Goal: Task Accomplishment & Management: Manage account settings

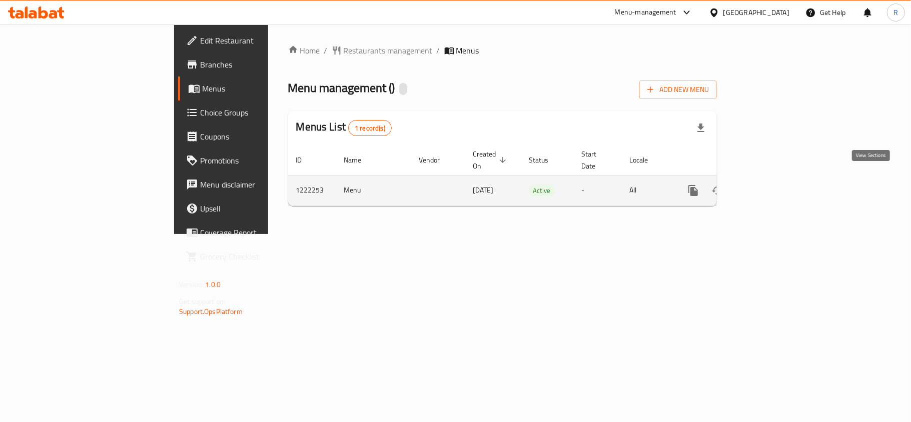
click at [772, 185] on icon "enhanced table" at bounding box center [766, 191] width 12 height 12
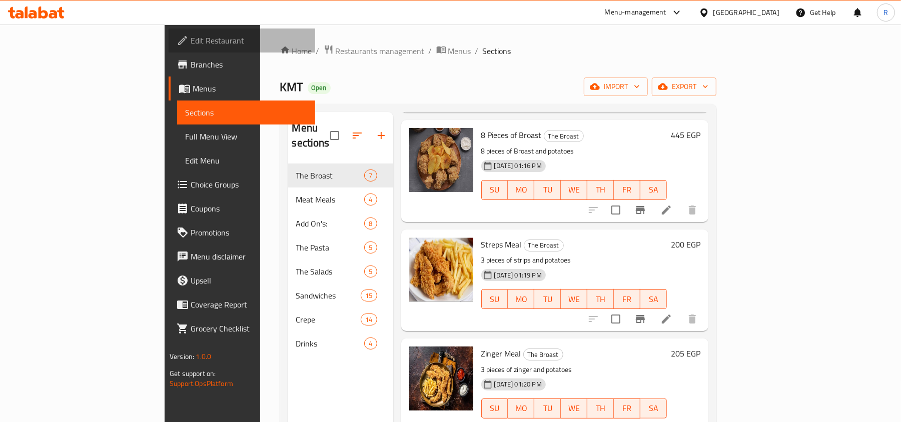
click at [191, 39] on span "Edit Restaurant" at bounding box center [249, 41] width 117 height 12
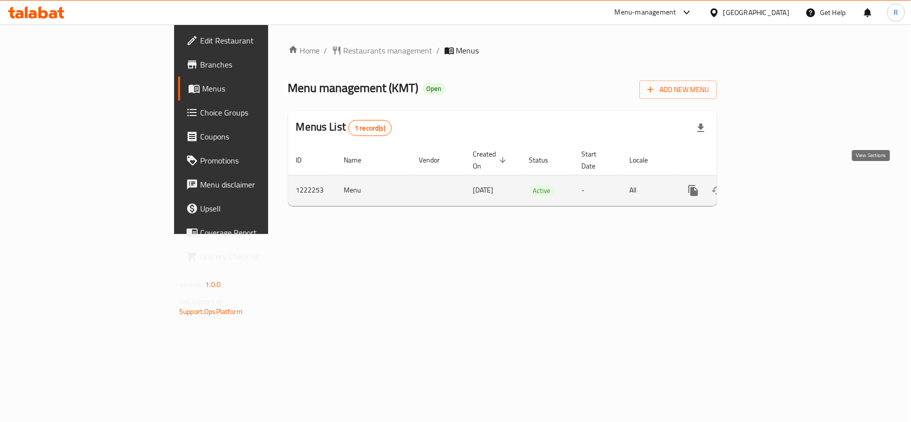
click at [772, 185] on icon "enhanced table" at bounding box center [766, 191] width 12 height 12
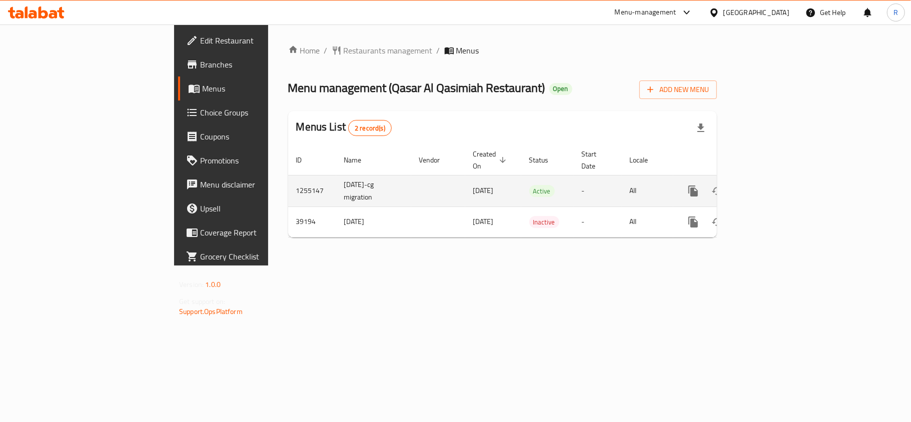
click at [772, 185] on icon "enhanced table" at bounding box center [766, 191] width 12 height 12
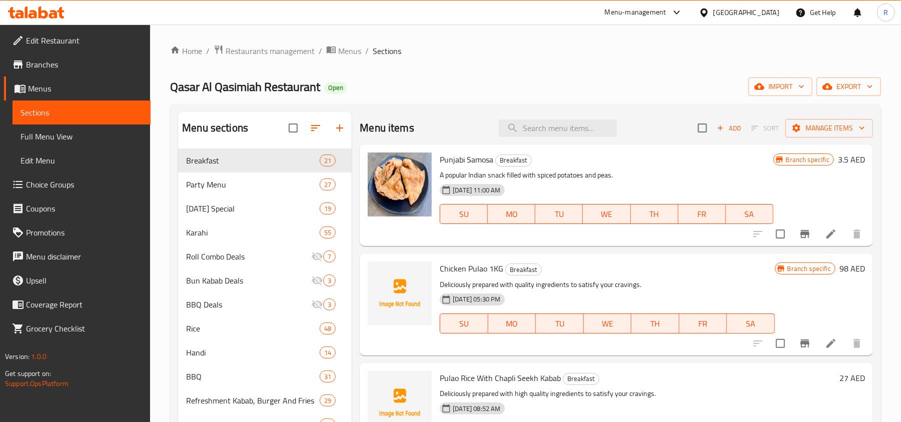
click at [486, 91] on div "Qasar Al Qasimiah Restaurant Open import export" at bounding box center [525, 87] width 711 height 19
click at [801, 233] on icon "Branch-specific-item" at bounding box center [805, 234] width 9 height 8
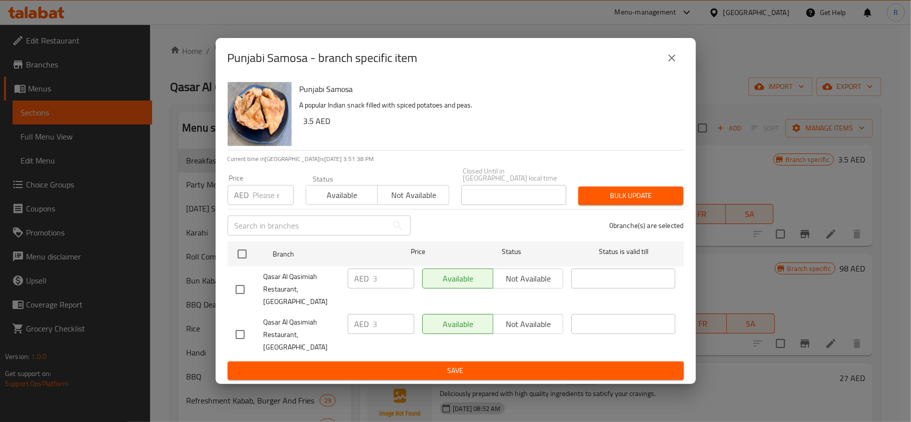
click at [678, 70] on button "close" at bounding box center [672, 58] width 24 height 24
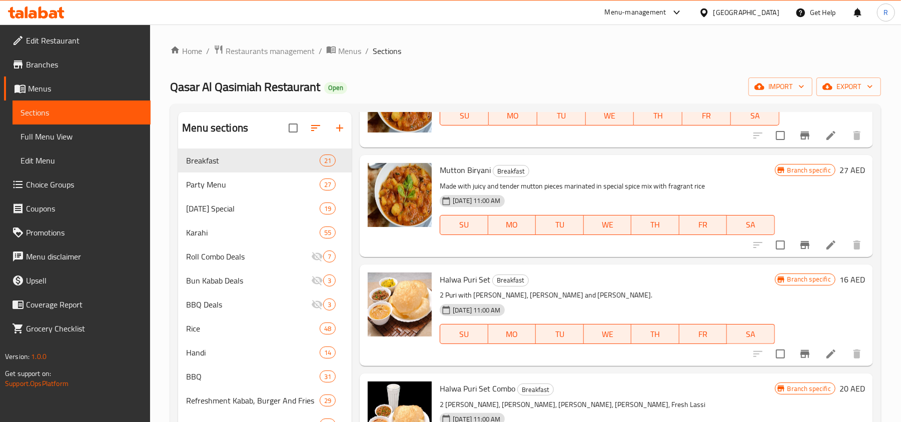
scroll to position [667, 0]
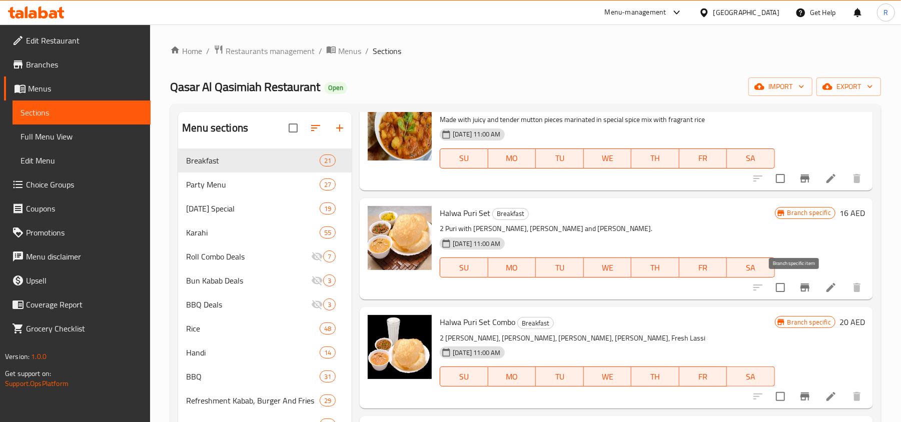
click at [799, 289] on icon "Branch-specific-item" at bounding box center [805, 288] width 12 height 12
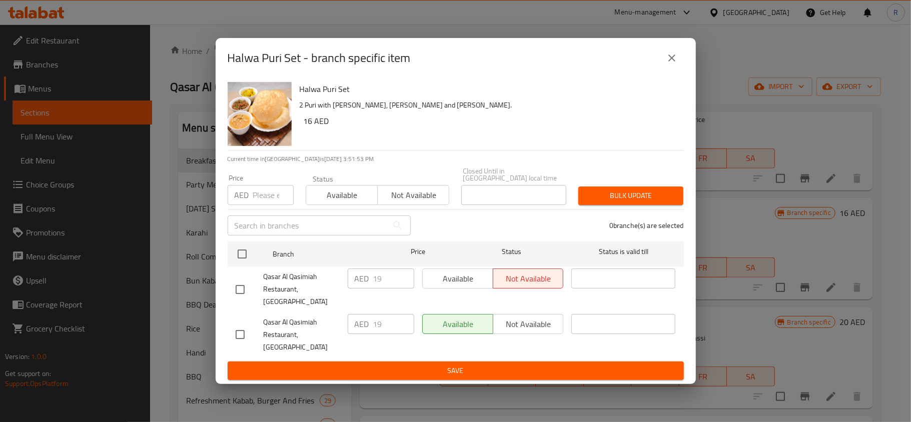
click at [669, 62] on icon "close" at bounding box center [672, 58] width 7 height 7
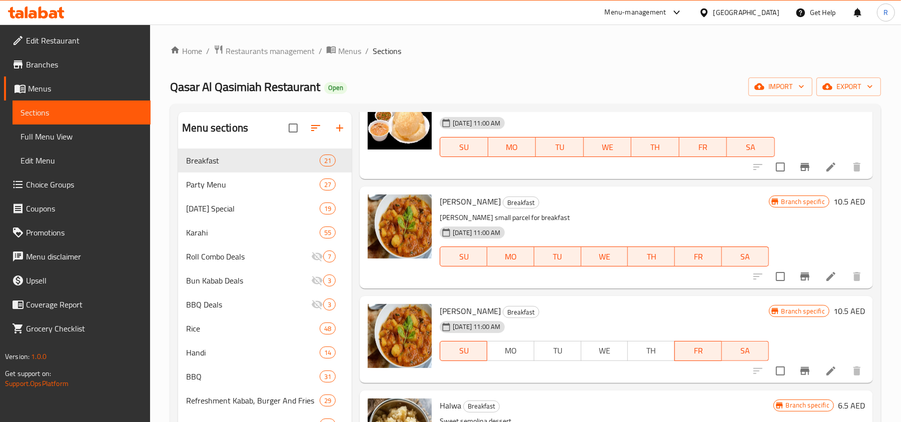
scroll to position [934, 0]
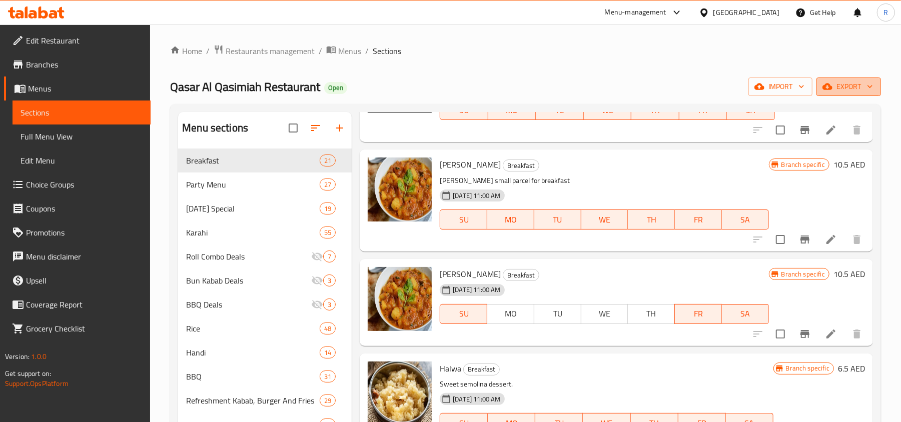
click at [837, 87] on span "export" at bounding box center [849, 87] width 49 height 13
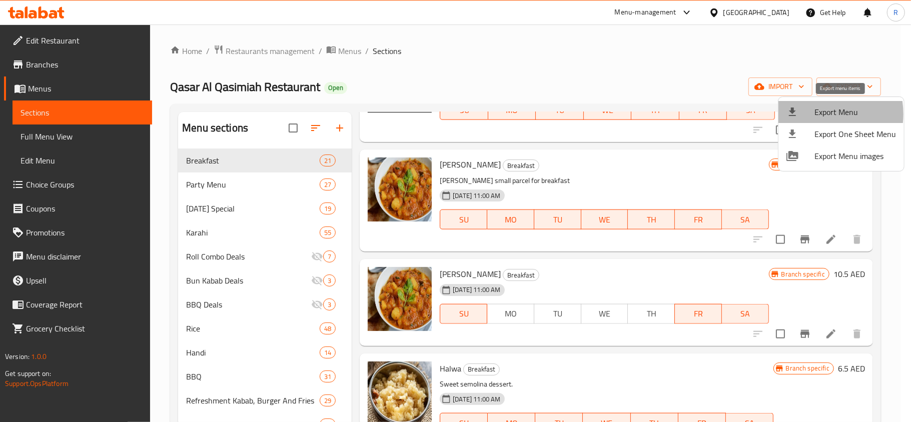
click at [812, 114] on div at bounding box center [801, 112] width 28 height 12
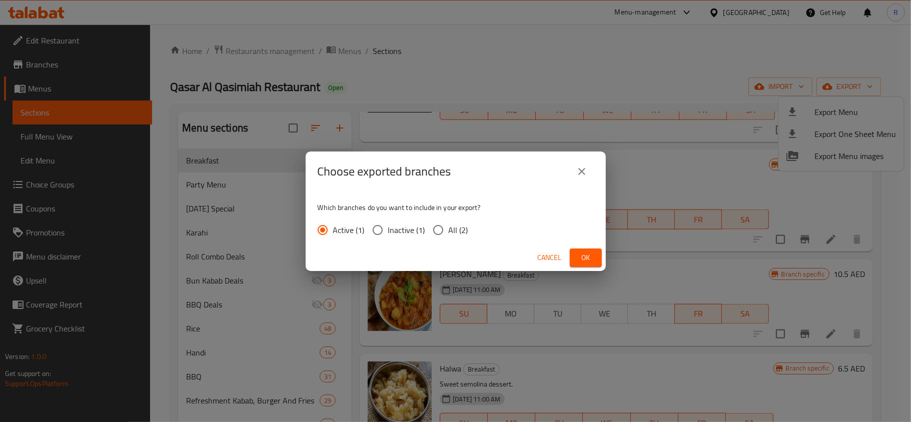
click at [583, 255] on span "Ok" at bounding box center [586, 258] width 16 height 13
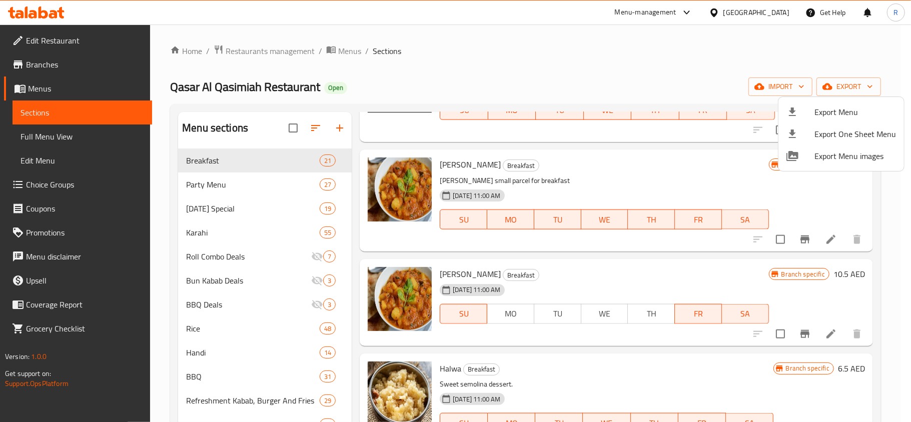
click at [596, 69] on div at bounding box center [455, 211] width 911 height 422
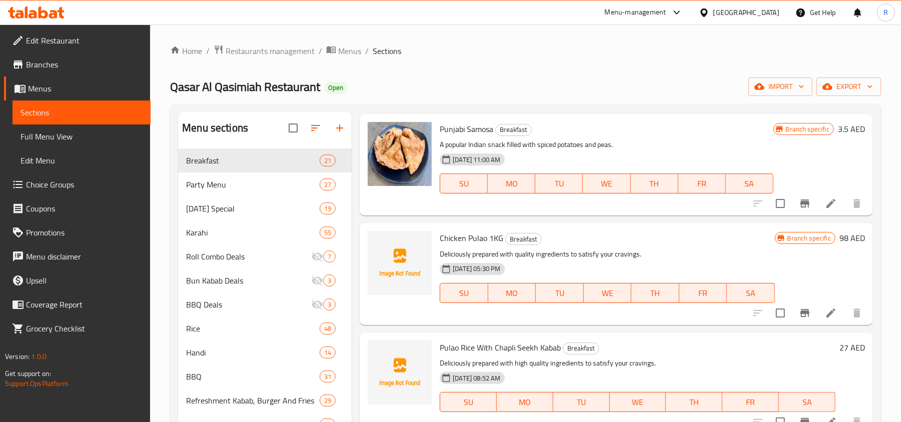
scroll to position [0, 0]
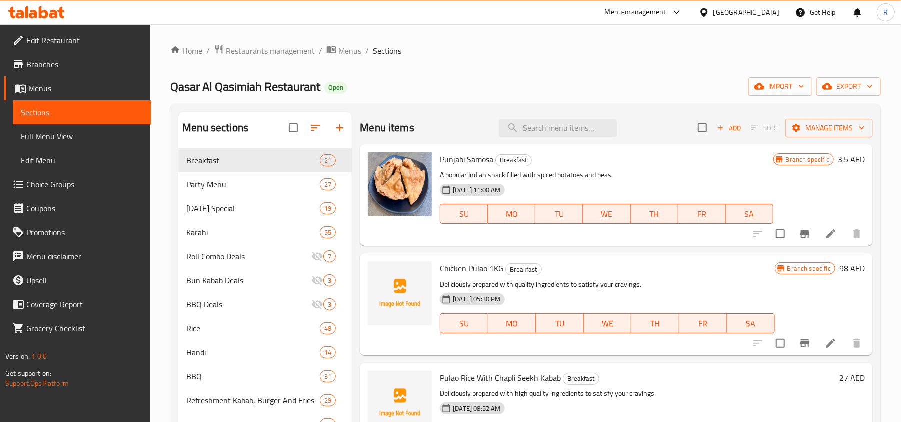
click at [419, 68] on div "Home / Restaurants management / Menus / Sections Qasar Al Qasimiah Restaurant O…" at bounding box center [525, 331] width 711 height 572
drag, startPoint x: 359, startPoint y: 128, endPoint x: 417, endPoint y: 133, distance: 57.8
click at [417, 133] on div "Menu items Add Sort Manage items" at bounding box center [616, 128] width 513 height 33
click at [422, 89] on div "Qasar Al Qasimiah Restaurant Open import export" at bounding box center [525, 87] width 711 height 19
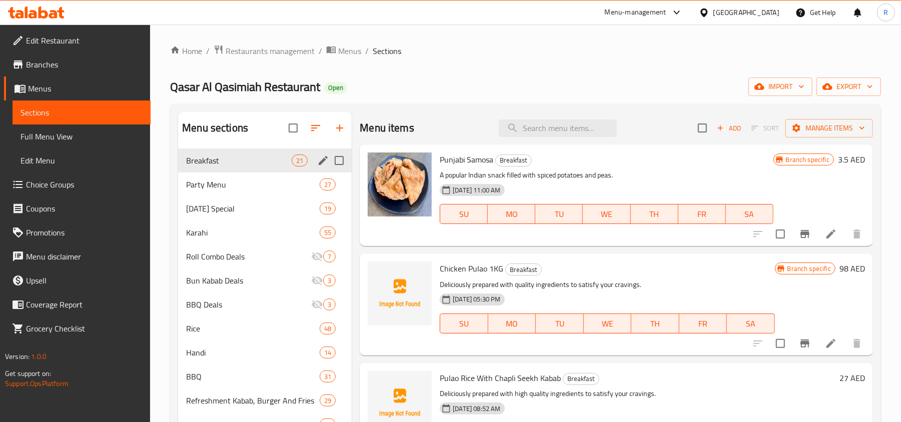
click at [284, 163] on span "Breakfast" at bounding box center [239, 161] width 106 height 12
click at [751, 129] on icon "button" at bounding box center [755, 128] width 9 height 9
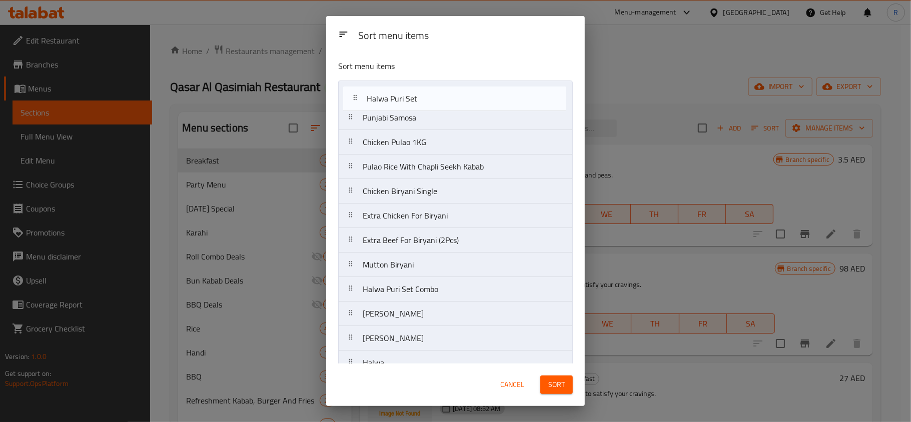
drag, startPoint x: 443, startPoint y: 271, endPoint x: 449, endPoint y: 99, distance: 171.7
click at [449, 99] on nav "Punjabi Samosa Chicken Pulao 1KG Pulao Rice With Chapli Seekh Kabab Chicken Bir…" at bounding box center [455, 339] width 235 height 516
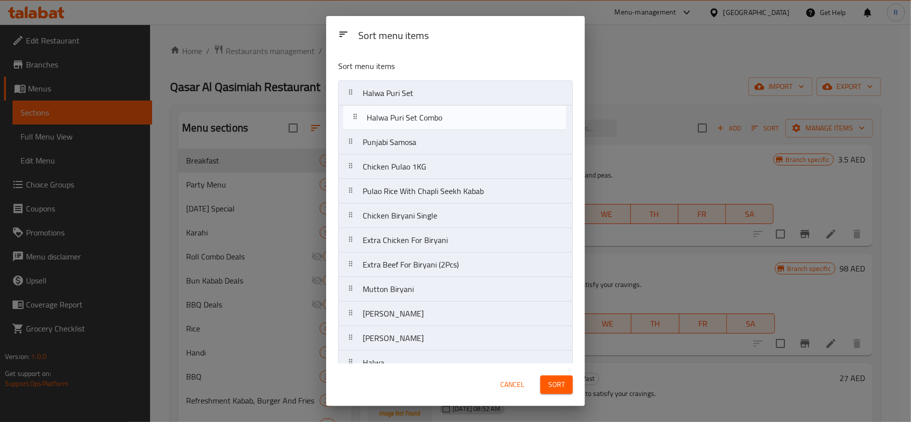
drag, startPoint x: 460, startPoint y: 255, endPoint x: 464, endPoint y: 116, distance: 138.7
click at [464, 116] on nav "Halwa Puri Set Punjabi Samosa Chicken Pulao 1KG Pulao Rice With Chapli Seekh Ka…" at bounding box center [455, 339] width 235 height 516
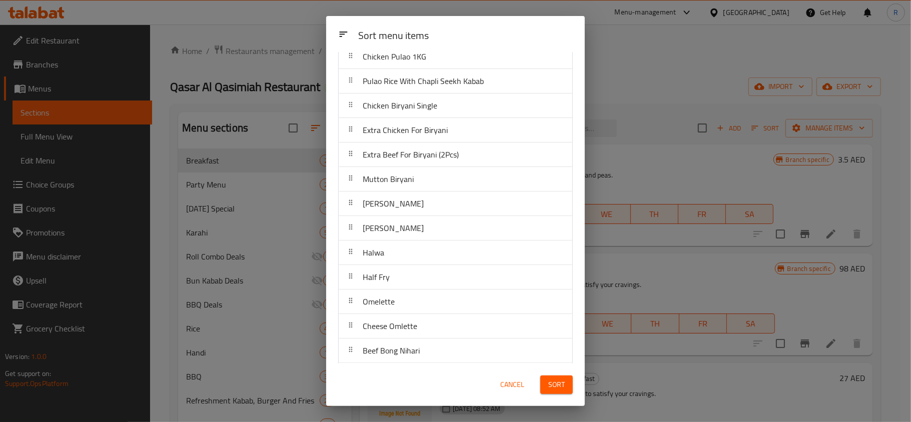
scroll to position [133, 0]
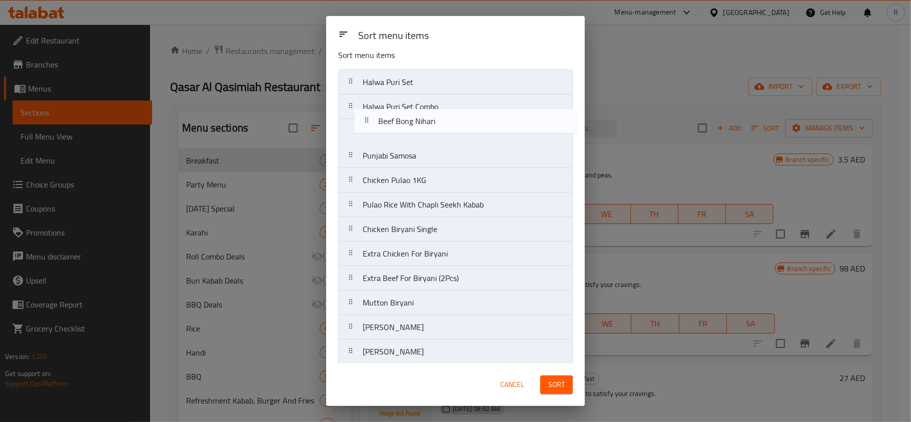
drag, startPoint x: 440, startPoint y: 331, endPoint x: 458, endPoint y: 115, distance: 216.4
click at [458, 115] on nav "Halwa Puri Set Halwa Puri Set Combo Punjabi Samosa Chicken Pulao 1KG Pulao Rice…" at bounding box center [455, 328] width 235 height 516
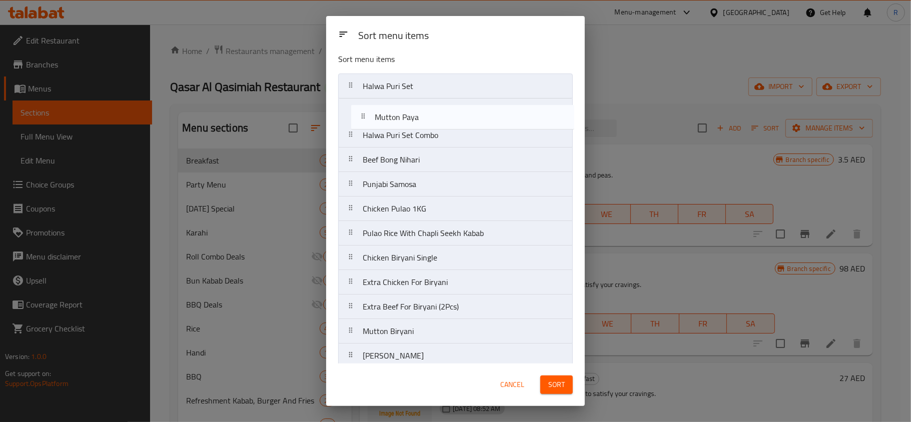
scroll to position [6, 0]
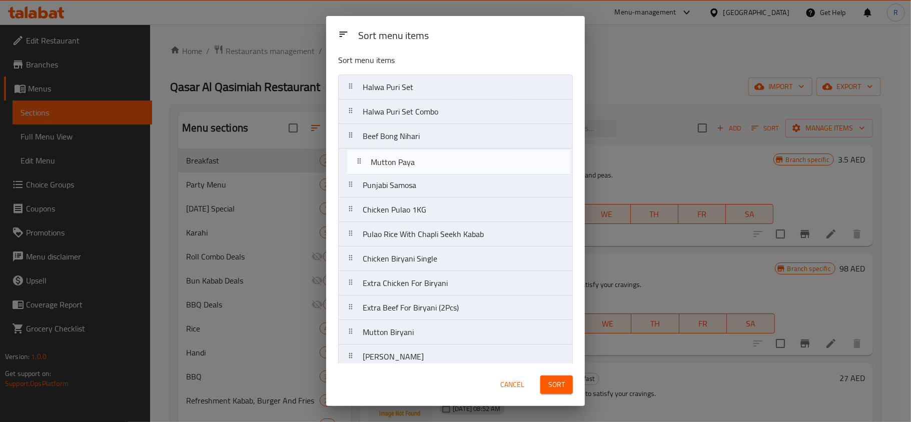
drag, startPoint x: 445, startPoint y: 303, endPoint x: 453, endPoint y: 164, distance: 138.8
click at [453, 164] on nav "Halwa Puri Set Halwa Puri Set Combo Beef Bong Nihari Punjabi Samosa Chicken Pul…" at bounding box center [455, 333] width 235 height 516
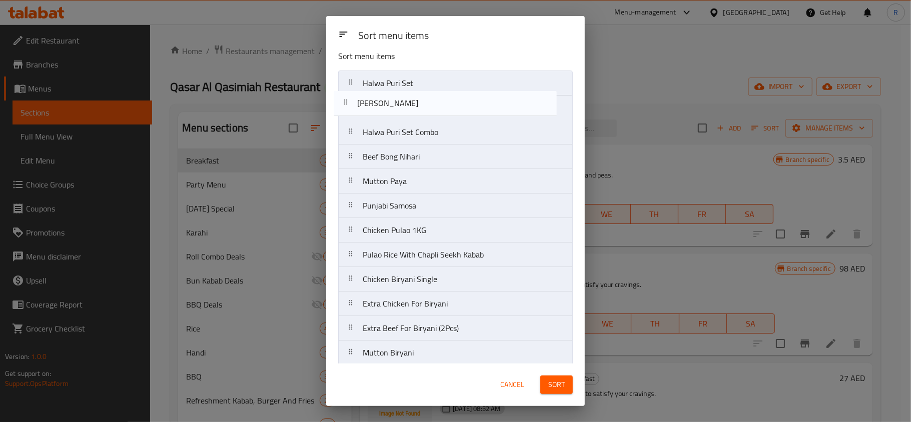
scroll to position [0, 0]
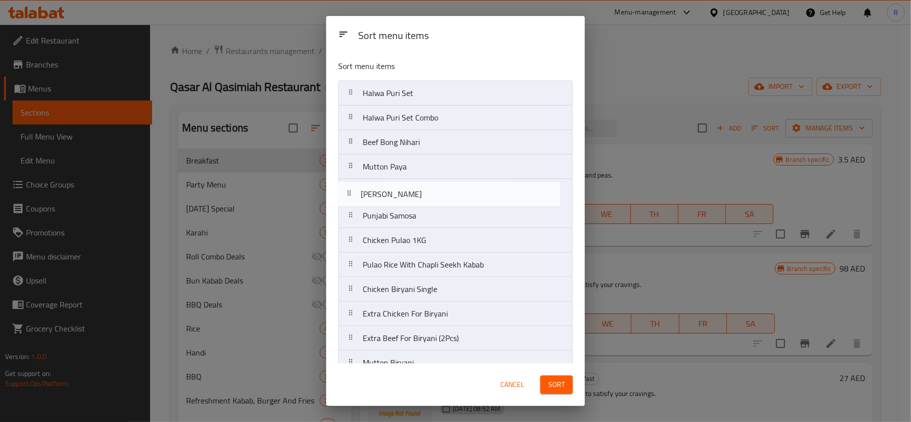
drag, startPoint x: 425, startPoint y: 238, endPoint x: 423, endPoint y: 197, distance: 41.1
click at [423, 197] on nav "Halwa Puri Set Halwa Puri Set Combo Beef Bong Nihari Mutton Paya Punjabi Samosa…" at bounding box center [455, 339] width 235 height 516
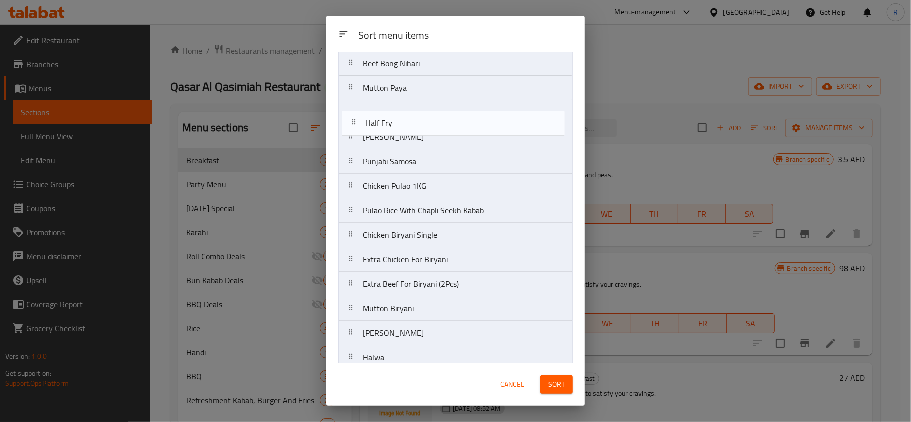
scroll to position [77, 0]
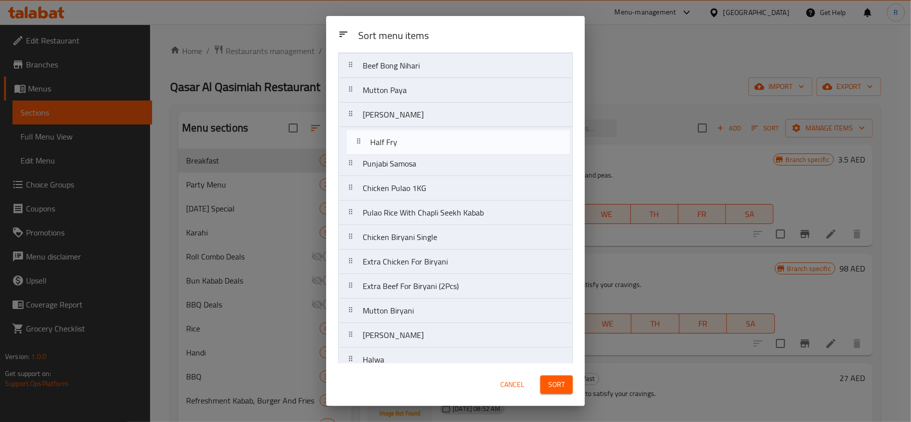
drag, startPoint x: 423, startPoint y: 331, endPoint x: 432, endPoint y: 136, distance: 194.9
click at [432, 136] on nav "Halwa Puri Set Halwa Puri Set Combo Beef Bong Nihari Mutton Paya Channa Masala …" at bounding box center [455, 262] width 235 height 516
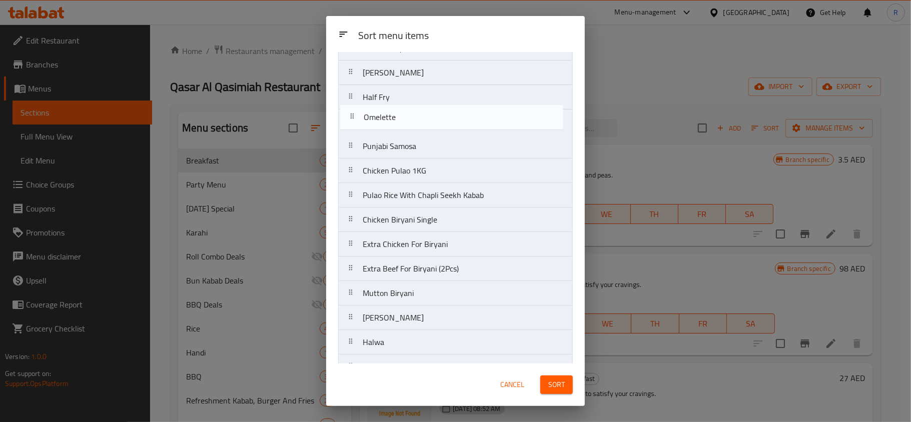
scroll to position [111, 0]
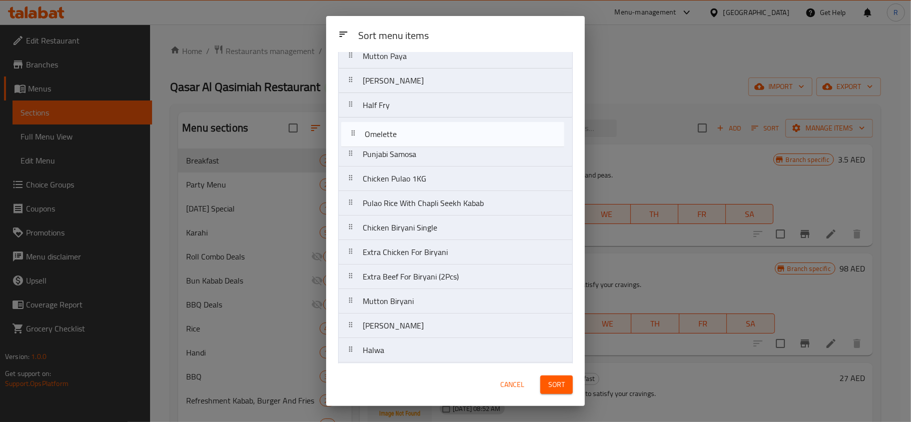
drag, startPoint x: 411, startPoint y: 261, endPoint x: 414, endPoint y: 138, distance: 122.6
click at [414, 138] on nav "Halwa Puri Set Halwa Puri Set Combo Beef Bong Nihari Mutton Paya Channa Masala …" at bounding box center [455, 228] width 235 height 516
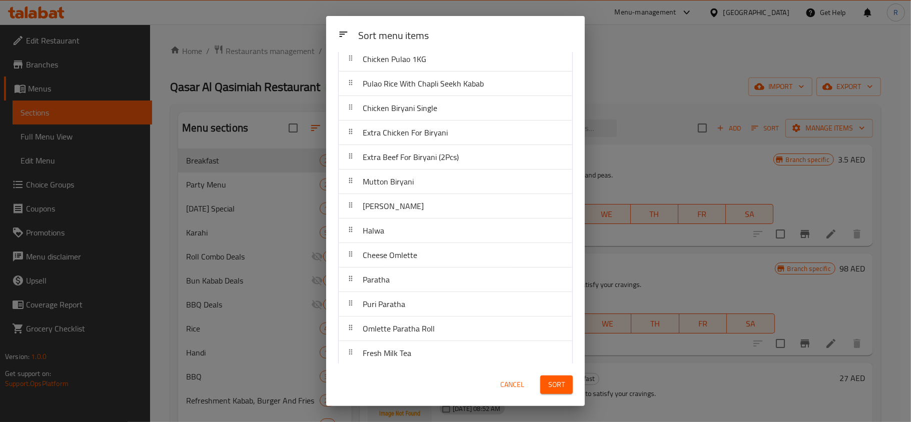
scroll to position [241, 0]
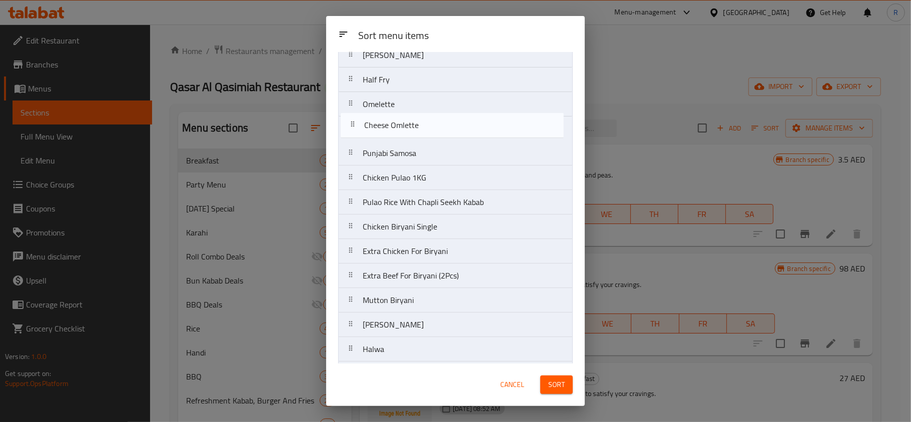
drag, startPoint x: 410, startPoint y: 255, endPoint x: 413, endPoint y: 129, distance: 126.1
click at [413, 129] on nav "Halwa Puri Set Halwa Puri Set Combo Beef Bong Nihari Mutton Paya Channa Masala …" at bounding box center [455, 202] width 235 height 516
drag, startPoint x: 427, startPoint y: 303, endPoint x: 426, endPoint y: 128, distance: 175.1
click at [426, 128] on nav "Halwa Puri Set Halwa Puri Set Combo Beef Bong Nihari Mutton Paya Channa Masala …" at bounding box center [455, 179] width 235 height 516
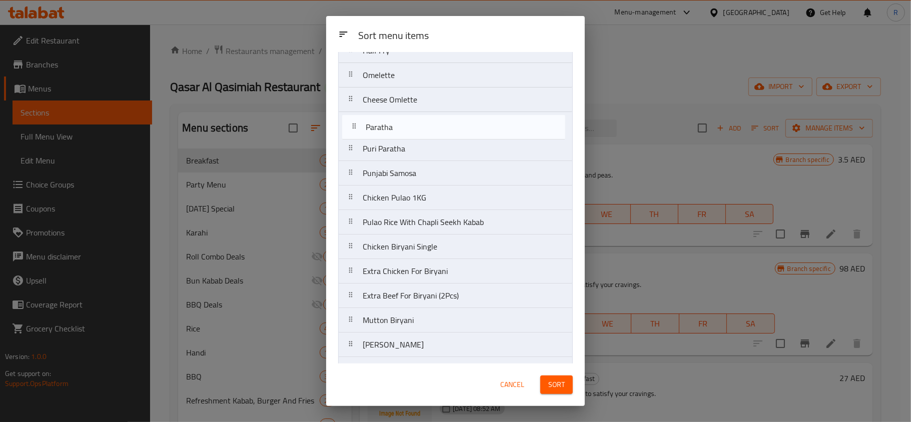
drag, startPoint x: 399, startPoint y: 301, endPoint x: 404, endPoint y: 127, distance: 174.2
click at [404, 127] on nav "Halwa Puri Set Halwa Puri Set Combo Beef Bong Nihari Mutton Paya Channa Masala …" at bounding box center [455, 173] width 235 height 516
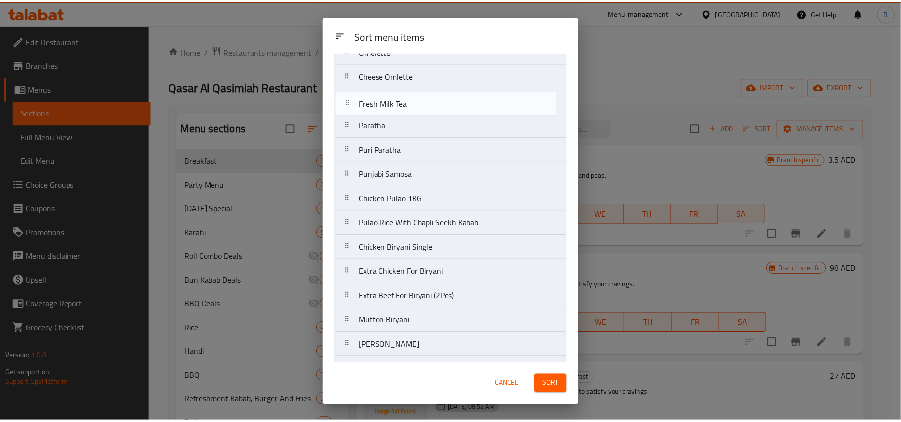
scroll to position [184, 0]
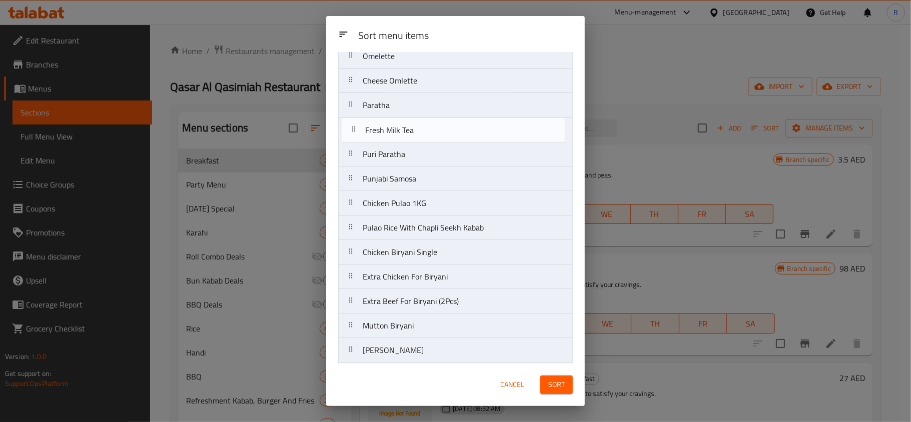
drag, startPoint x: 408, startPoint y: 354, endPoint x: 411, endPoint y: 134, distance: 220.2
click at [411, 134] on nav "Halwa Puri Set Halwa Puri Set Combo Beef Bong Nihari Mutton Paya Channa Masala …" at bounding box center [455, 154] width 235 height 516
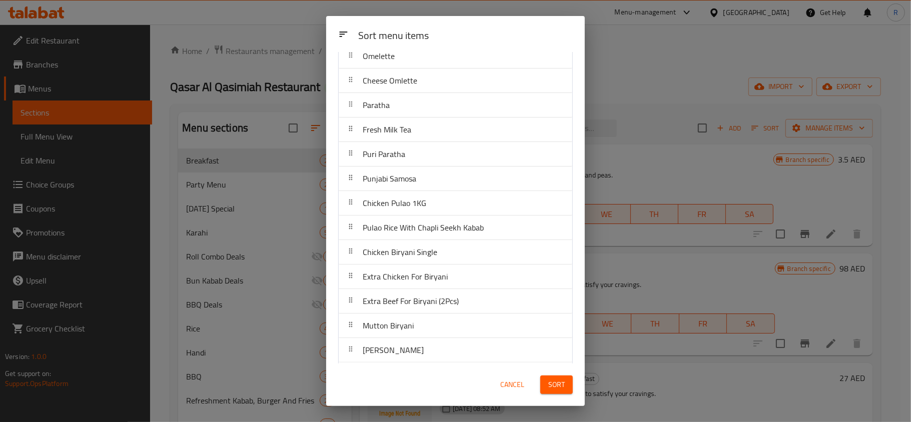
click at [570, 386] on button "Sort" at bounding box center [556, 385] width 33 height 19
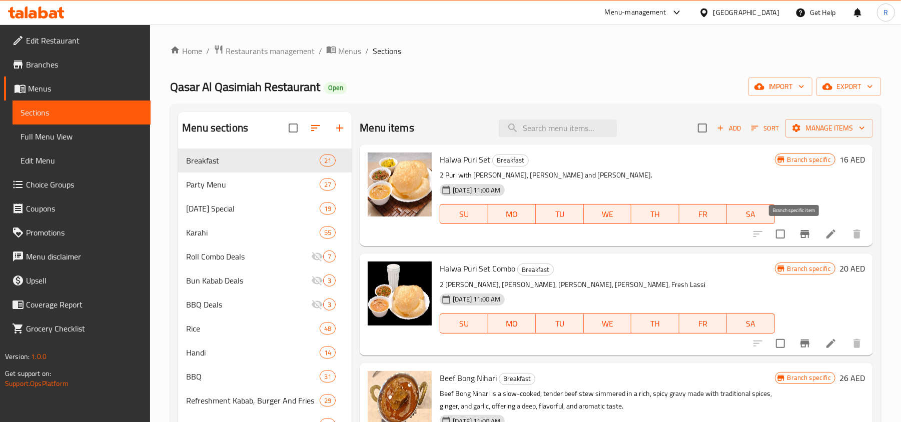
click at [799, 239] on icon "Branch-specific-item" at bounding box center [805, 234] width 12 height 12
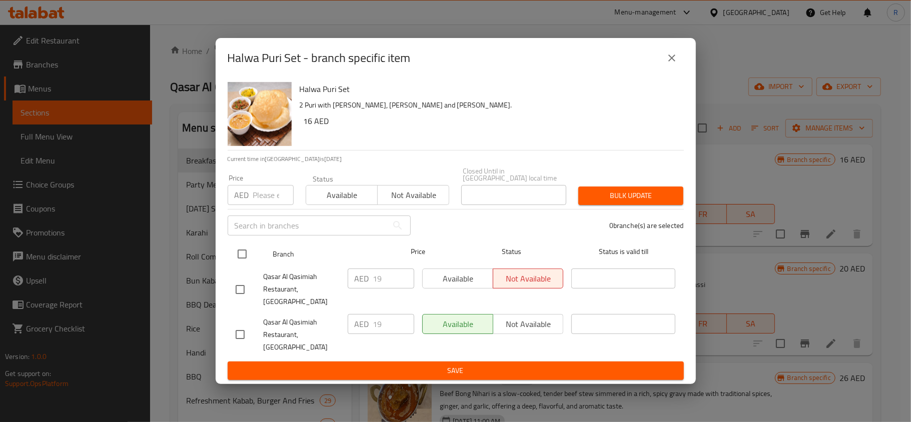
click at [242, 265] on input "checkbox" at bounding box center [242, 254] width 21 height 21
checkbox input "true"
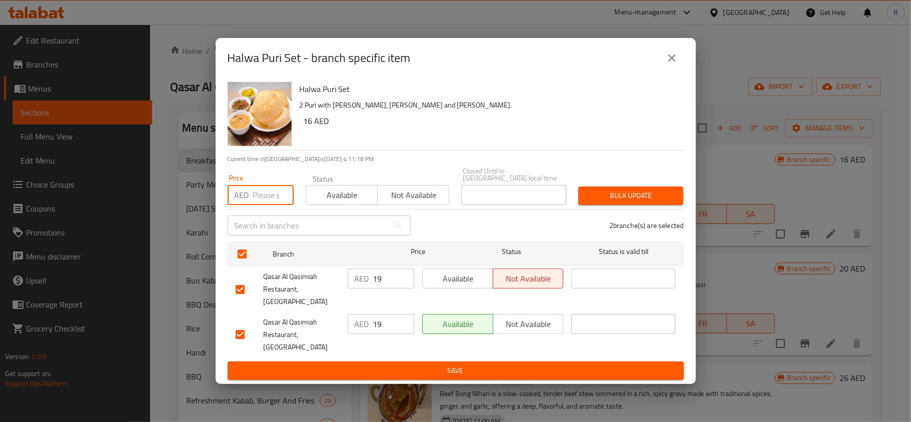
click at [263, 203] on input "number" at bounding box center [273, 195] width 41 height 20
type input "16"
click at [603, 205] on button "Bulk update" at bounding box center [630, 196] width 105 height 19
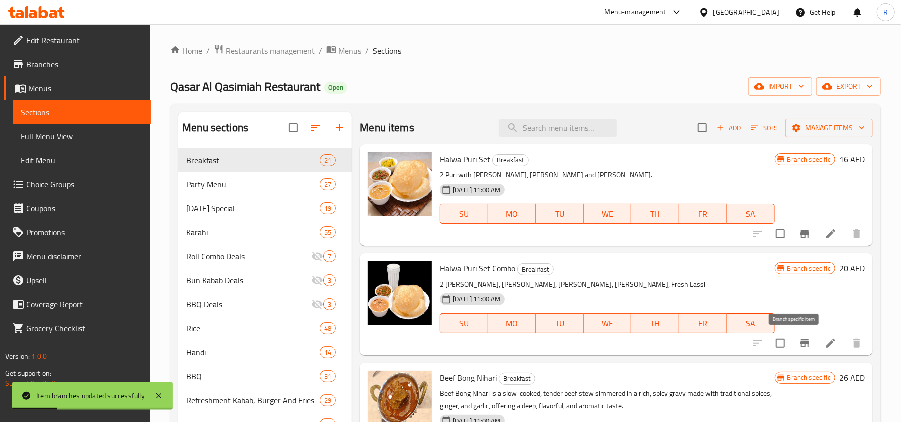
click at [799, 343] on icon "Branch-specific-item" at bounding box center [805, 344] width 12 height 12
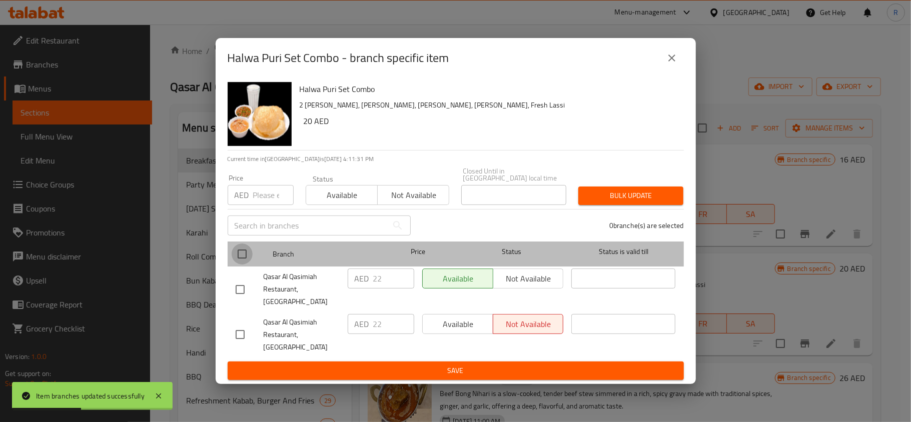
click at [245, 265] on input "checkbox" at bounding box center [242, 254] width 21 height 21
checkbox input "true"
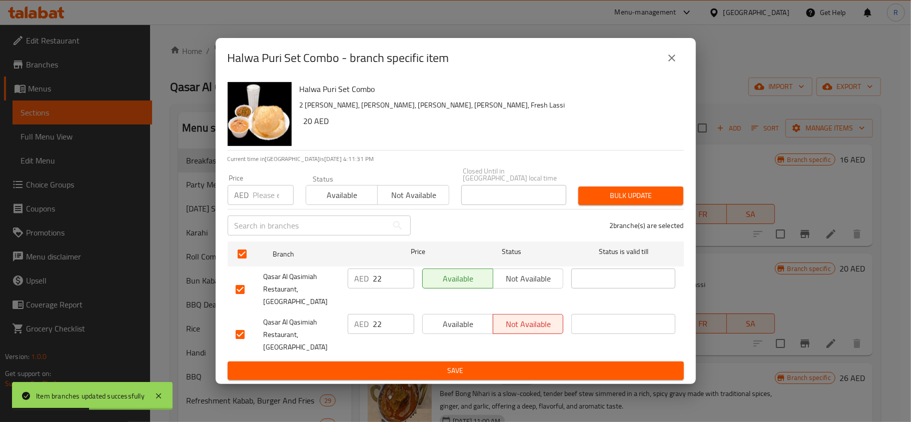
click at [264, 205] on input "number" at bounding box center [273, 195] width 41 height 20
type input "20"
click at [603, 202] on span "Bulk update" at bounding box center [630, 196] width 89 height 13
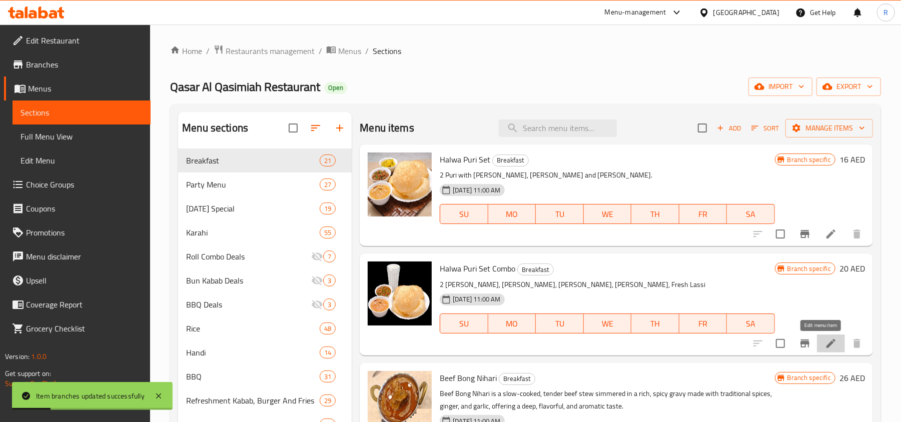
click at [827, 343] on icon at bounding box center [831, 343] width 9 height 9
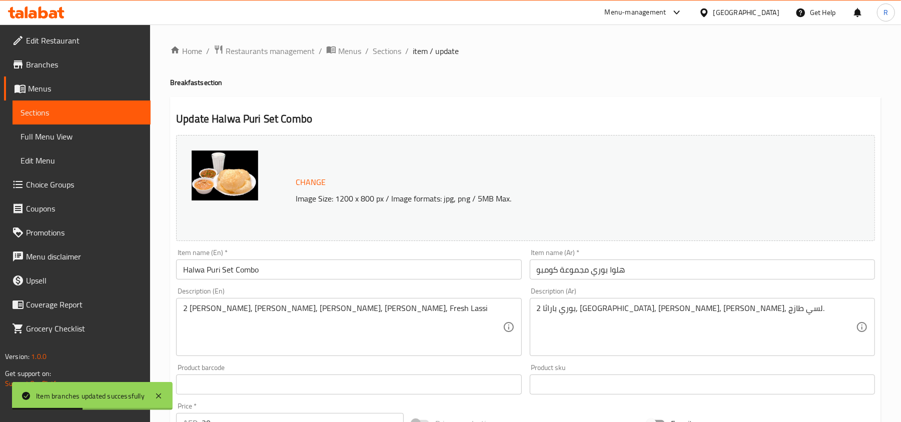
click at [229, 271] on input "Halwa Puri Set Combo" at bounding box center [348, 270] width 345 height 20
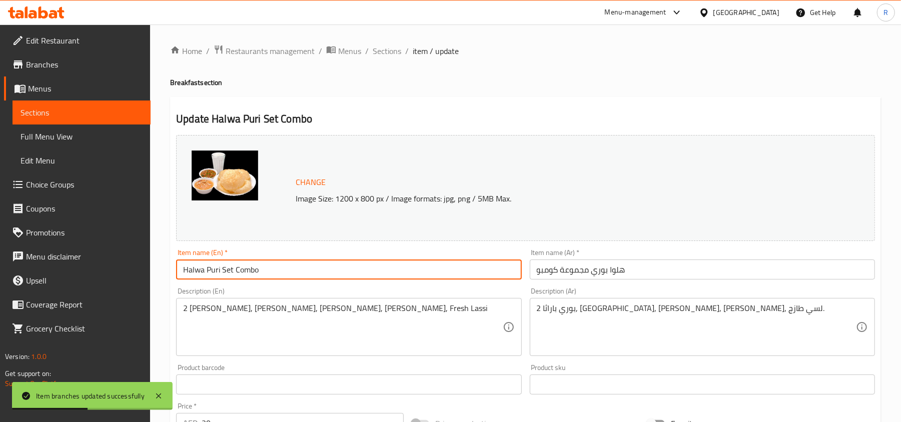
click at [229, 271] on input "Halwa Puri Set Combo" at bounding box center [348, 270] width 345 height 20
type input "Halwa Puri Combo"
click at [572, 275] on input "هلوا بوري مجموعة كومبو" at bounding box center [702, 270] width 345 height 20
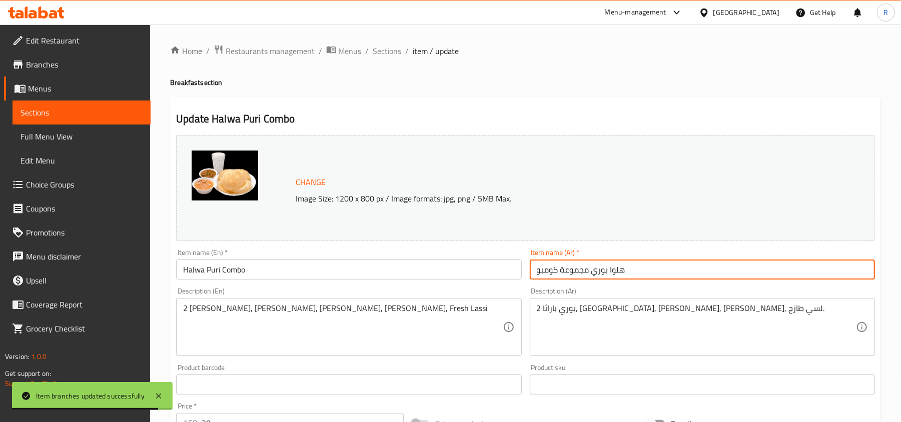
click at [572, 275] on input "هلوا بوري مجموعة كومبو" at bounding box center [702, 270] width 345 height 20
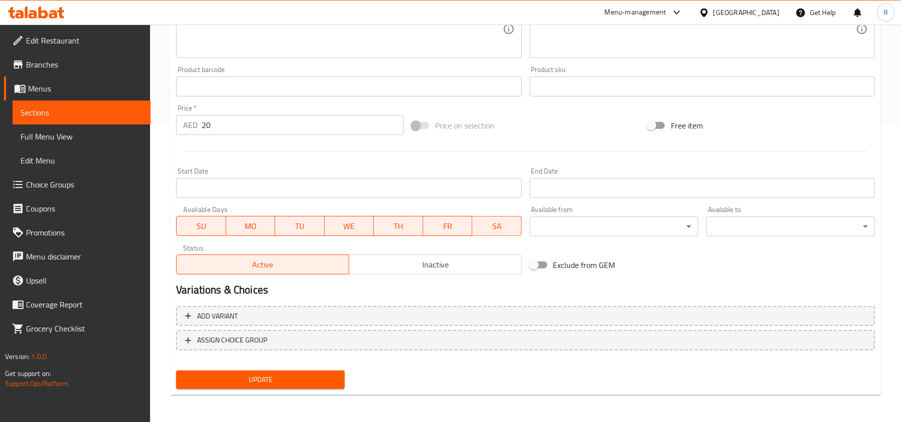
scroll to position [299, 0]
type input "هلوا بوري كومبو"
click at [301, 376] on span "Update" at bounding box center [260, 379] width 153 height 13
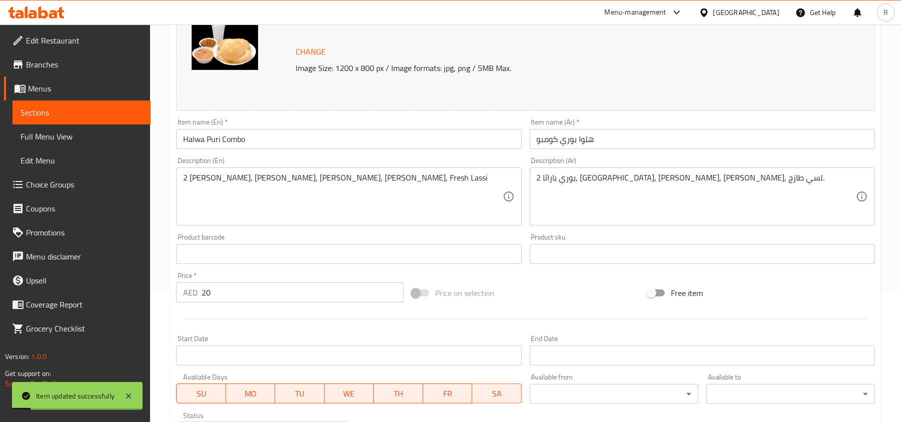
scroll to position [0, 0]
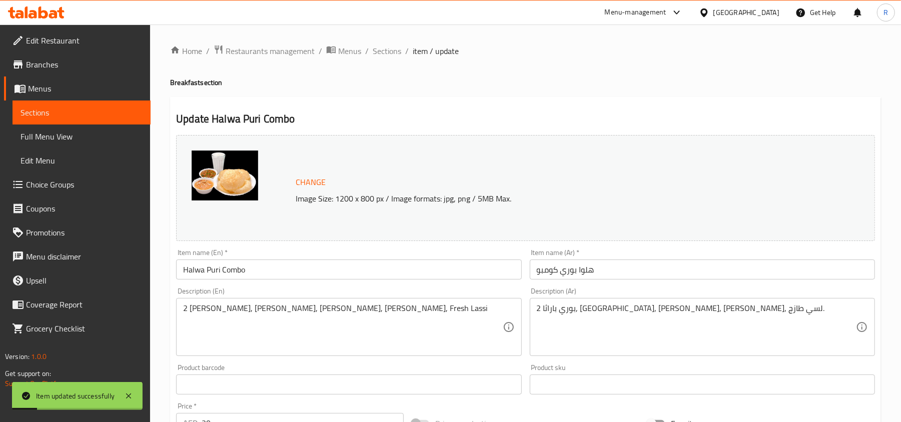
drag, startPoint x: 383, startPoint y: 53, endPoint x: 387, endPoint y: 61, distance: 9.2
click at [383, 53] on span "Sections" at bounding box center [387, 51] width 29 height 12
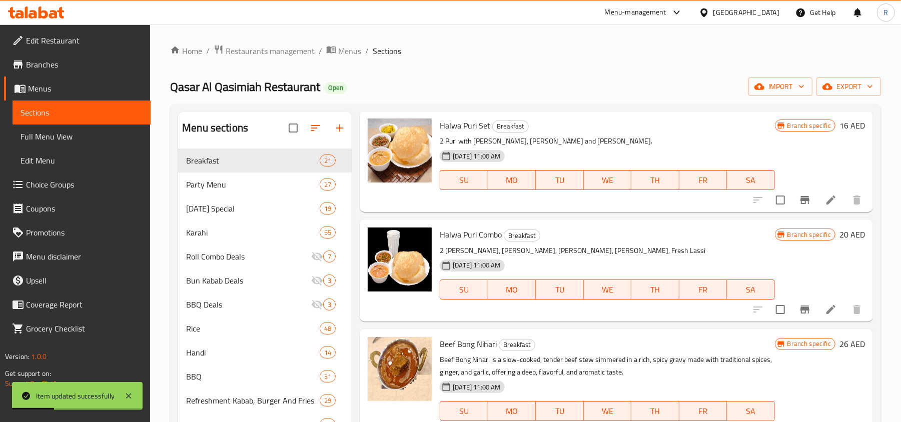
scroll to position [133, 0]
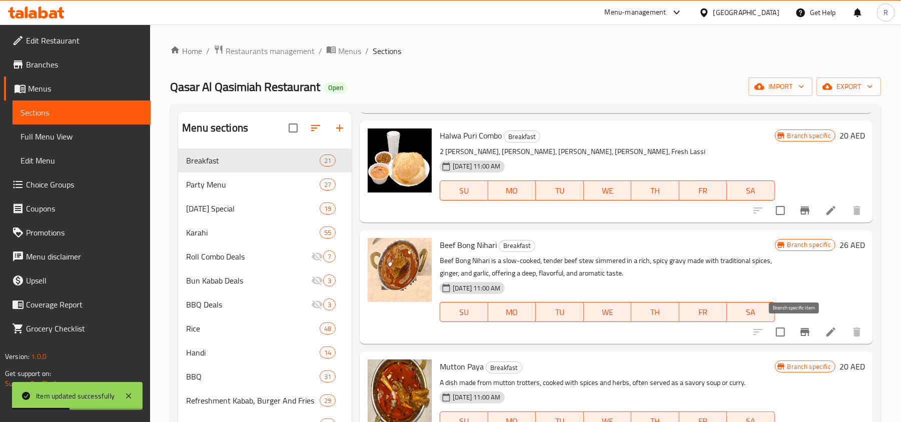
click at [801, 330] on icon "Branch-specific-item" at bounding box center [805, 332] width 9 height 8
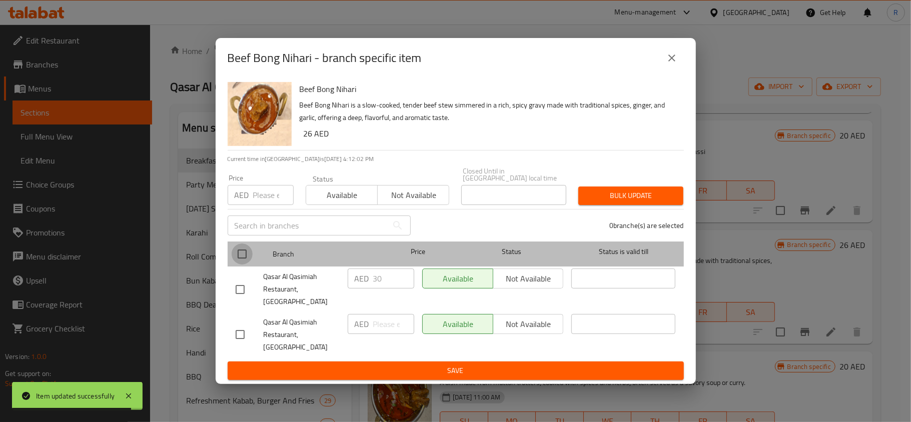
click at [243, 265] on input "checkbox" at bounding box center [242, 254] width 21 height 21
checkbox input "true"
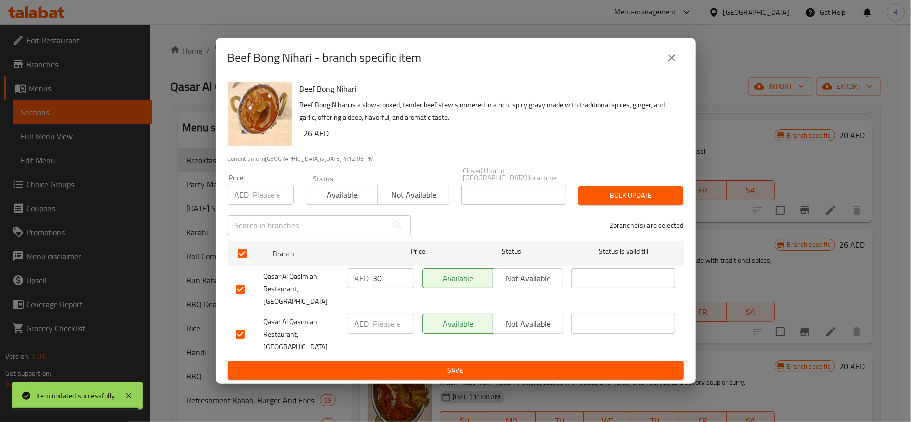
click at [264, 205] on input "number" at bounding box center [273, 195] width 41 height 20
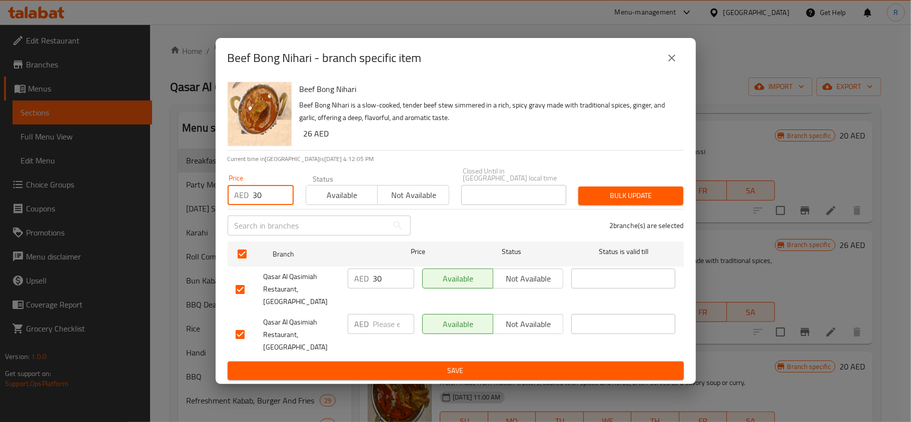
type input "30"
click at [631, 201] on span "Bulk update" at bounding box center [630, 196] width 89 height 13
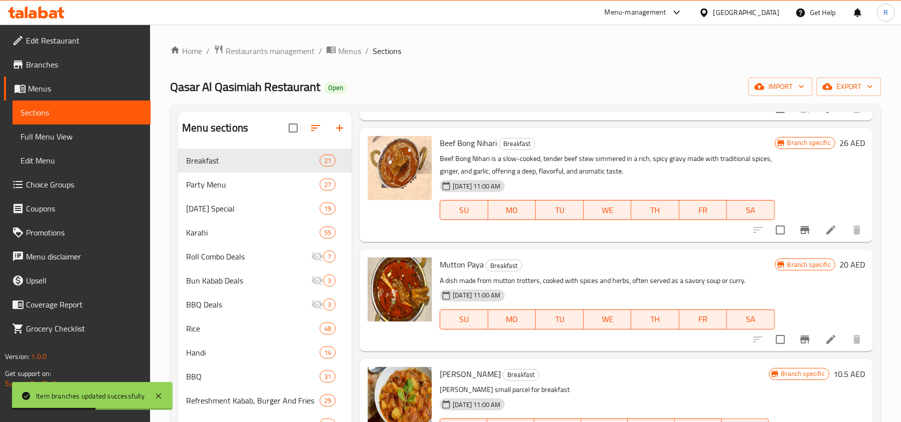
scroll to position [0, 0]
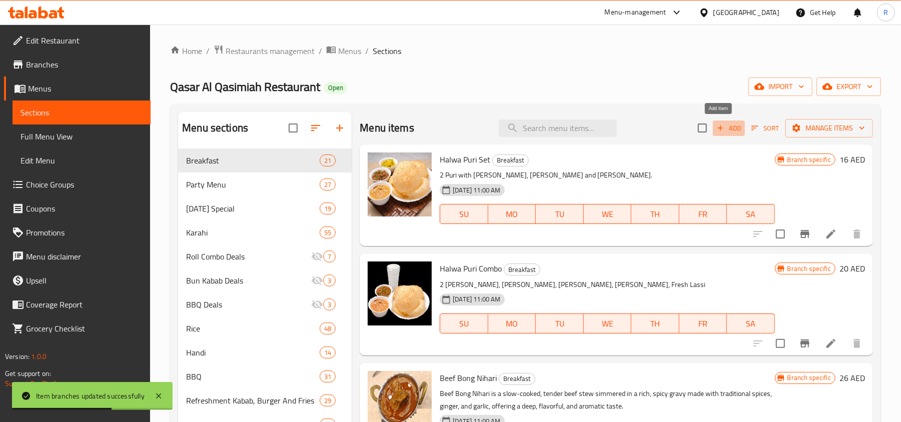
click at [716, 127] on icon "button" at bounding box center [720, 128] width 9 height 9
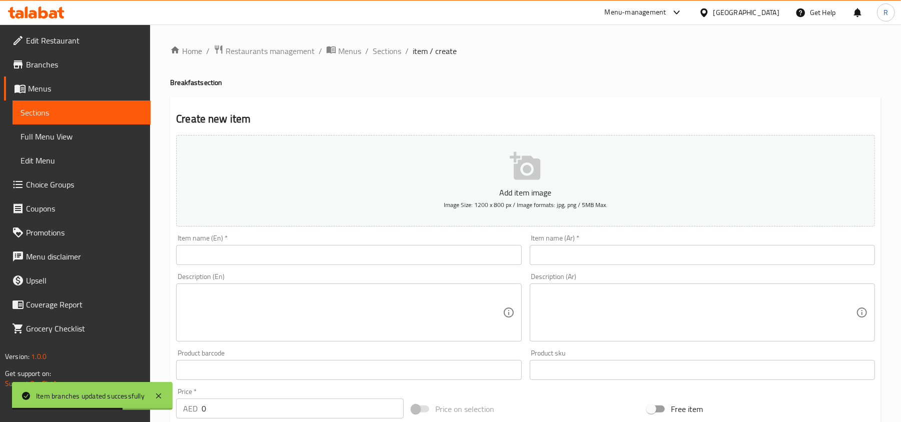
click at [256, 257] on input "text" at bounding box center [348, 255] width 345 height 20
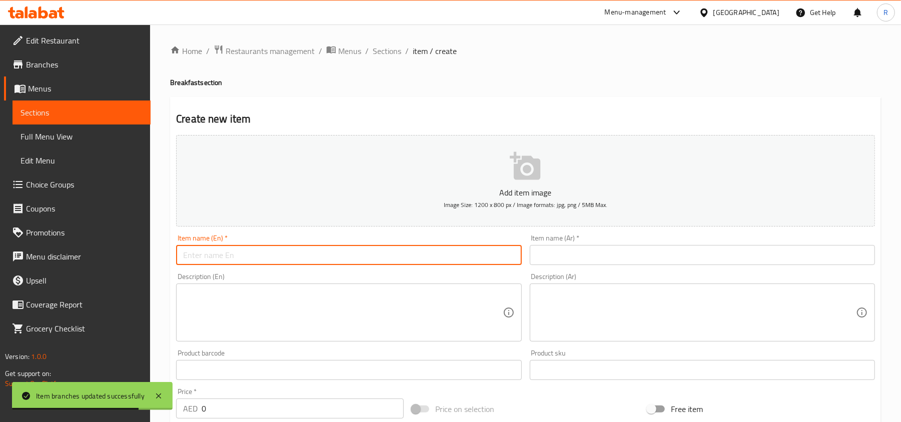
paste input "Beef Qeema"
type input "Beef Qeema"
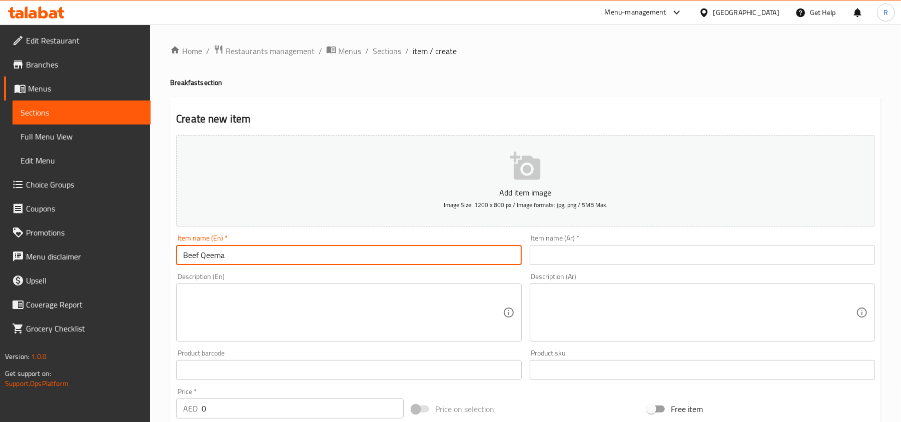
click at [634, 253] on input "text" at bounding box center [702, 255] width 345 height 20
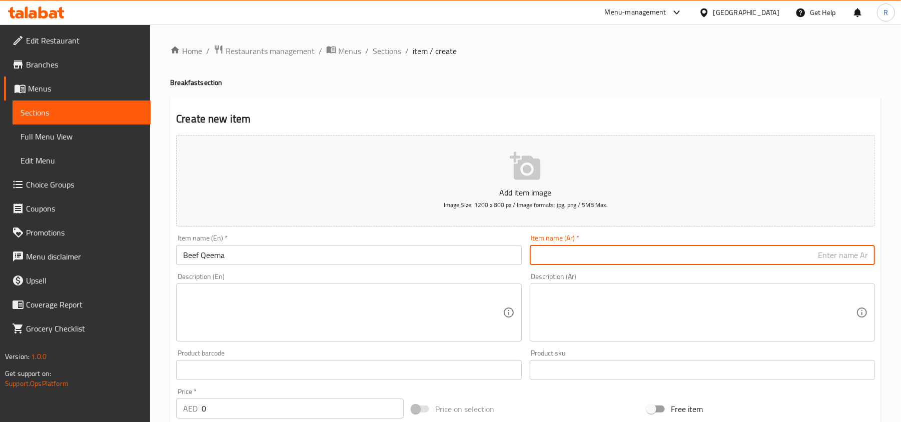
click at [194, 259] on input "Beef Qeema" at bounding box center [348, 255] width 345 height 20
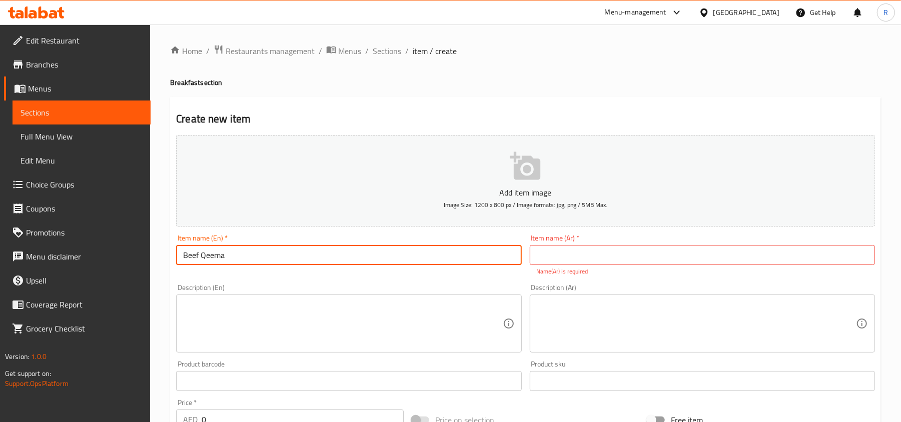
click at [194, 259] on input "Beef Qeema" at bounding box center [348, 255] width 345 height 20
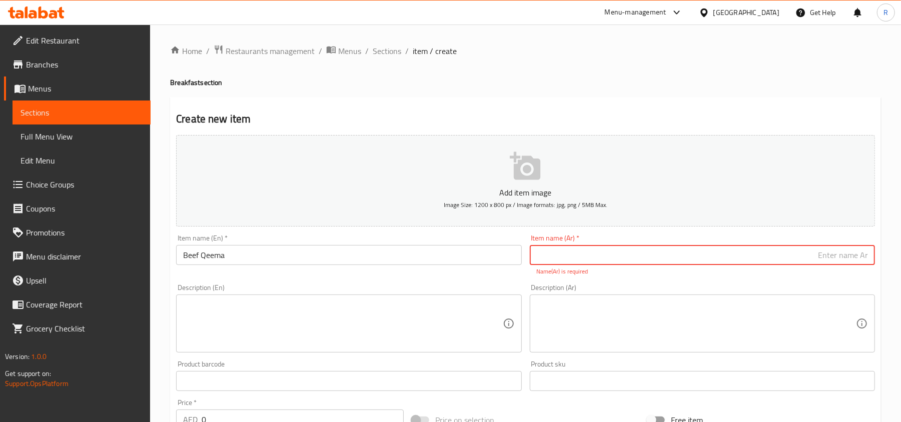
paste input "لحم بقري"
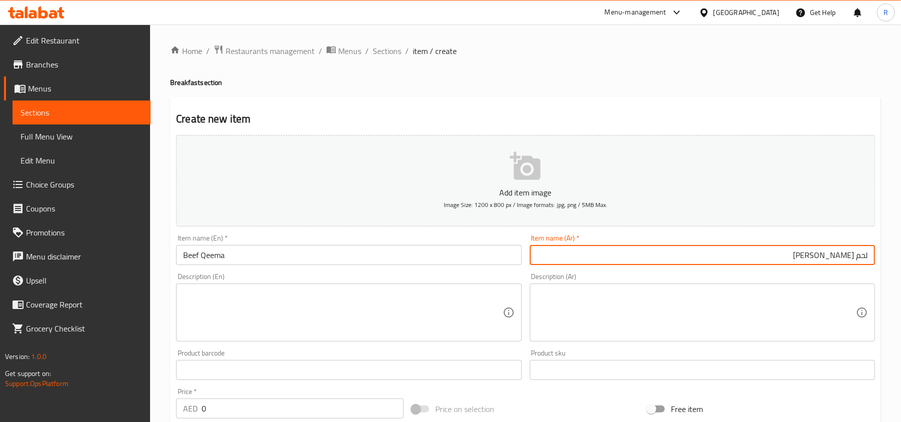
type input "لحم [PERSON_NAME]"
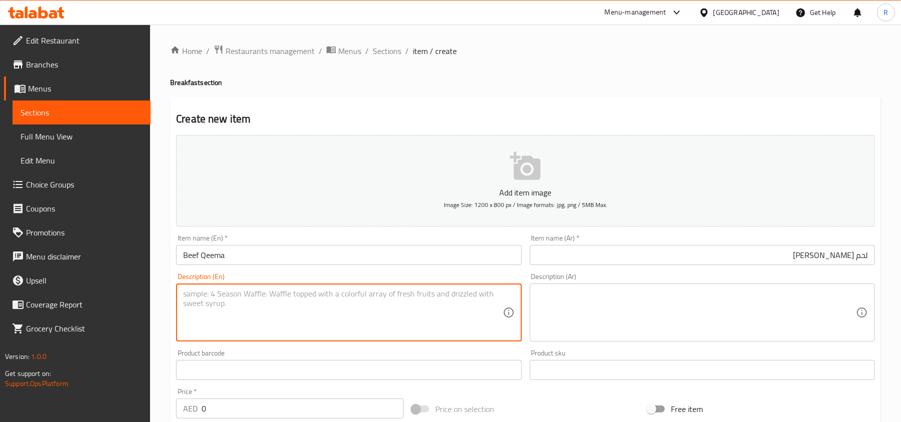
click at [245, 318] on textarea at bounding box center [342, 313] width 319 height 48
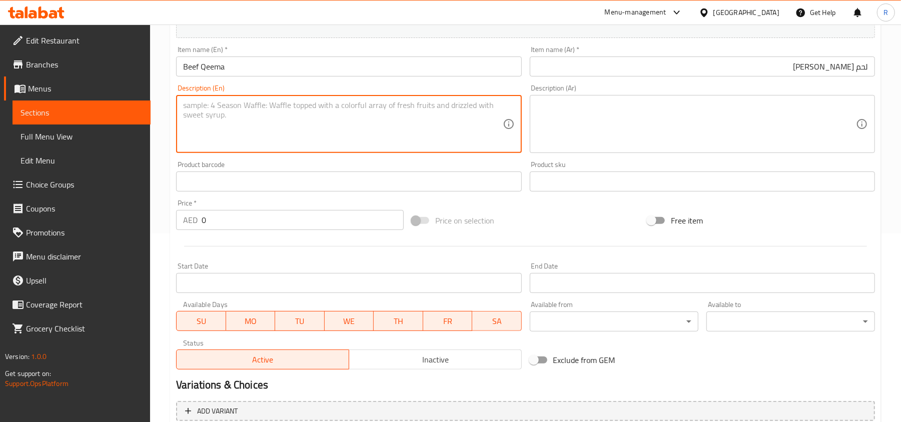
scroll to position [200, 0]
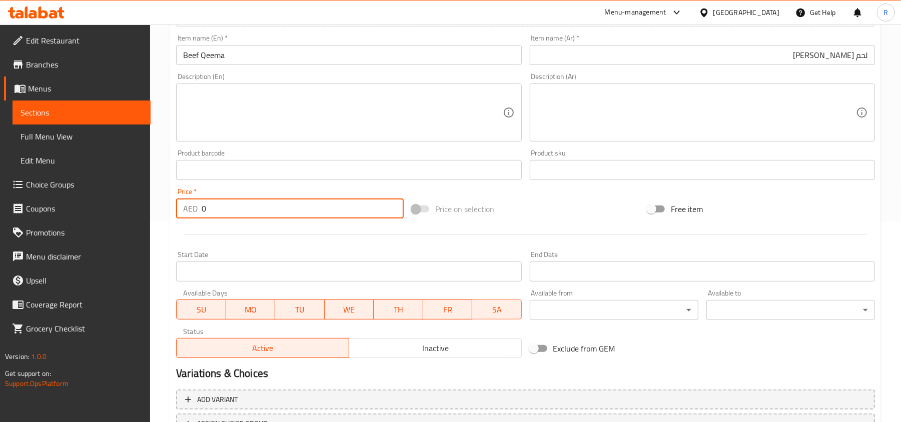
drag, startPoint x: 203, startPoint y: 209, endPoint x: 220, endPoint y: 211, distance: 17.7
click at [220, 211] on input "0" at bounding box center [303, 209] width 202 height 20
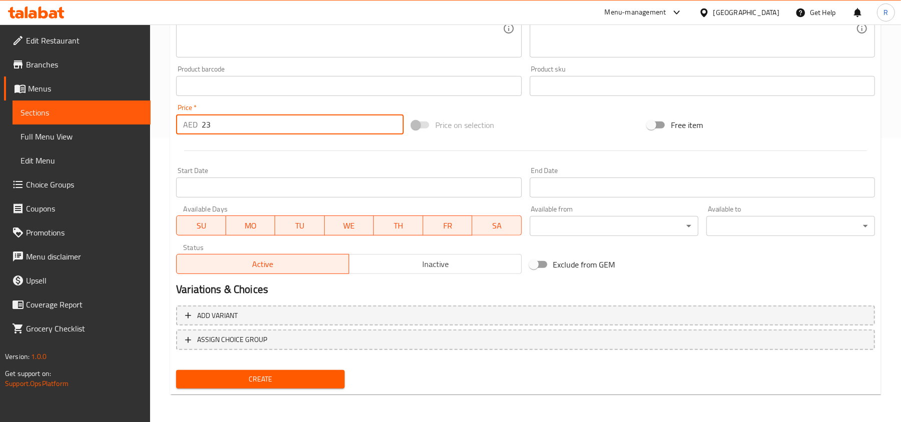
type input "23"
click at [304, 379] on span "Create" at bounding box center [260, 379] width 153 height 13
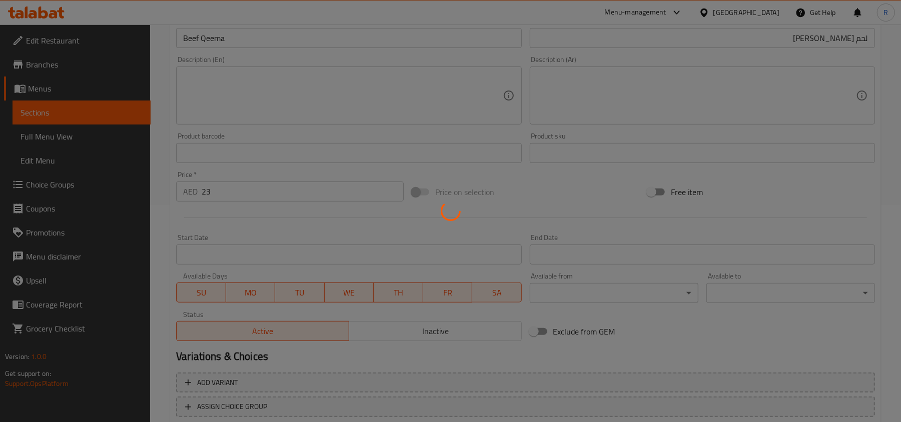
scroll to position [0, 0]
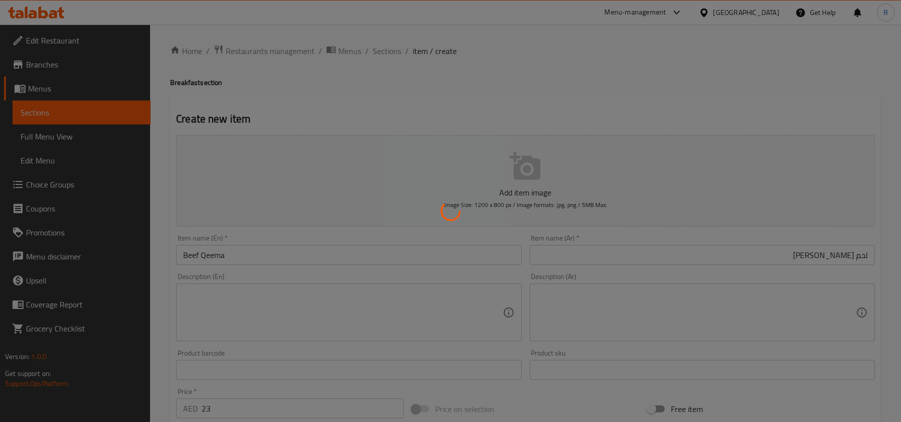
type input "0"
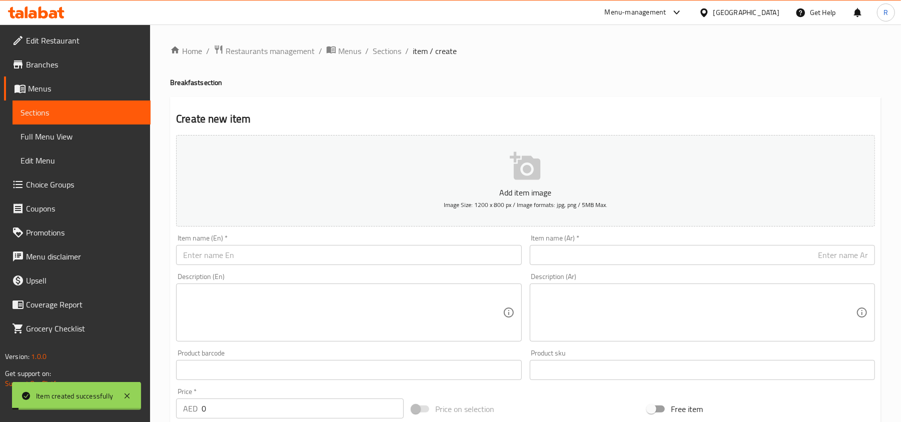
click at [377, 55] on span "Sections" at bounding box center [387, 51] width 29 height 12
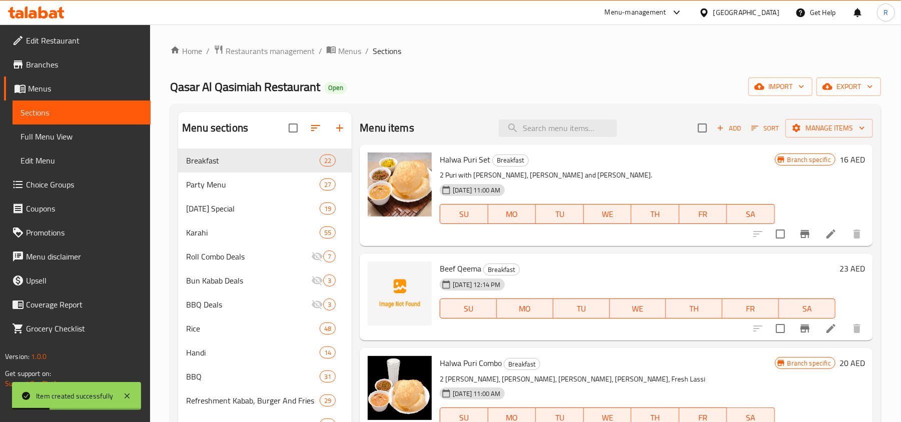
click at [752, 129] on span "Sort" at bounding box center [766, 129] width 28 height 12
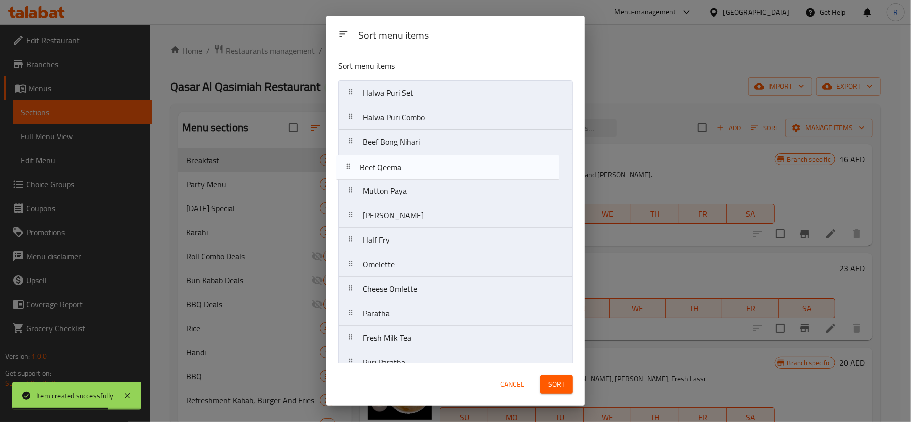
drag, startPoint x: 421, startPoint y: 121, endPoint x: 416, endPoint y: 174, distance: 53.3
click at [416, 174] on nav "Halwa Puri Set Beef Qeema Halwa Puri Combo Beef Bong Nihari Mutton Paya Channa …" at bounding box center [455, 351] width 235 height 540
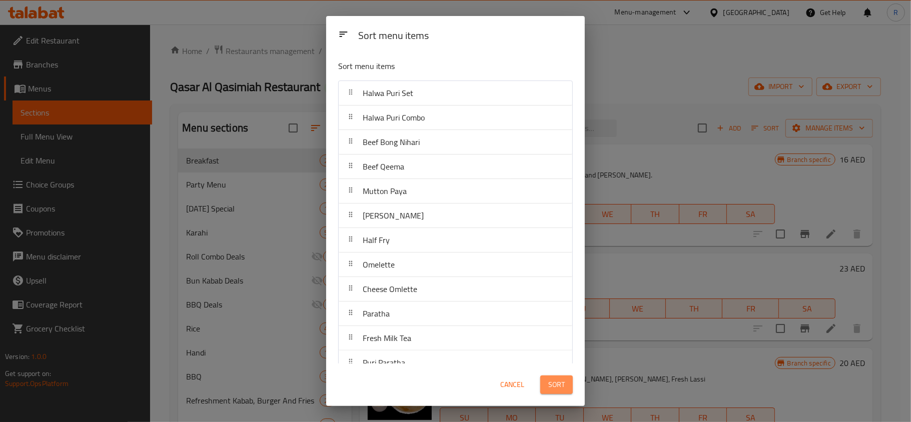
click at [563, 384] on span "Sort" at bounding box center [556, 385] width 17 height 13
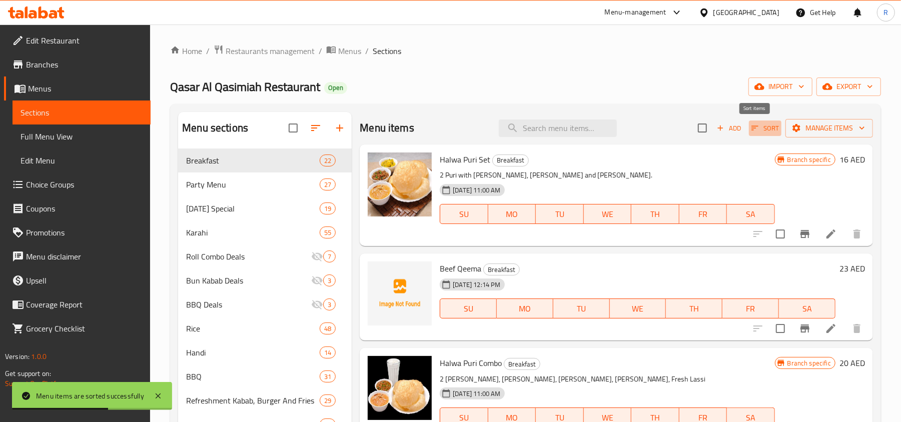
click at [754, 136] on button "Sort" at bounding box center [765, 129] width 33 height 16
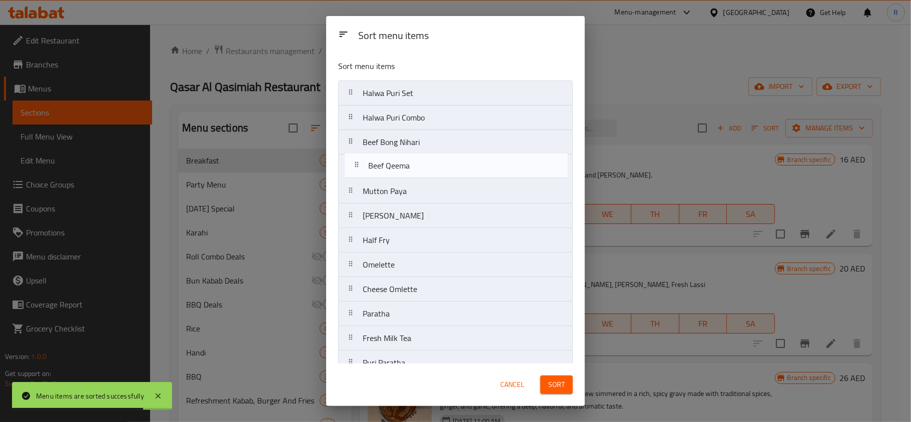
drag, startPoint x: 425, startPoint y: 125, endPoint x: 431, endPoint y: 177, distance: 52.3
click at [431, 177] on nav "Halwa Puri Set Beef Qeema Halwa Puri Combo Beef Bong Nihari Mutton Paya Channa …" at bounding box center [455, 351] width 235 height 540
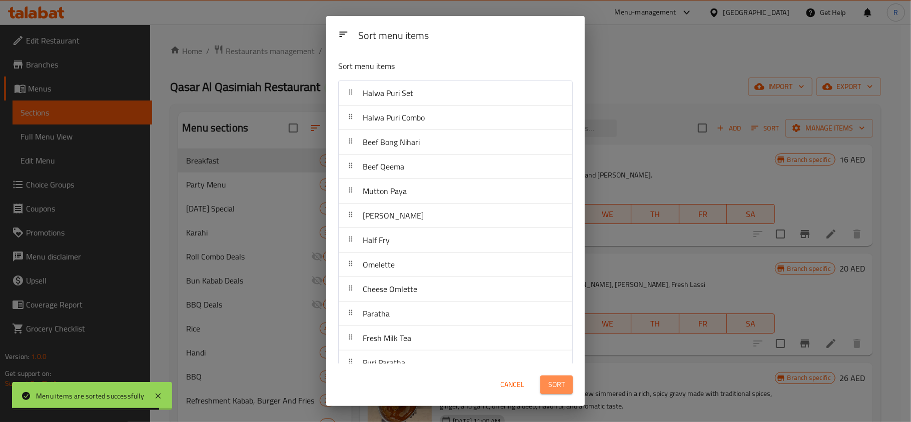
click at [569, 383] on button "Sort" at bounding box center [556, 385] width 33 height 19
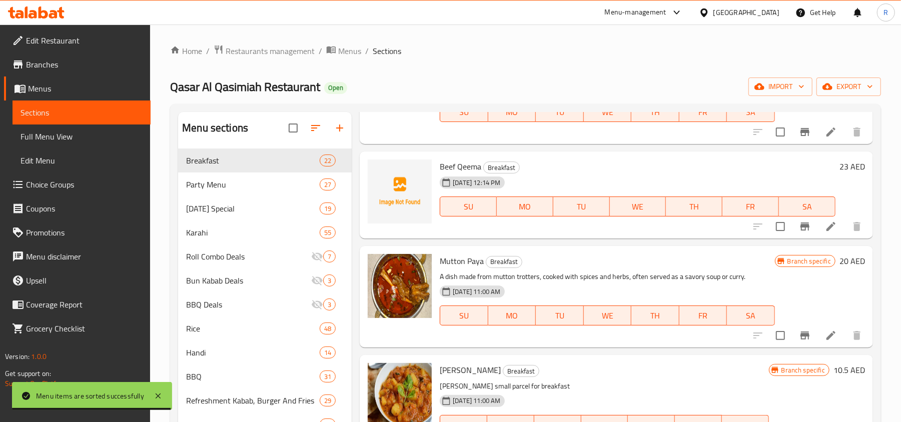
scroll to position [400, 0]
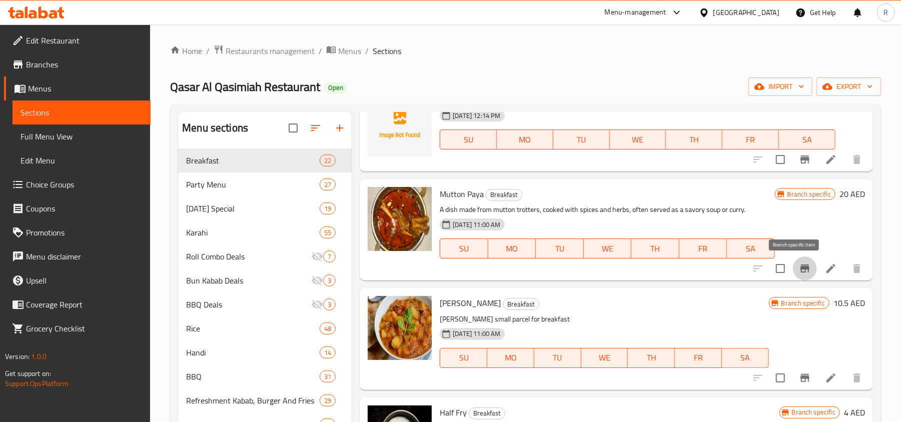
click at [801, 270] on icon "Branch-specific-item" at bounding box center [805, 269] width 9 height 8
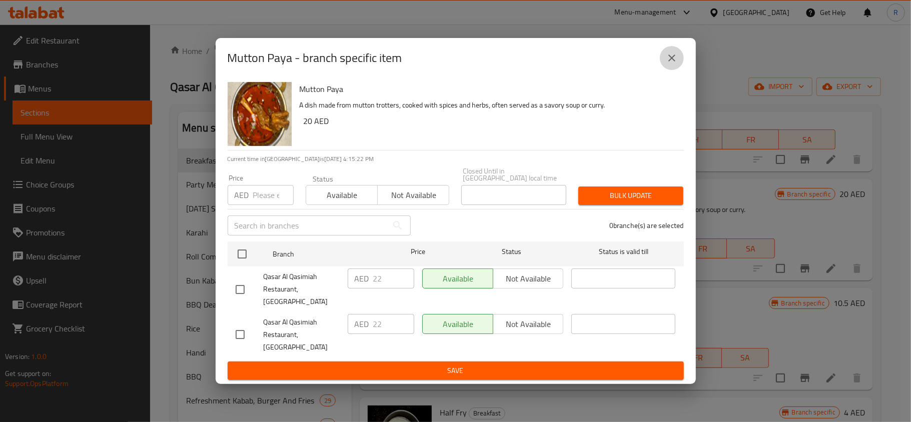
click at [671, 64] on icon "close" at bounding box center [672, 58] width 12 height 12
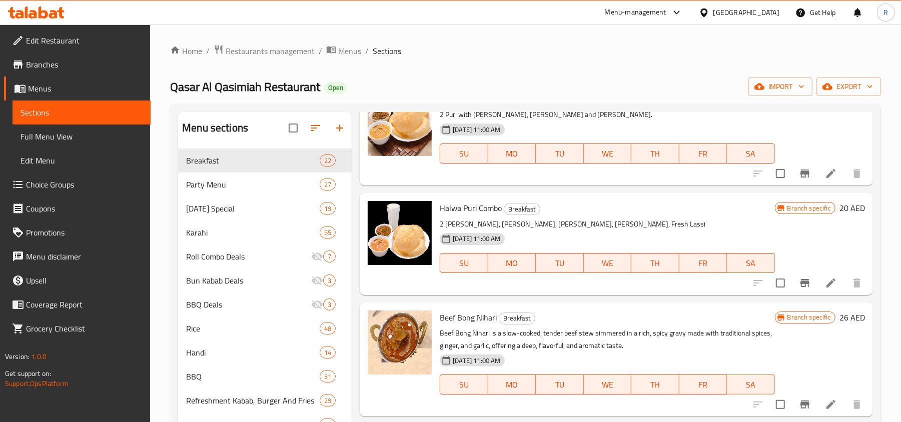
scroll to position [0, 0]
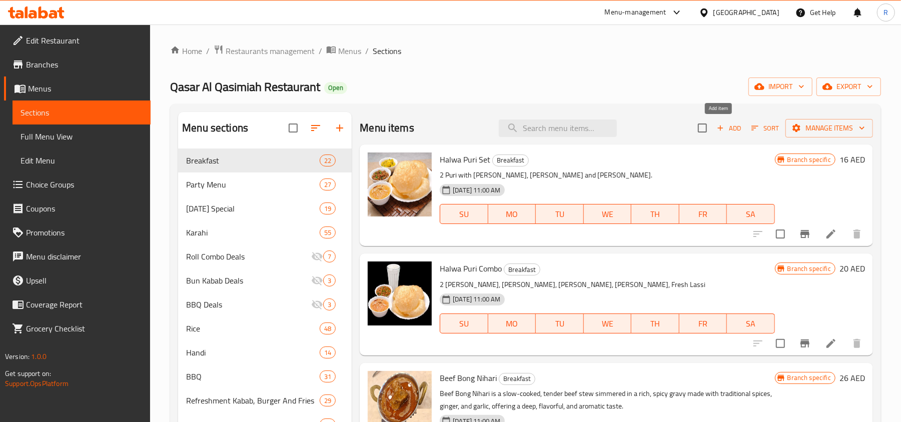
click at [725, 133] on span "Add" at bounding box center [729, 129] width 27 height 12
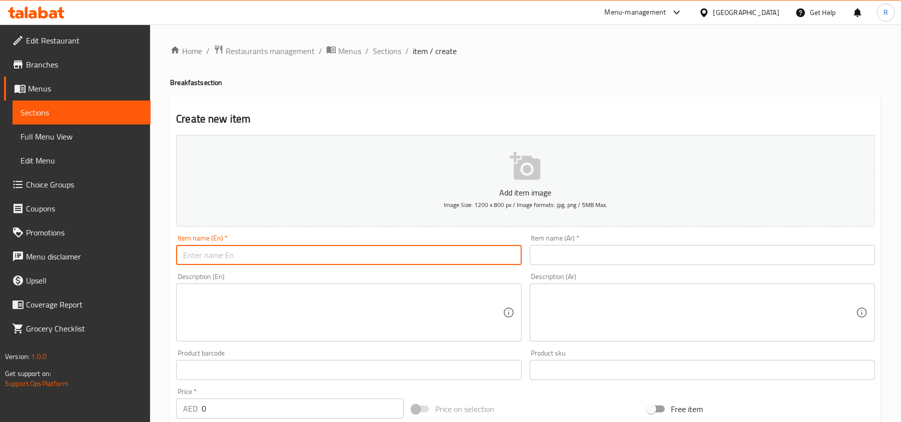
paste input "Brain Masala"
type input "Brain Masala"
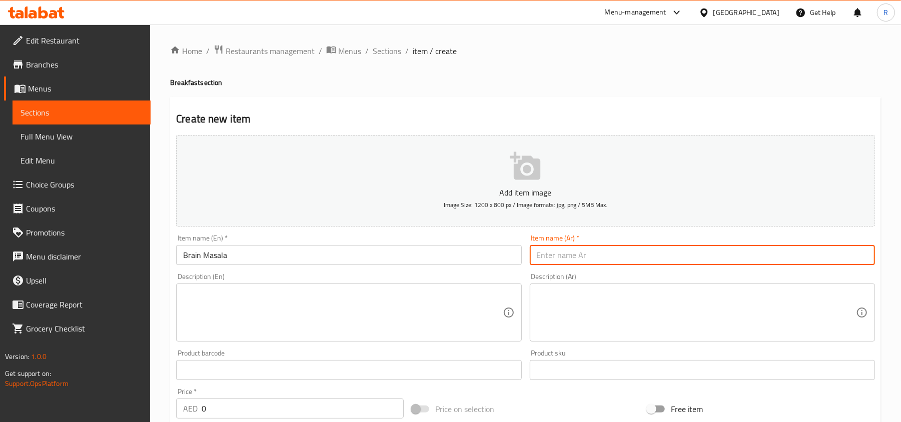
paste input "ماسالا الدماغ"
click at [194, 257] on input "Brain Masala" at bounding box center [348, 255] width 345 height 20
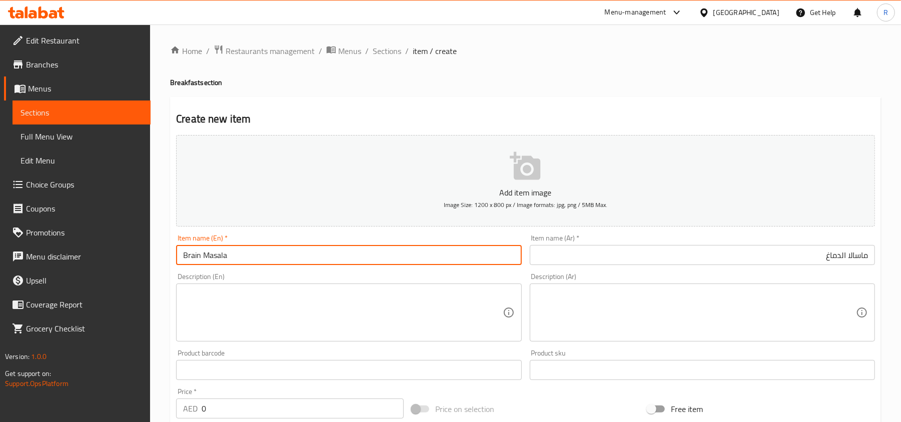
click at [193, 257] on input "Brain Masala" at bounding box center [348, 255] width 345 height 20
click at [835, 258] on input "ماسالا الدماغ" at bounding box center [702, 255] width 345 height 20
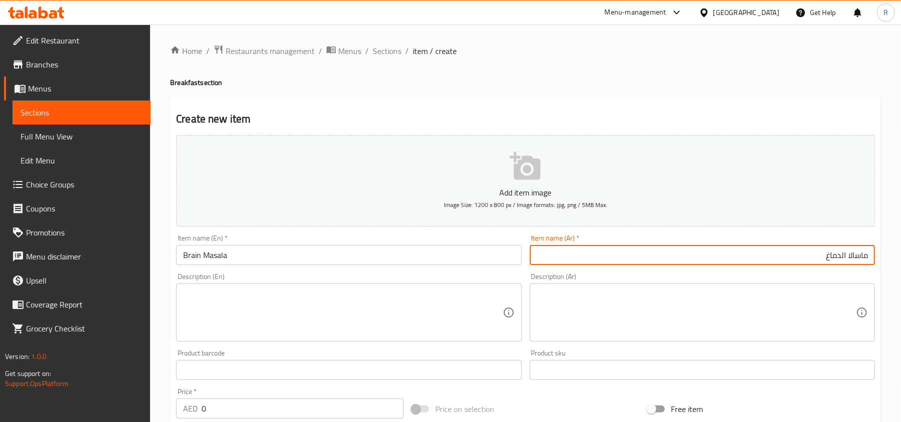
click at [835, 258] on input "ماسالا الدماغ" at bounding box center [702, 255] width 345 height 20
type input "ماسالا برين"
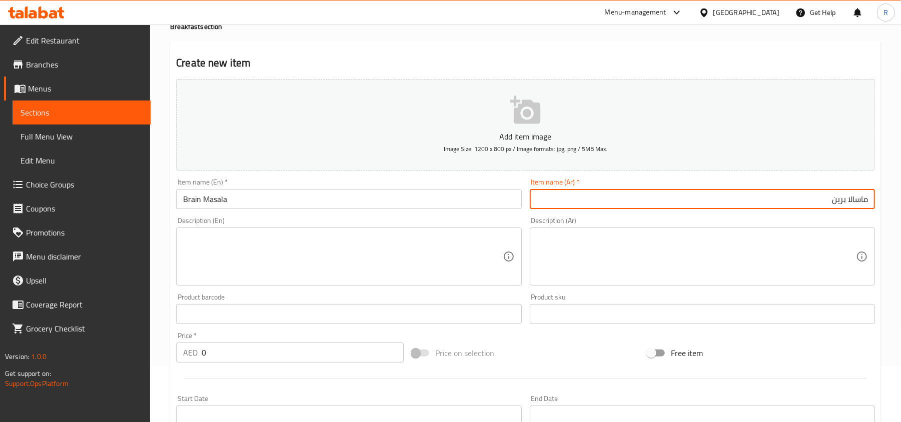
scroll to position [133, 0]
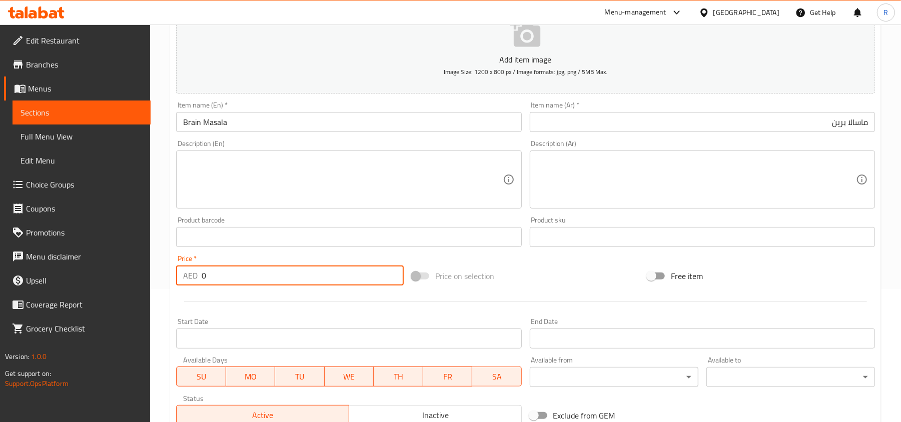
drag, startPoint x: 206, startPoint y: 279, endPoint x: 187, endPoint y: 277, distance: 19.6
click at [187, 277] on div "AED 0 Price *" at bounding box center [290, 276] width 228 height 20
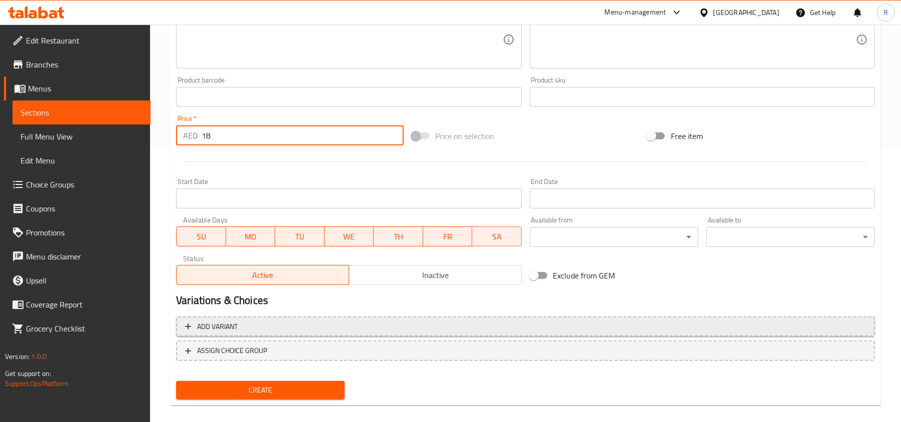
scroll to position [284, 0]
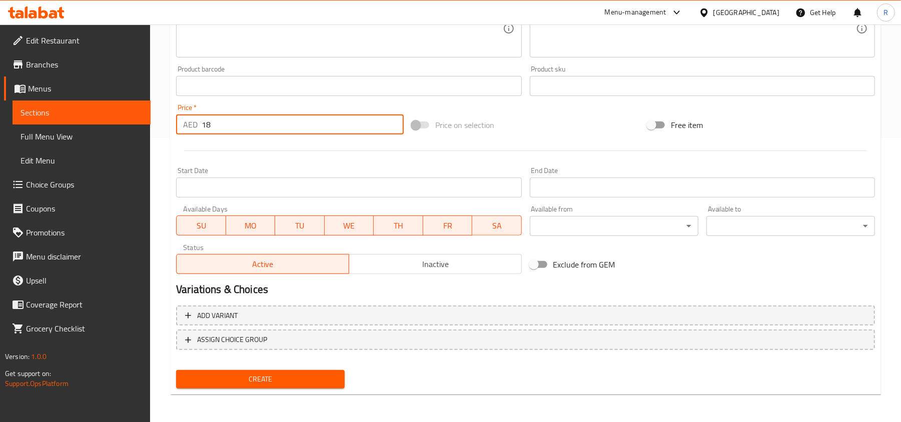
type input "18"
click at [335, 376] on span "Create" at bounding box center [260, 379] width 153 height 13
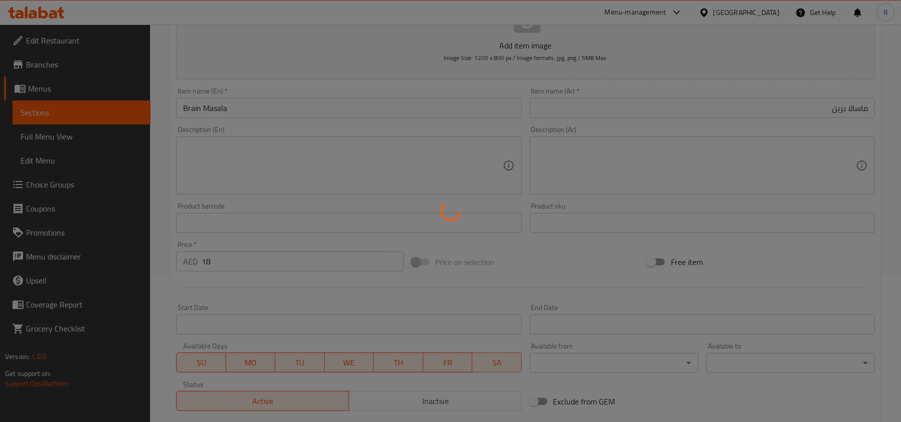
scroll to position [0, 0]
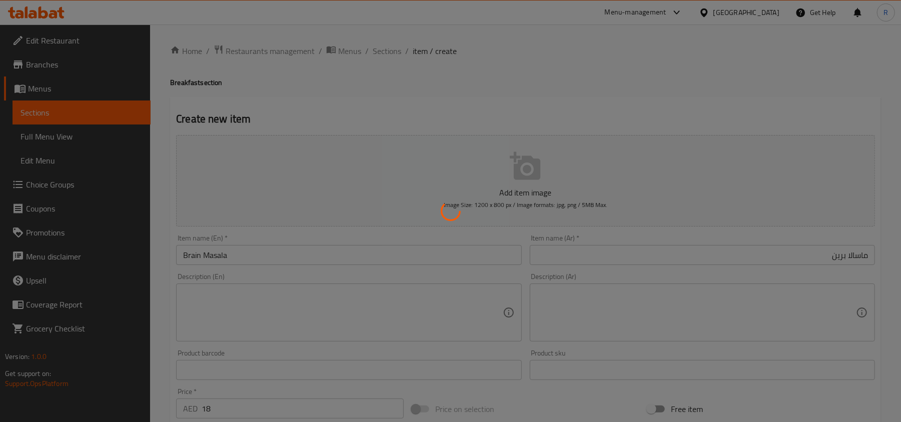
type input "0"
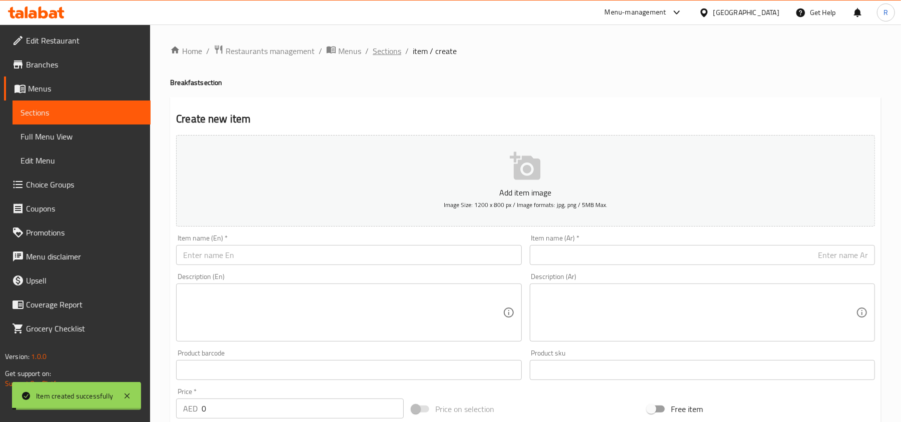
click at [391, 54] on span "Sections" at bounding box center [387, 51] width 29 height 12
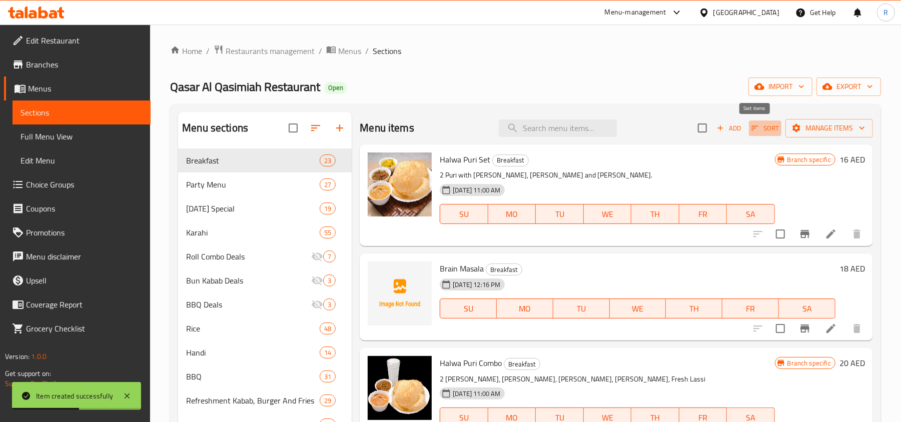
click at [763, 125] on span "Sort" at bounding box center [766, 129] width 28 height 12
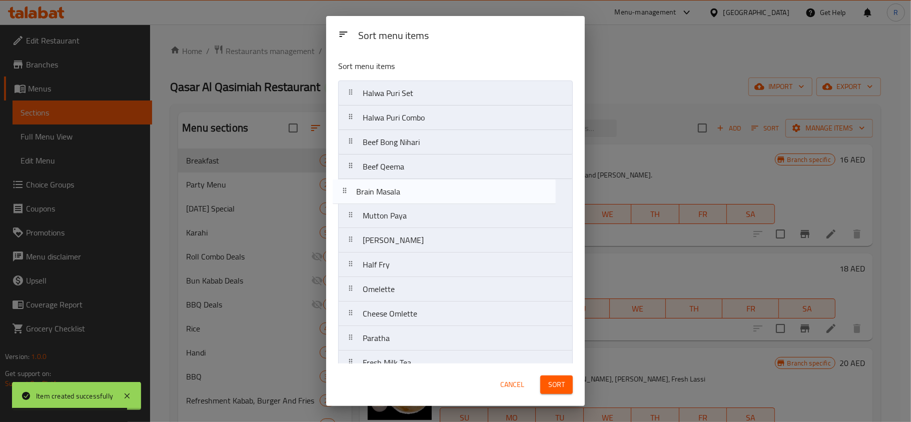
drag, startPoint x: 419, startPoint y: 123, endPoint x: 410, endPoint y: 199, distance: 76.5
click at [410, 199] on nav "Halwa Puri Set Brain Masala Halwa Puri Combo Beef Bong Nihari Beef Qeema Mutton…" at bounding box center [455, 363] width 235 height 565
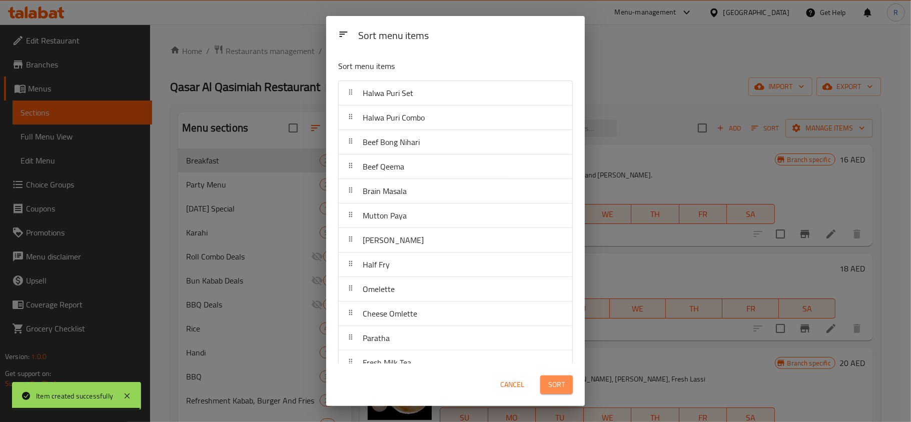
click at [559, 379] on span "Sort" at bounding box center [556, 385] width 17 height 13
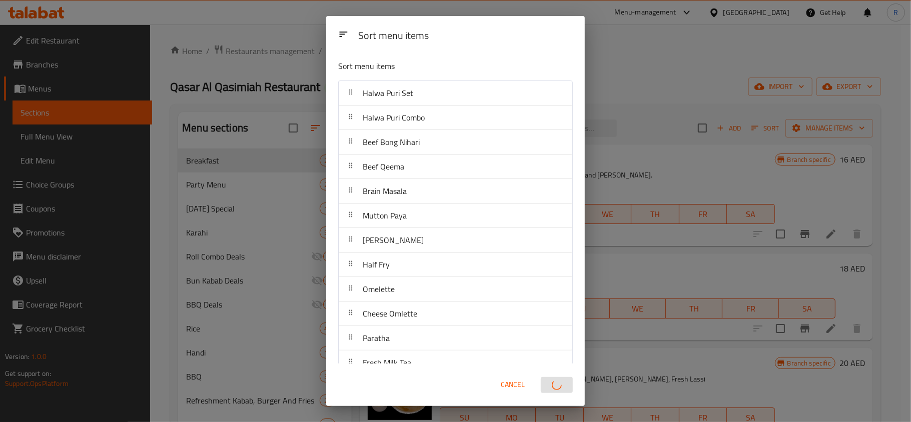
click at [647, 422] on html "​ Menu-management [GEOGRAPHIC_DATA] Get Help R Edit Restaurant Branches Menus S…" at bounding box center [455, 211] width 911 height 422
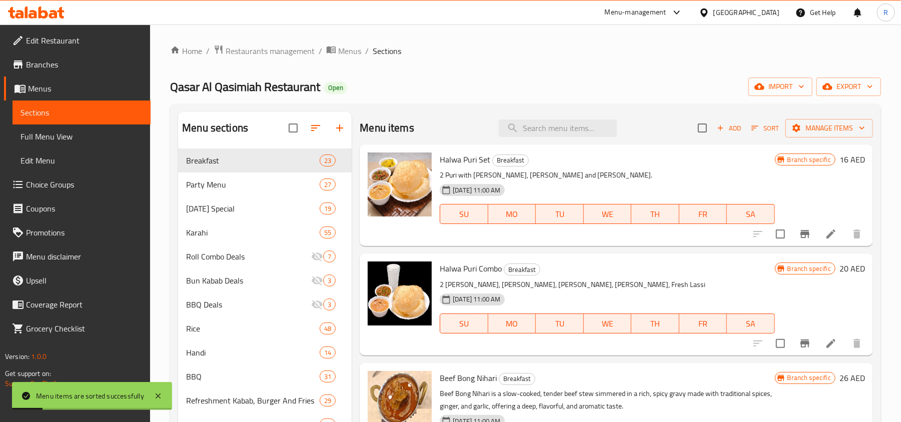
click at [754, 119] on div "Add Sort Manage items" at bounding box center [785, 128] width 175 height 21
click at [753, 124] on span "Sort" at bounding box center [766, 129] width 28 height 12
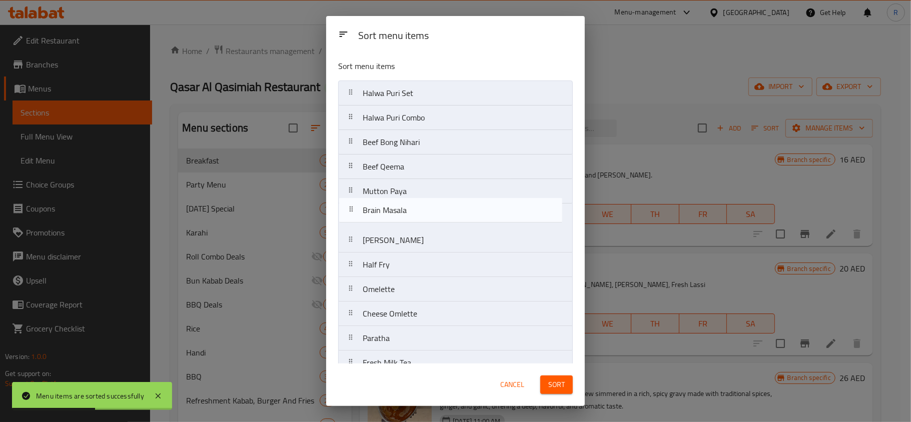
drag, startPoint x: 414, startPoint y: 196, endPoint x: 417, endPoint y: 223, distance: 26.6
click at [415, 220] on nav "Halwa Puri Set Halwa Puri Combo Beef Bong Nihari Beef Qeema Brain Masala Mutton…" at bounding box center [455, 363] width 235 height 565
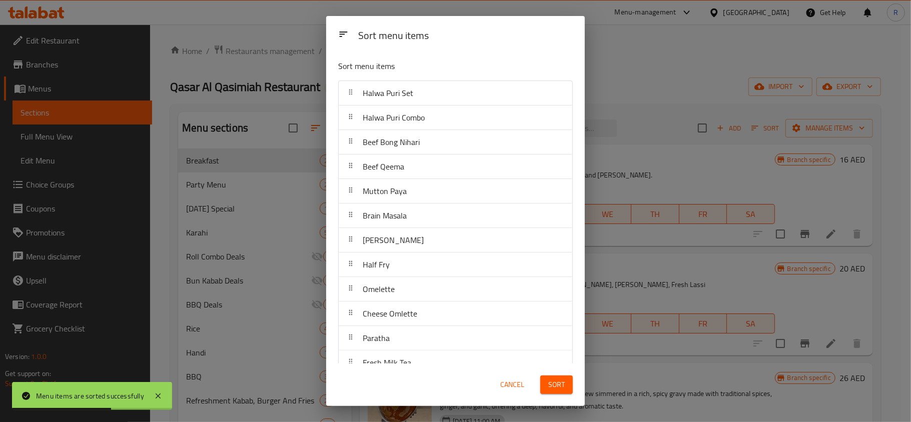
click at [559, 383] on span "Sort" at bounding box center [556, 385] width 17 height 13
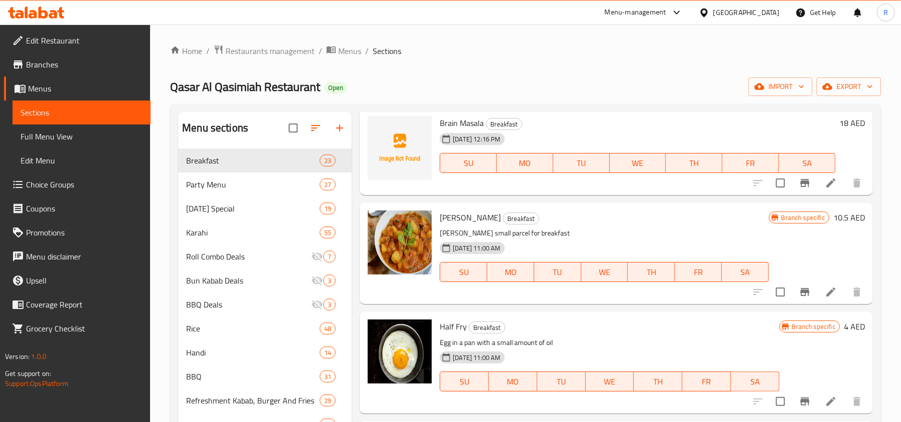
scroll to position [600, 0]
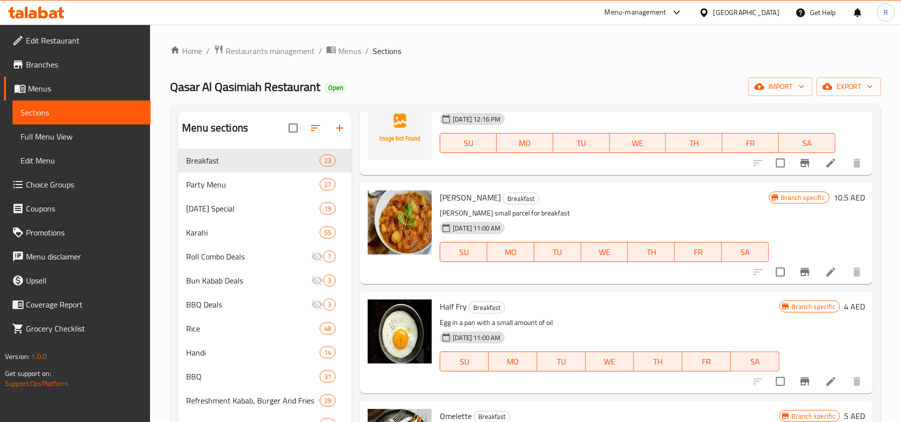
click at [802, 275] on button "Branch-specific-item" at bounding box center [805, 272] width 24 height 24
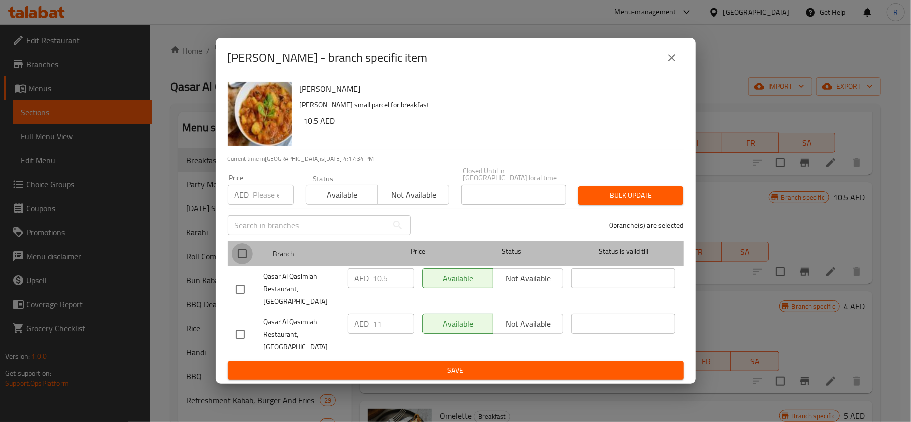
click at [235, 265] on input "checkbox" at bounding box center [242, 254] width 21 height 21
checkbox input "true"
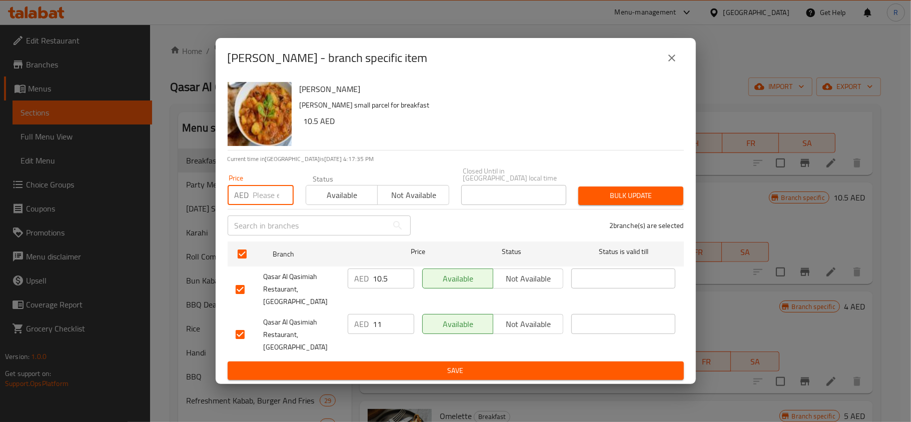
drag, startPoint x: 256, startPoint y: 211, endPoint x: 259, endPoint y: 203, distance: 8.6
click at [256, 205] on input "number" at bounding box center [273, 195] width 41 height 20
type input "16"
click at [600, 202] on span "Bulk update" at bounding box center [630, 196] width 89 height 13
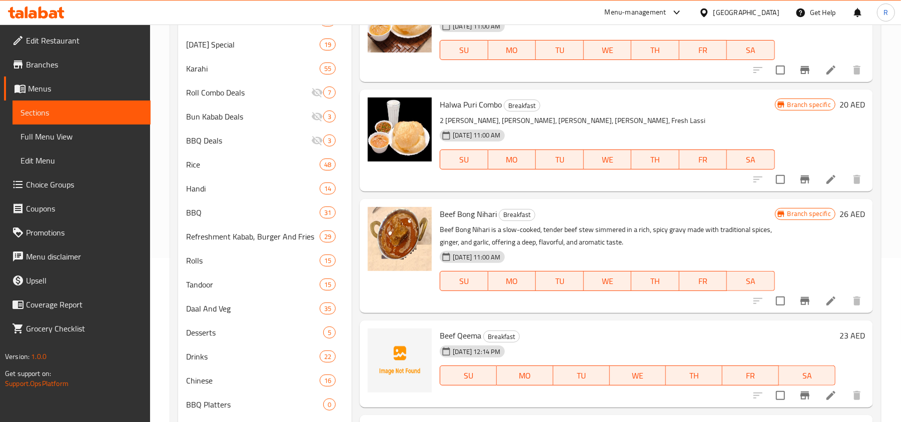
scroll to position [0, 0]
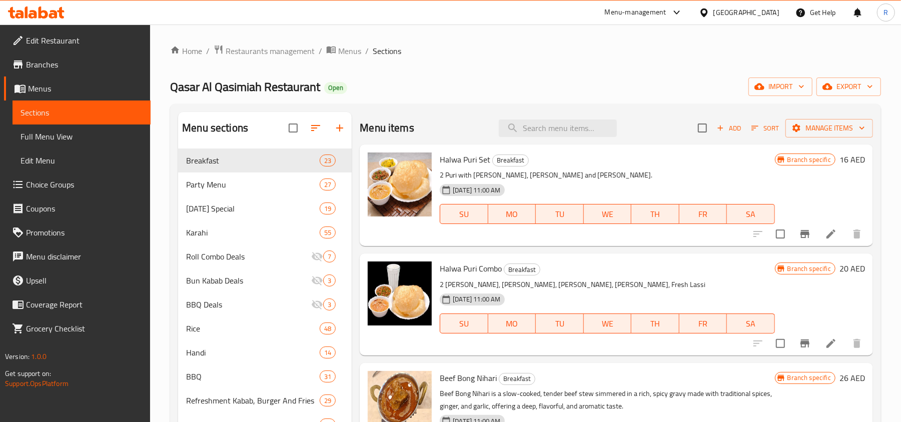
click at [717, 135] on button "Add" at bounding box center [729, 129] width 32 height 16
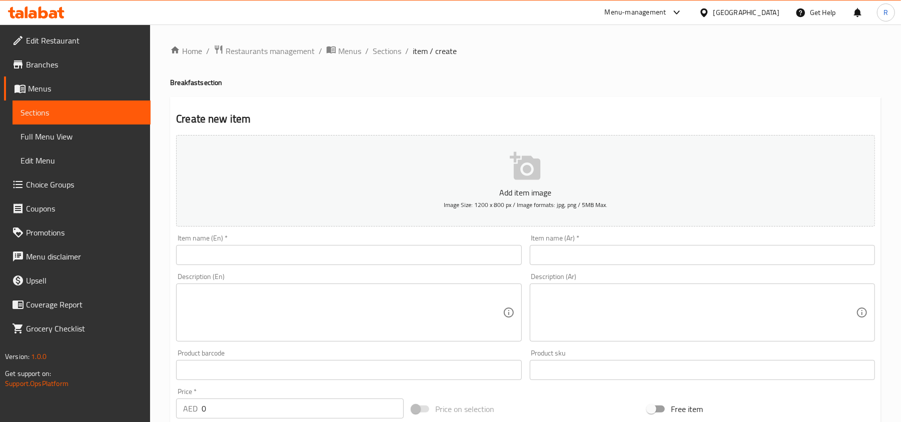
drag, startPoint x: 302, startPoint y: 257, endPoint x: 314, endPoint y: 267, distance: 15.6
click at [302, 257] on input "text" at bounding box center [348, 255] width 345 height 20
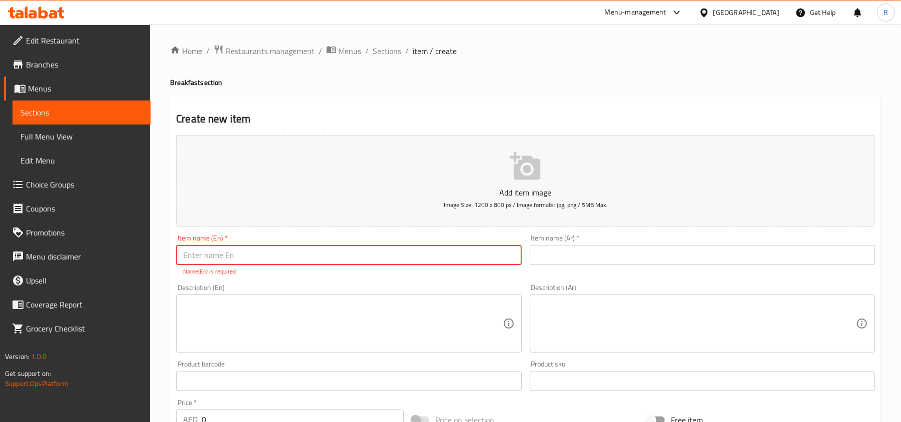
click at [299, 259] on input "text" at bounding box center [348, 255] width 345 height 20
paste input "Chicken Haleem"
type input "Chicken Haleem"
click at [584, 244] on div "Item name (Ar)   * Item name (Ar) *" at bounding box center [702, 250] width 345 height 31
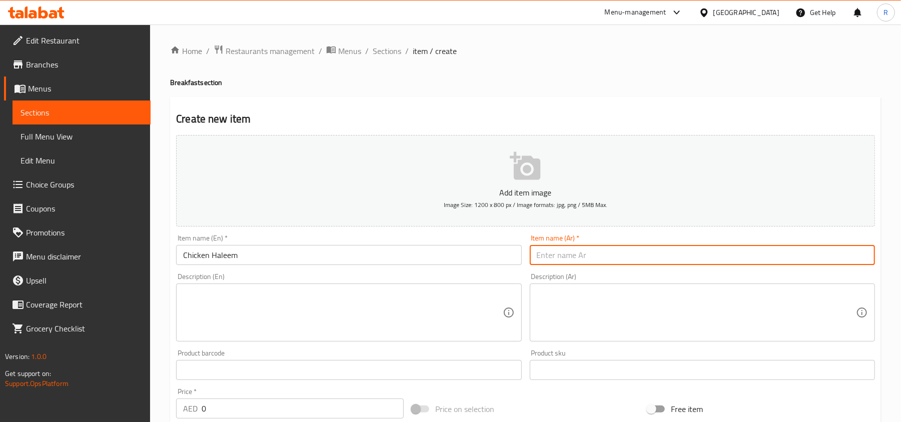
click at [745, 254] on input "text" at bounding box center [702, 255] width 345 height 20
type input "دجاج حليم"
click at [389, 336] on textarea at bounding box center [342, 313] width 319 height 48
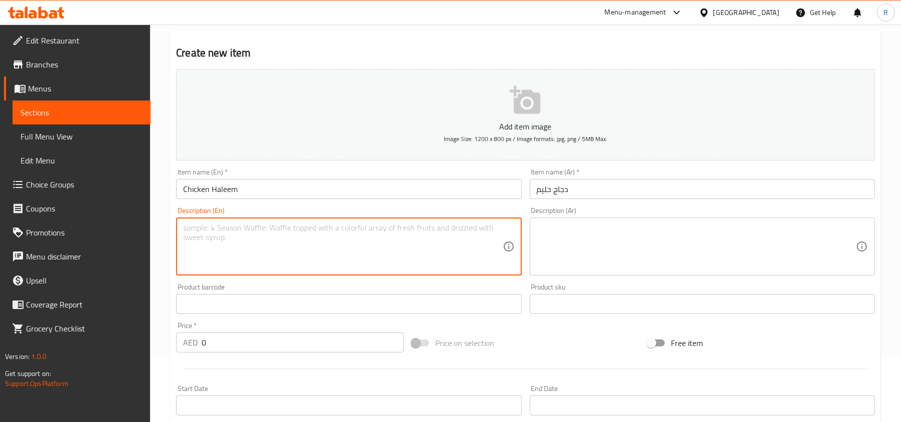
scroll to position [67, 0]
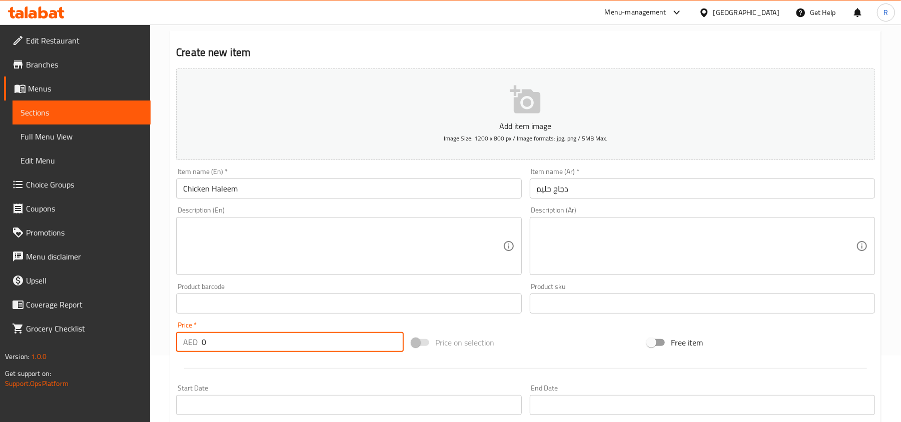
click at [197, 342] on div "AED 0 Price *" at bounding box center [290, 342] width 228 height 20
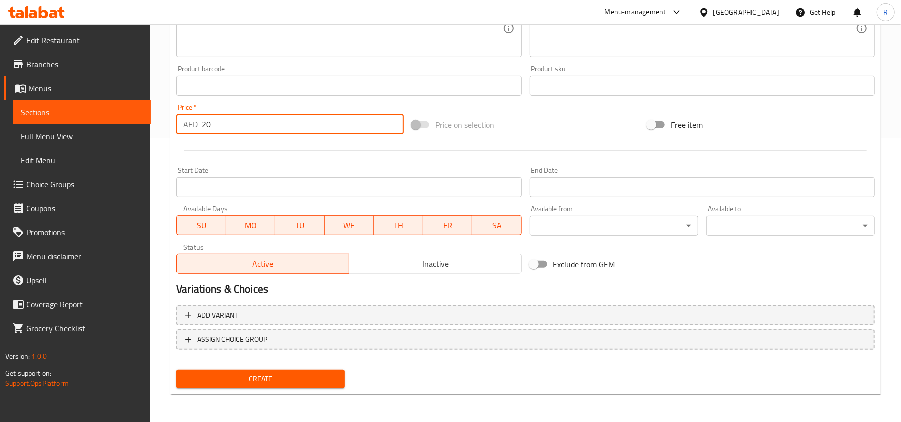
type input "20"
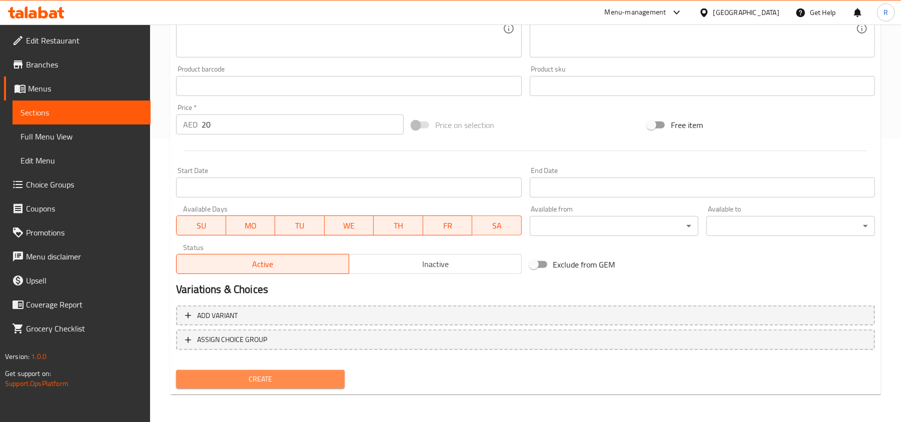
click at [293, 375] on span "Create" at bounding box center [260, 379] width 153 height 13
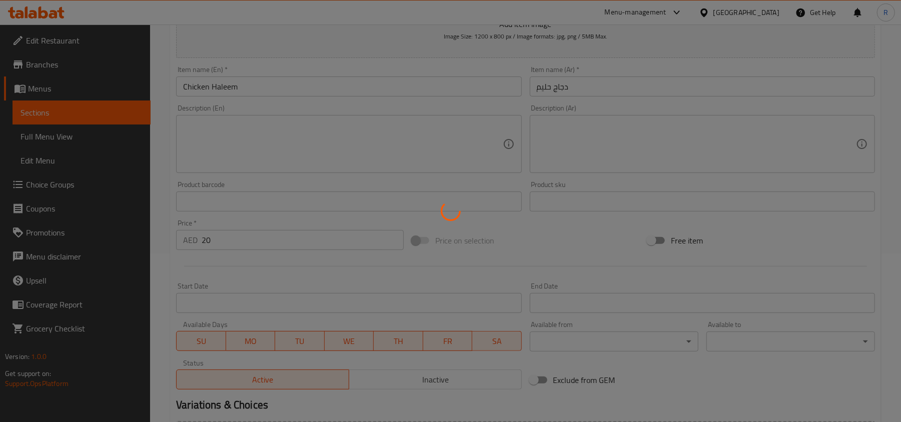
scroll to position [0, 0]
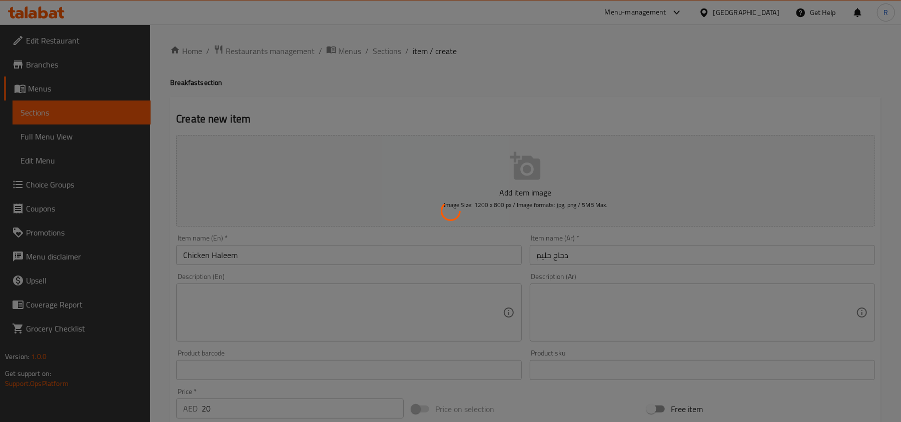
type input "0"
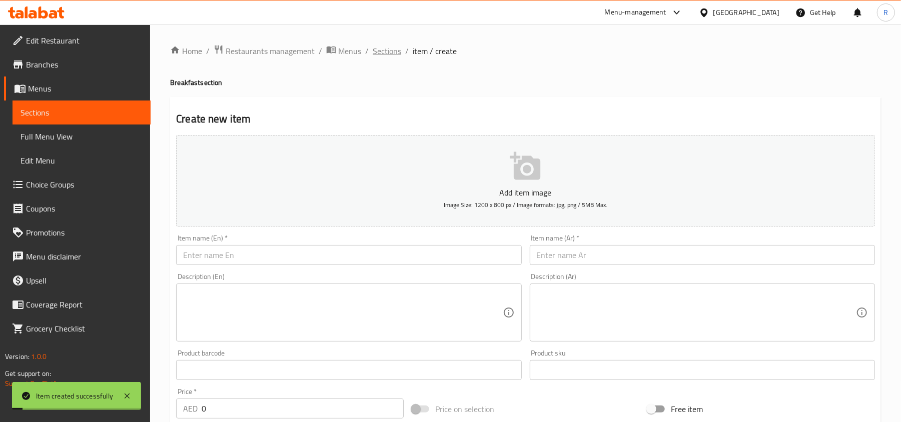
click at [382, 55] on span "Sections" at bounding box center [387, 51] width 29 height 12
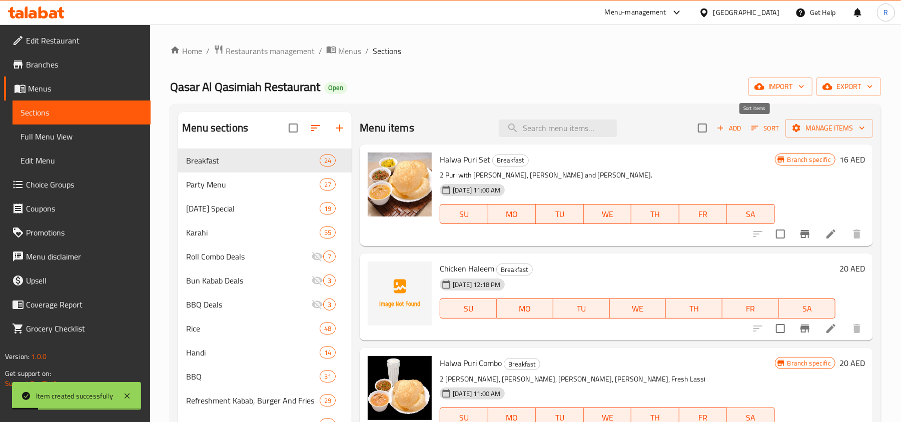
click at [759, 130] on span "Sort" at bounding box center [766, 129] width 28 height 12
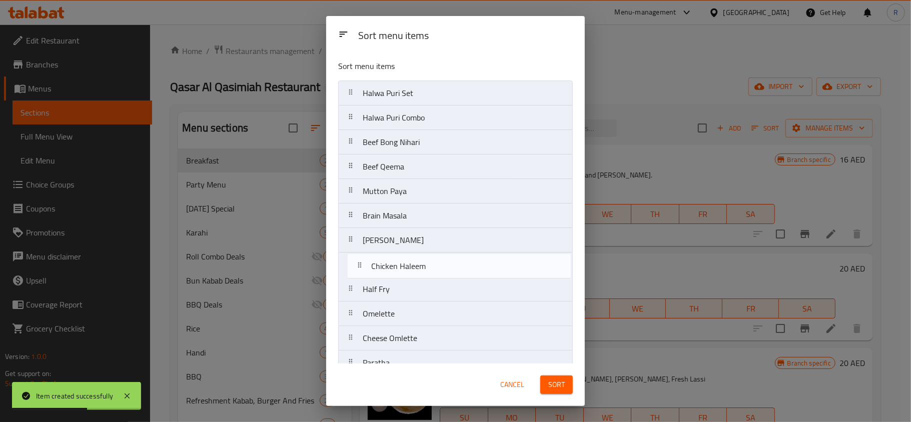
drag, startPoint x: 375, startPoint y: 117, endPoint x: 385, endPoint y: 268, distance: 151.4
click at [385, 268] on nav "Halwa Puri Set Chicken Haleem Halwa Puri Combo Beef Bong Nihari Beef Qeema Mutt…" at bounding box center [455, 375] width 235 height 589
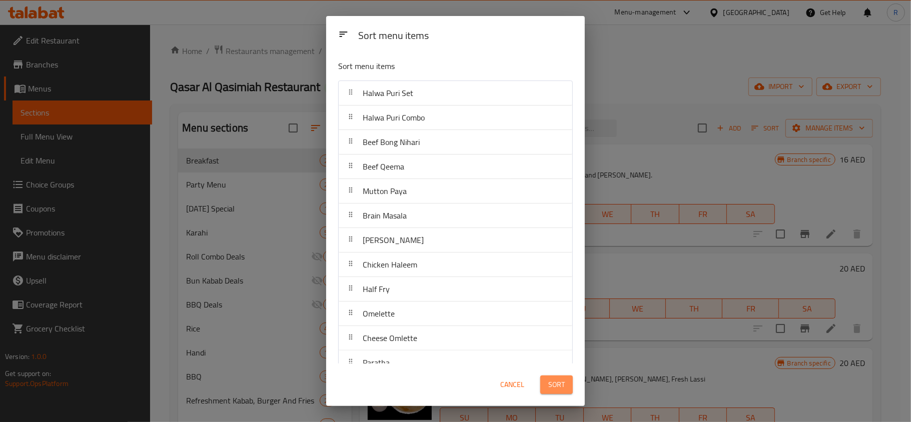
click at [562, 381] on span "Sort" at bounding box center [556, 385] width 17 height 13
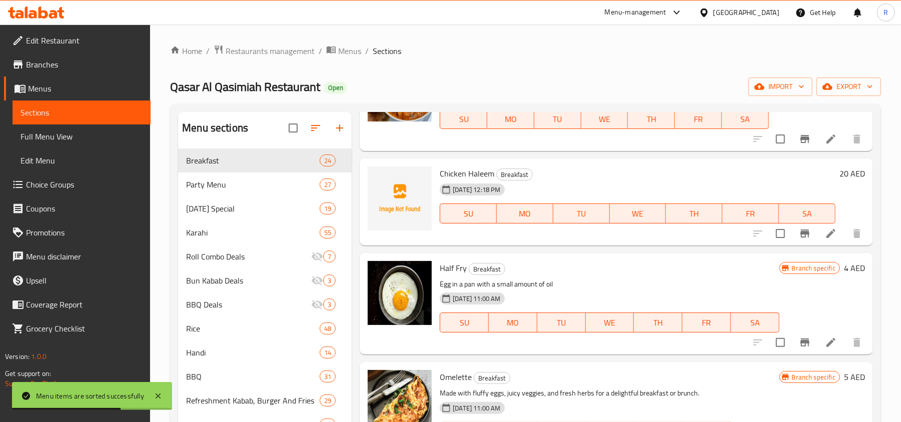
scroll to position [801, 0]
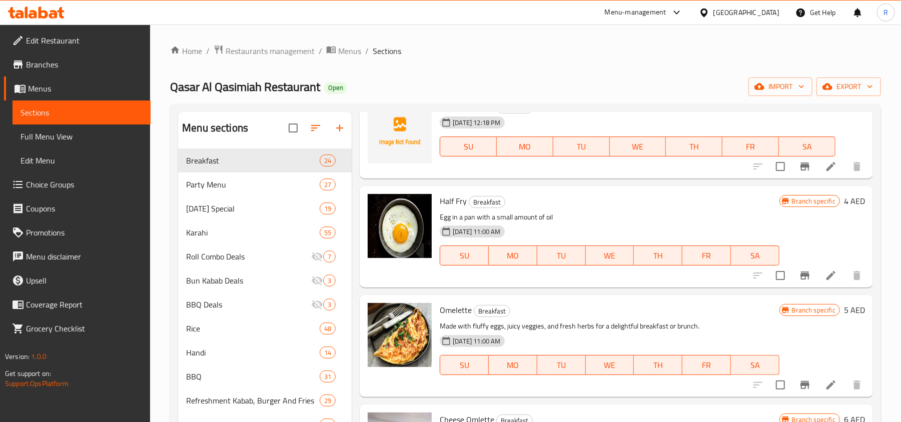
click at [817, 279] on li at bounding box center [831, 276] width 28 height 18
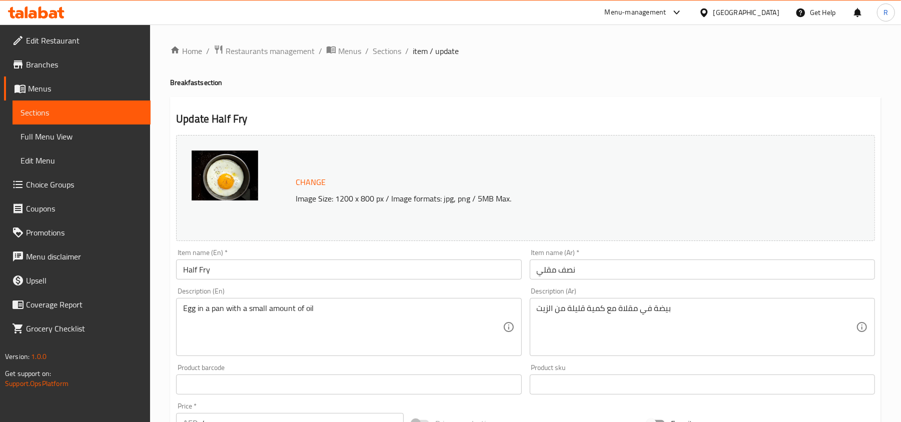
click at [268, 268] on input "Half Fry" at bounding box center [348, 270] width 345 height 20
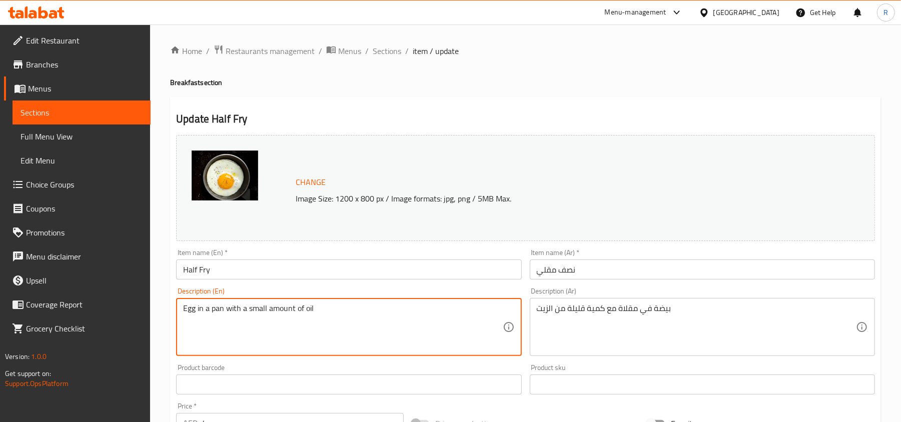
click at [195, 311] on textarea "Egg in a pan with a small amount of oil" at bounding box center [342, 328] width 319 height 48
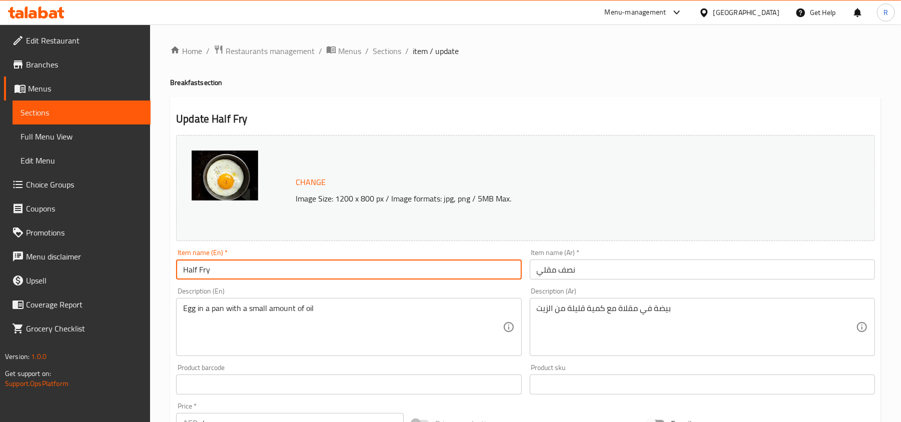
click at [222, 275] on input "Half Fry" at bounding box center [348, 270] width 345 height 20
paste input "Egg"
type input "Half Fry Egg"
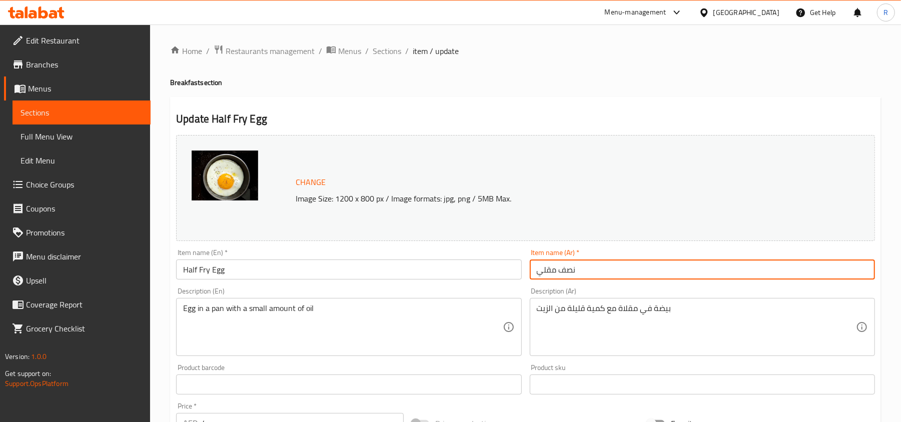
click at [591, 270] on input "نصف مقلي" at bounding box center [702, 270] width 345 height 20
drag, startPoint x: 591, startPoint y: 269, endPoint x: 868, endPoint y: 269, distance: 276.7
click at [868, 269] on input "نصف مقلي" at bounding box center [702, 270] width 345 height 20
type input "بيض نصف مقلي"
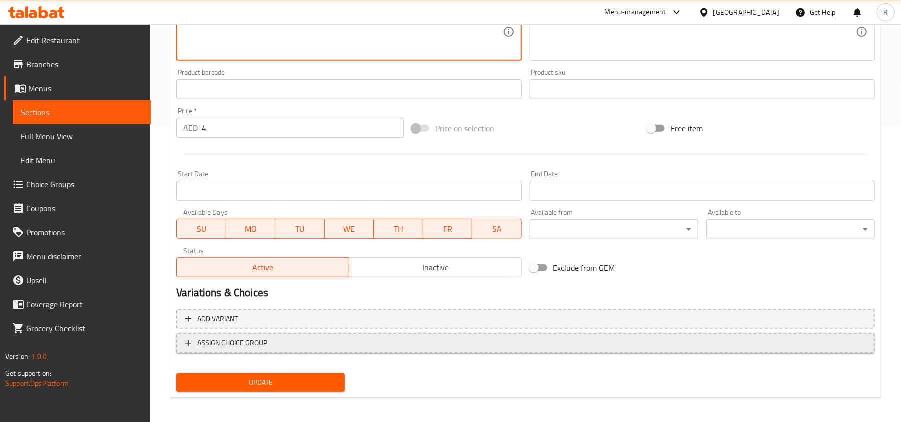
scroll to position [299, 0]
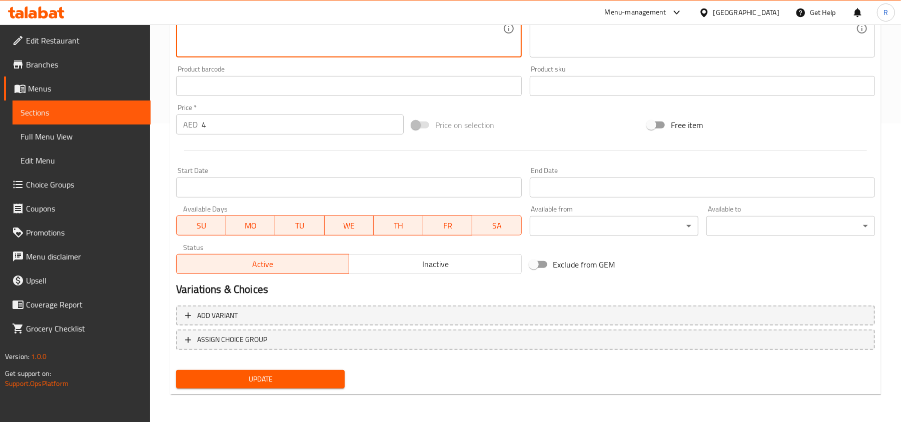
click at [291, 367] on div "Update" at bounding box center [260, 379] width 177 height 27
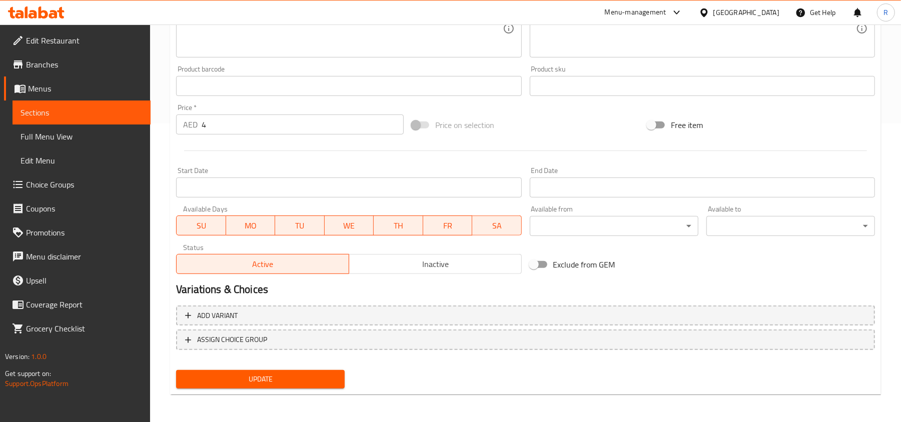
click at [298, 381] on span "Update" at bounding box center [260, 379] width 153 height 13
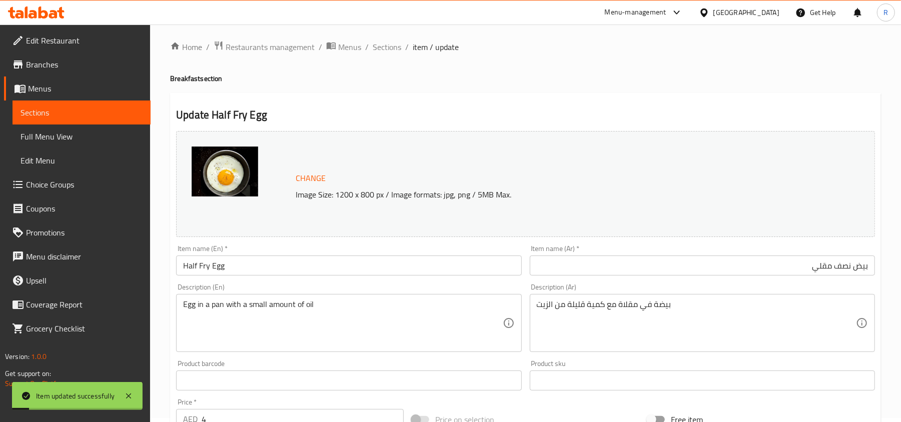
scroll to position [0, 0]
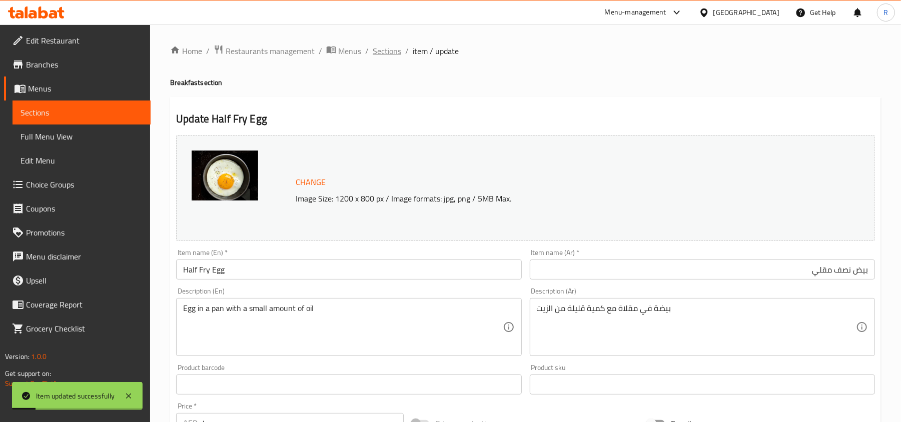
click at [388, 47] on span "Sections" at bounding box center [387, 51] width 29 height 12
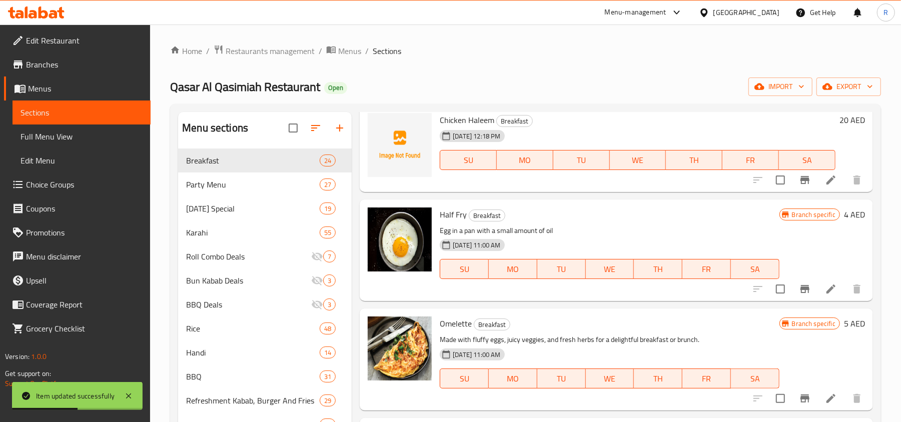
scroll to position [801, 0]
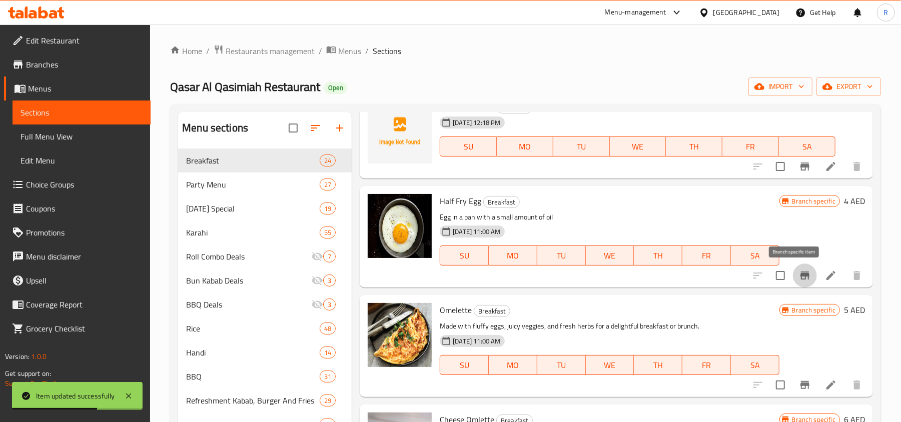
click at [801, 276] on icon "Branch-specific-item" at bounding box center [805, 276] width 9 height 8
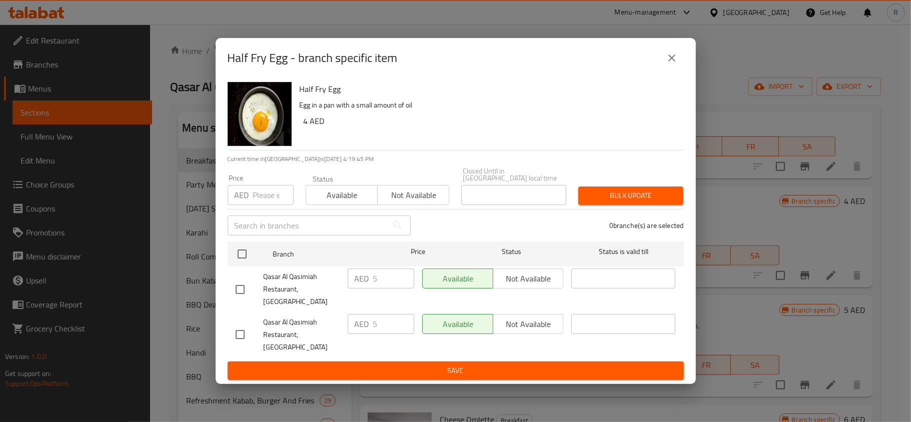
click at [680, 70] on button "close" at bounding box center [672, 58] width 24 height 24
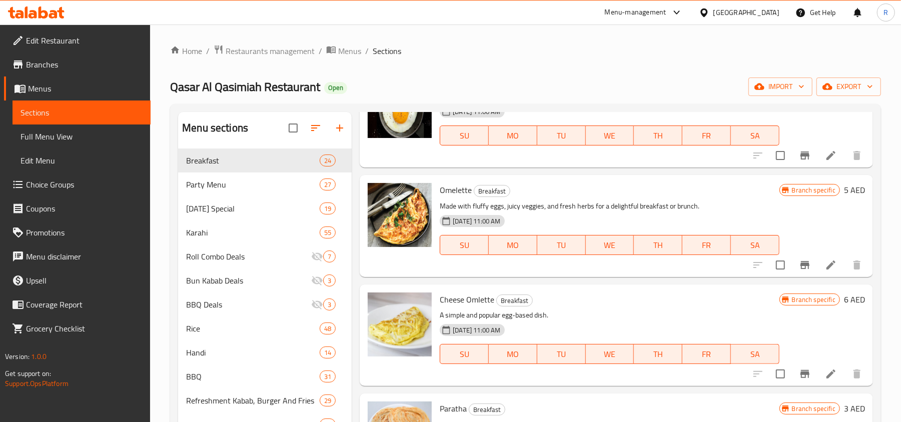
scroll to position [934, 0]
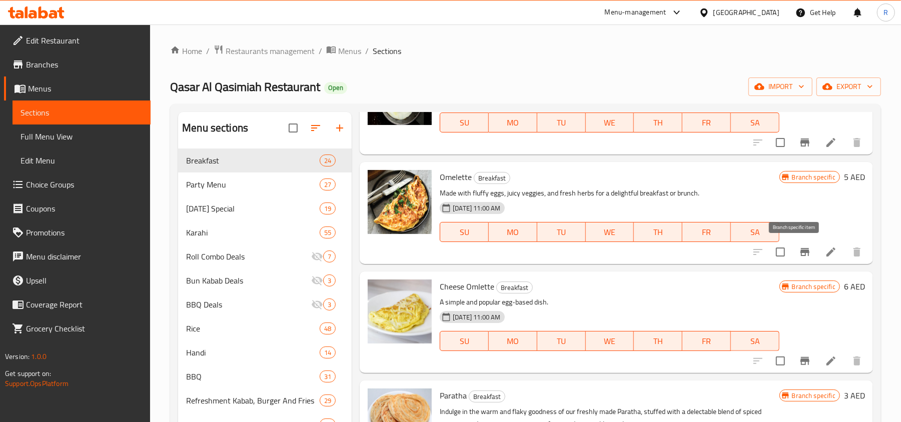
click at [799, 259] on button "Branch-specific-item" at bounding box center [805, 252] width 24 height 24
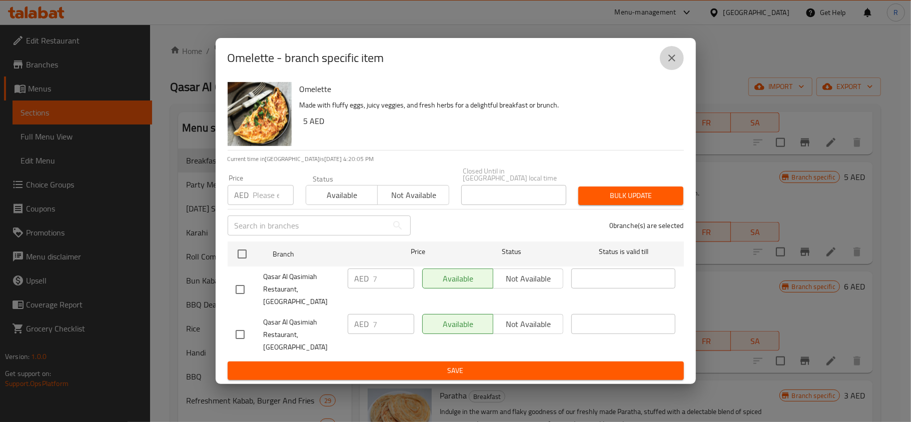
click at [670, 64] on icon "close" at bounding box center [672, 58] width 12 height 12
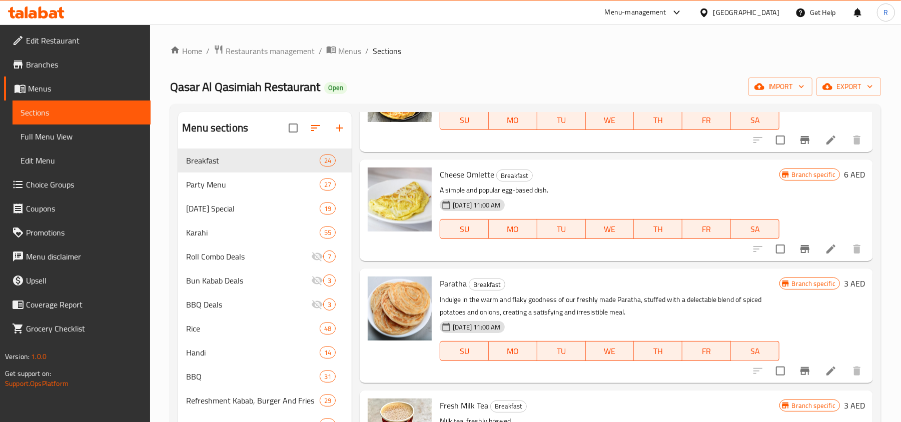
scroll to position [1067, 0]
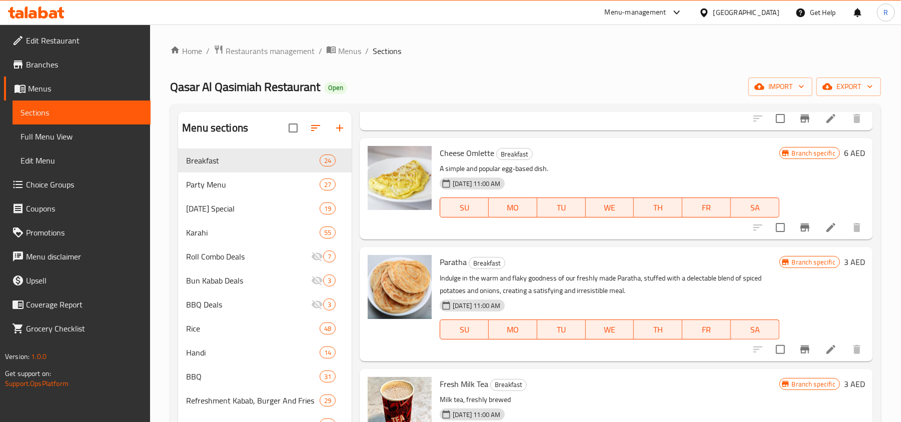
click at [800, 231] on icon "Branch-specific-item" at bounding box center [805, 228] width 12 height 12
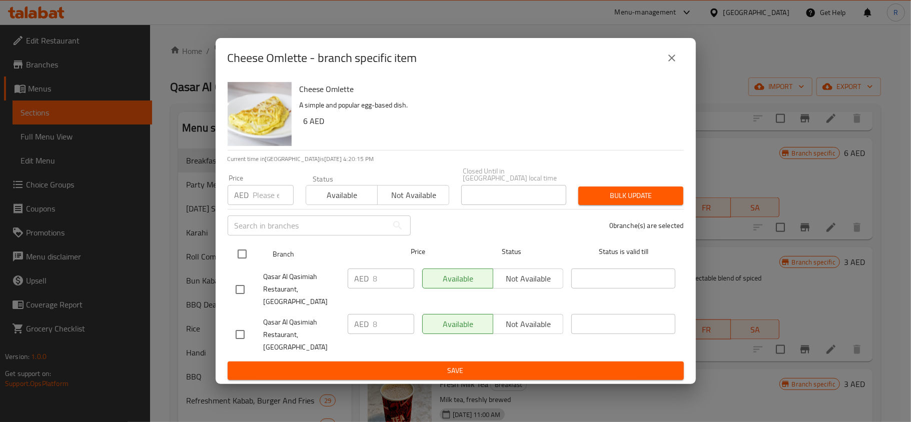
click at [248, 265] on input "checkbox" at bounding box center [242, 254] width 21 height 21
checkbox input "true"
click at [261, 205] on input "number" at bounding box center [273, 195] width 41 height 20
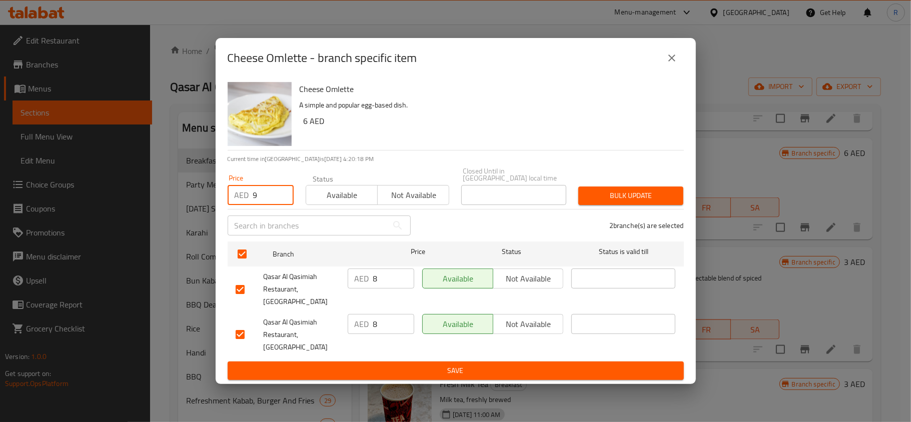
type input "9"
click at [628, 202] on span "Bulk update" at bounding box center [630, 196] width 89 height 13
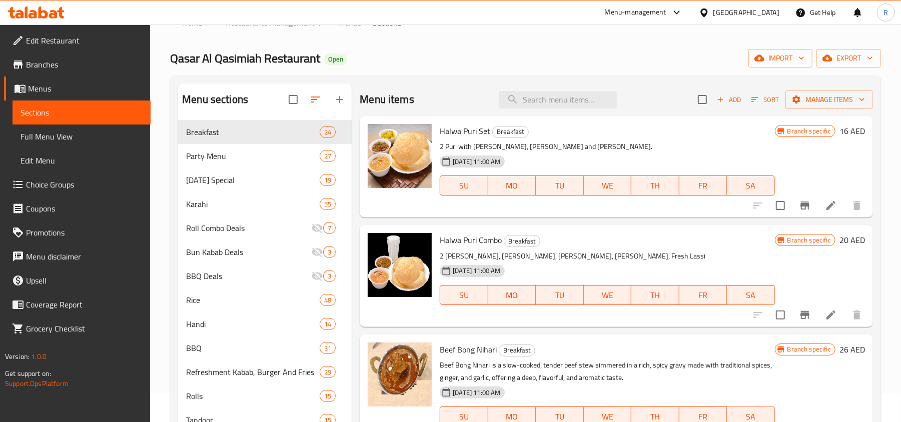
scroll to position [0, 0]
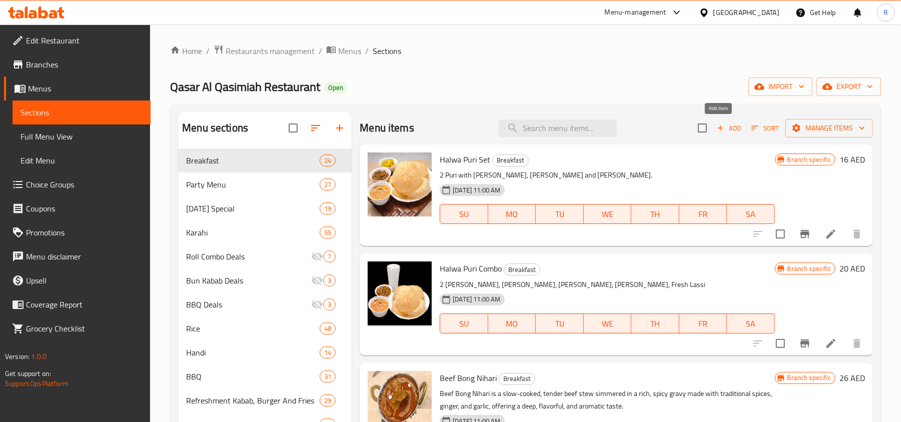
click at [720, 130] on span "Add" at bounding box center [729, 129] width 27 height 12
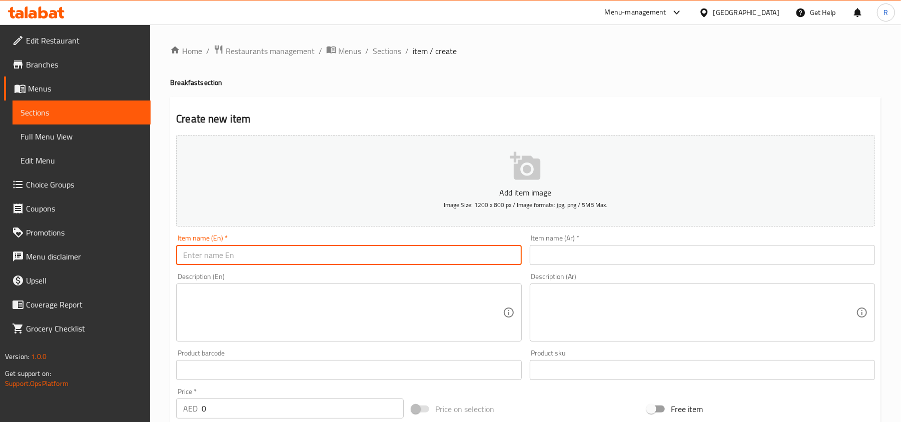
paste input "[PERSON_NAME]"
type input "[PERSON_NAME]"
click at [574, 258] on input "text" at bounding box center [702, 255] width 345 height 20
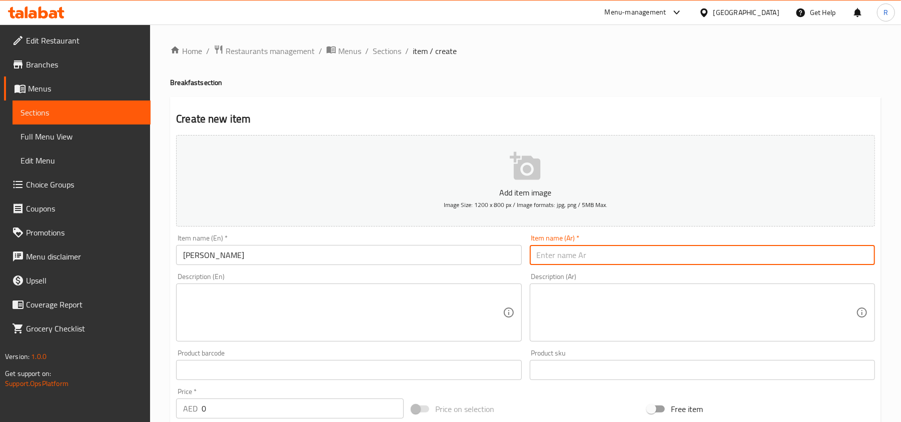
paste input "[PERSON_NAME]"
type input "[PERSON_NAME]"
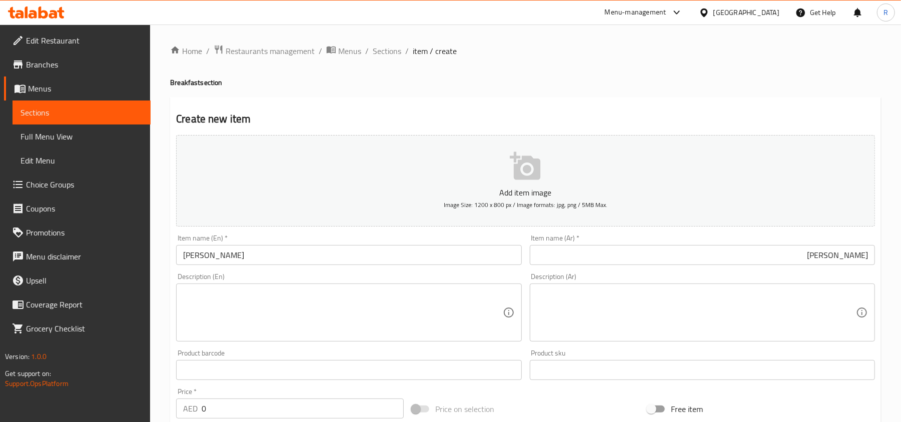
click at [249, 283] on div "Description (En) Description (En)" at bounding box center [348, 307] width 345 height 69
click at [249, 292] on textarea at bounding box center [342, 313] width 319 height 48
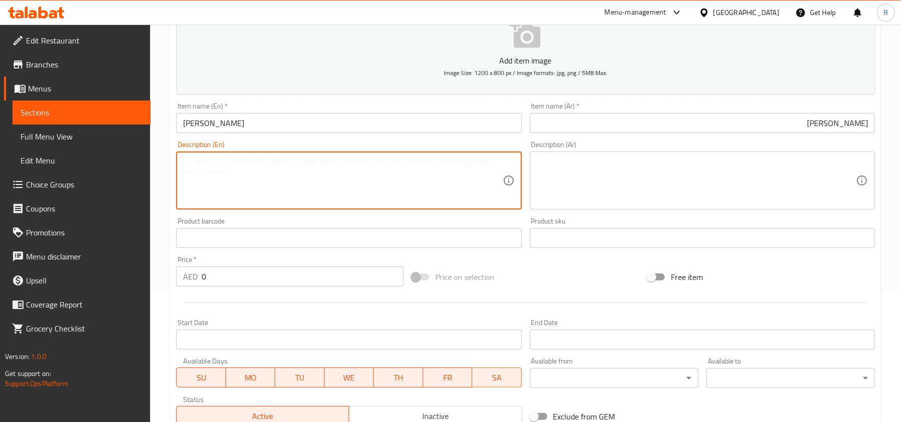
scroll to position [133, 0]
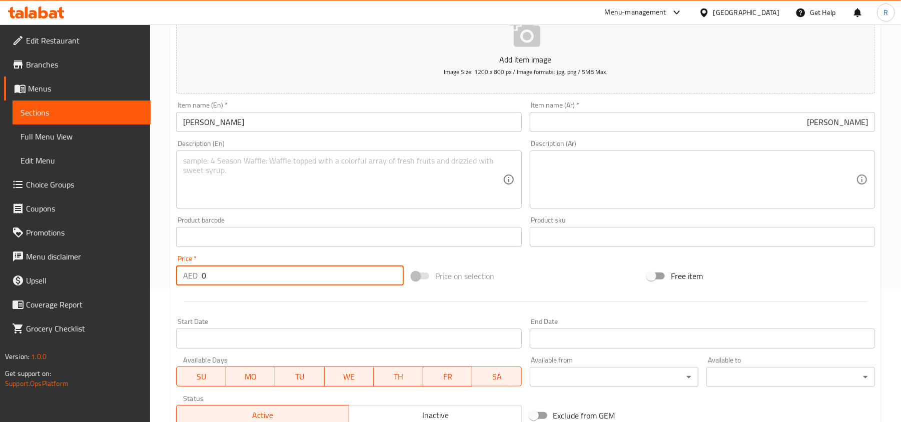
drag, startPoint x: 203, startPoint y: 276, endPoint x: 193, endPoint y: 274, distance: 9.7
click at [193, 274] on div "AED 0 Price *" at bounding box center [290, 276] width 228 height 20
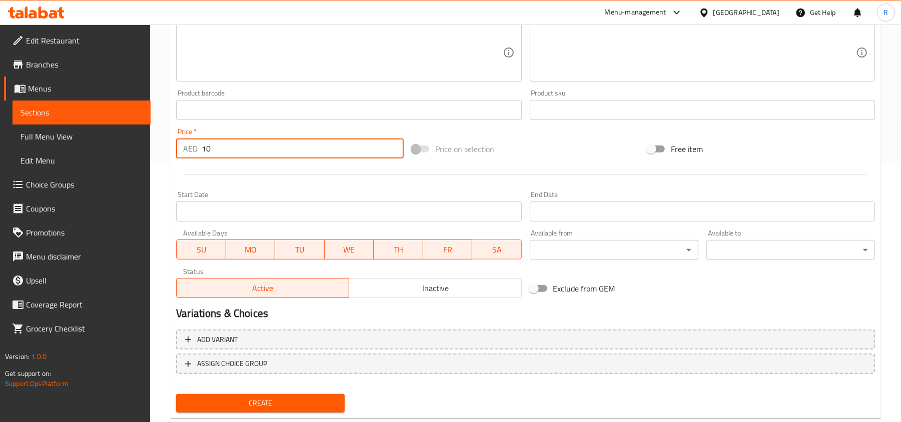
scroll to position [284, 0]
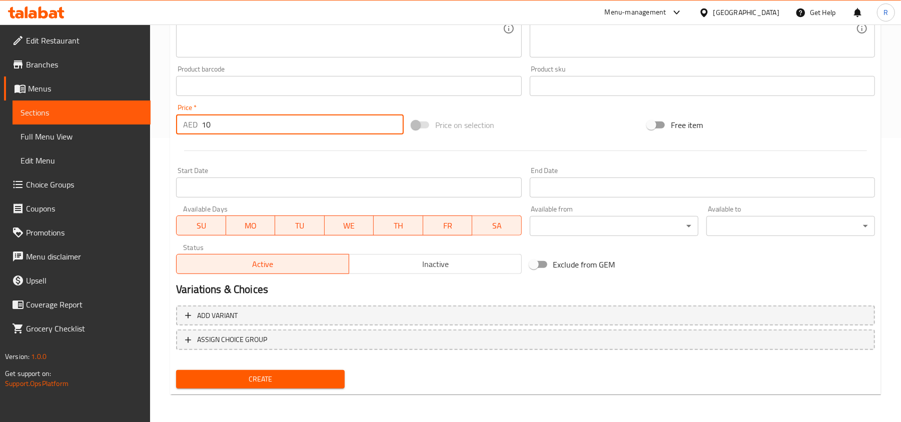
type input "10"
click at [267, 380] on span "Create" at bounding box center [260, 379] width 153 height 13
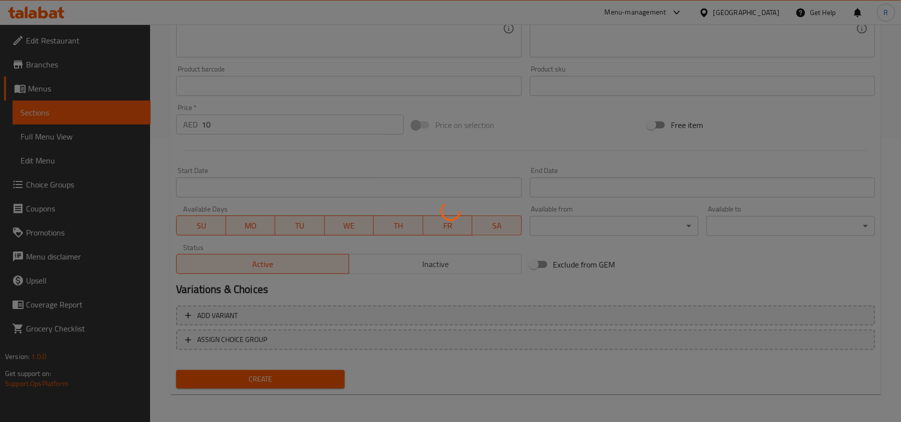
type input "0"
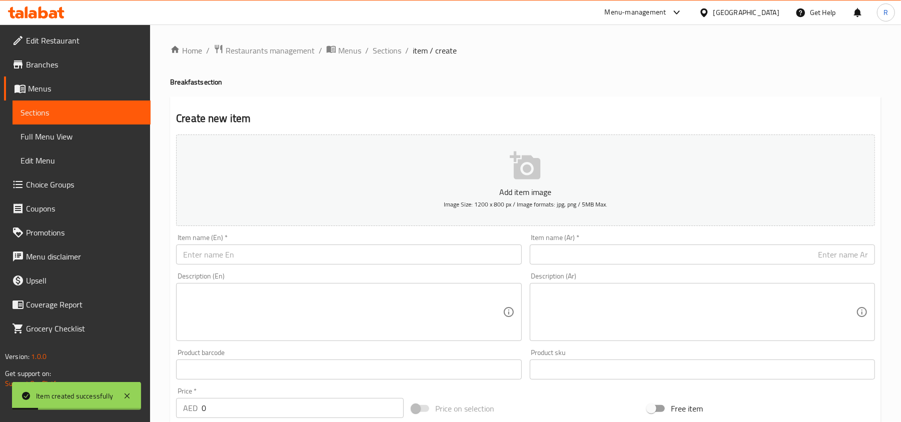
scroll to position [0, 0]
click at [389, 46] on span "Sections" at bounding box center [387, 51] width 29 height 12
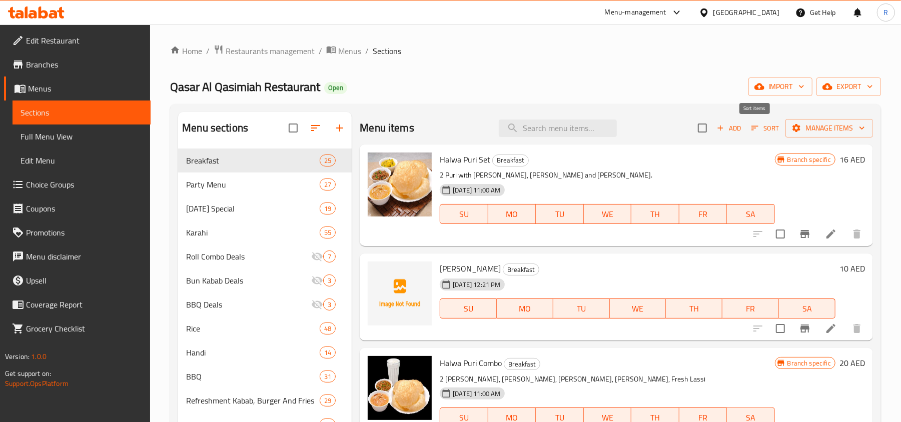
click at [753, 123] on span "Sort" at bounding box center [766, 129] width 28 height 12
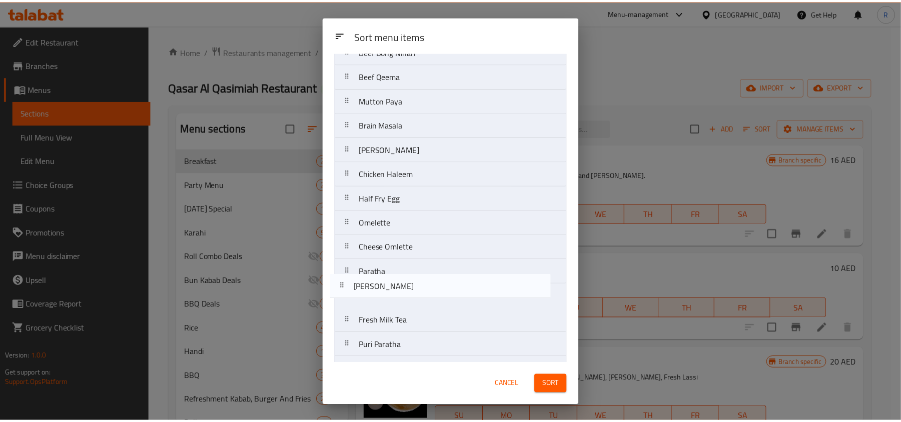
scroll to position [93, 0]
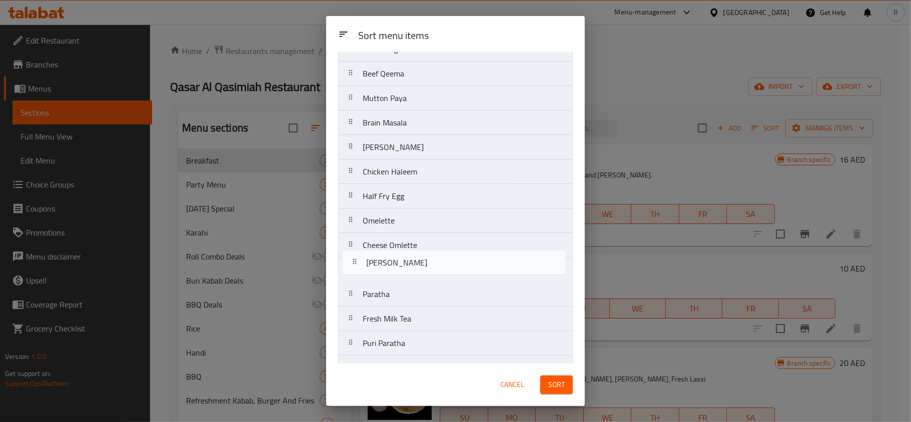
drag, startPoint x: 415, startPoint y: 121, endPoint x: 418, endPoint y: 271, distance: 150.2
click at [418, 271] on nav "Halwa Puri Set Anda Bhurji Halwa Puri Combo Beef Bong Nihari Beef Qeema Mutton …" at bounding box center [455, 294] width 235 height 614
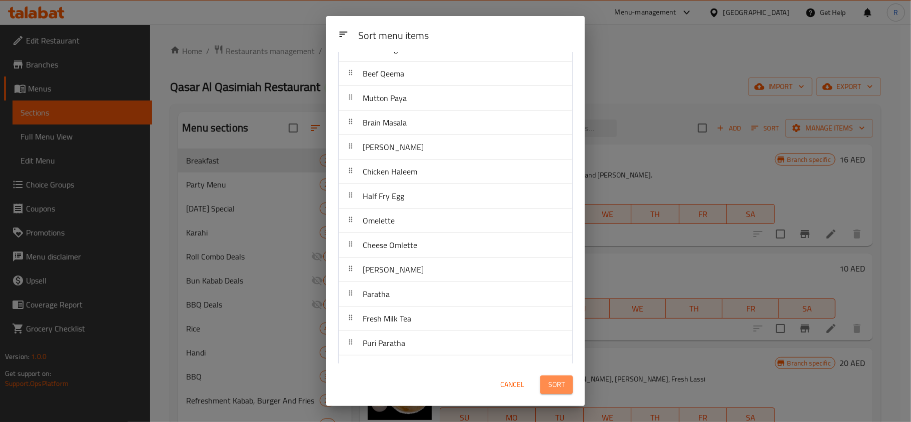
click at [568, 393] on button "Sort" at bounding box center [556, 385] width 33 height 19
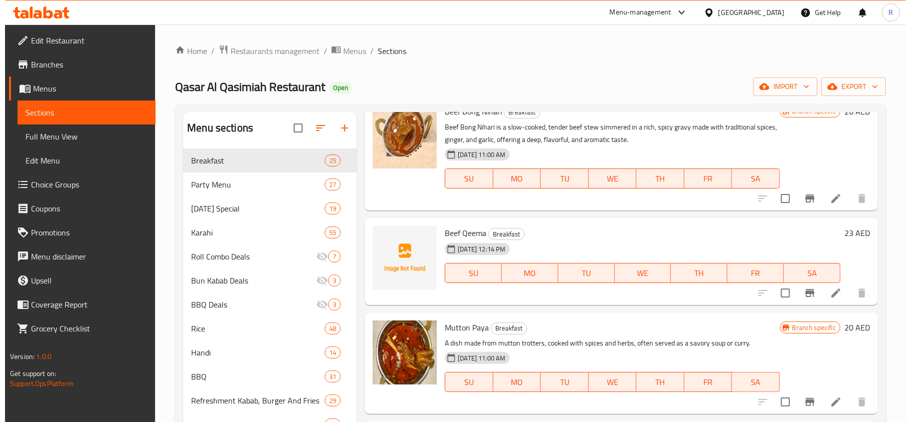
scroll to position [0, 0]
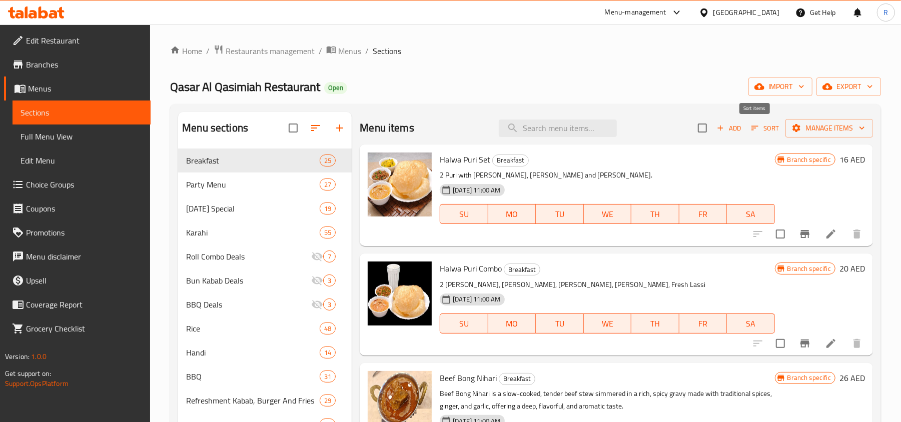
click at [752, 134] on span "Sort" at bounding box center [766, 129] width 28 height 12
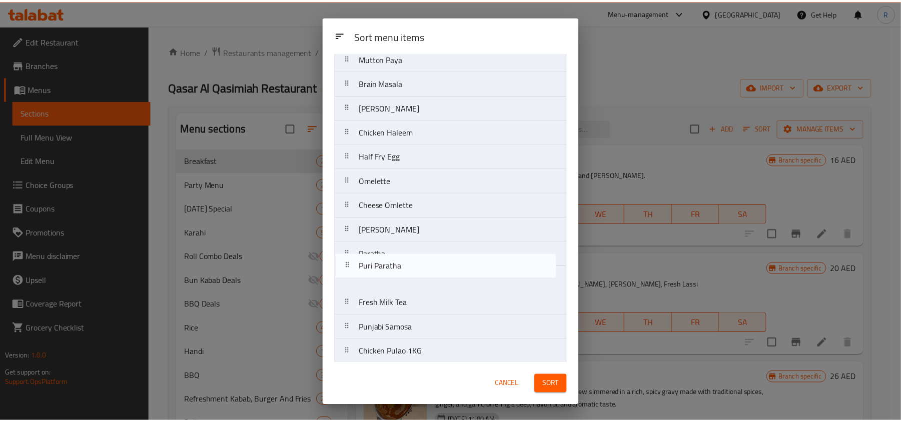
scroll to position [136, 0]
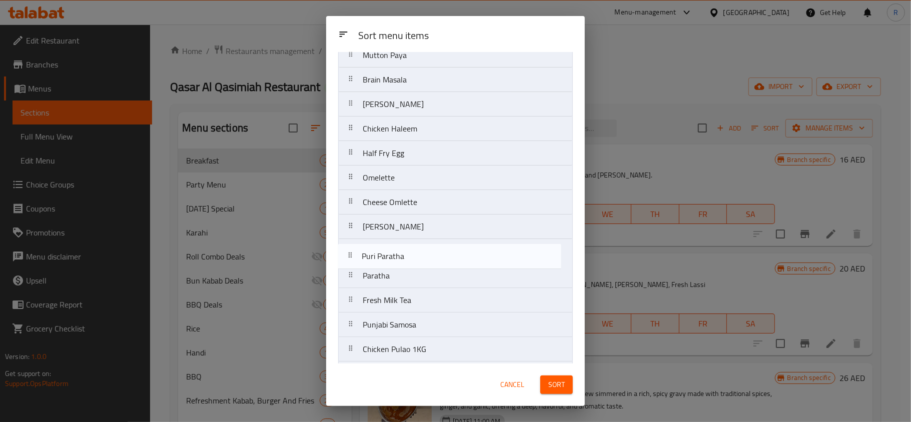
drag, startPoint x: 421, startPoint y: 316, endPoint x: 420, endPoint y: 263, distance: 53.1
click at [420, 263] on nav "Halwa Puri Set Halwa Puri Combo Beef Bong Nihari Beef Qeema Mutton Paya Brain M…" at bounding box center [455, 251] width 235 height 614
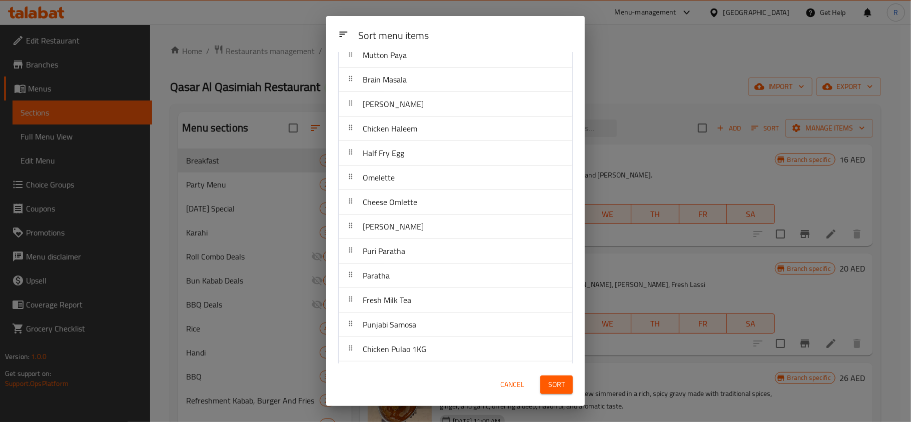
click at [558, 381] on span "Sort" at bounding box center [556, 385] width 17 height 13
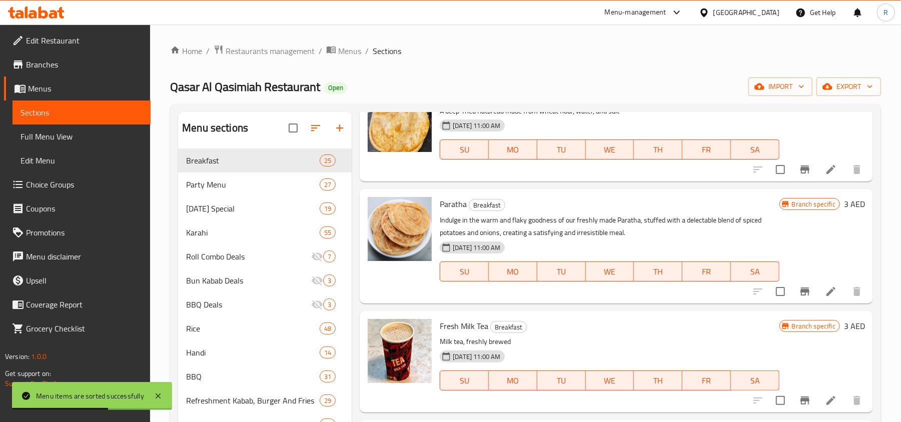
scroll to position [1334, 0]
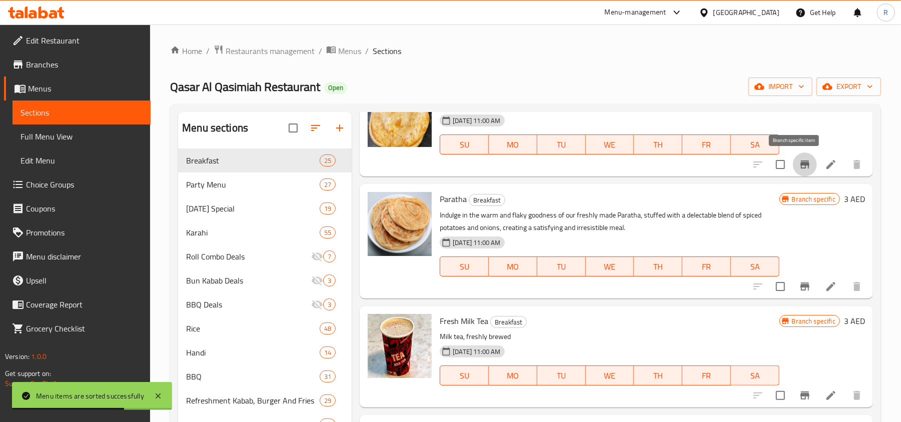
click at [801, 163] on icon "Branch-specific-item" at bounding box center [805, 165] width 9 height 8
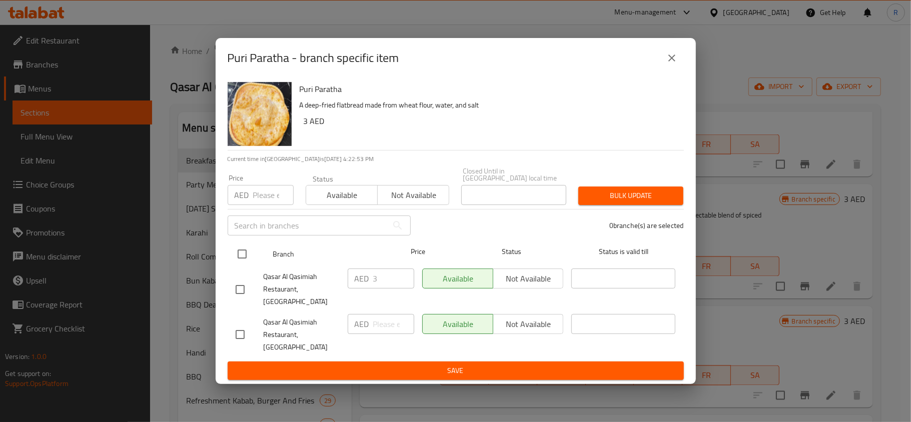
click at [240, 261] on input "checkbox" at bounding box center [242, 254] width 21 height 21
checkbox input "true"
click at [258, 205] on input "number" at bounding box center [273, 195] width 41 height 20
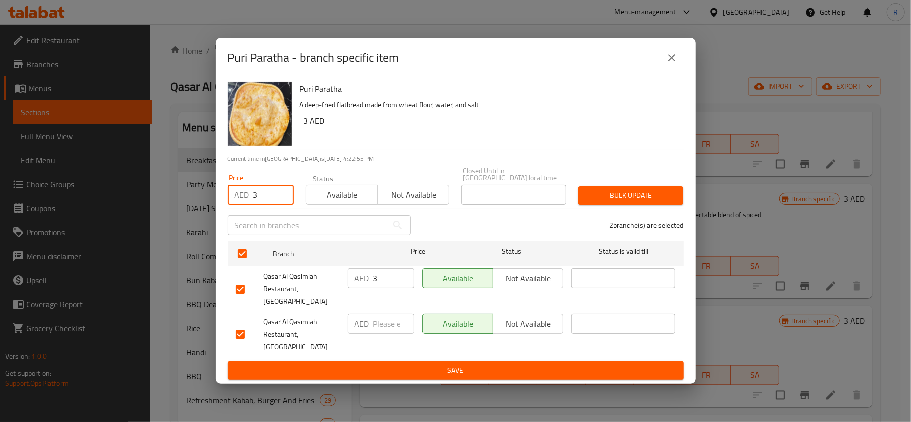
type input "3"
click at [646, 202] on span "Bulk update" at bounding box center [630, 196] width 89 height 13
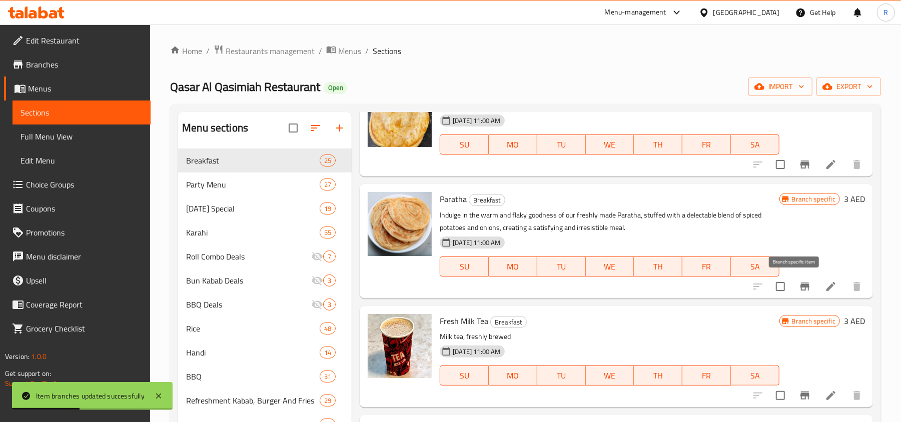
click at [793, 289] on button "Branch-specific-item" at bounding box center [805, 287] width 24 height 24
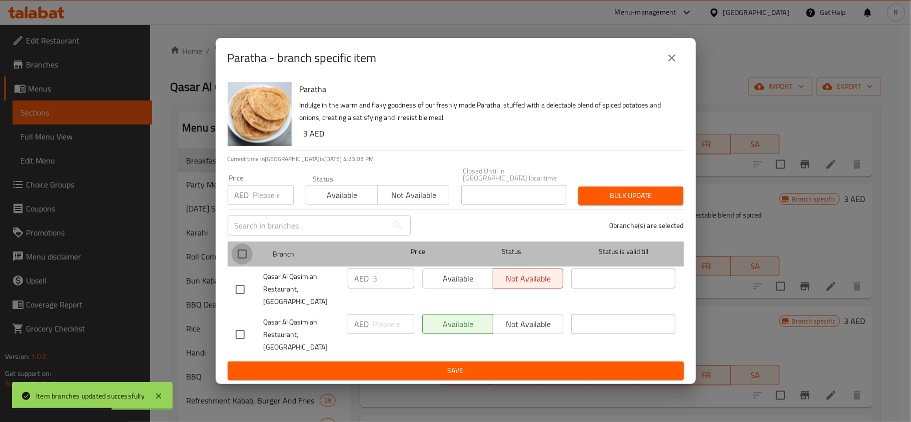
click at [245, 265] on input "checkbox" at bounding box center [242, 254] width 21 height 21
checkbox input "true"
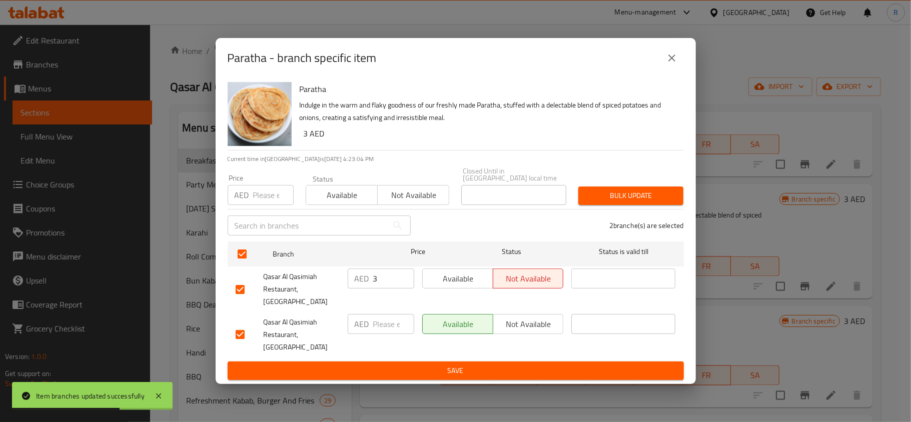
click at [262, 205] on input "number" at bounding box center [273, 195] width 41 height 20
type input "3"
click at [648, 202] on span "Bulk update" at bounding box center [630, 196] width 89 height 13
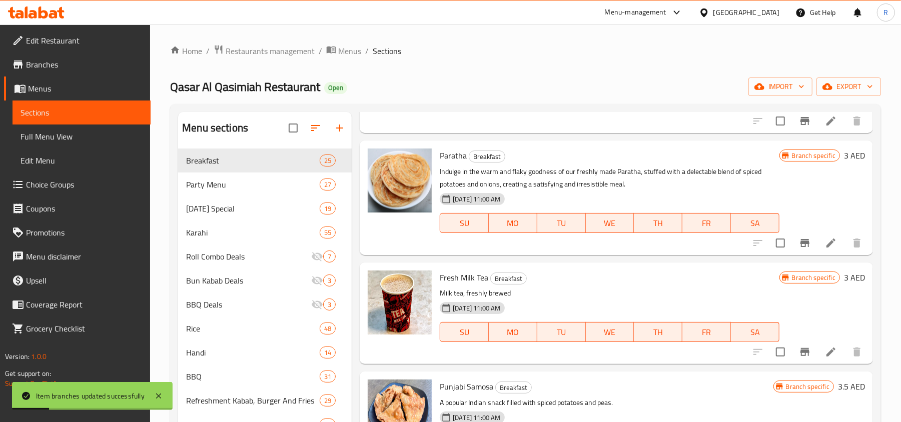
scroll to position [1401, 0]
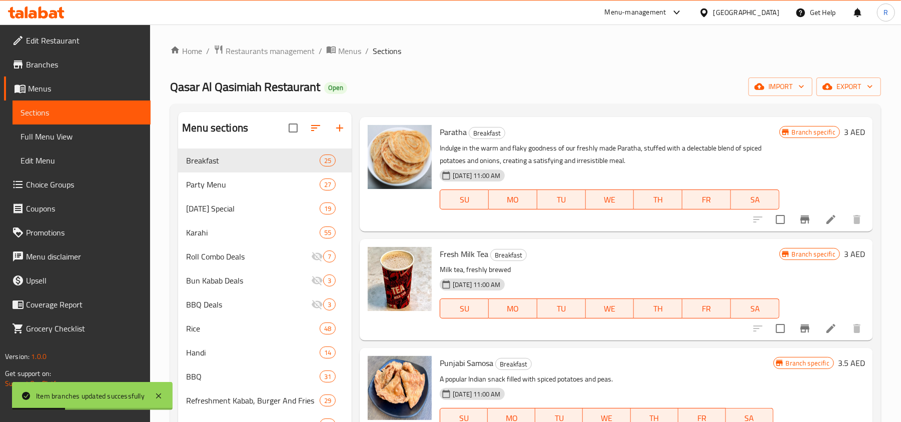
click at [799, 335] on icon "Branch-specific-item" at bounding box center [805, 329] width 12 height 12
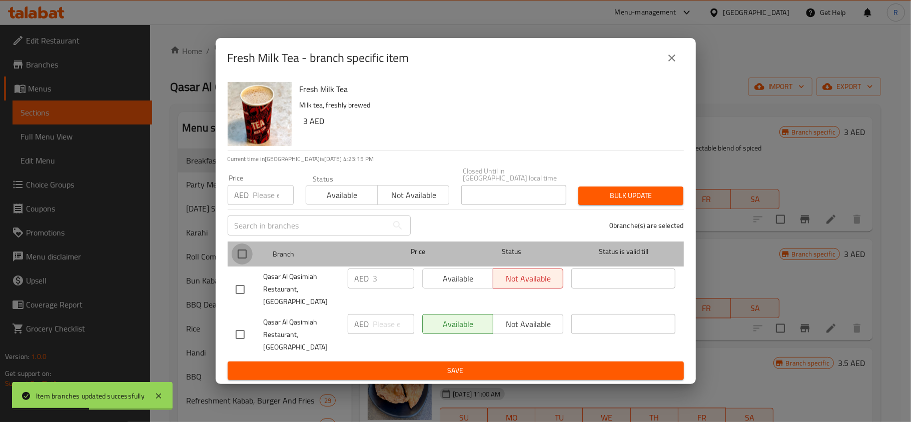
click at [245, 265] on input "checkbox" at bounding box center [242, 254] width 21 height 21
checkbox input "true"
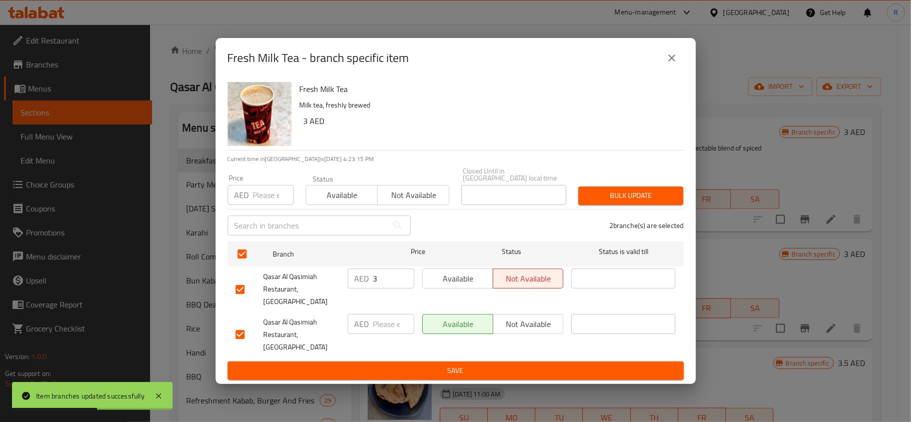
click at [267, 205] on input "number" at bounding box center [273, 195] width 41 height 20
type input "3"
click at [638, 202] on span "Bulk update" at bounding box center [630, 196] width 89 height 13
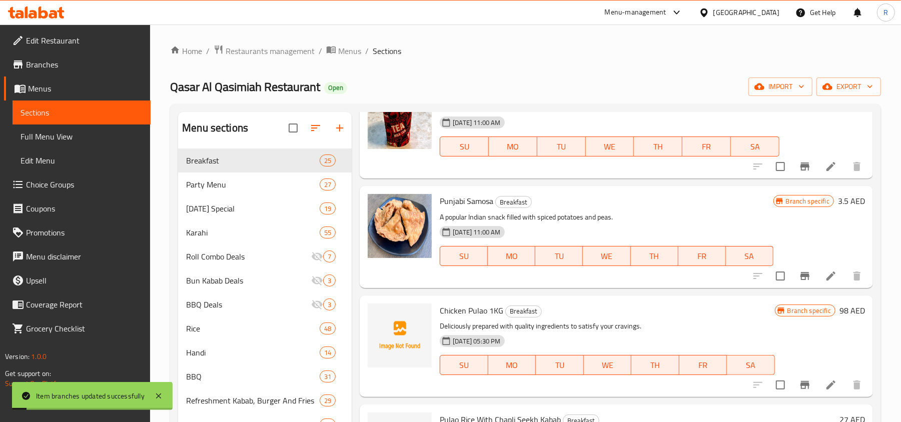
scroll to position [1601, 0]
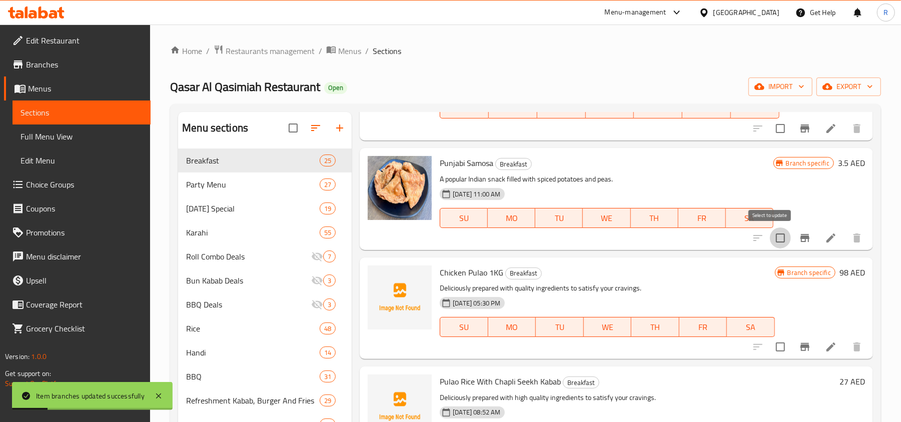
click at [779, 241] on input "checkbox" at bounding box center [780, 238] width 21 height 21
checkbox input "true"
click at [770, 344] on input "checkbox" at bounding box center [780, 347] width 21 height 21
checkbox input "true"
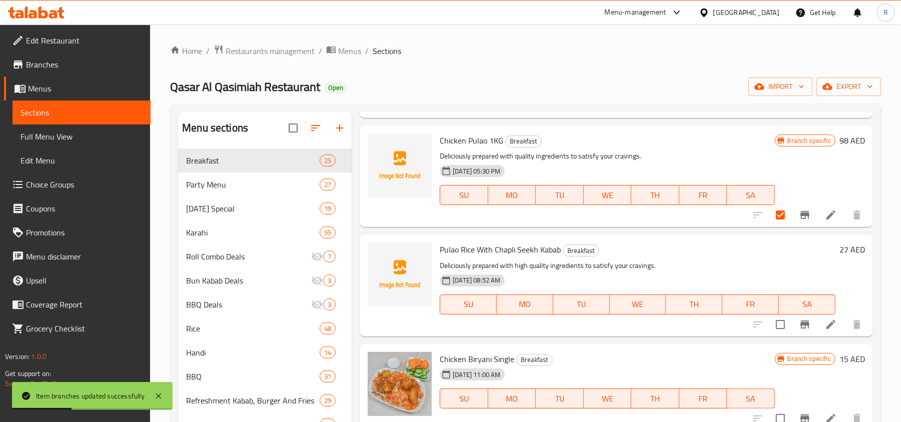
scroll to position [1734, 0]
click at [770, 329] on input "checkbox" at bounding box center [780, 323] width 21 height 21
checkbox input "true"
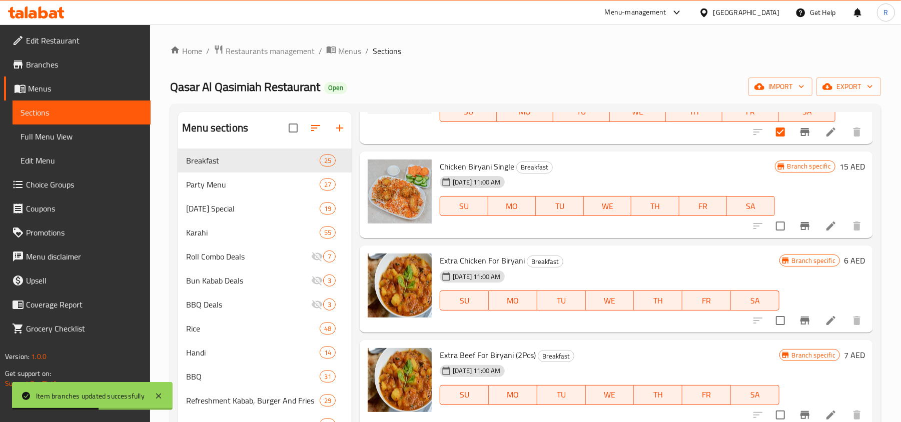
scroll to position [1935, 0]
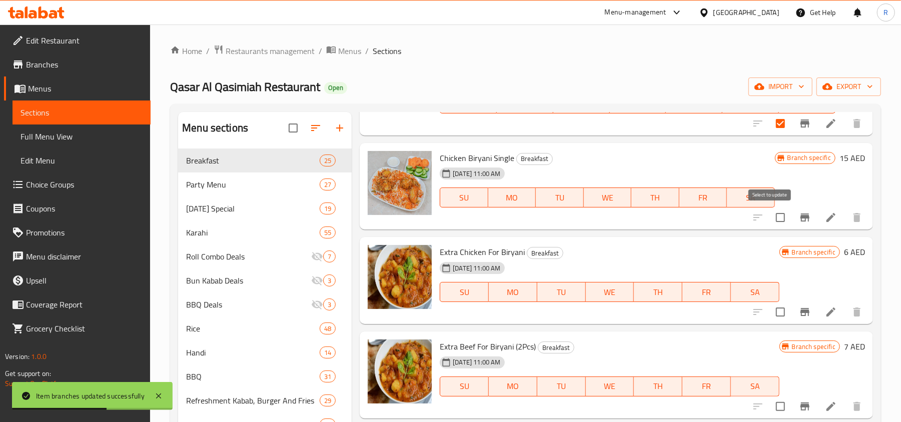
click at [771, 219] on input "checkbox" at bounding box center [780, 217] width 21 height 21
checkbox input "true"
click at [772, 313] on input "checkbox" at bounding box center [780, 312] width 21 height 21
checkbox input "true"
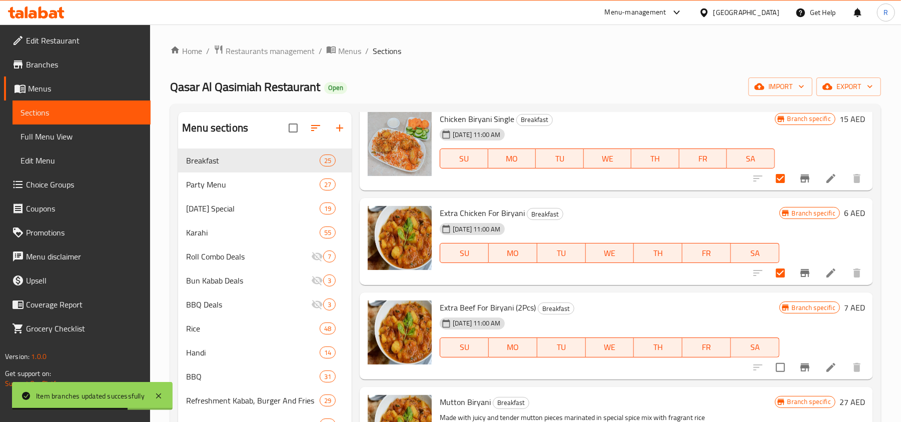
scroll to position [2068, 0]
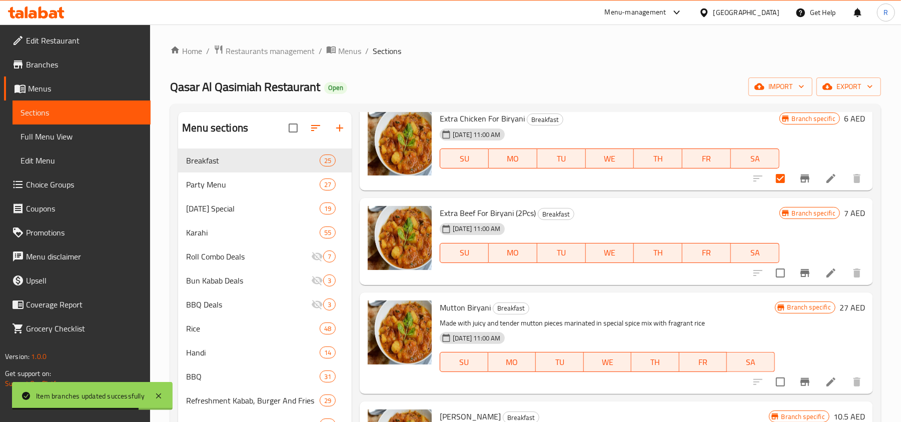
click at [770, 275] on input "checkbox" at bounding box center [780, 273] width 21 height 21
checkbox input "true"
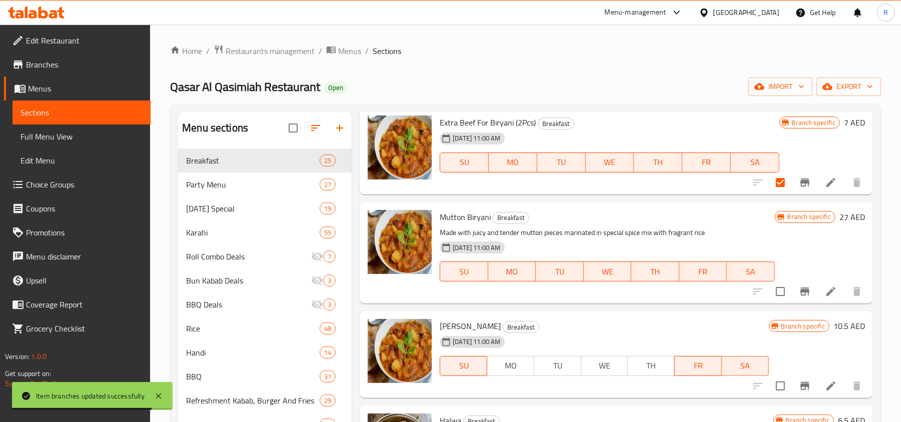
scroll to position [2166, 0]
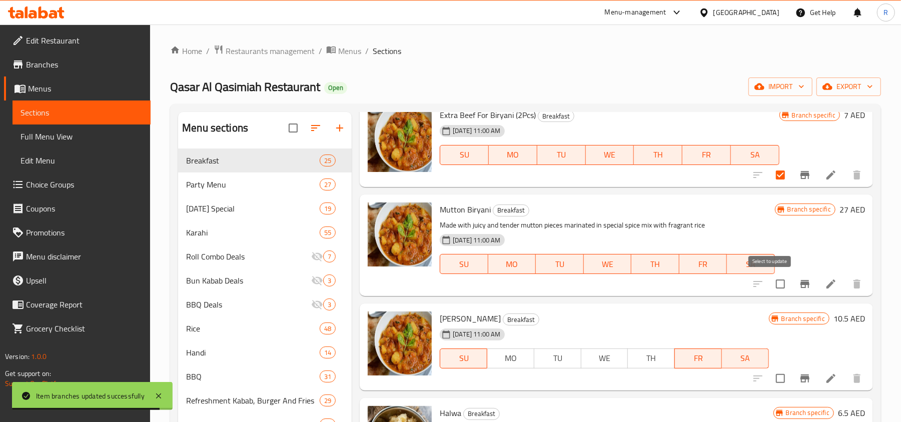
click at [772, 287] on input "checkbox" at bounding box center [780, 284] width 21 height 21
checkbox input "true"
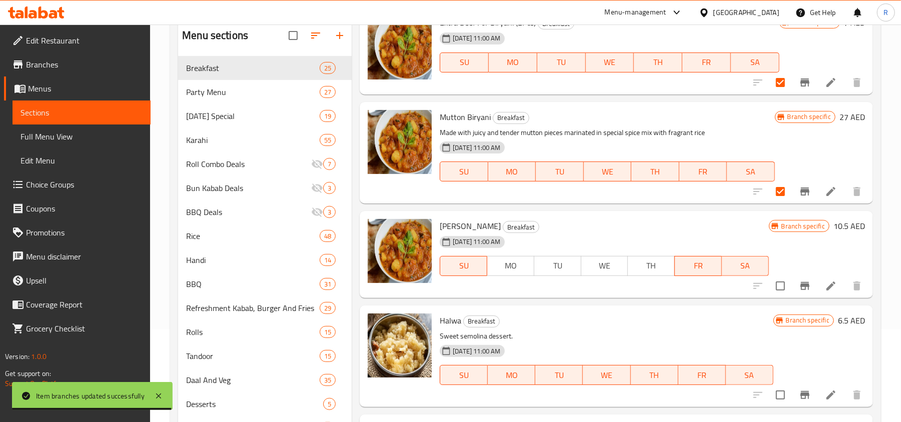
scroll to position [133, 0]
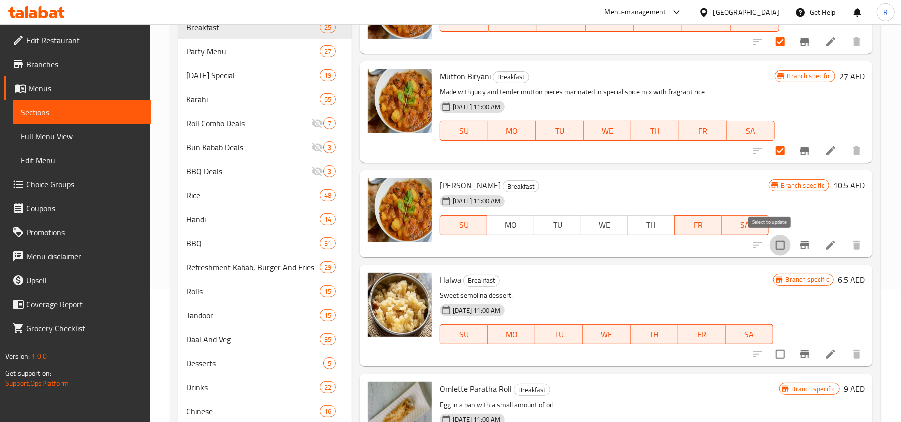
click at [773, 247] on input "checkbox" at bounding box center [780, 245] width 21 height 21
checkbox input "true"
click at [770, 354] on input "checkbox" at bounding box center [780, 354] width 21 height 21
checkbox input "true"
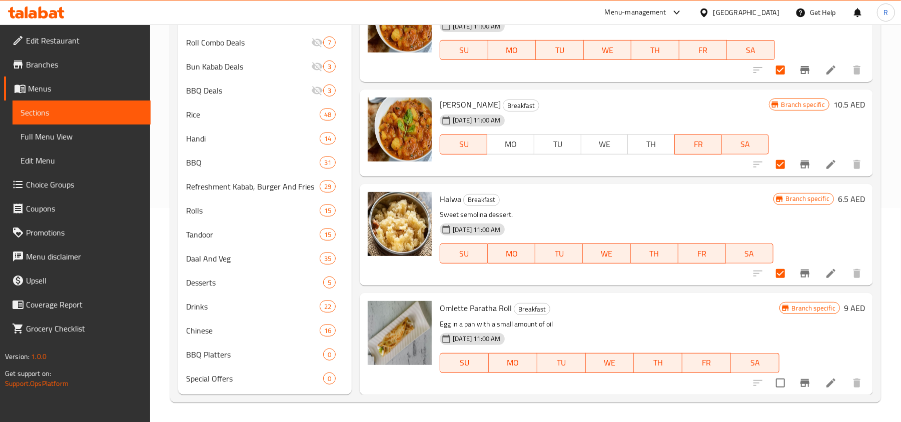
scroll to position [215, 0]
click at [775, 385] on input "checkbox" at bounding box center [780, 382] width 21 height 21
checkbox input "true"
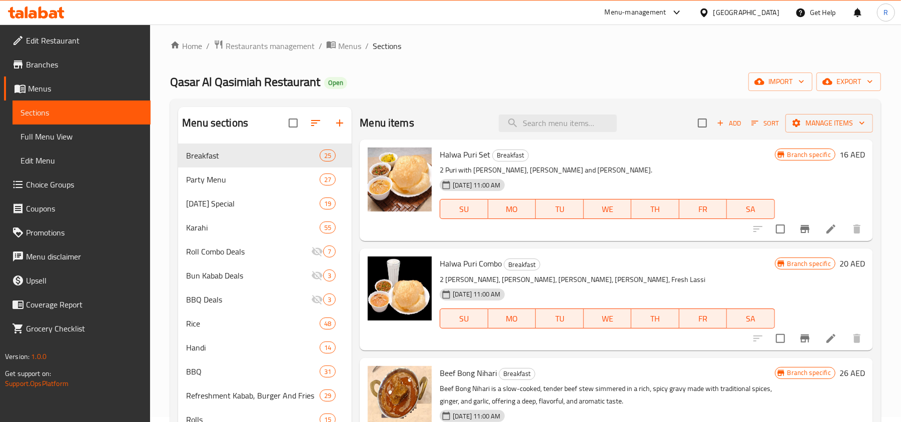
scroll to position [0, 0]
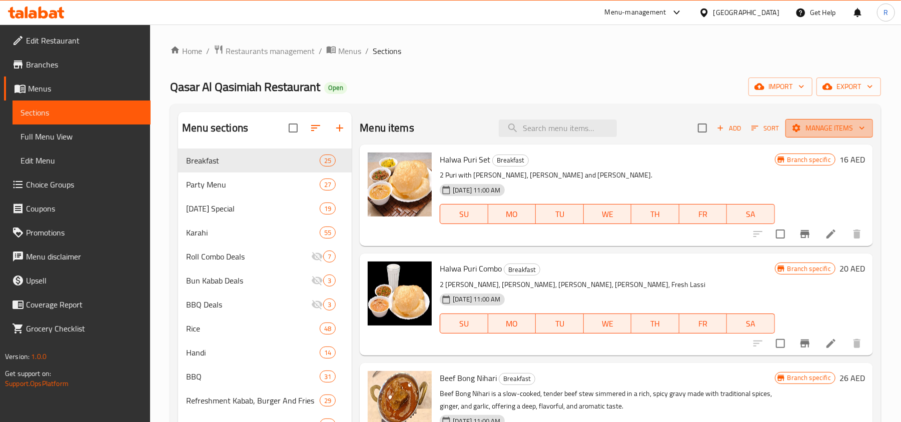
click at [794, 133] on span "Manage items" at bounding box center [830, 128] width 72 height 13
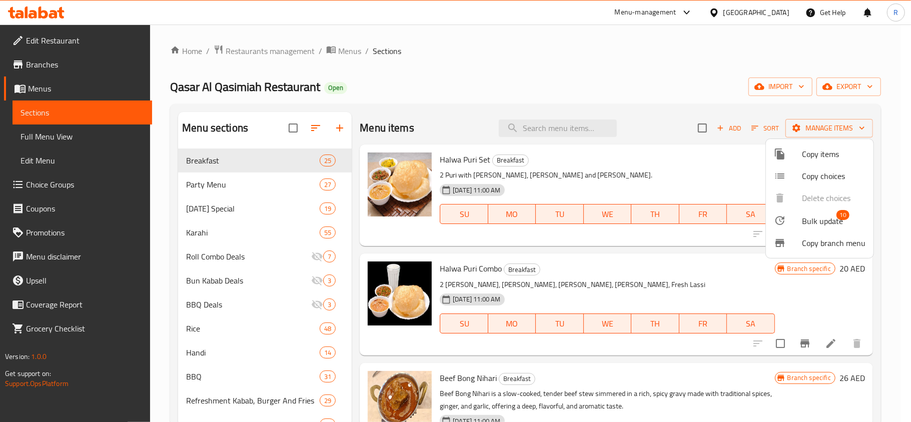
click at [819, 220] on span "Bulk update" at bounding box center [822, 221] width 41 height 12
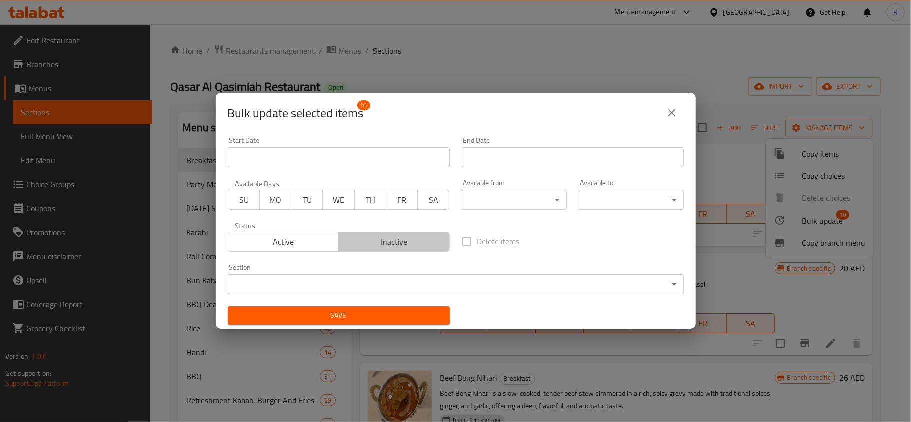
click at [426, 245] on span "Inactive" at bounding box center [394, 242] width 103 height 15
click at [371, 317] on span "Save" at bounding box center [339, 316] width 206 height 13
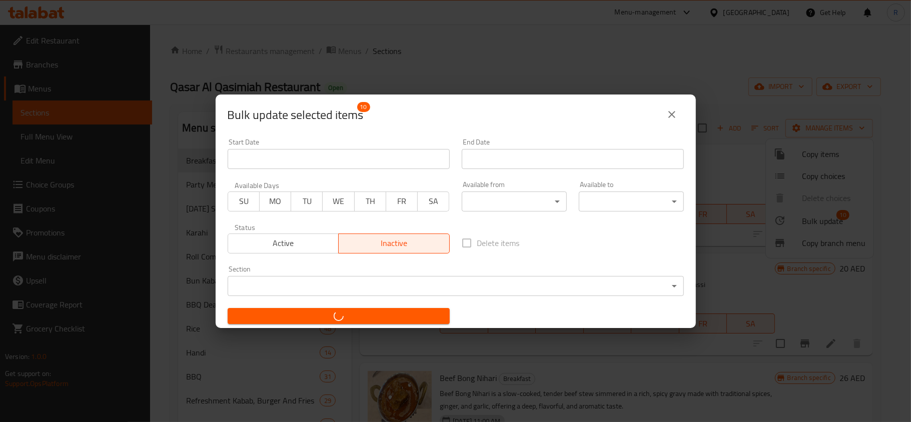
checkbox input "false"
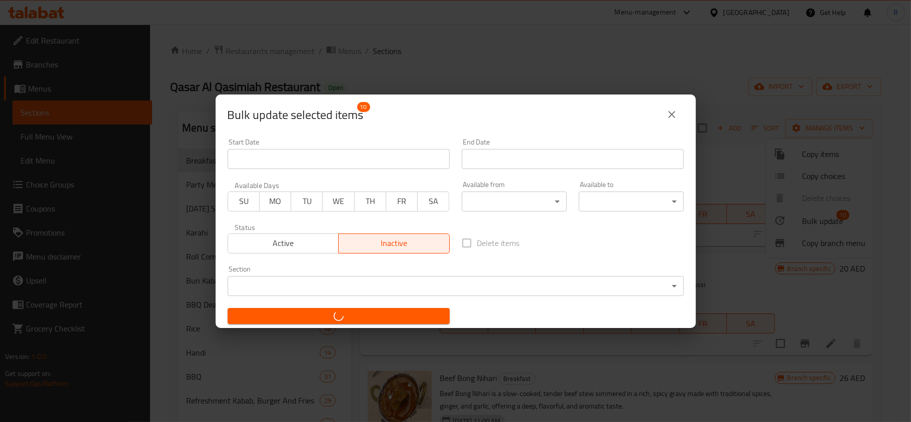
checkbox input "false"
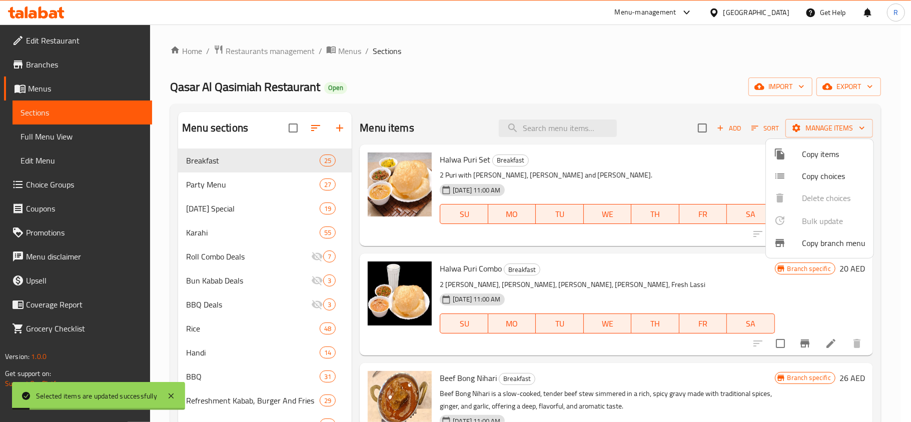
click at [597, 69] on div at bounding box center [455, 211] width 911 height 422
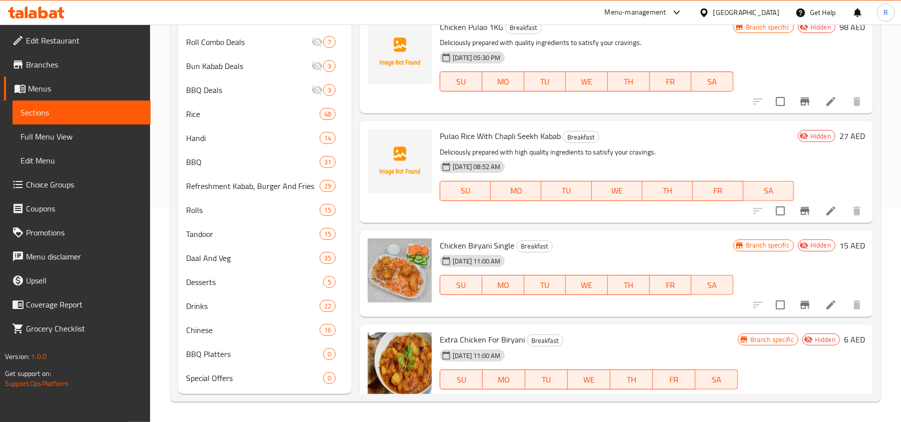
scroll to position [1499, 0]
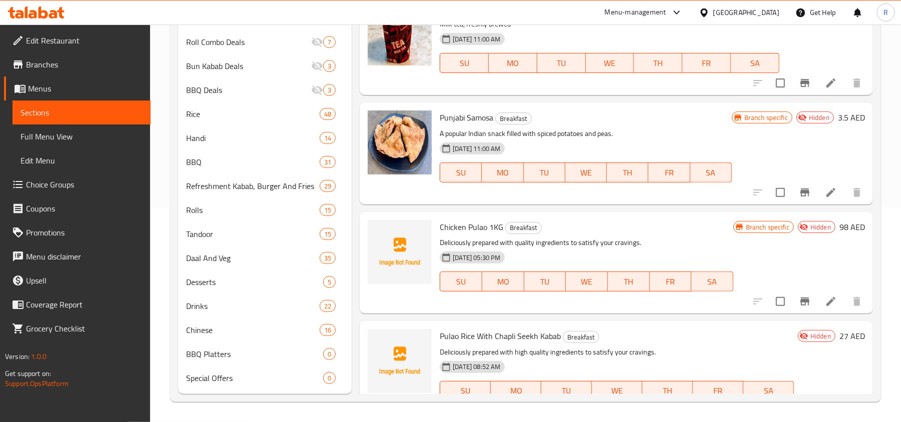
click at [770, 188] on input "checkbox" at bounding box center [780, 192] width 21 height 21
checkbox input "true"
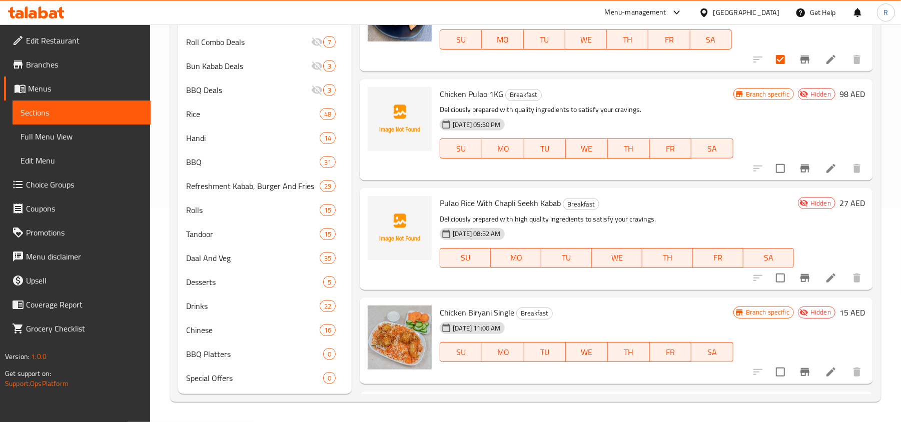
scroll to position [1566, 0]
drag, startPoint x: 775, startPoint y: 166, endPoint x: 775, endPoint y: 183, distance: 16.5
click at [774, 166] on input "checkbox" at bounding box center [780, 168] width 21 height 21
checkbox input "true"
click at [770, 275] on input "checkbox" at bounding box center [780, 277] width 21 height 21
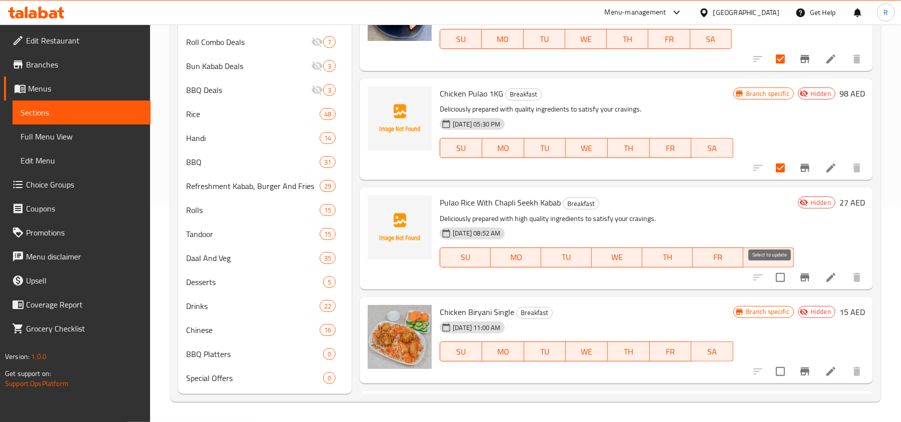
checkbox input "true"
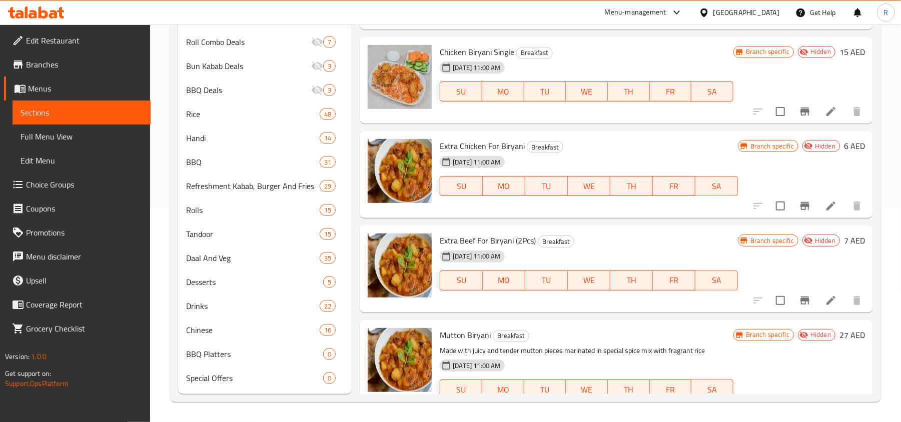
scroll to position [1832, 0]
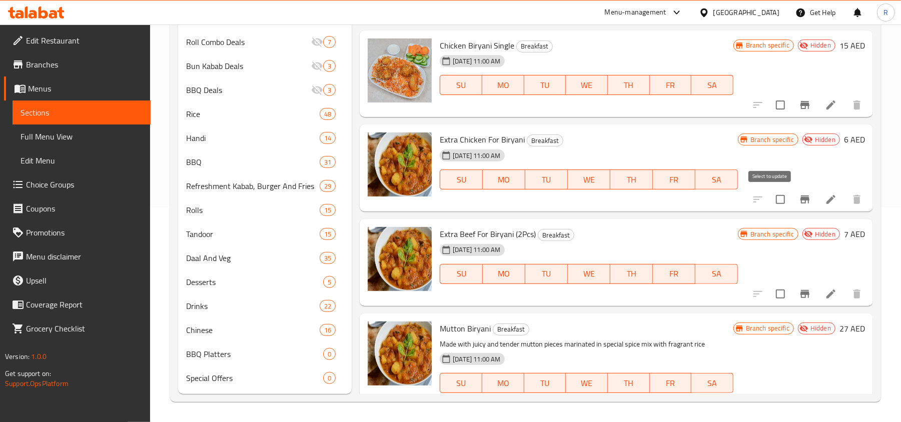
click at [773, 196] on input "checkbox" at bounding box center [780, 199] width 21 height 21
checkbox input "true"
click at [770, 107] on input "checkbox" at bounding box center [780, 105] width 21 height 21
checkbox input "true"
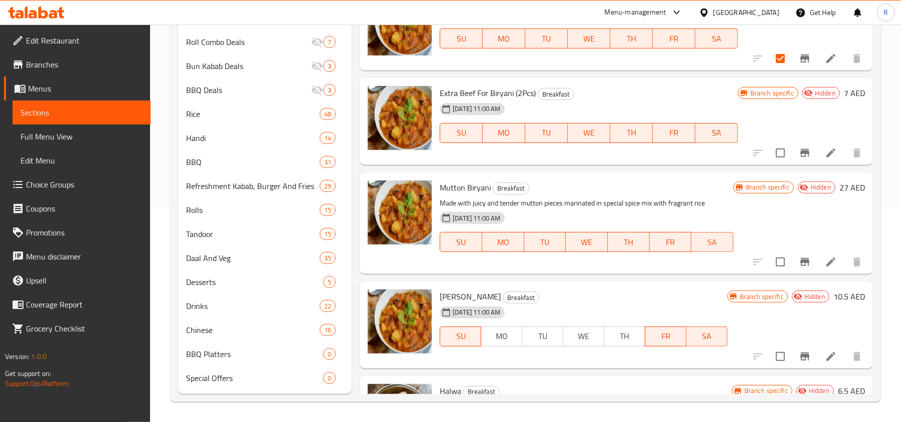
scroll to position [1900, 0]
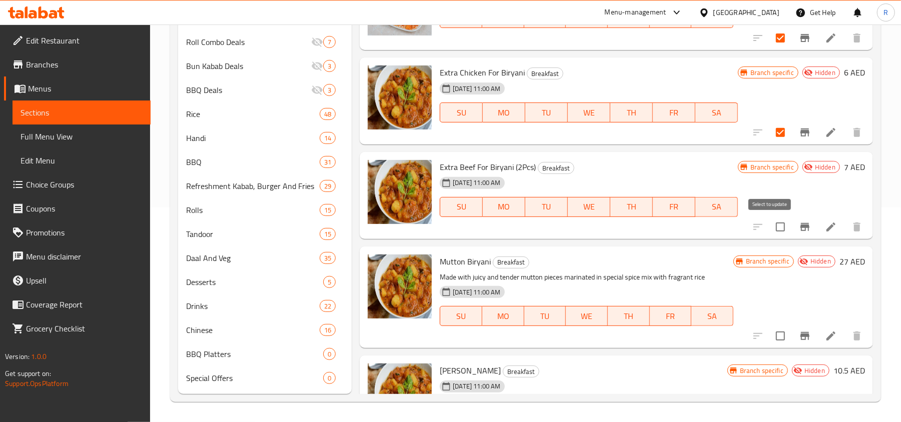
click at [770, 225] on input "checkbox" at bounding box center [780, 227] width 21 height 21
checkbox input "true"
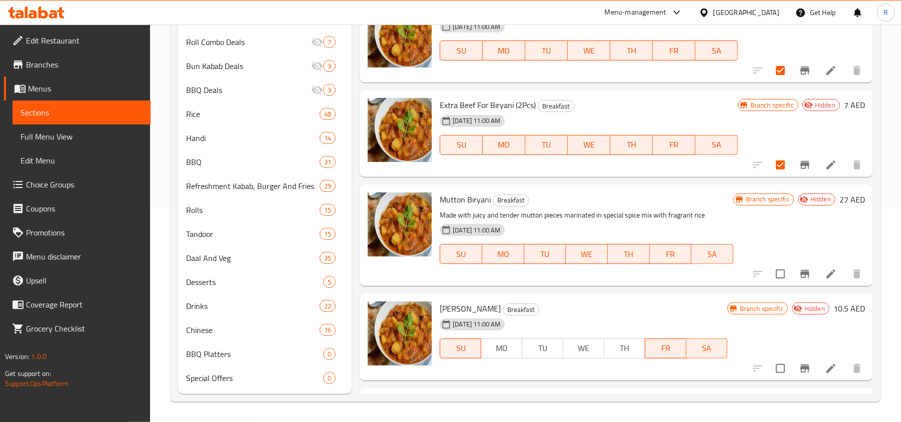
scroll to position [2033, 0]
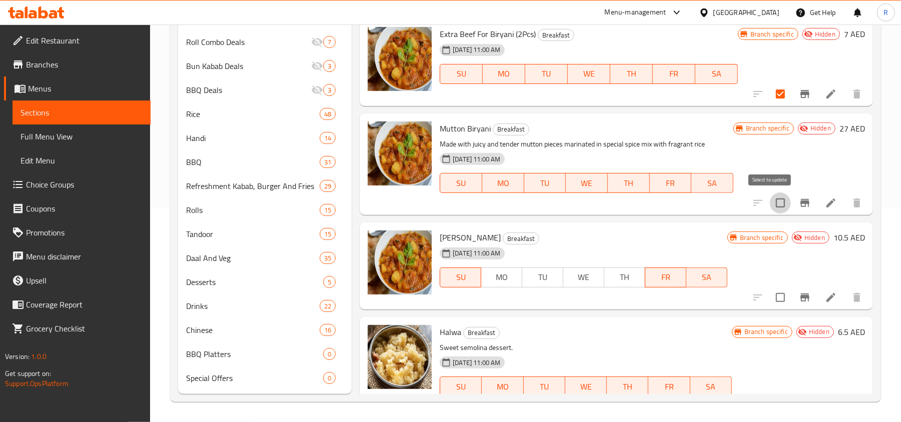
click at [773, 208] on input "checkbox" at bounding box center [780, 203] width 21 height 21
checkbox input "true"
click at [771, 291] on input "checkbox" at bounding box center [780, 297] width 21 height 21
checkbox input "true"
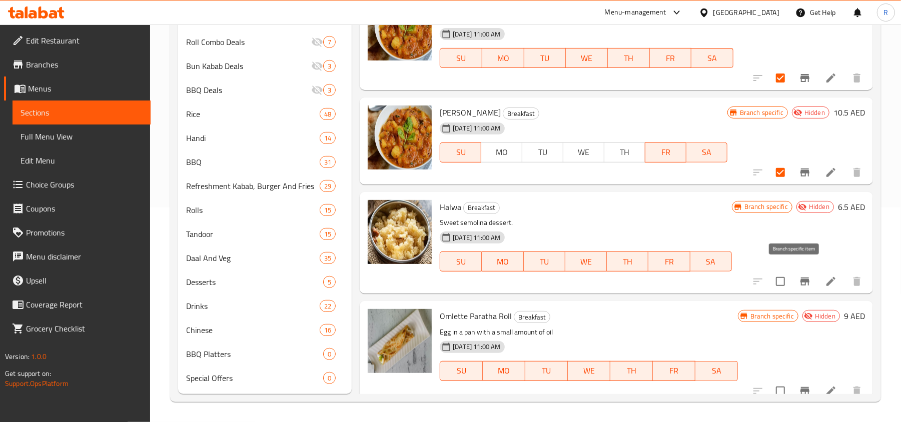
scroll to position [2166, 0]
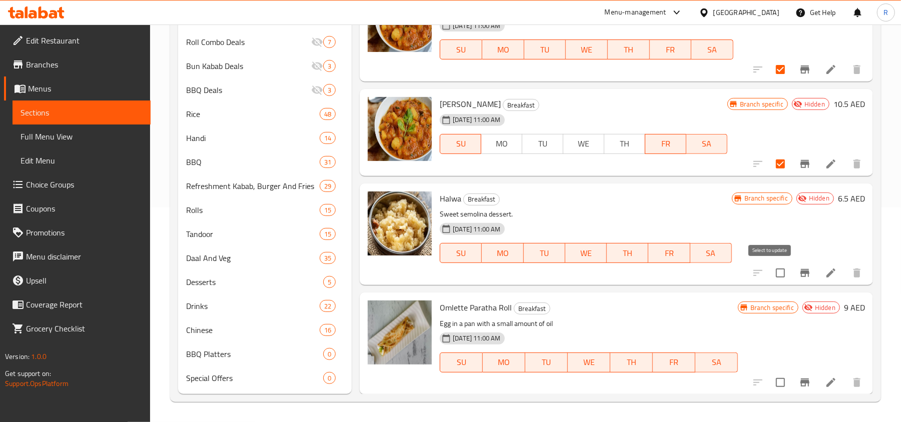
click at [773, 273] on input "checkbox" at bounding box center [780, 273] width 21 height 21
checkbox input "true"
click at [770, 381] on input "checkbox" at bounding box center [780, 382] width 21 height 21
checkbox input "true"
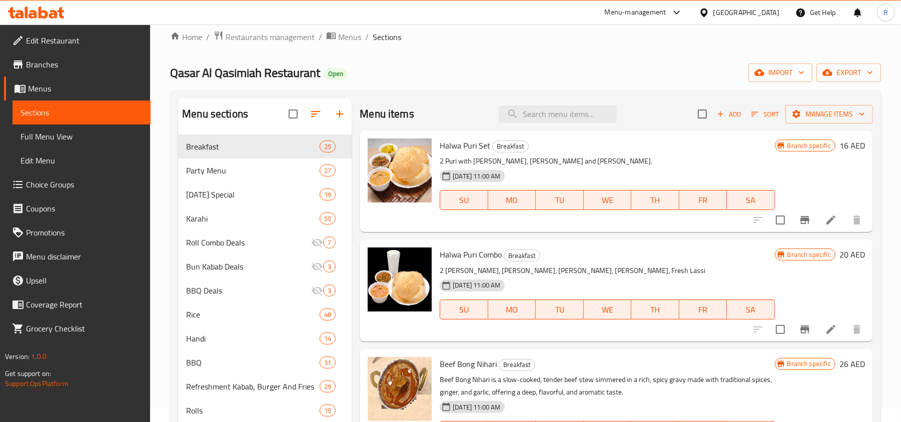
scroll to position [0, 0]
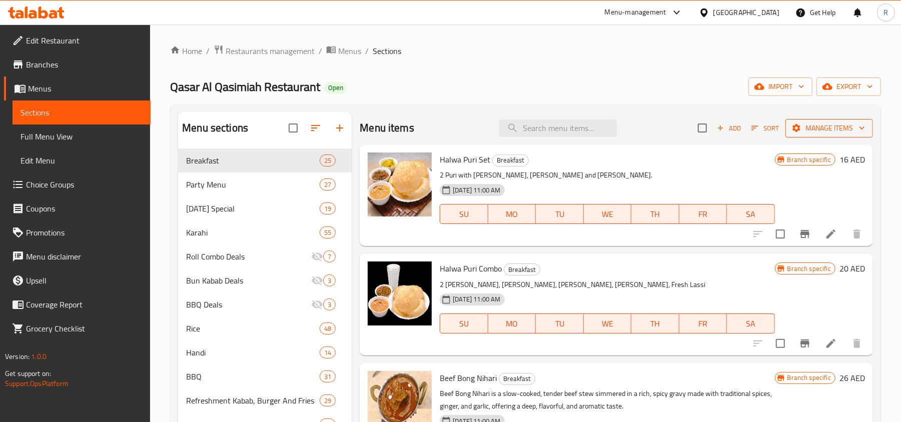
click at [811, 123] on span "Manage items" at bounding box center [830, 128] width 72 height 13
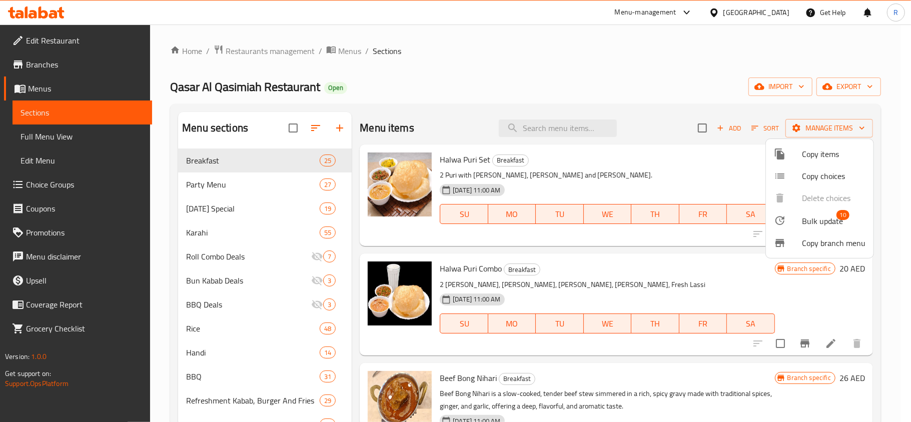
click at [802, 216] on span "Bulk update" at bounding box center [822, 221] width 41 height 12
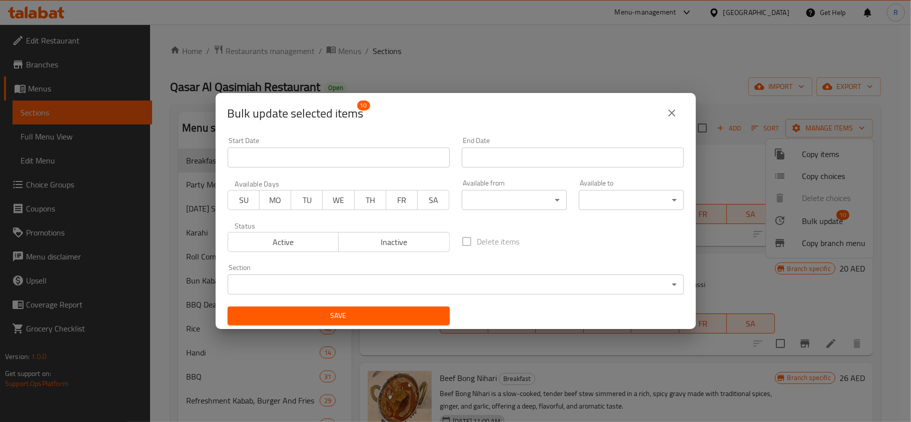
click at [295, 237] on span "Active" at bounding box center [283, 242] width 103 height 15
click at [341, 305] on div "Save" at bounding box center [339, 316] width 234 height 31
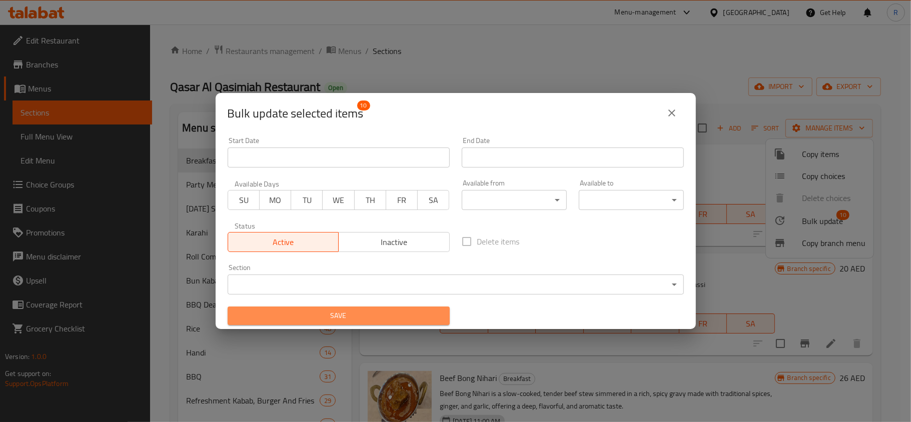
click at [346, 309] on button "Save" at bounding box center [339, 316] width 222 height 19
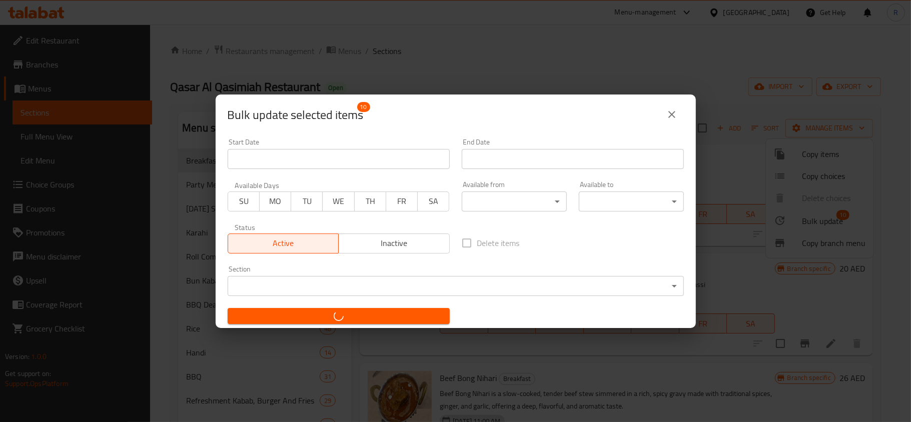
checkbox input "false"
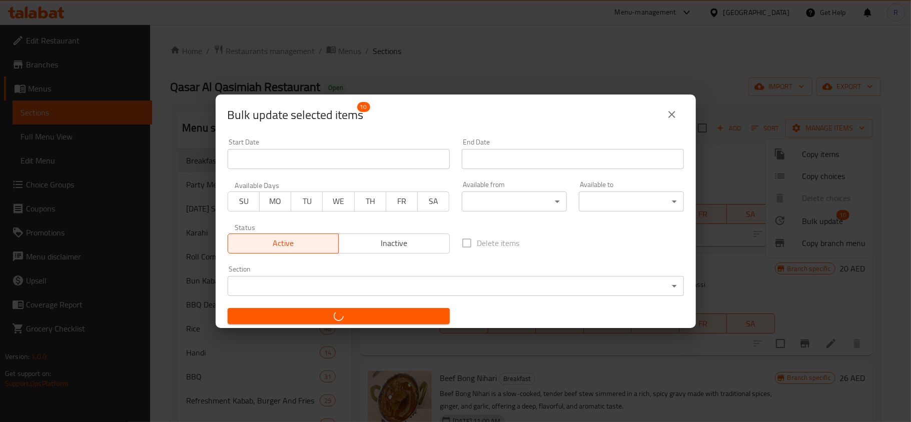
checkbox input "false"
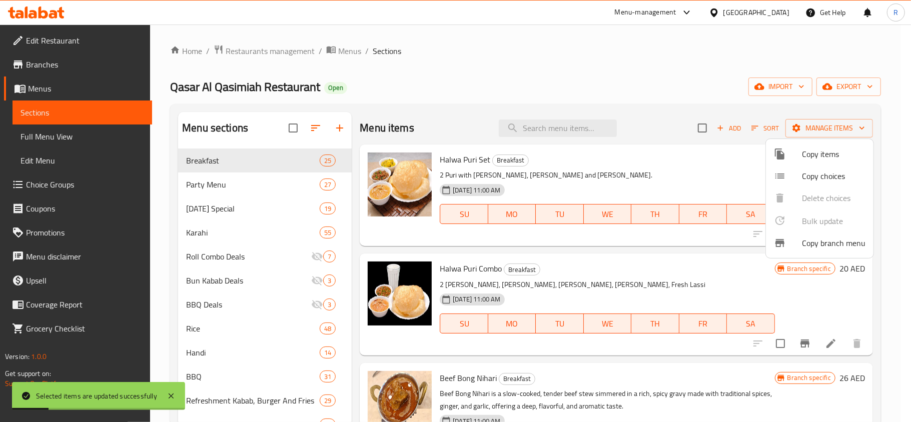
click at [586, 75] on div at bounding box center [455, 211] width 911 height 422
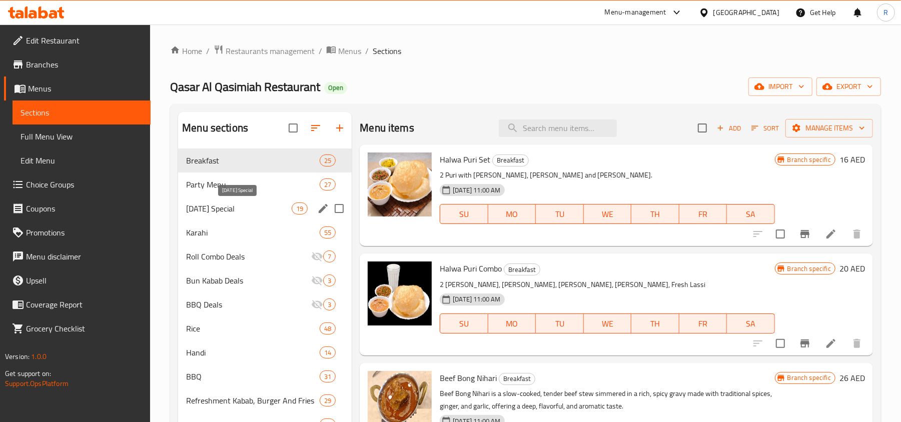
click at [225, 207] on span "[DATE] Special" at bounding box center [239, 209] width 106 height 12
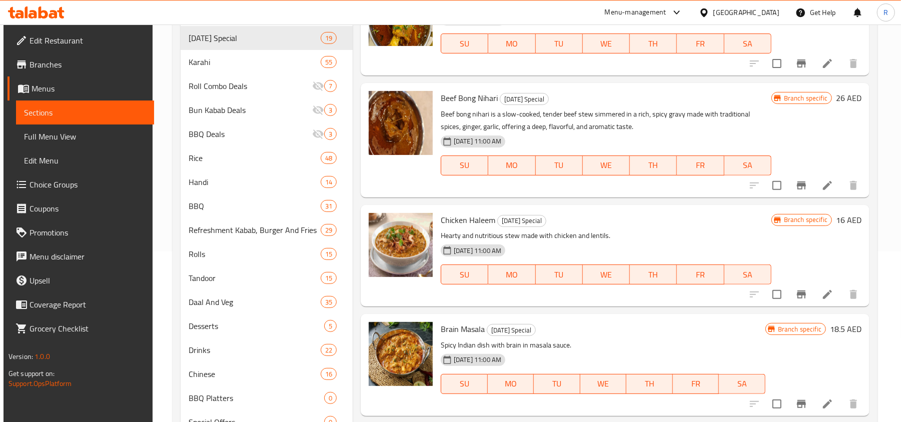
scroll to position [149, 0]
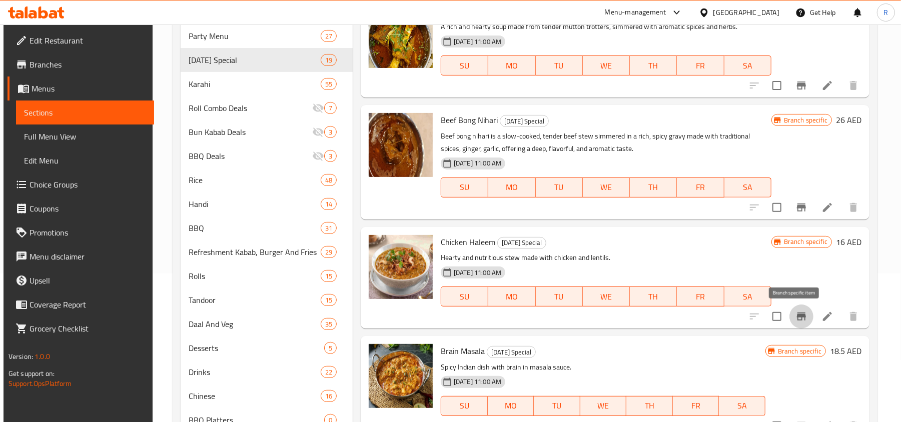
click at [796, 319] on icon "Branch-specific-item" at bounding box center [802, 317] width 12 height 12
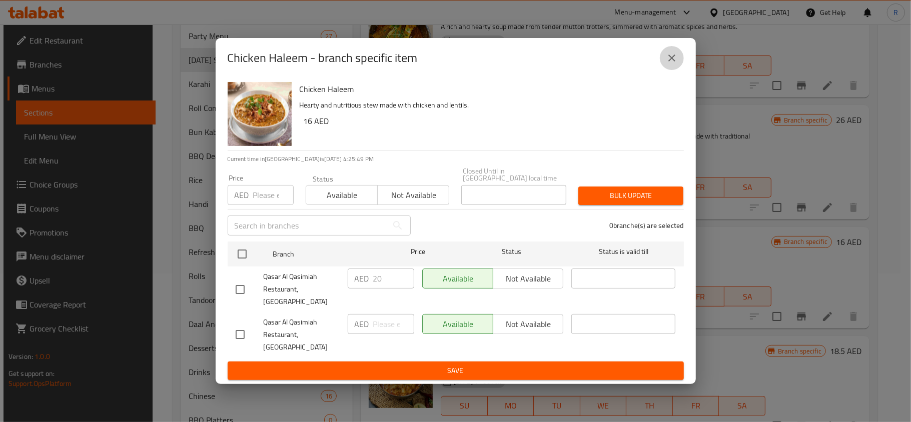
click at [665, 70] on button "close" at bounding box center [672, 58] width 24 height 24
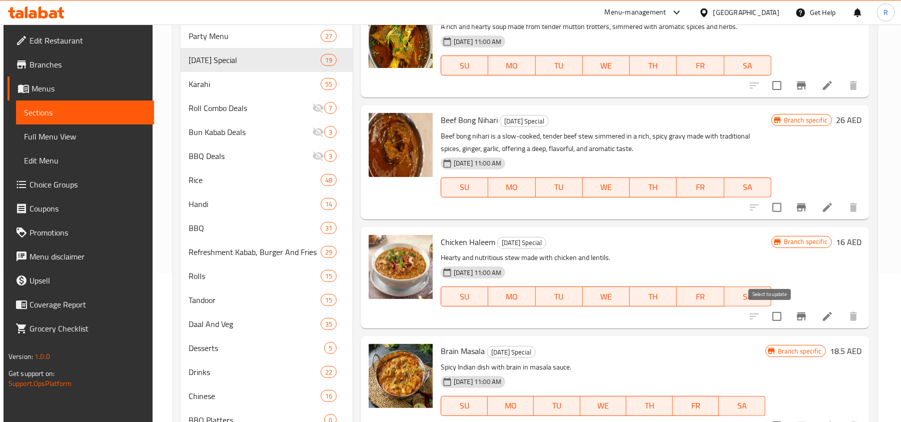
click at [773, 318] on input "checkbox" at bounding box center [777, 316] width 21 height 21
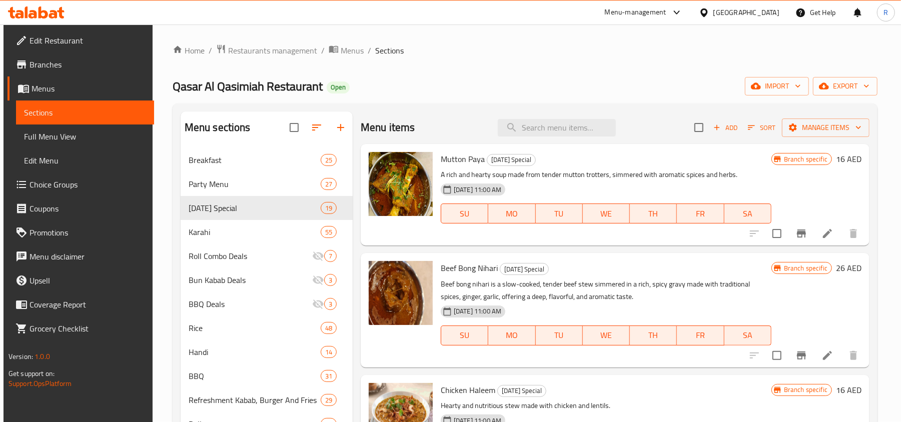
scroll to position [0, 0]
click at [803, 129] on span "Manage items" at bounding box center [826, 128] width 72 height 13
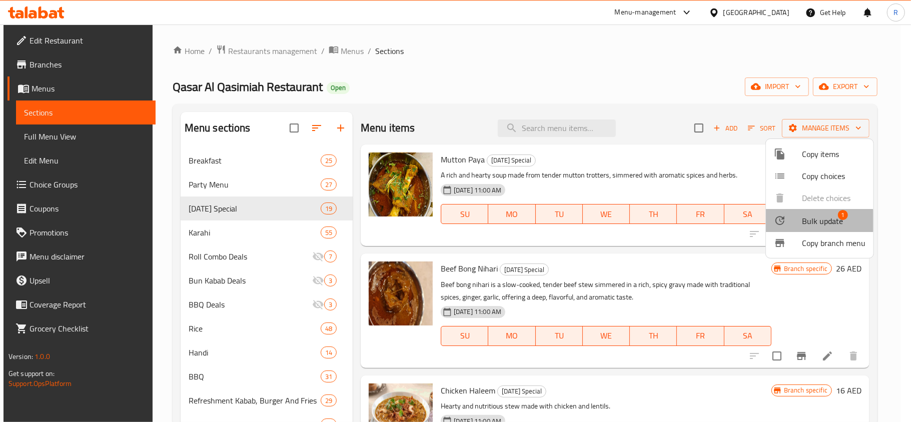
click at [817, 221] on span "Bulk update" at bounding box center [822, 221] width 41 height 12
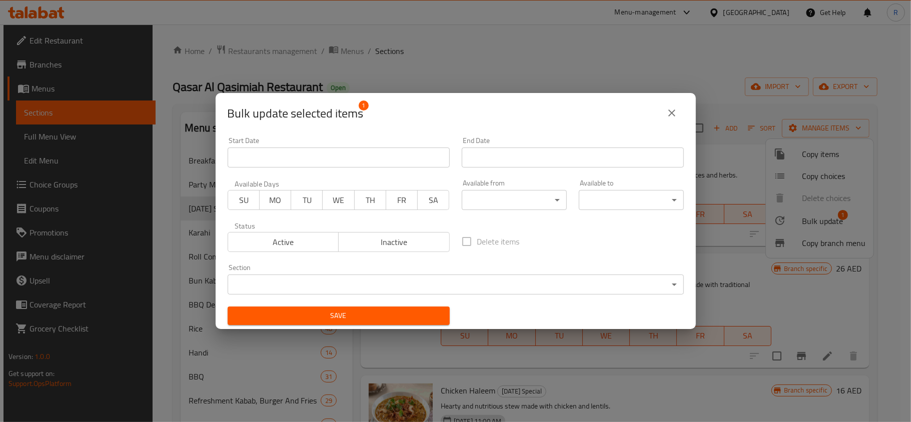
click at [377, 297] on div "Section ​ ​" at bounding box center [456, 279] width 468 height 43
click at [379, 293] on body "​ Menu-management [GEOGRAPHIC_DATA] Get Help R Edit Restaurant Branches Menus S…" at bounding box center [455, 224] width 911 height 398
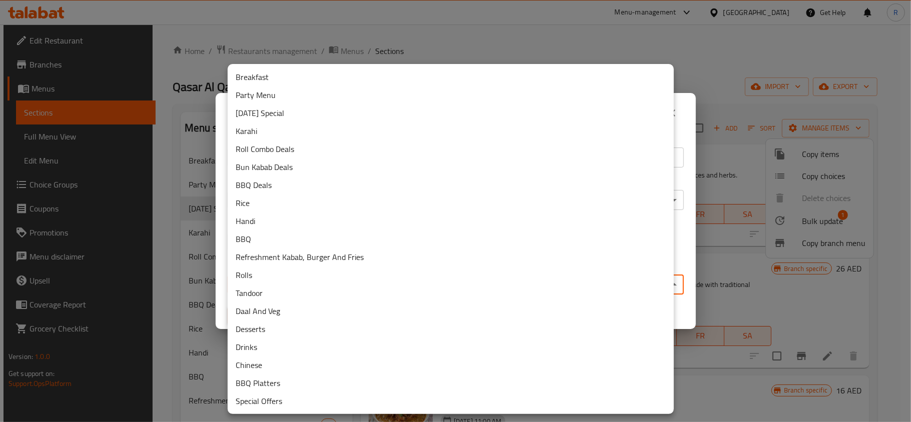
click at [285, 80] on li "Breakfast" at bounding box center [451, 77] width 446 height 18
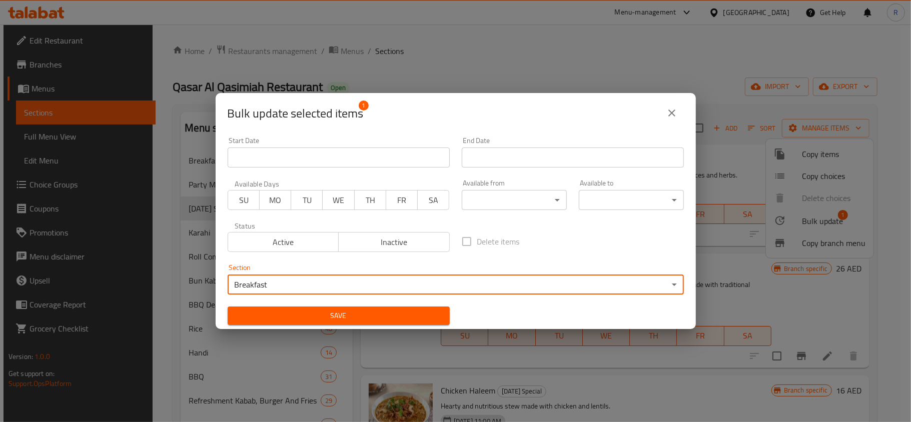
click at [399, 311] on span "Save" at bounding box center [339, 316] width 206 height 13
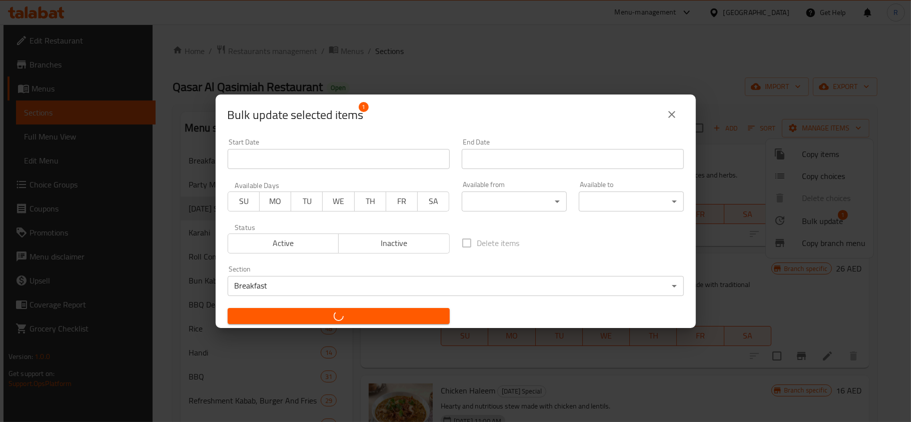
checkbox input "false"
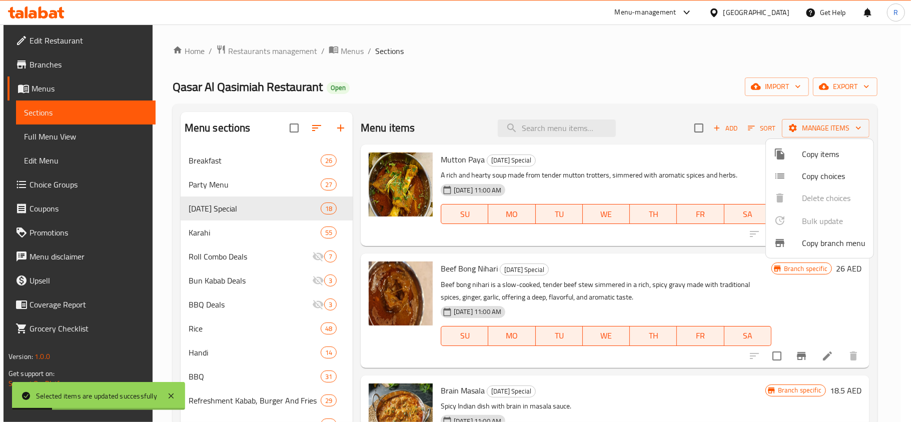
click at [450, 81] on div at bounding box center [455, 211] width 911 height 422
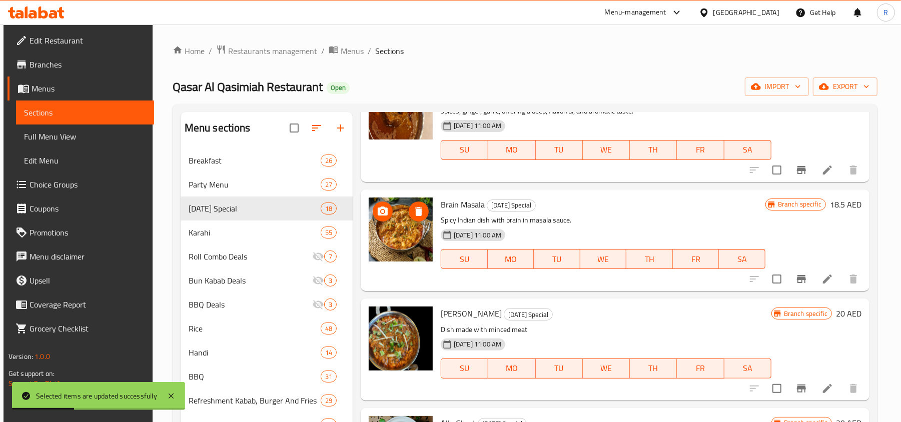
scroll to position [200, 0]
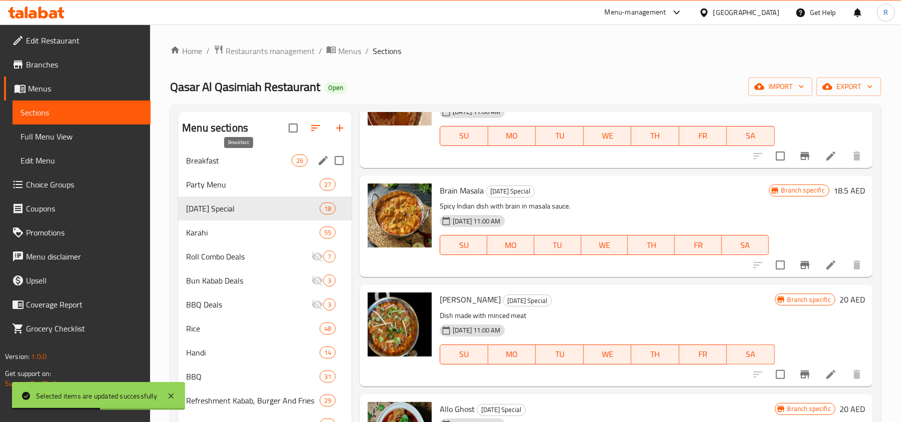
click at [227, 161] on span "Breakfast" at bounding box center [239, 161] width 106 height 12
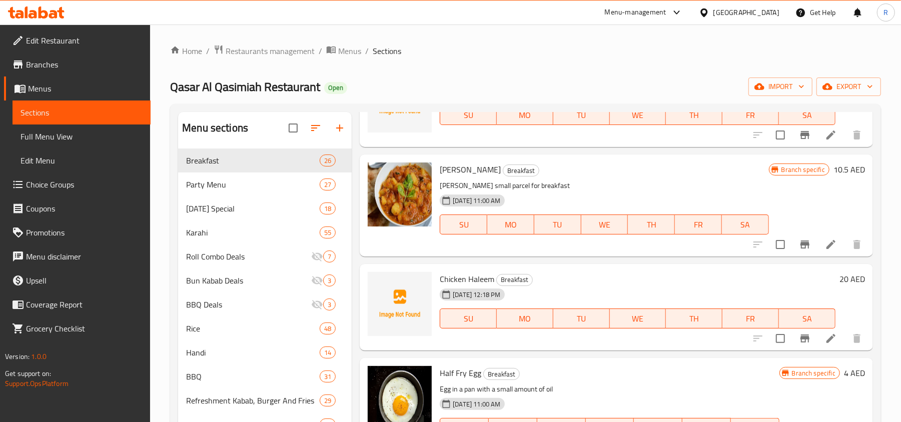
scroll to position [801, 0]
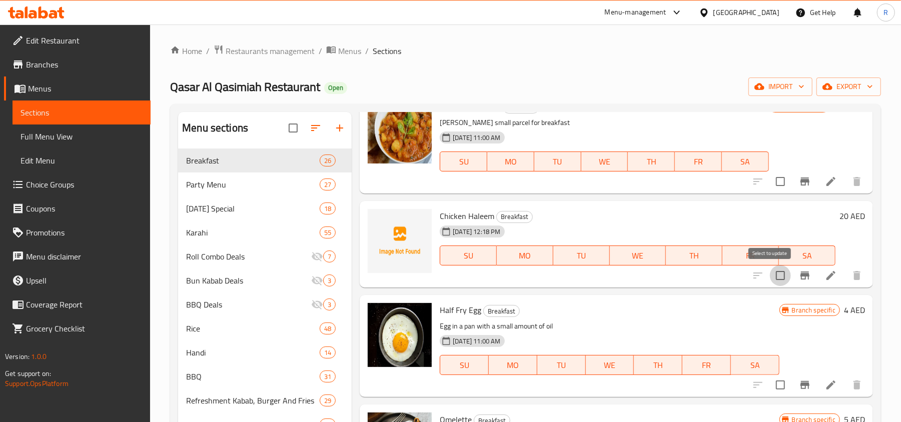
click at [770, 273] on input "checkbox" at bounding box center [780, 275] width 21 height 21
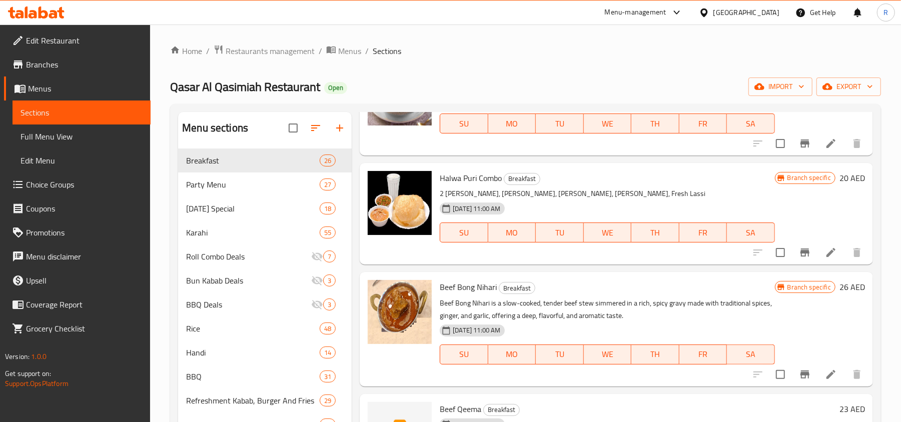
scroll to position [0, 0]
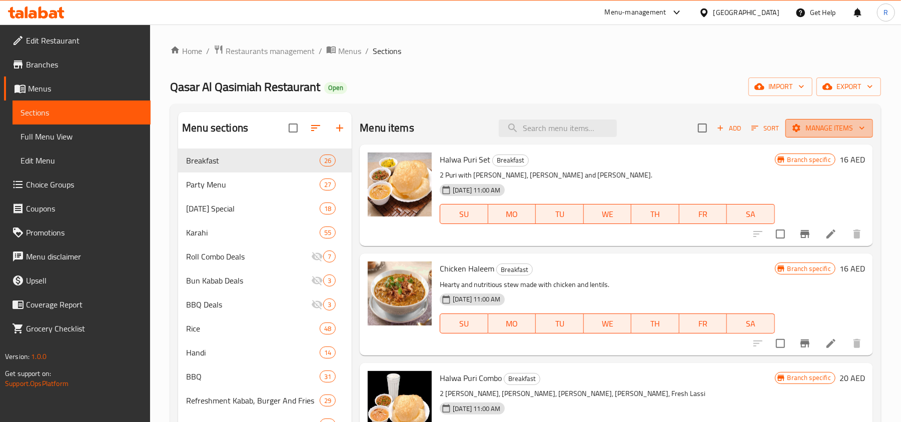
click at [792, 131] on icon "button" at bounding box center [797, 128] width 10 height 10
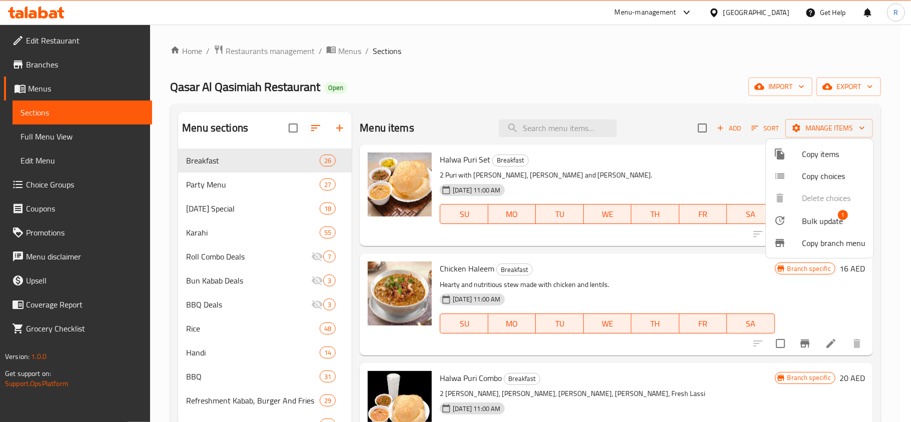
click at [787, 221] on div at bounding box center [788, 221] width 28 height 12
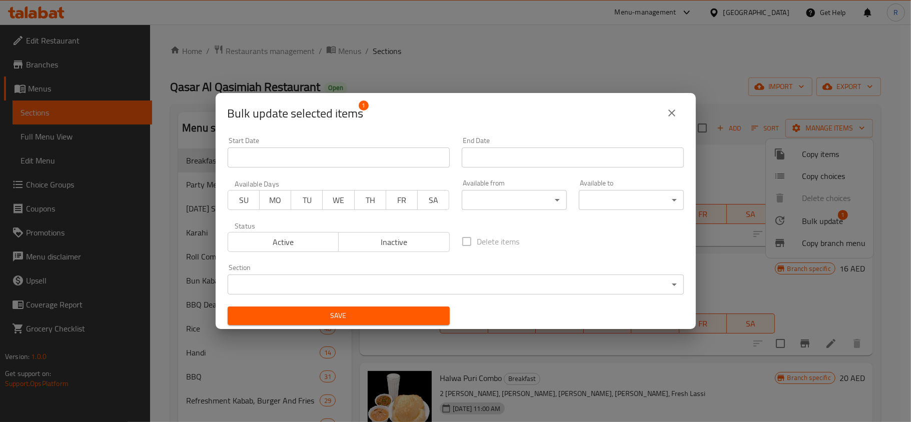
click at [387, 237] on span "Inactive" at bounding box center [394, 242] width 103 height 15
click at [400, 307] on button "Save" at bounding box center [339, 316] width 222 height 19
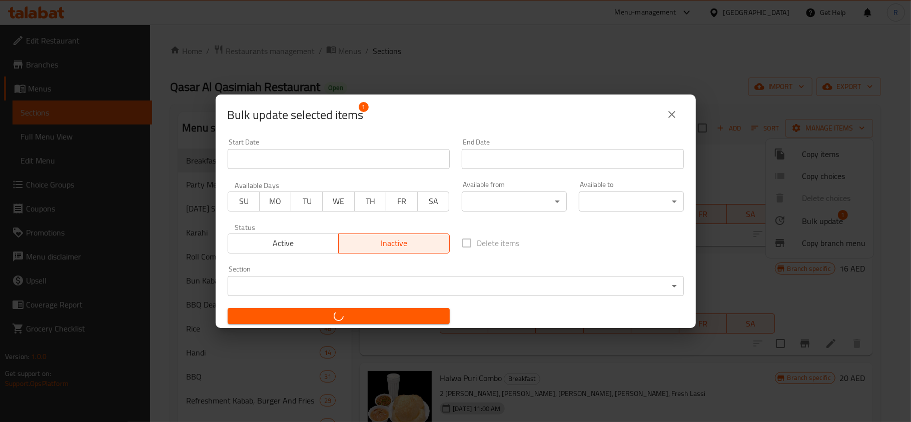
checkbox input "false"
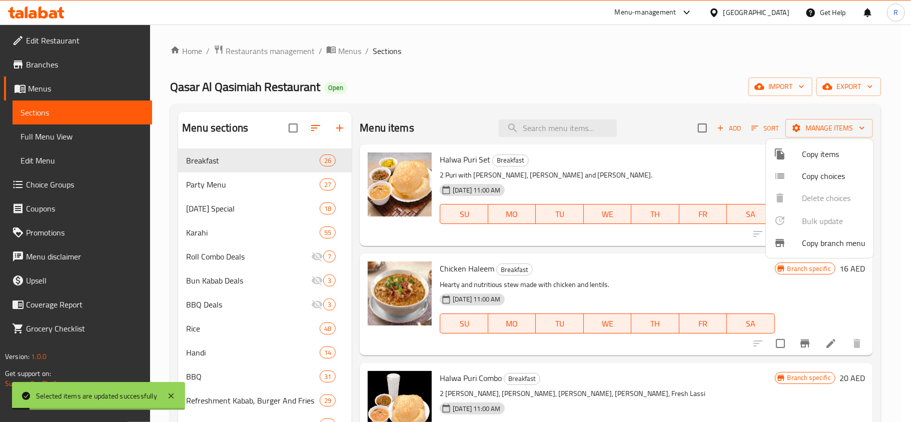
click at [623, 167] on div at bounding box center [455, 211] width 911 height 422
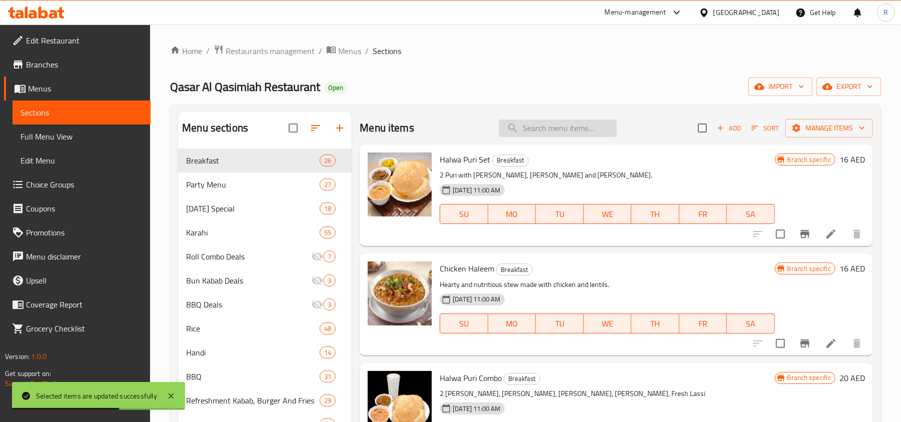
paste input "Chicken Shinwari"
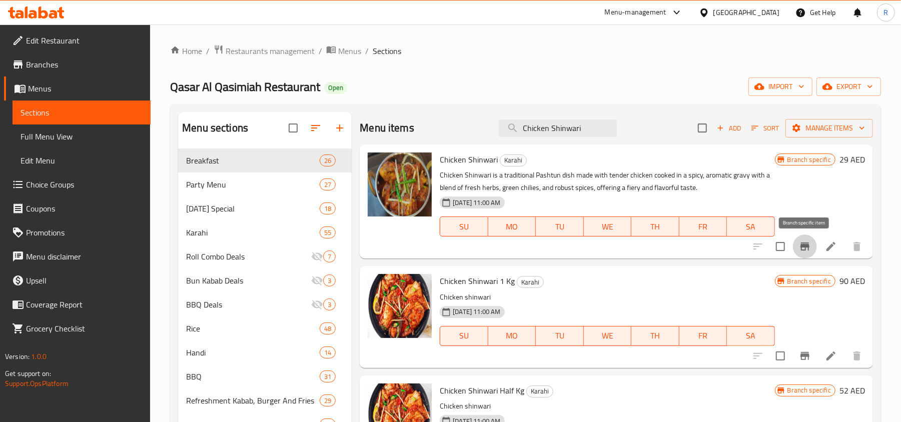
click at [804, 252] on icon "Branch-specific-item" at bounding box center [805, 247] width 12 height 12
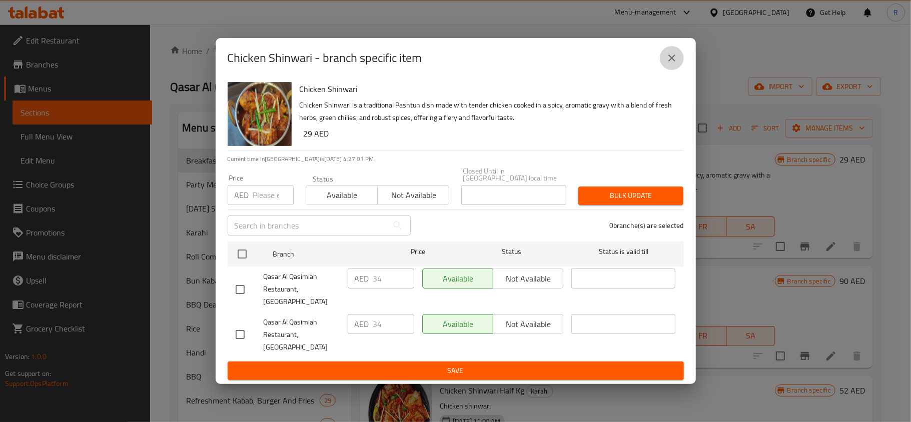
click at [668, 64] on icon "close" at bounding box center [672, 58] width 12 height 12
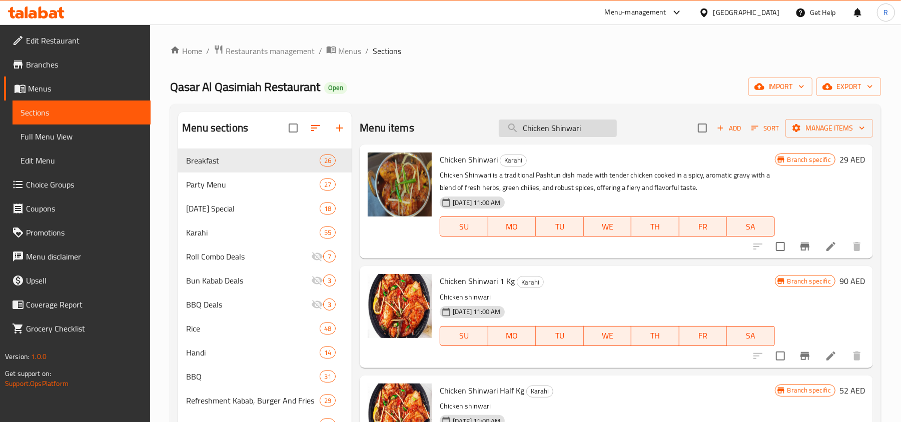
click at [536, 129] on input "Chicken Shinwari" at bounding box center [558, 129] width 118 height 18
paste input "Mutto"
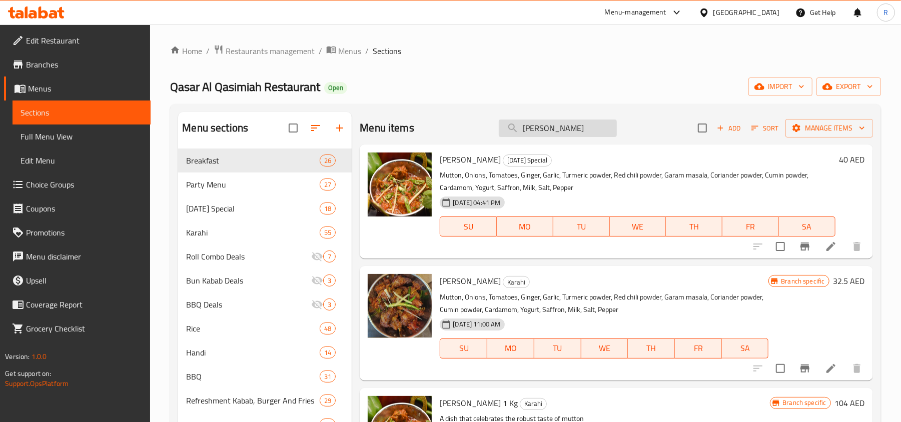
click at [543, 127] on input "[PERSON_NAME]" at bounding box center [558, 129] width 118 height 18
paste input "[PERSON_NAME]"
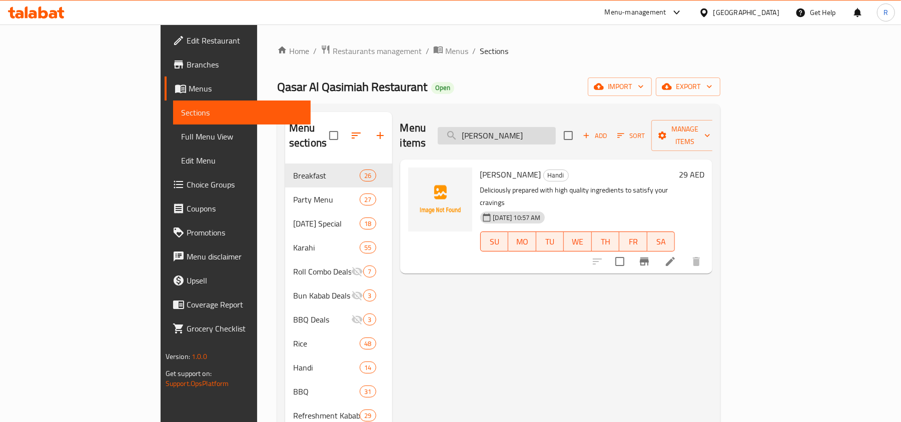
click at [545, 127] on input "[PERSON_NAME]" at bounding box center [497, 136] width 118 height 18
paste input "Beef Bong Nihari"
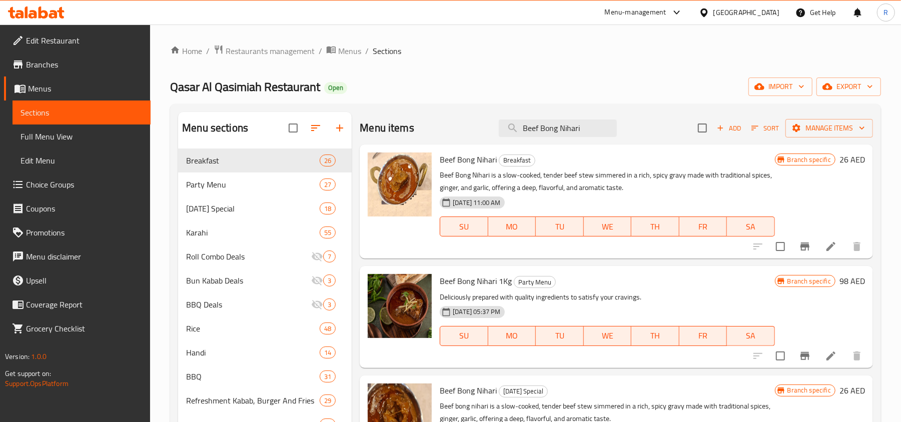
scroll to position [67, 0]
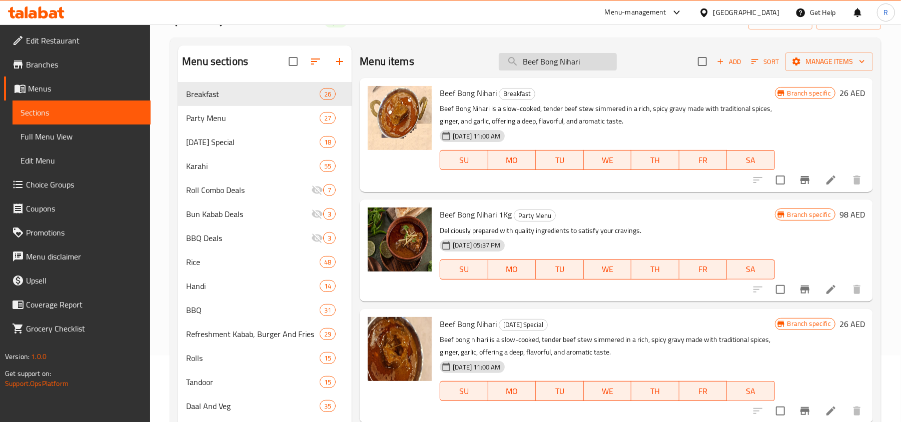
click at [513, 60] on input "Beef Bong Nihari" at bounding box center [558, 62] width 118 height 18
paste input "Chicken Chargha FULL"
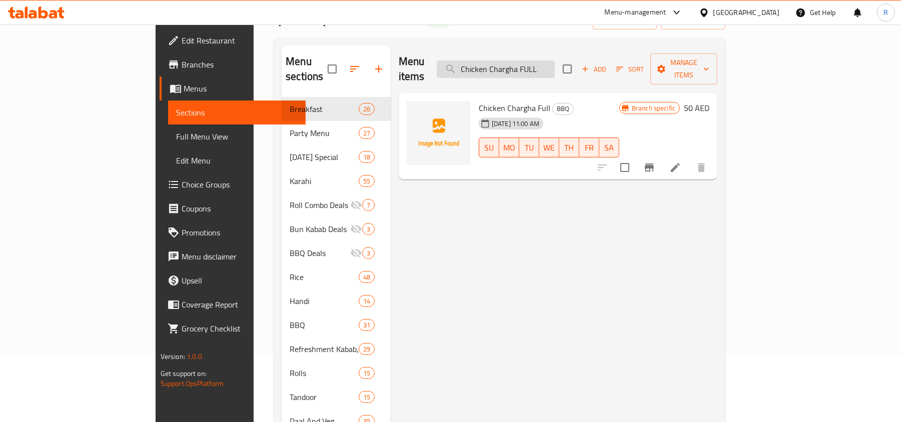
click at [555, 63] on input "Chicken Chargha FULL" at bounding box center [496, 70] width 118 height 18
paste input "HALF"
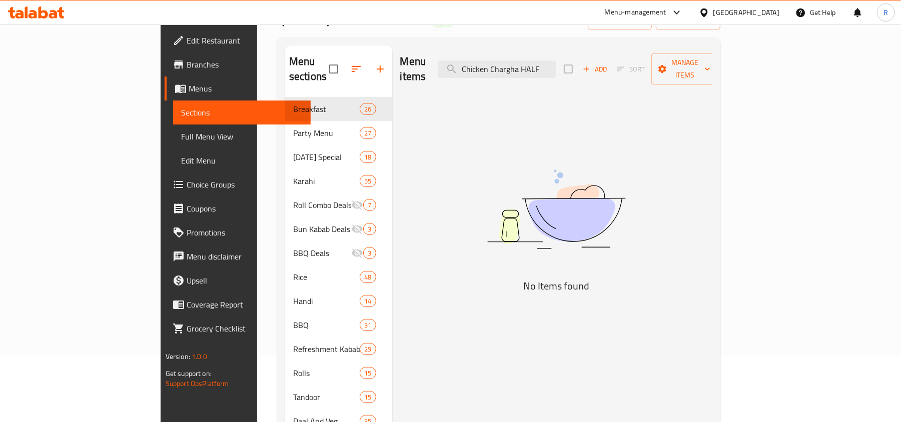
drag, startPoint x: 581, startPoint y: 61, endPoint x: 629, endPoint y: 71, distance: 48.5
click at [629, 71] on div "Menu items Chicken Chargha HALF Add Sort Manage items" at bounding box center [556, 70] width 313 height 48
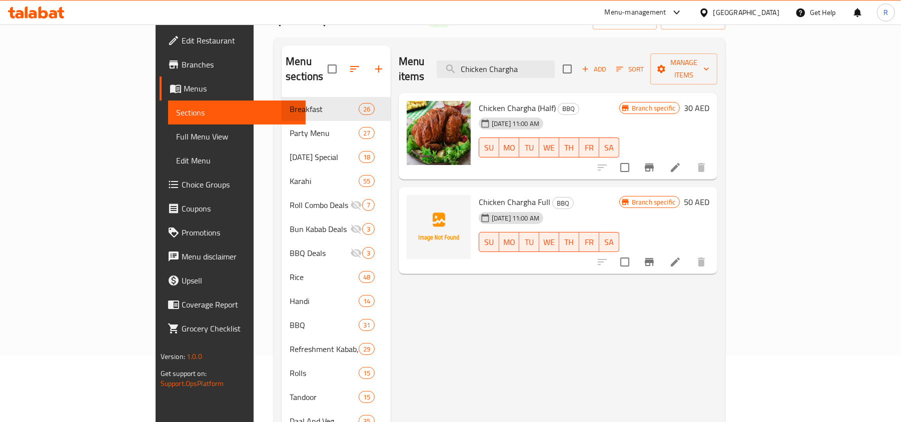
type input "Chicken Chargha"
click at [375, 66] on icon "button" at bounding box center [378, 69] width 7 height 7
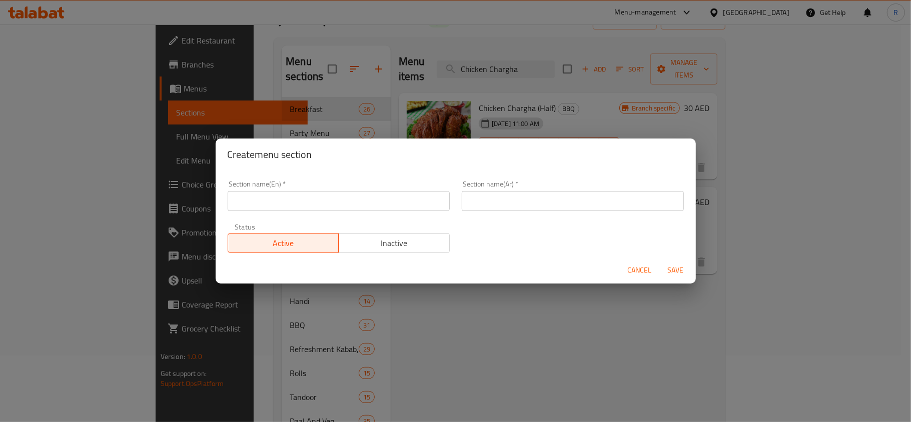
click at [362, 200] on input "text" at bounding box center [339, 201] width 222 height 20
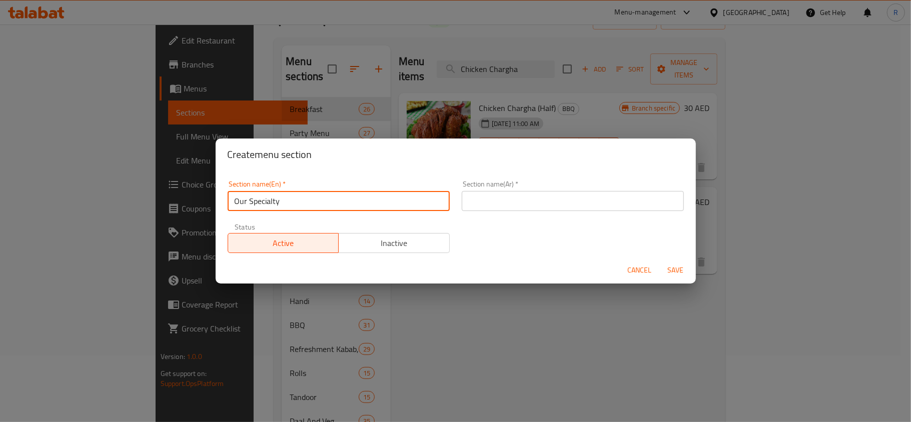
type input "Our Specialty"
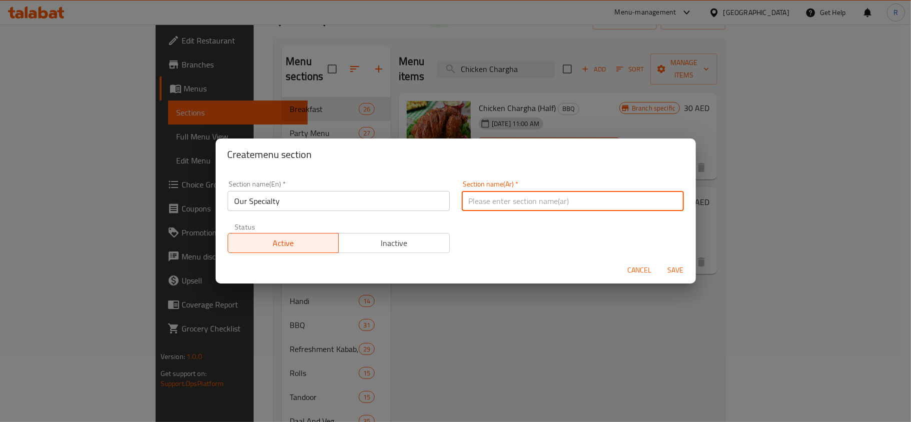
click at [500, 200] on input "text" at bounding box center [573, 201] width 222 height 20
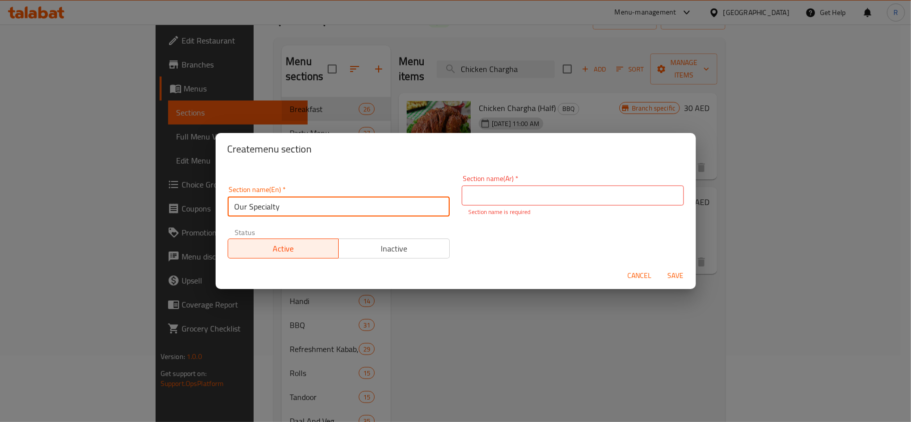
click at [271, 202] on input "Our Specialty" at bounding box center [339, 207] width 222 height 20
click at [558, 188] on input "text" at bounding box center [573, 196] width 222 height 20
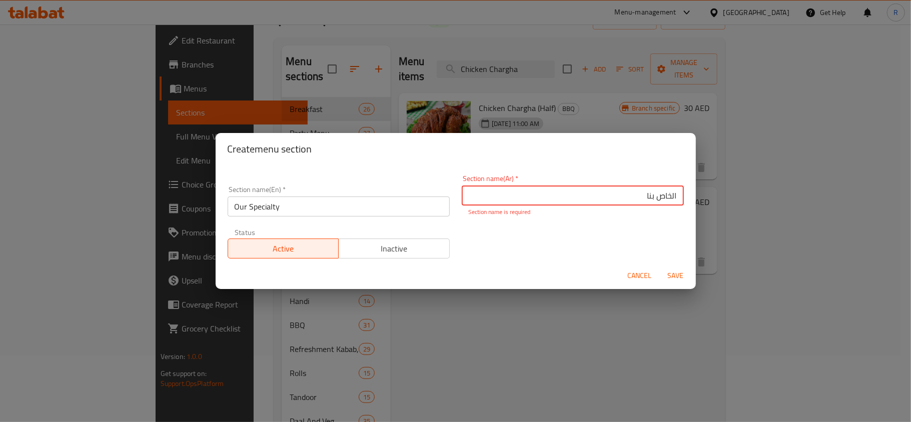
type input "الخاص بنا"
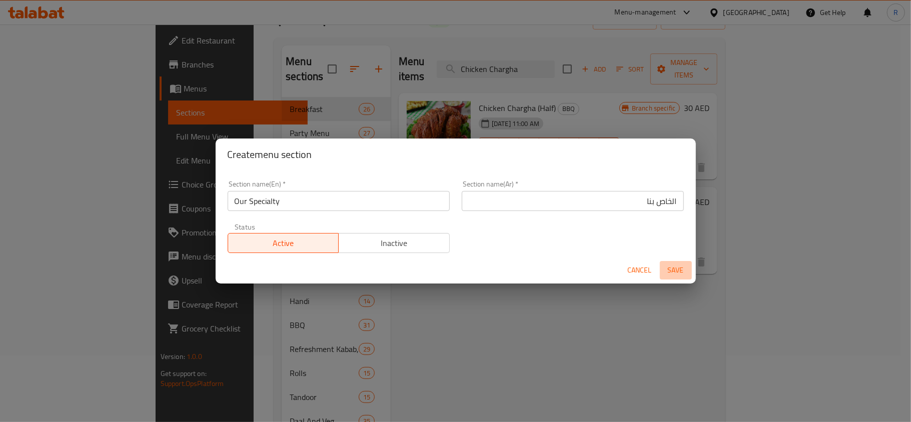
click at [672, 272] on span "Save" at bounding box center [676, 270] width 24 height 13
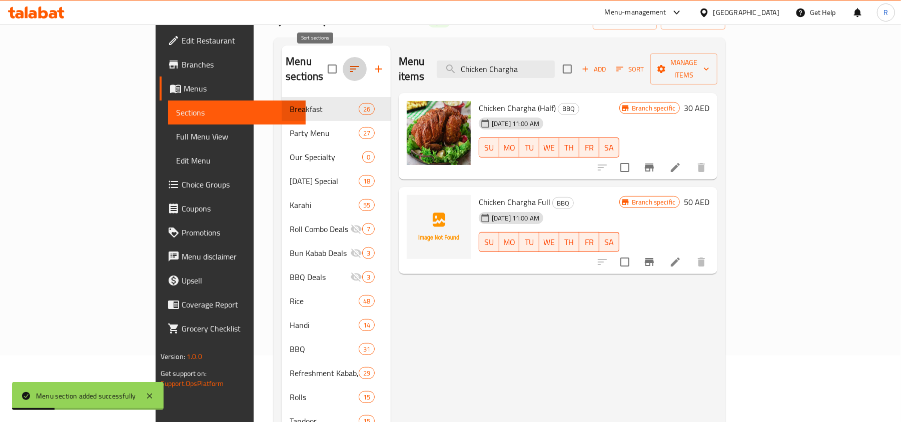
click at [349, 67] on icon "button" at bounding box center [355, 69] width 12 height 12
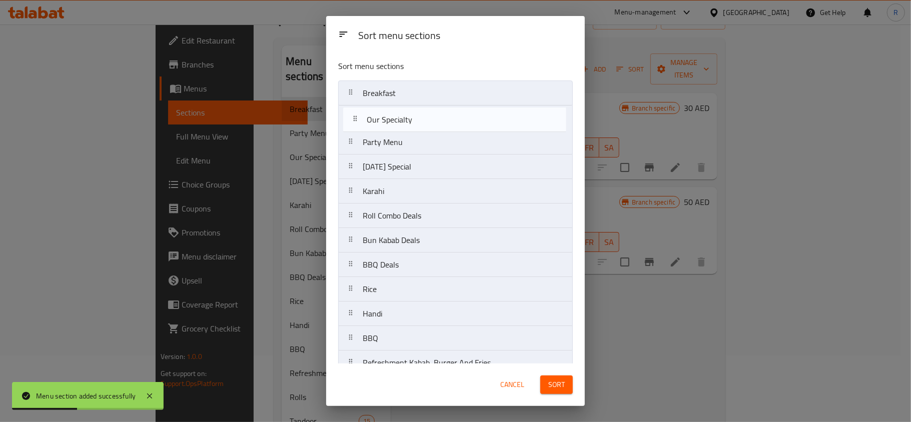
drag, startPoint x: 378, startPoint y: 146, endPoint x: 382, endPoint y: 119, distance: 27.3
click at [382, 119] on nav "Breakfast Party Menu Our Specialty [DATE] Special Karahi Roll Combo Deals Bun K…" at bounding box center [455, 326] width 235 height 491
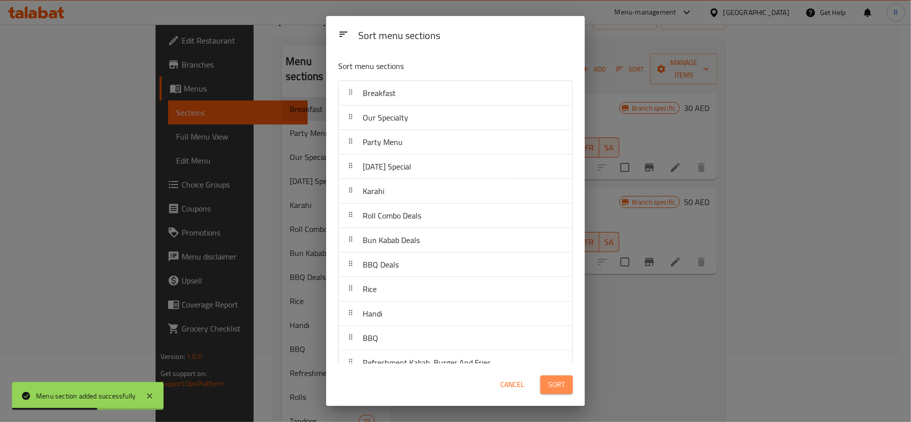
click at [559, 386] on span "Sort" at bounding box center [556, 385] width 17 height 13
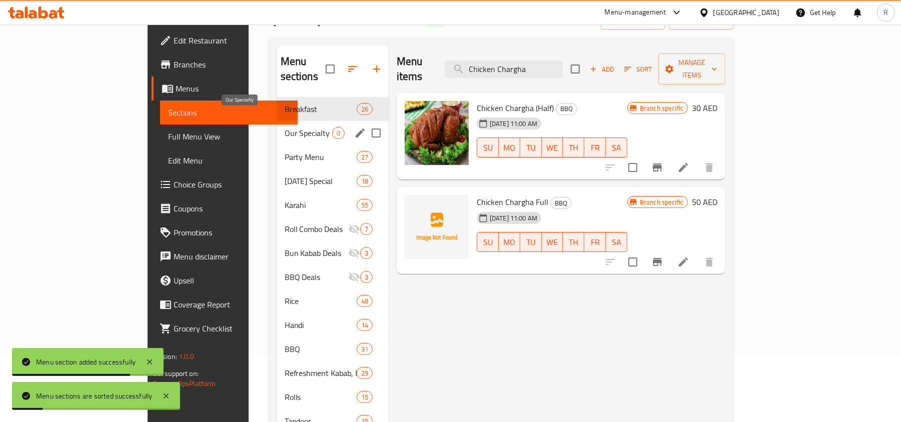
click at [285, 127] on span "Our Specialty" at bounding box center [309, 133] width 48 height 12
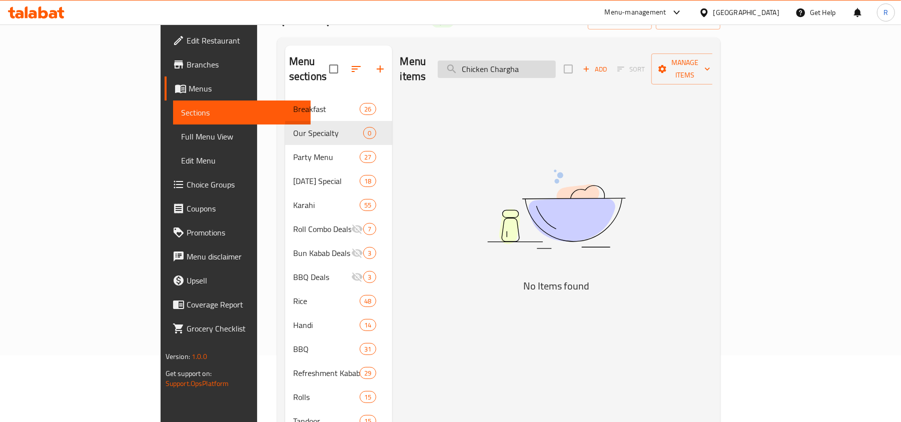
click at [543, 63] on input "Chicken Chargha" at bounding box center [497, 70] width 118 height 18
click at [542, 63] on input "Chicken Chargha" at bounding box center [497, 70] width 118 height 18
paste input "Shinwari"
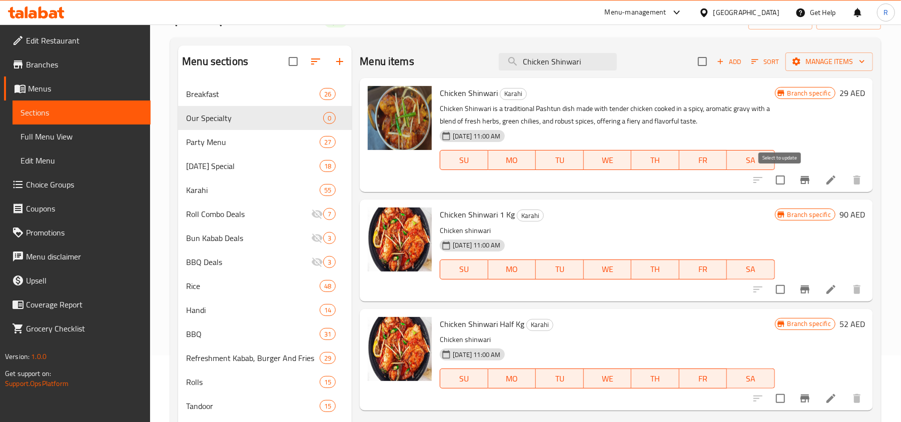
type input "Chicken Shinwari"
click at [777, 182] on input "checkbox" at bounding box center [780, 180] width 21 height 21
click at [831, 63] on span "Manage items" at bounding box center [830, 62] width 72 height 13
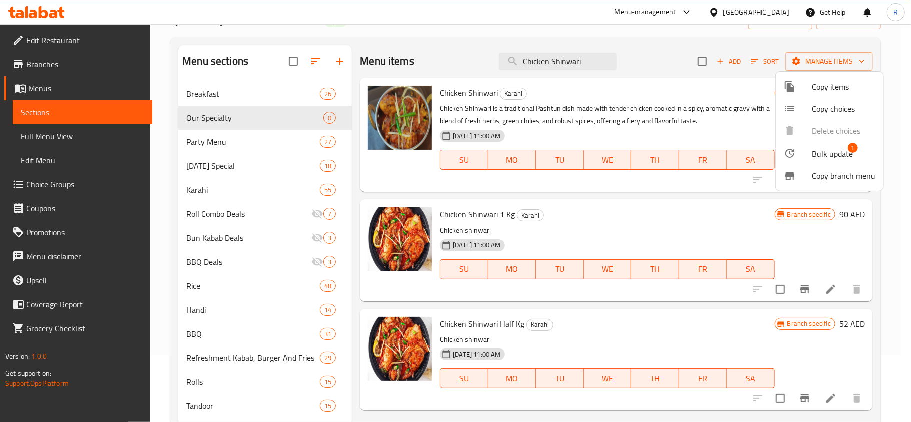
click at [827, 155] on span "Bulk update" at bounding box center [832, 154] width 41 height 12
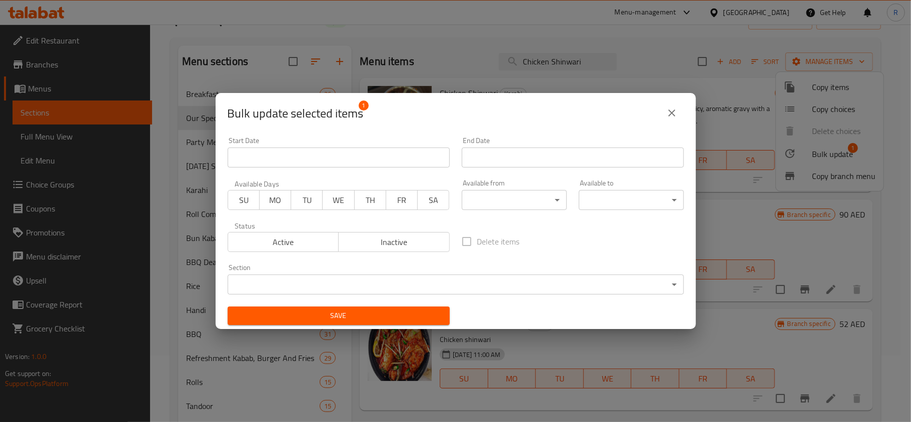
click at [345, 281] on body "​ Menu-management [GEOGRAPHIC_DATA] Get Help R Edit Restaurant Branches Menus S…" at bounding box center [455, 157] width 911 height 398
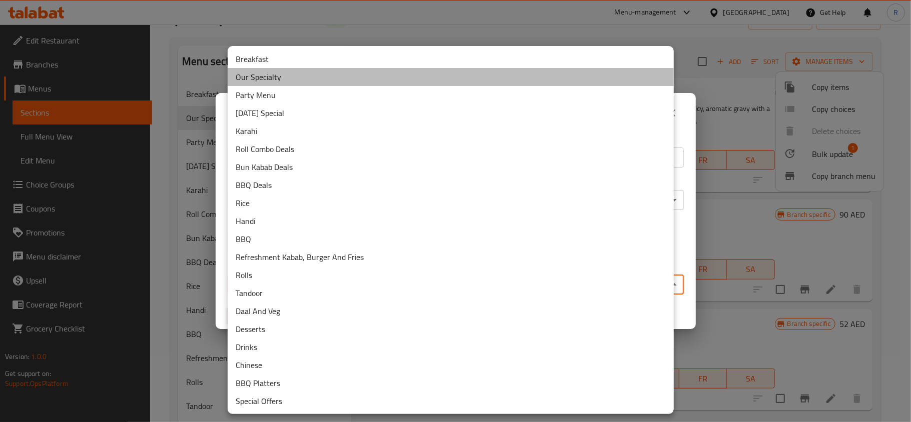
drag, startPoint x: 267, startPoint y: 82, endPoint x: 277, endPoint y: 101, distance: 21.5
click at [267, 82] on li "Our Specialty" at bounding box center [451, 77] width 446 height 18
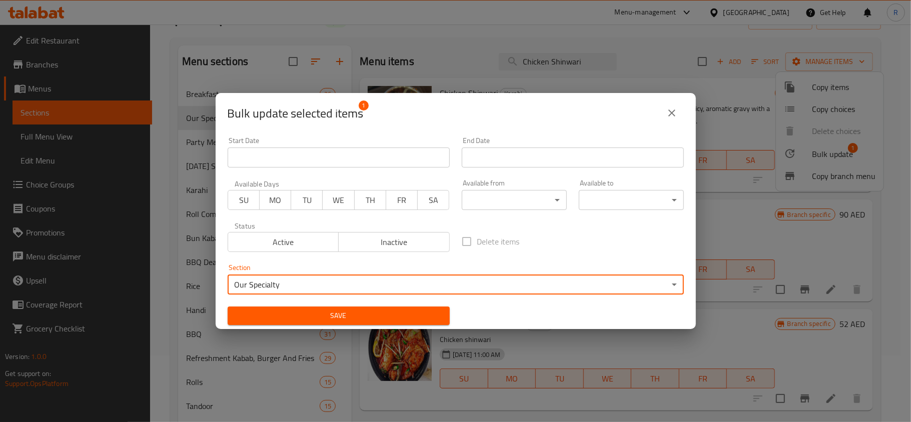
click at [399, 313] on span "Save" at bounding box center [339, 316] width 206 height 13
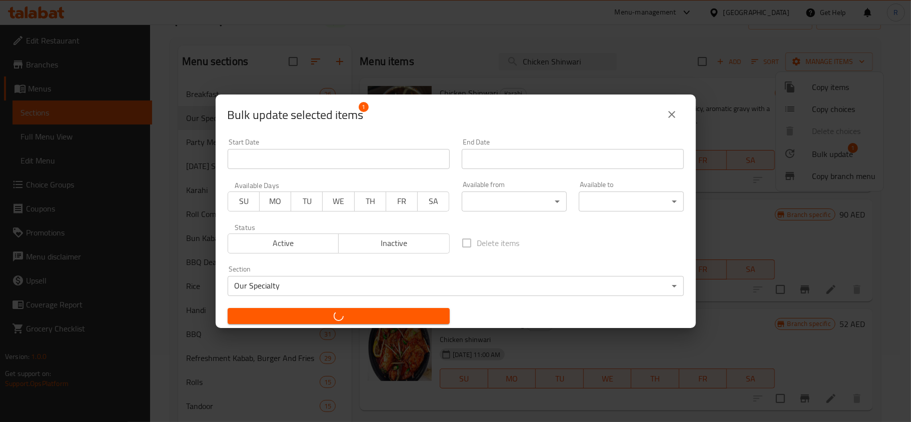
checkbox input "false"
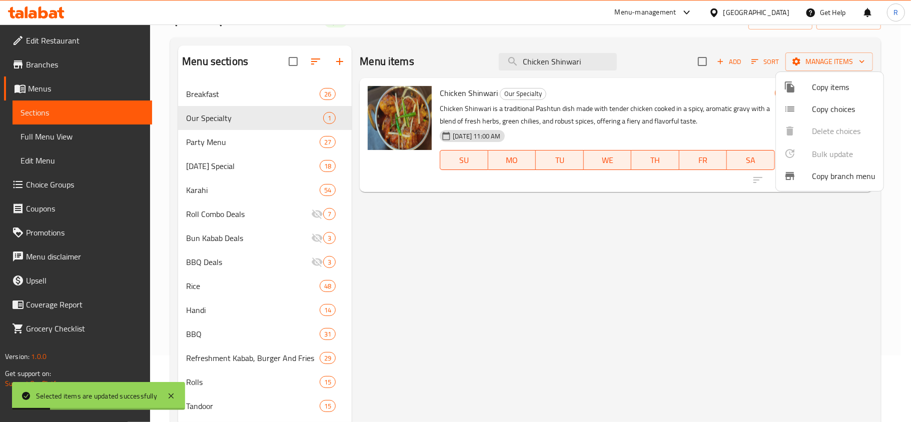
click at [544, 61] on div at bounding box center [455, 211] width 911 height 422
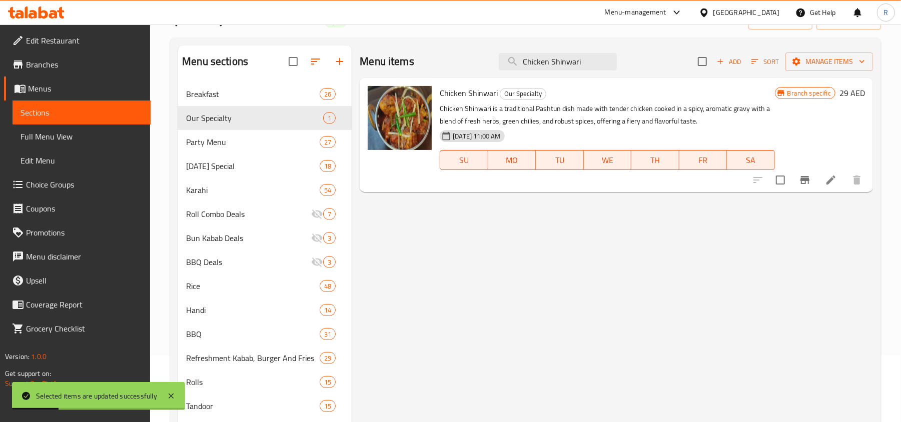
click at [544, 61] on input "Chicken Shinwari" at bounding box center [558, 62] width 118 height 18
paste input "Mutto"
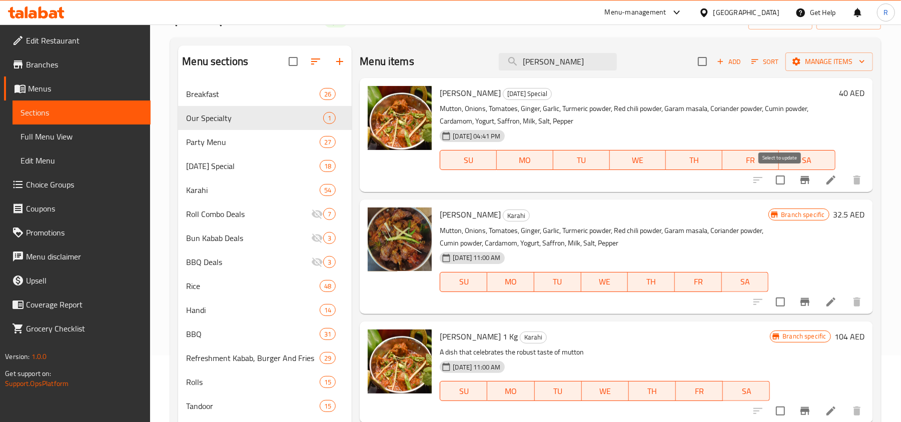
type input "[PERSON_NAME]"
click at [779, 183] on input "checkbox" at bounding box center [780, 180] width 21 height 21
click at [814, 70] on button "Manage items" at bounding box center [830, 62] width 88 height 19
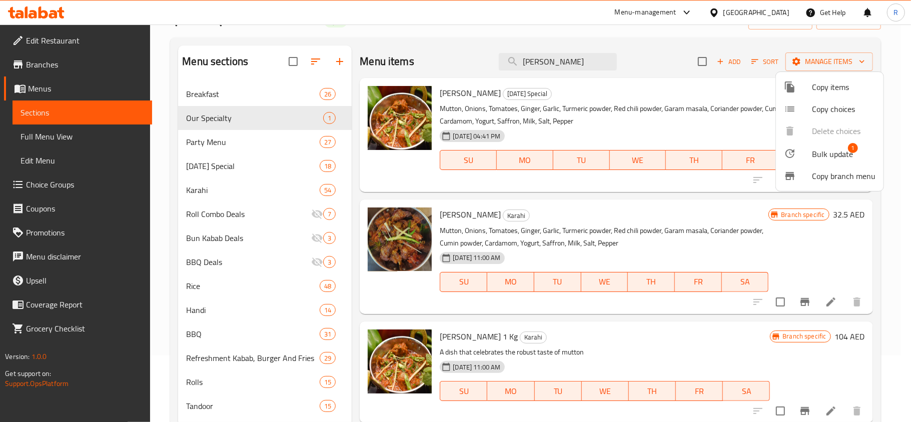
click at [810, 153] on div at bounding box center [798, 154] width 28 height 12
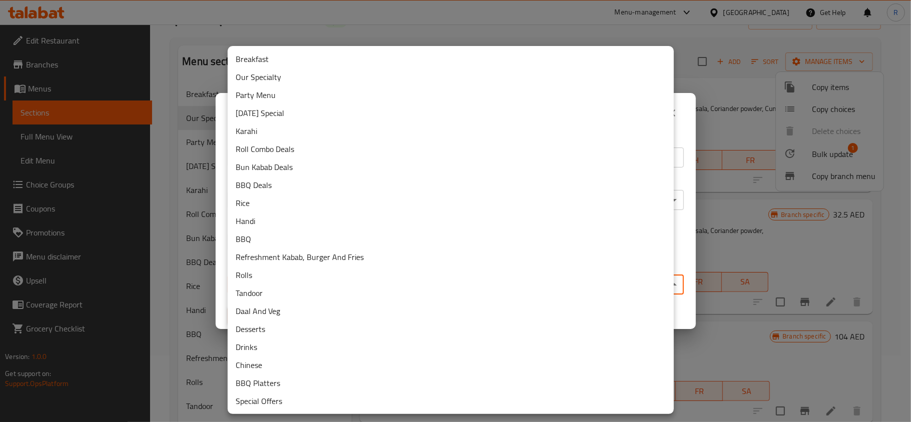
click at [349, 278] on body "​ Menu-management [GEOGRAPHIC_DATA] Get Help R Edit Restaurant Branches Menus S…" at bounding box center [455, 157] width 911 height 398
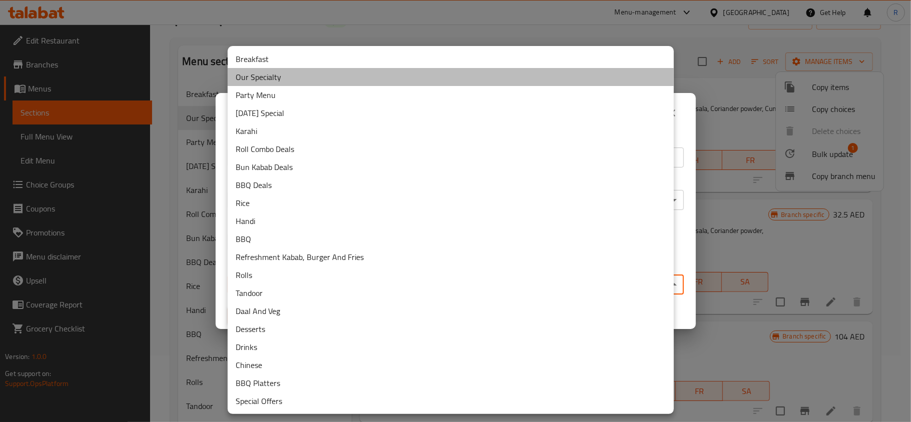
click at [272, 83] on li "Our Specialty" at bounding box center [451, 77] width 446 height 18
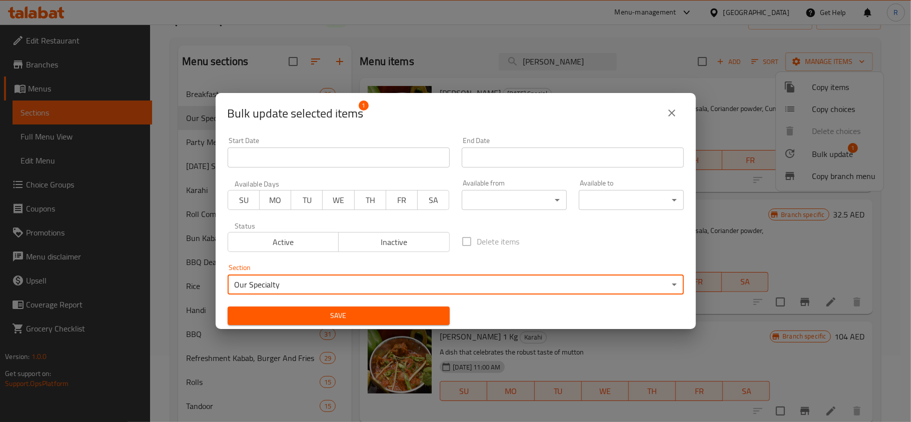
click at [352, 314] on span "Save" at bounding box center [339, 316] width 206 height 13
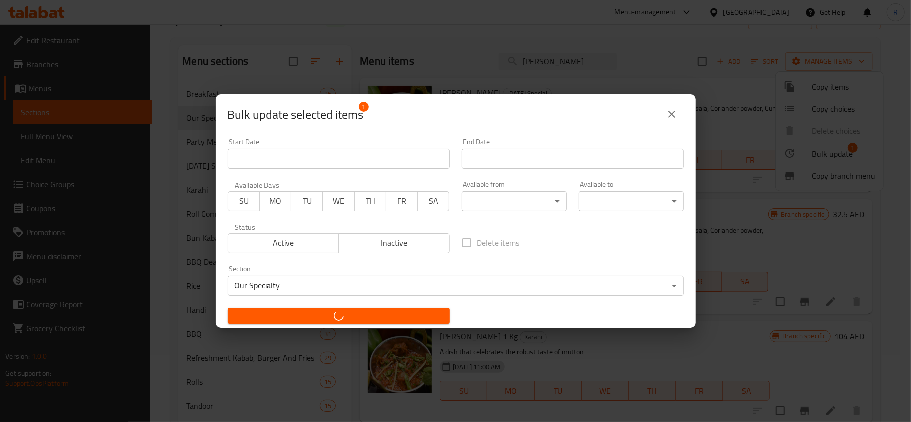
checkbox input "false"
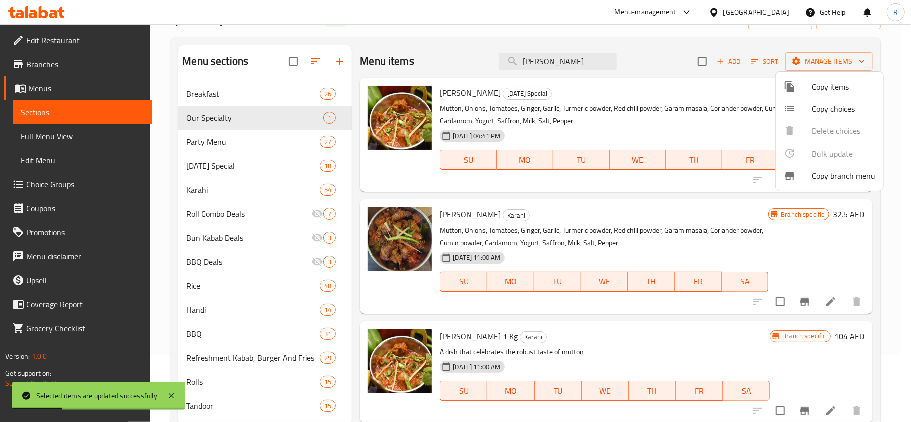
click at [534, 64] on div at bounding box center [455, 211] width 911 height 422
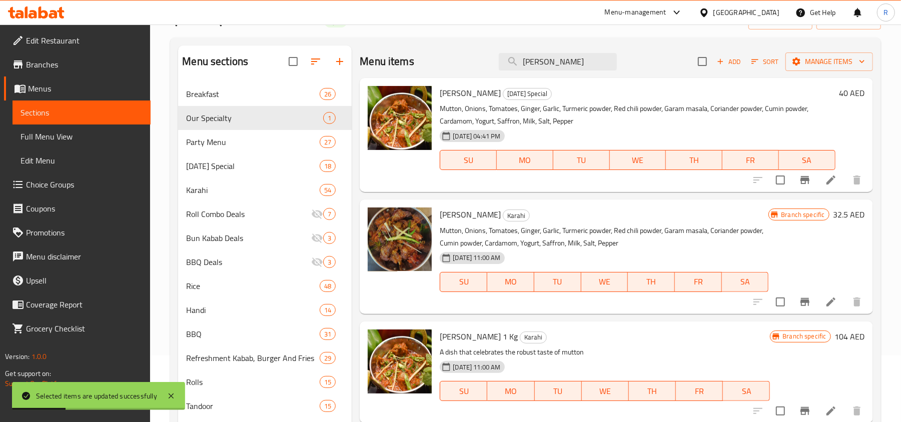
click at [534, 64] on input "[PERSON_NAME]" at bounding box center [558, 62] width 118 height 18
paste input "[PERSON_NAME]"
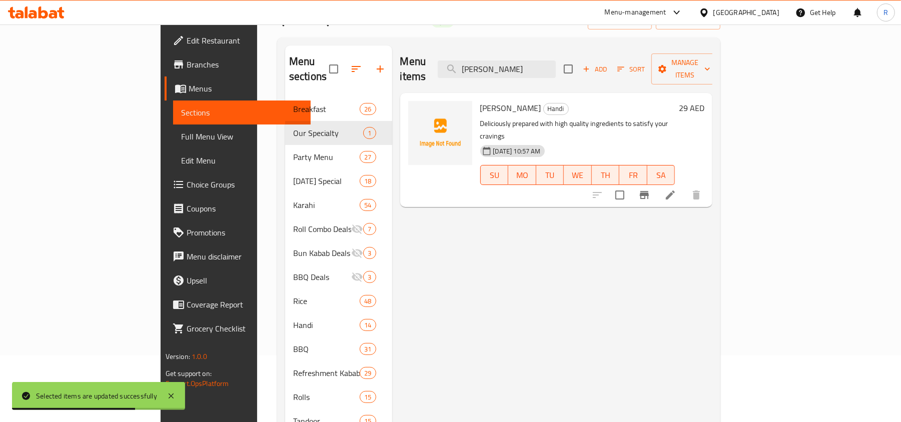
type input "[PERSON_NAME]"
click at [631, 185] on input "checkbox" at bounding box center [619, 195] width 21 height 21
checkbox input "true"
click at [711, 59] on span "Manage items" at bounding box center [685, 69] width 51 height 25
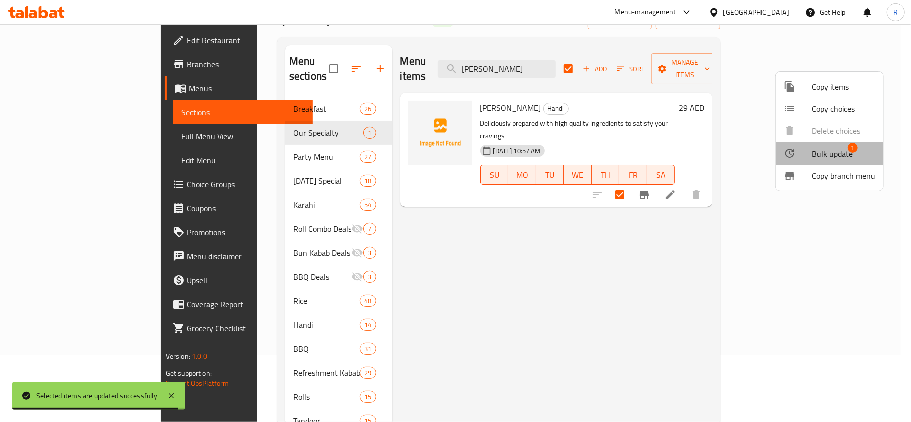
click at [831, 148] on span "Bulk update" at bounding box center [832, 154] width 41 height 12
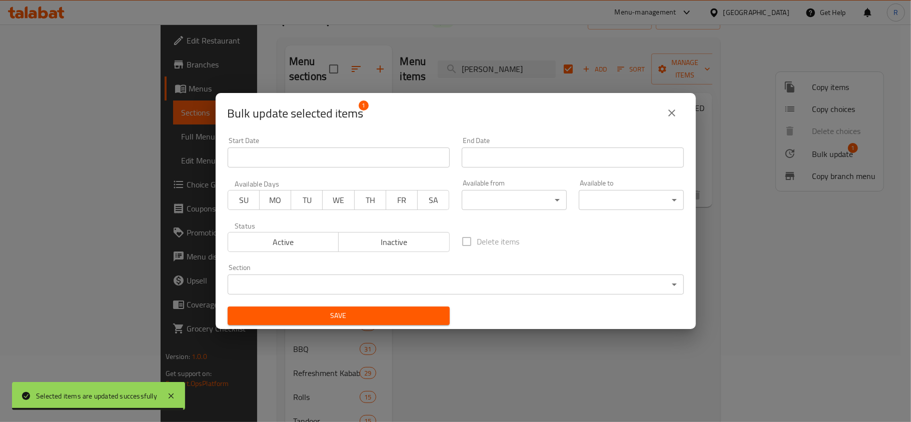
checkbox input "false"
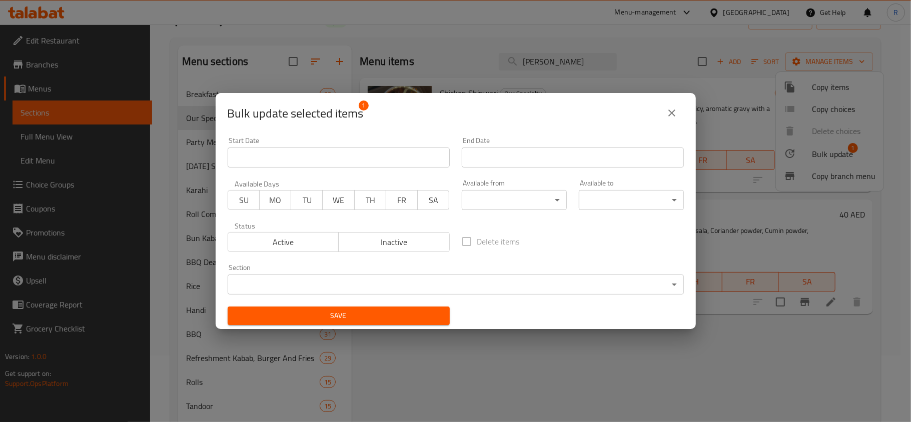
click at [330, 274] on body "​ Menu-management [GEOGRAPHIC_DATA] Get Help R Edit Restaurant Branches Menus S…" at bounding box center [455, 157] width 911 height 398
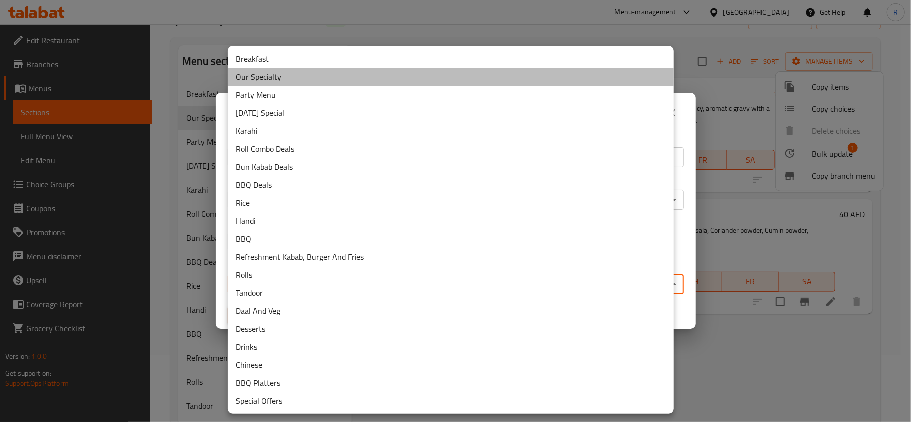
click at [278, 77] on li "Our Specialty" at bounding box center [451, 77] width 446 height 18
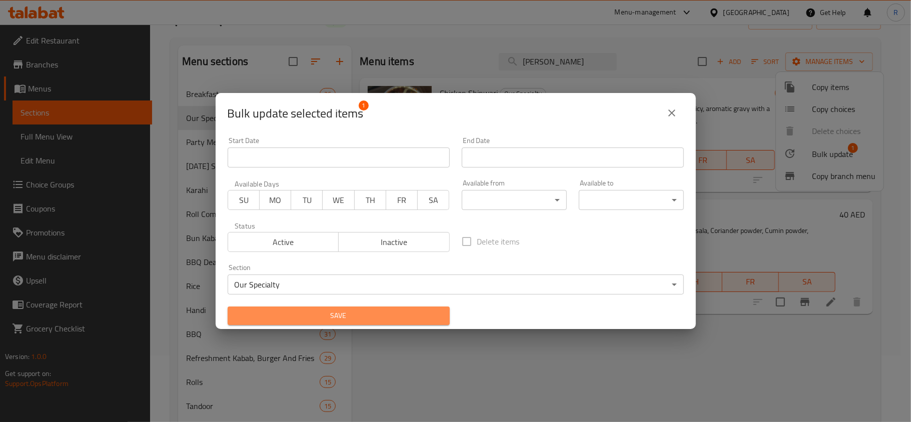
click at [415, 320] on span "Save" at bounding box center [339, 316] width 206 height 13
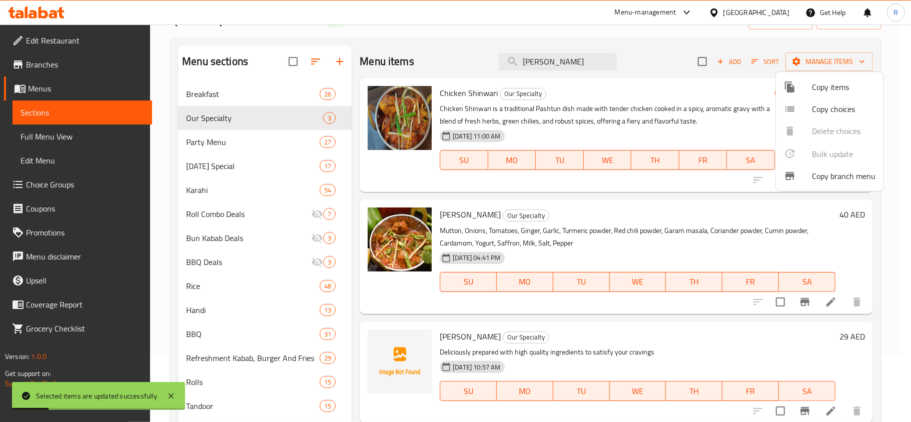
click at [556, 59] on div at bounding box center [455, 211] width 911 height 422
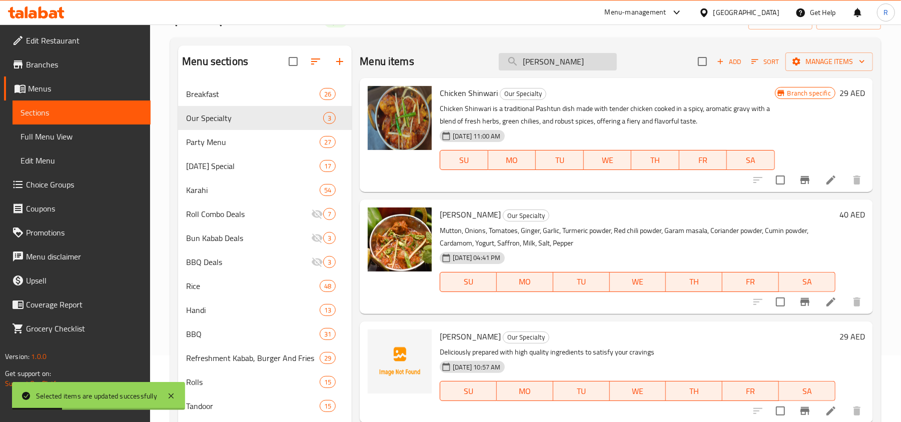
click at [556, 64] on input "[PERSON_NAME]" at bounding box center [558, 62] width 118 height 18
paste input "Beef Bong Nihari"
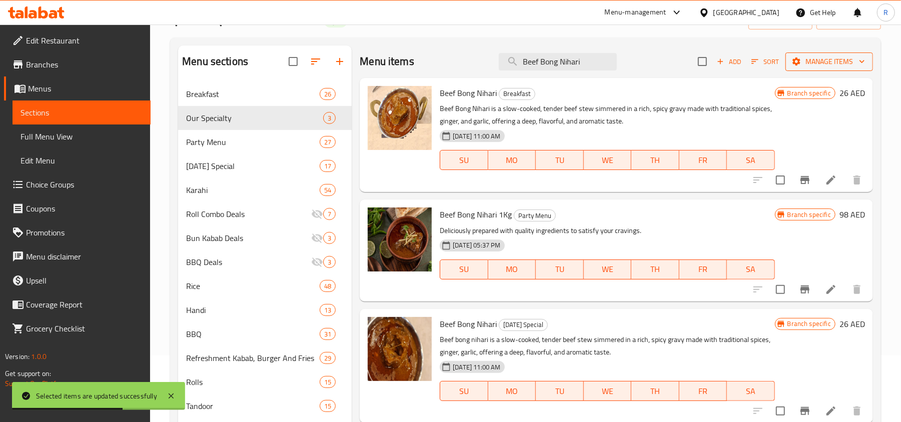
type input "Beef Bong Nihari"
click at [809, 64] on span "Manage items" at bounding box center [830, 62] width 72 height 13
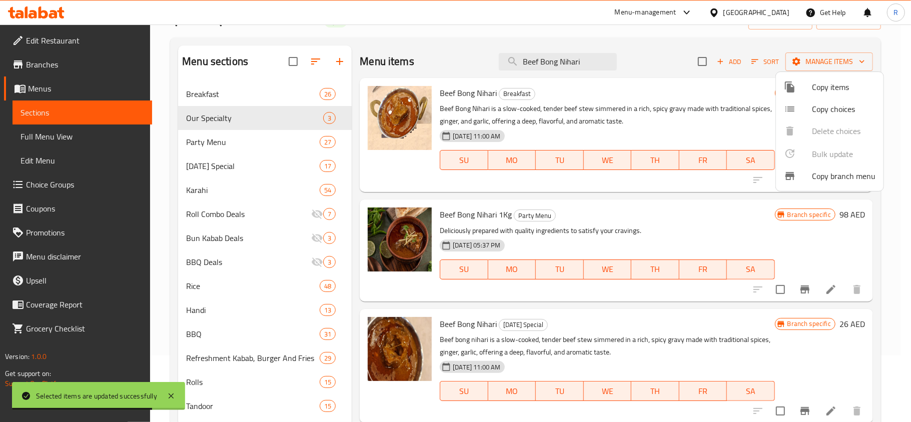
click at [641, 75] on div at bounding box center [455, 211] width 911 height 422
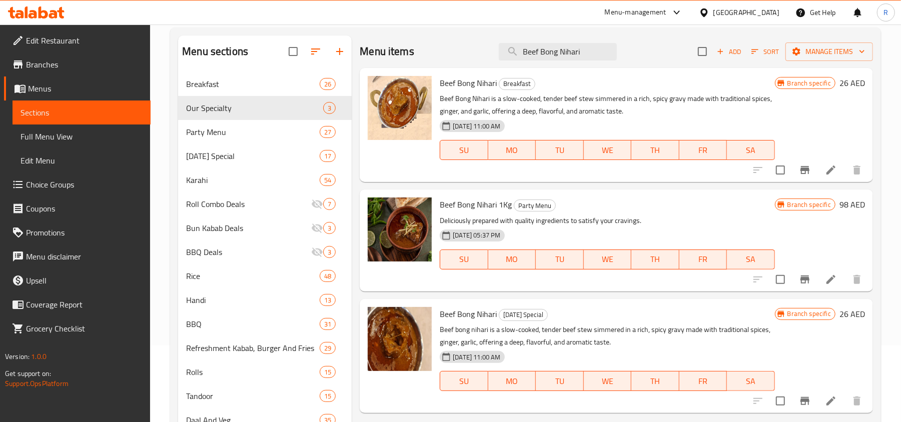
scroll to position [133, 0]
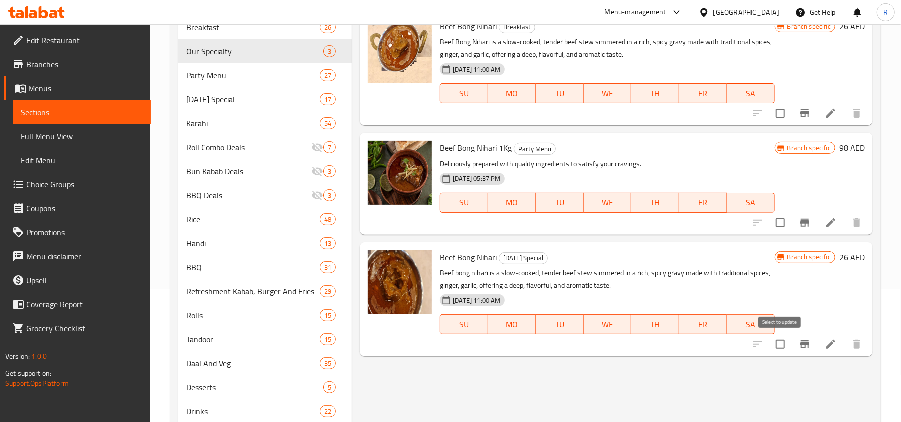
click at [780, 345] on input "checkbox" at bounding box center [780, 344] width 21 height 21
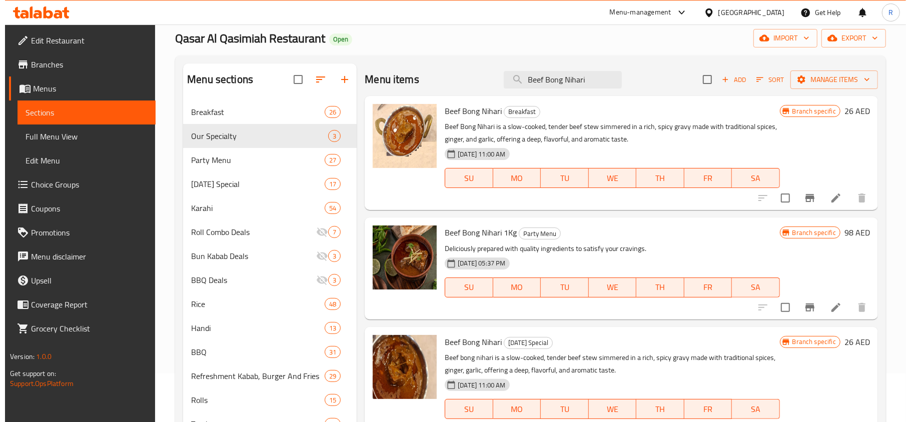
scroll to position [0, 0]
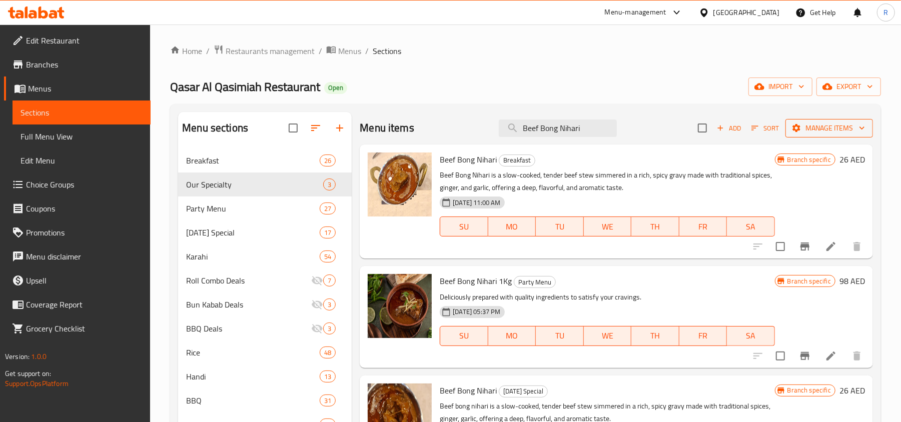
click at [806, 127] on span "Manage items" at bounding box center [830, 128] width 72 height 13
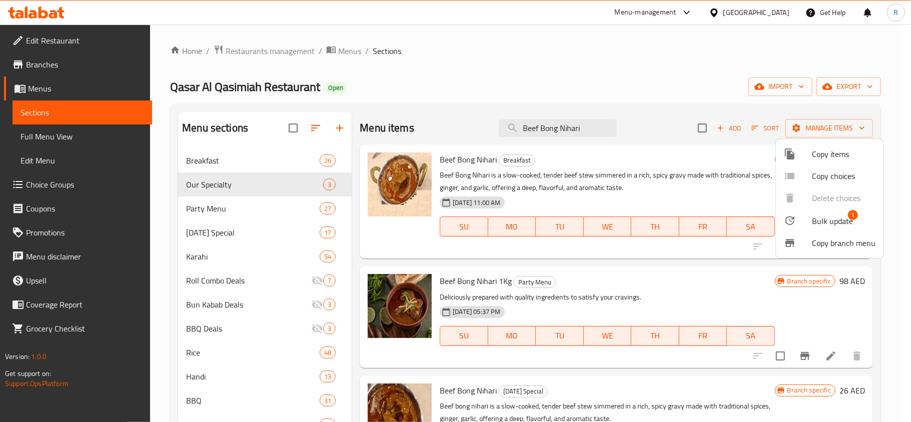
click at [827, 215] on span "Bulk update" at bounding box center [832, 221] width 41 height 12
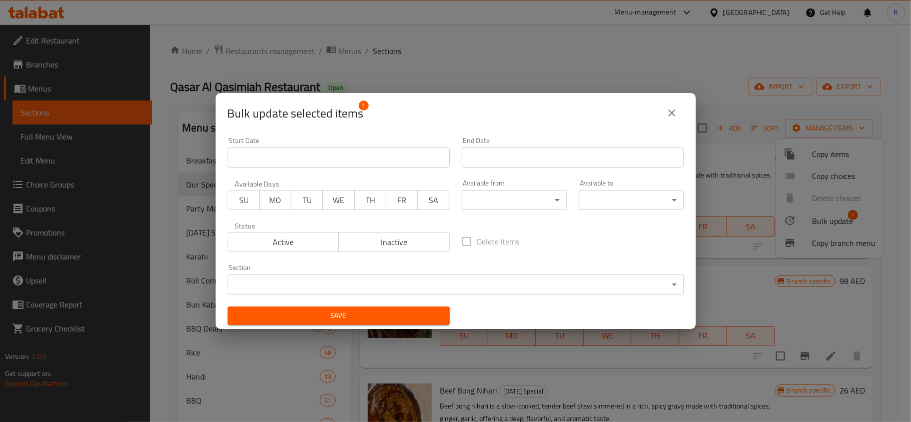
click at [341, 281] on body "​ Menu-management [GEOGRAPHIC_DATA] Get Help R Edit Restaurant Branches Menus S…" at bounding box center [455, 224] width 911 height 398
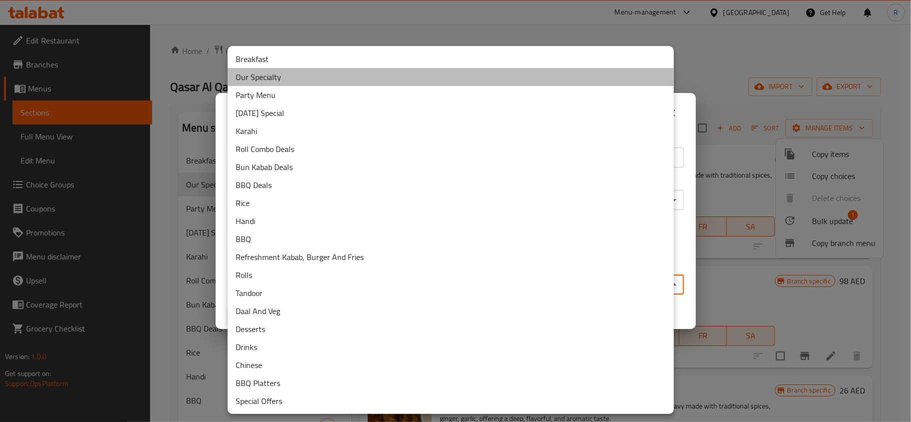
click at [263, 79] on li "Our Specialty" at bounding box center [451, 77] width 446 height 18
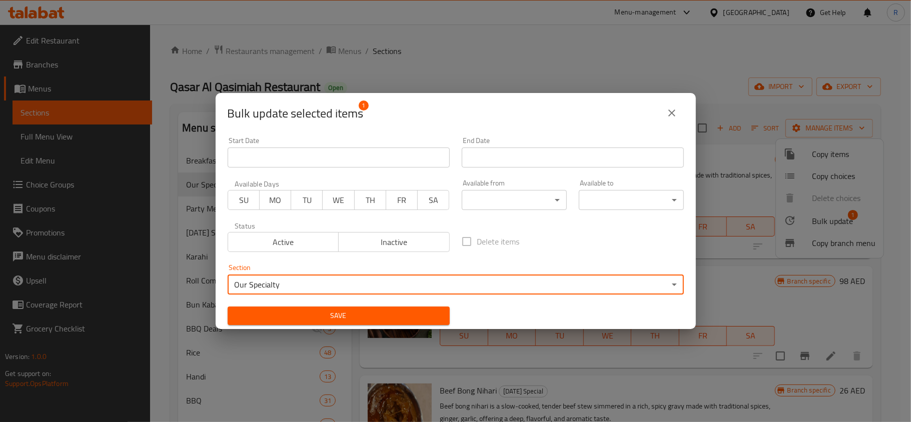
click at [407, 313] on span "Save" at bounding box center [339, 316] width 206 height 13
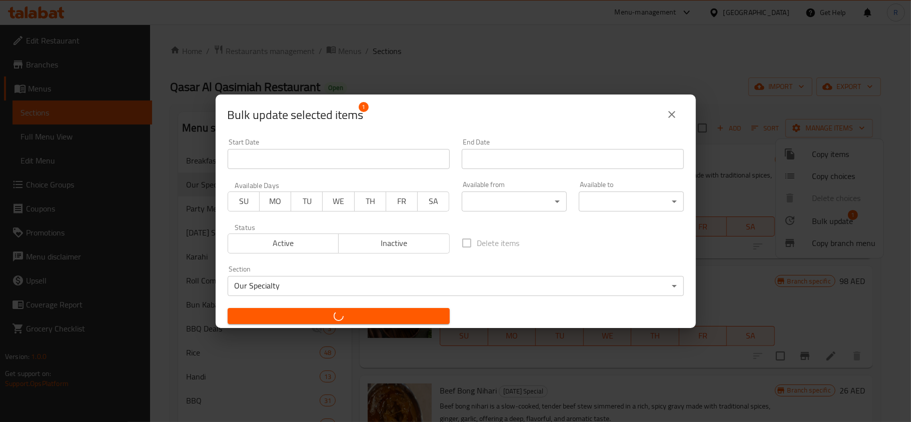
checkbox input "false"
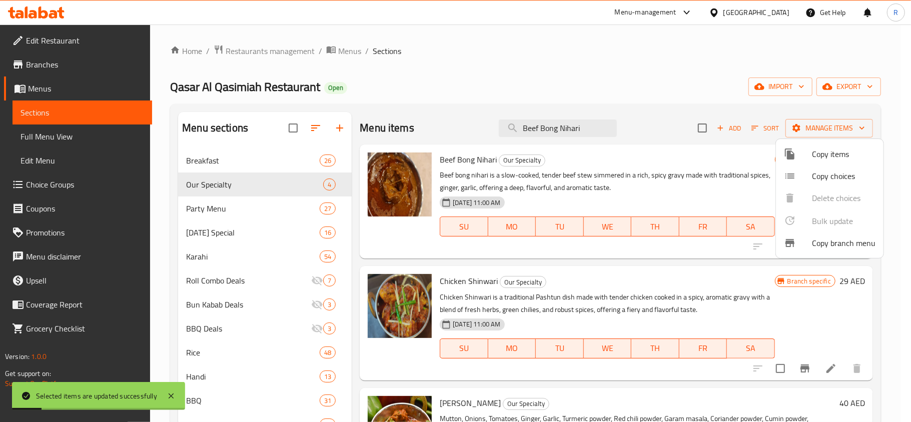
click at [537, 127] on div at bounding box center [455, 211] width 911 height 422
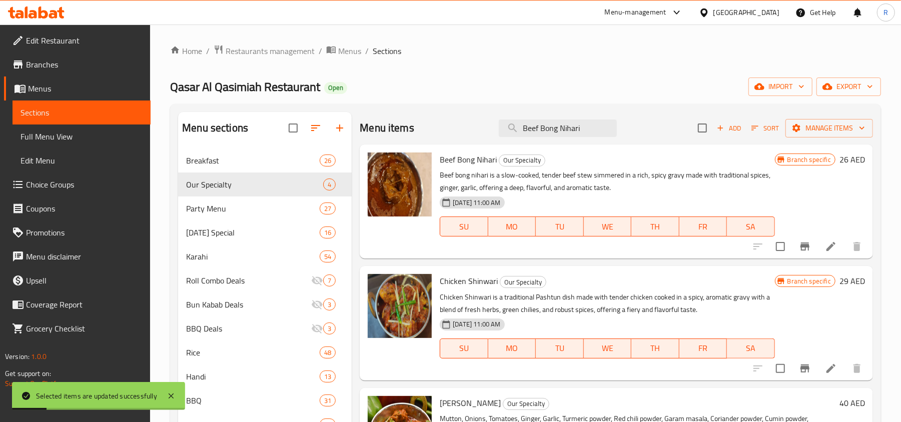
click at [537, 127] on input "Beef Bong Nihari" at bounding box center [558, 129] width 118 height 18
paste input "Chicken Chargha FULL"
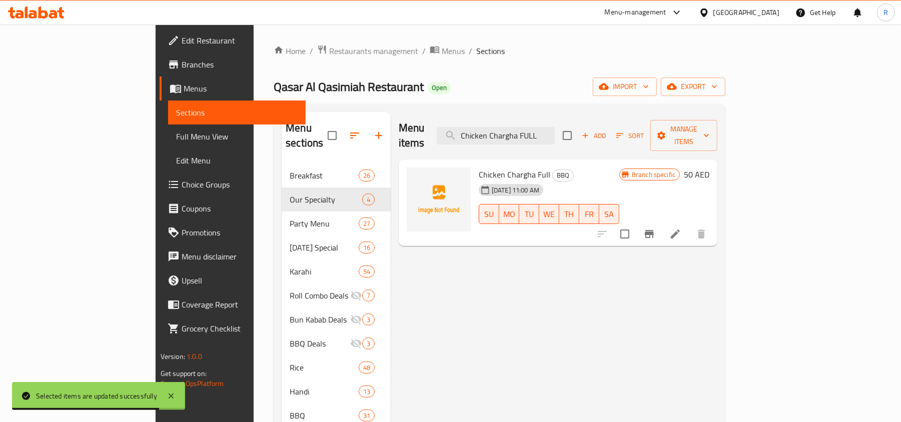
type input "Chicken Chargha FULL"
click at [636, 224] on input "checkbox" at bounding box center [625, 234] width 21 height 21
checkbox input "true"
click at [710, 135] on span "Manage items" at bounding box center [684, 135] width 51 height 25
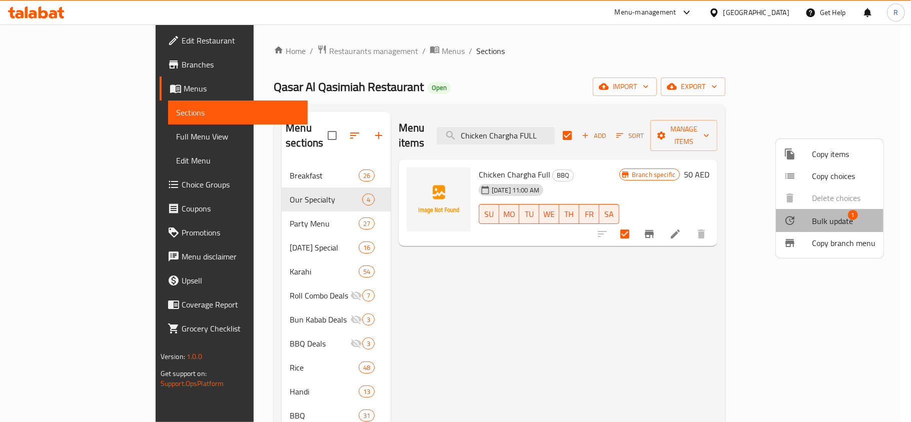
click at [807, 223] on div at bounding box center [798, 221] width 28 height 12
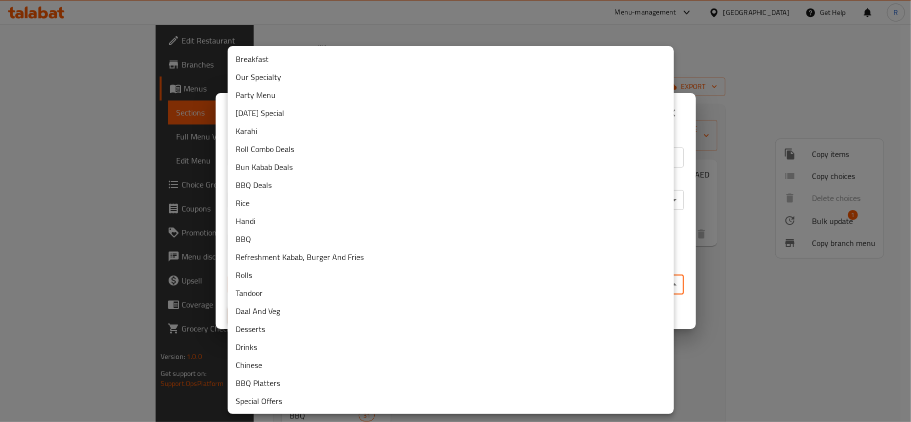
click at [403, 287] on body "​ Menu-management [GEOGRAPHIC_DATA] Get Help R Edit Restaurant Branches Menus S…" at bounding box center [455, 224] width 911 height 398
click at [270, 77] on li "Our Specialty" at bounding box center [451, 77] width 446 height 18
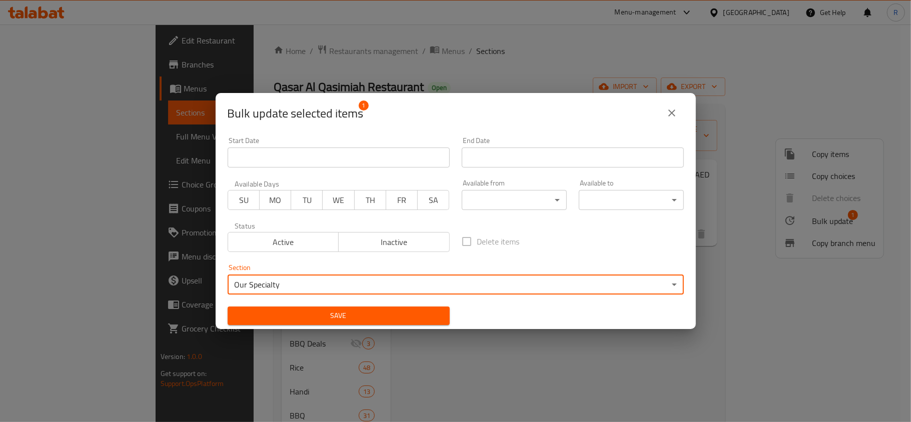
click at [399, 317] on span "Save" at bounding box center [339, 316] width 206 height 13
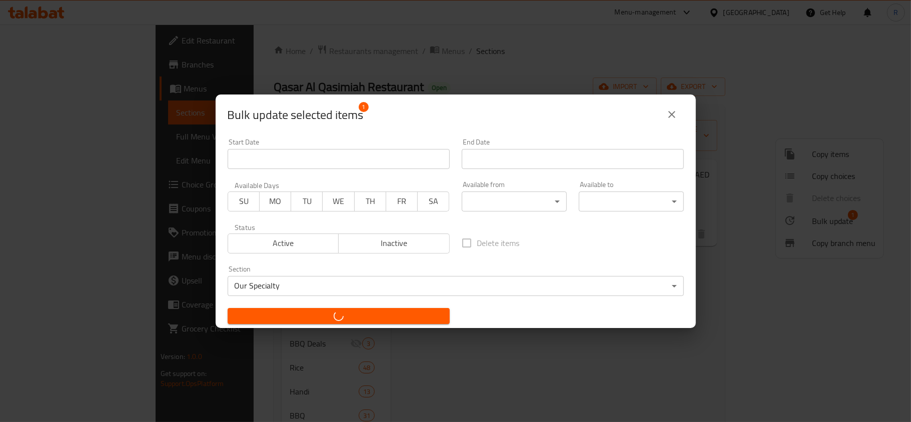
checkbox input "false"
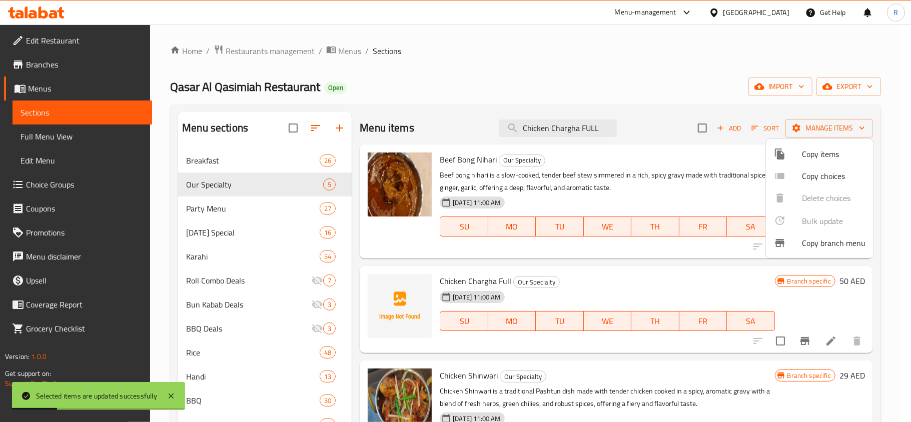
click at [535, 131] on div at bounding box center [455, 211] width 911 height 422
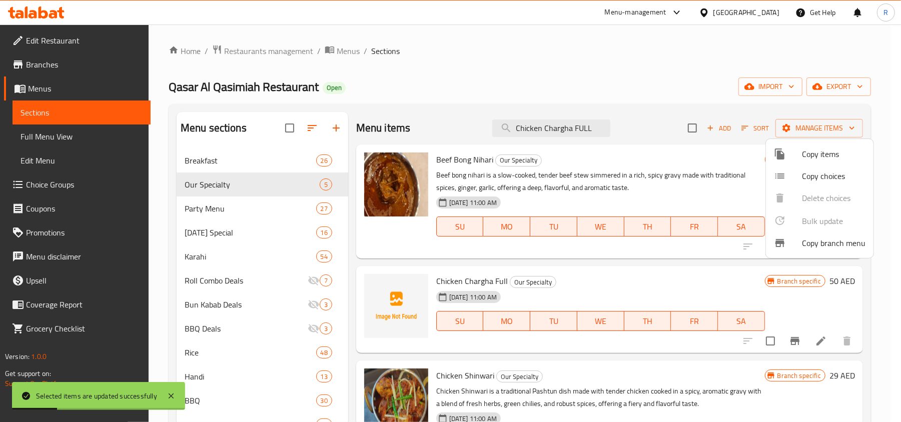
click at [535, 131] on input "Chicken Chargha FULL" at bounding box center [551, 129] width 118 height 18
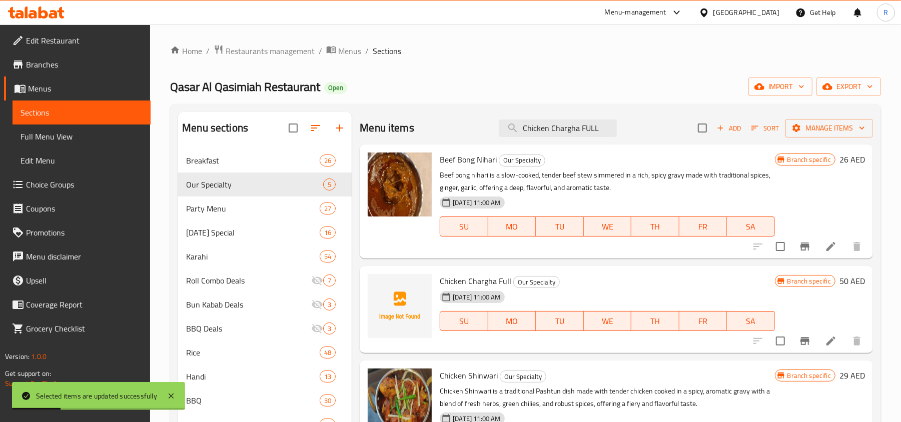
click at [535, 131] on input "Chicken Chargha FULL" at bounding box center [558, 129] width 118 height 18
paste input "HALF"
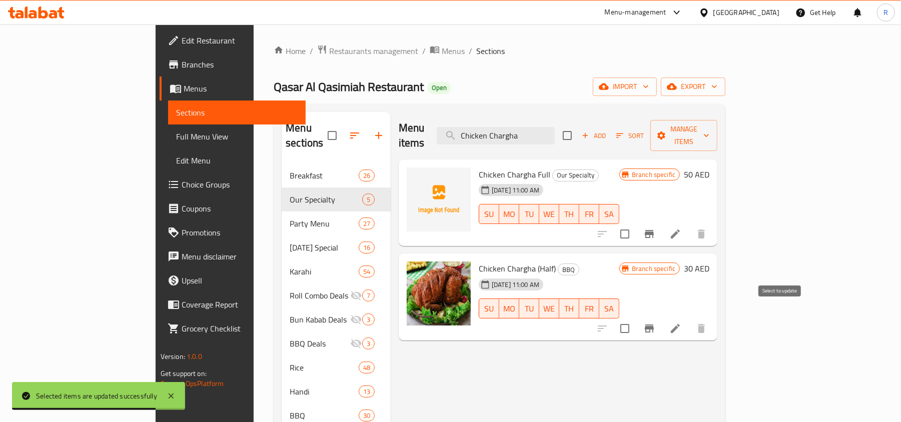
type input "Chicken Chargha"
click at [636, 318] on input "checkbox" at bounding box center [625, 328] width 21 height 21
click at [710, 133] on span "Manage items" at bounding box center [684, 135] width 51 height 25
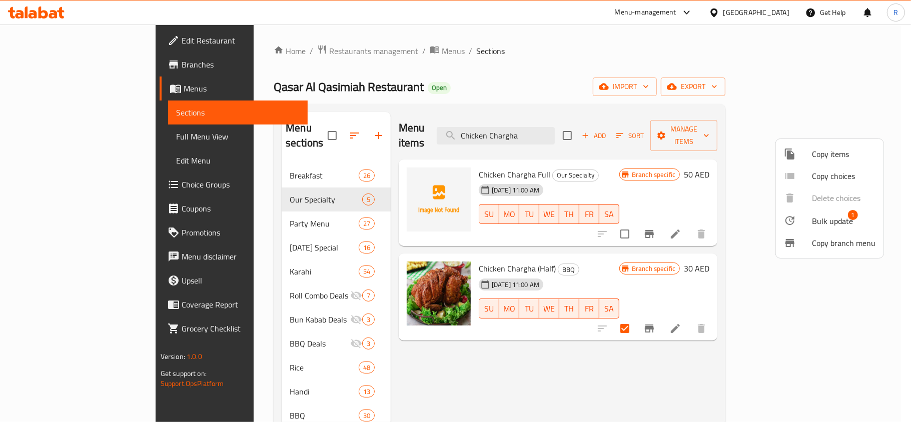
click at [837, 219] on span "Bulk update" at bounding box center [832, 221] width 41 height 12
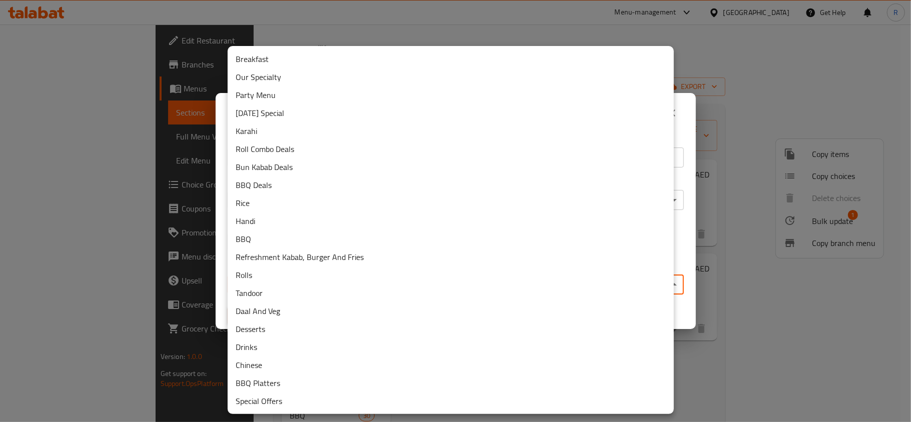
click at [345, 285] on body "​ Menu-management [GEOGRAPHIC_DATA] Get Help R Edit Restaurant Branches Menus S…" at bounding box center [455, 224] width 911 height 398
click at [260, 75] on li "Our Specialty" at bounding box center [451, 77] width 446 height 18
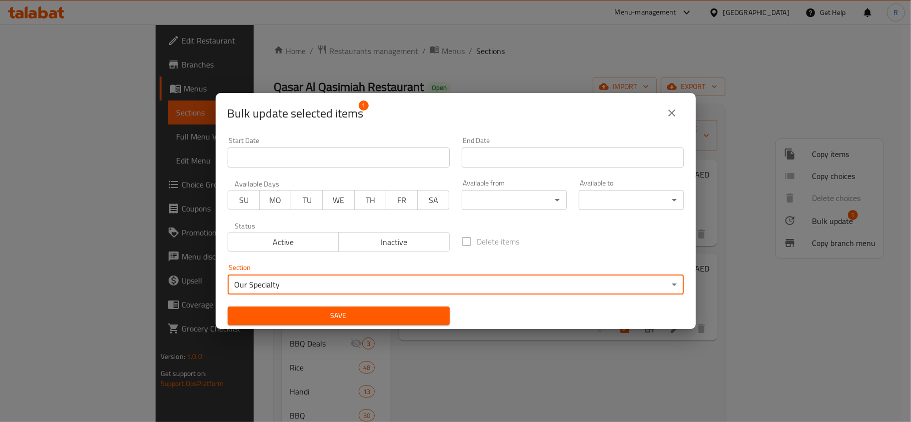
click at [374, 309] on button "Save" at bounding box center [339, 316] width 222 height 19
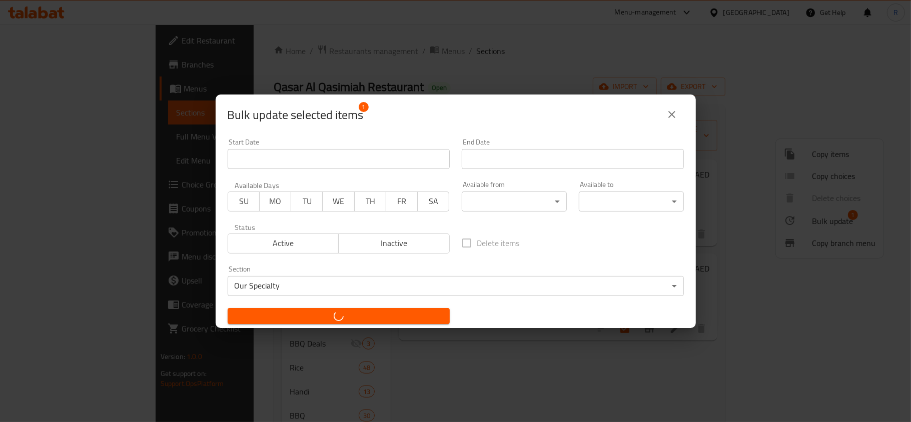
checkbox input "false"
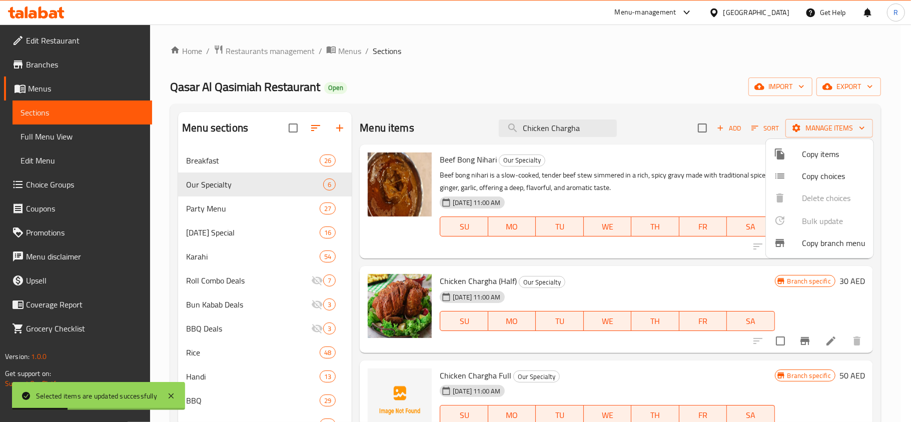
click at [539, 129] on div at bounding box center [455, 211] width 911 height 422
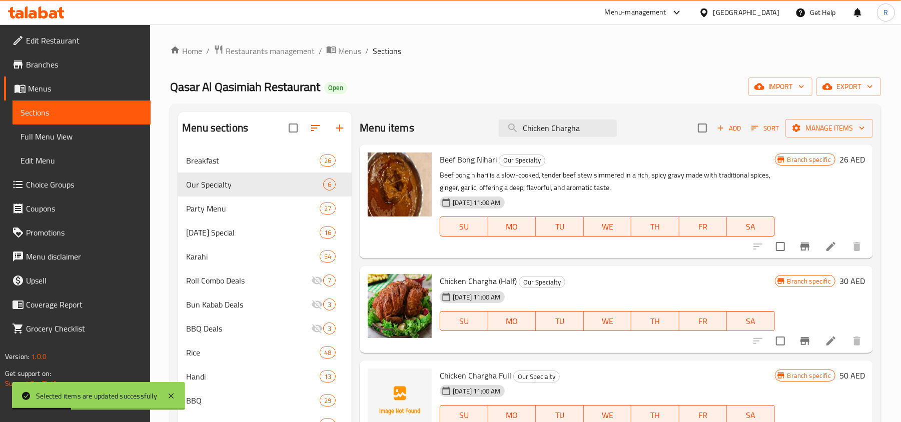
click at [539, 129] on input "Chicken Chargha" at bounding box center [558, 129] width 118 height 18
paste input "Beef [PERSON_NAME]"
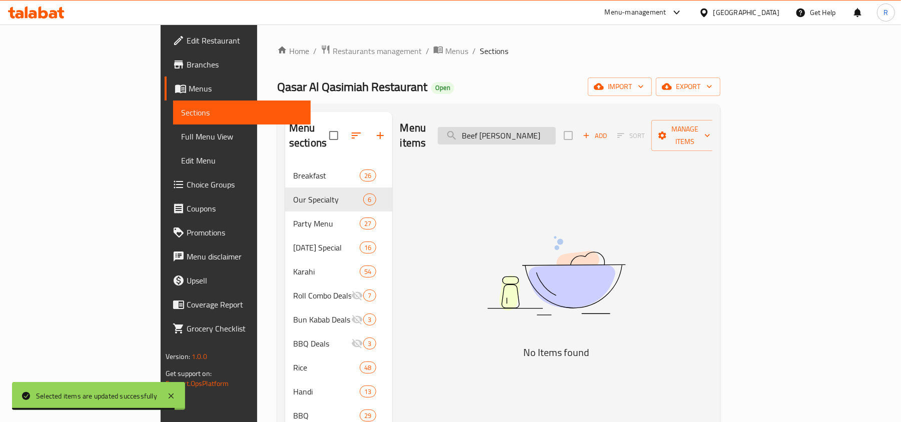
click at [550, 133] on input "Beef [PERSON_NAME]" at bounding box center [497, 136] width 118 height 18
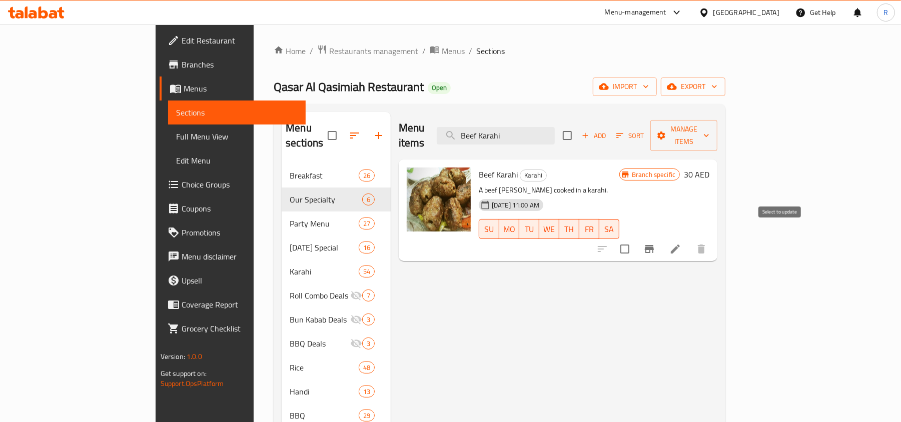
type input "Beef Karahi"
click at [636, 239] on input "checkbox" at bounding box center [625, 249] width 21 height 21
checkbox input "true"
click at [662, 237] on button "Branch-specific-item" at bounding box center [650, 249] width 24 height 24
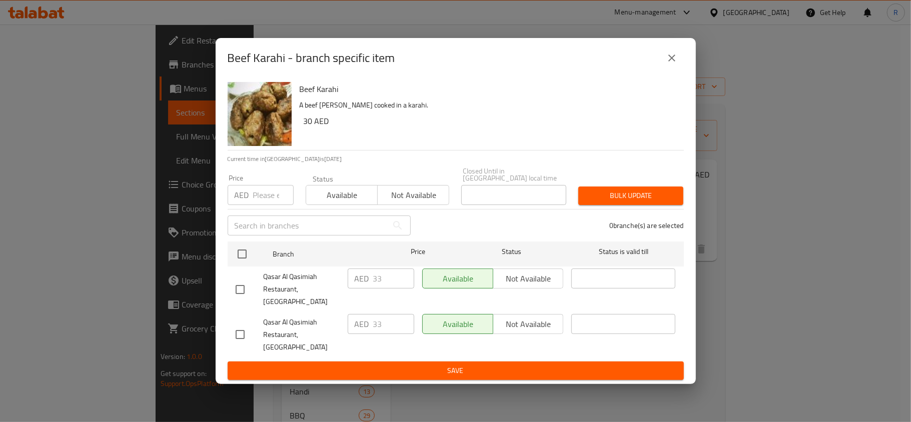
click at [660, 70] on div "Beef Karahi - branch specific item" at bounding box center [456, 58] width 456 height 24
click at [663, 70] on button "close" at bounding box center [672, 58] width 24 height 24
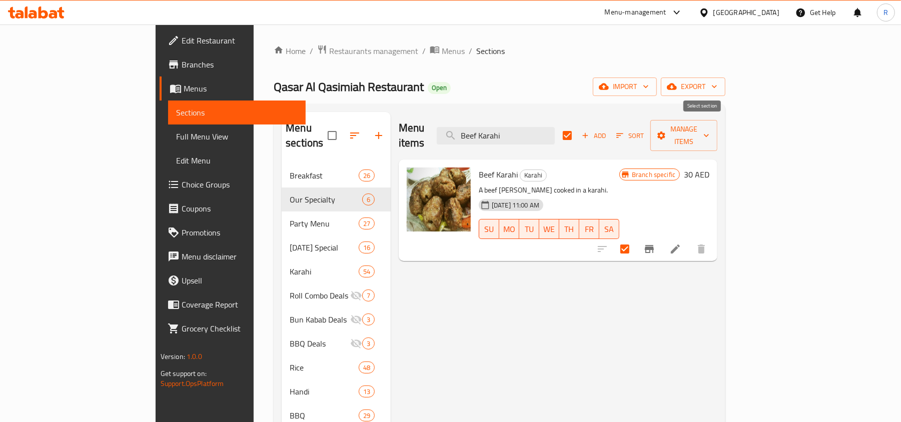
click at [578, 131] on input "checkbox" at bounding box center [567, 135] width 21 height 21
checkbox input "false"
click at [531, 129] on input "Beef Karahi" at bounding box center [496, 136] width 118 height 18
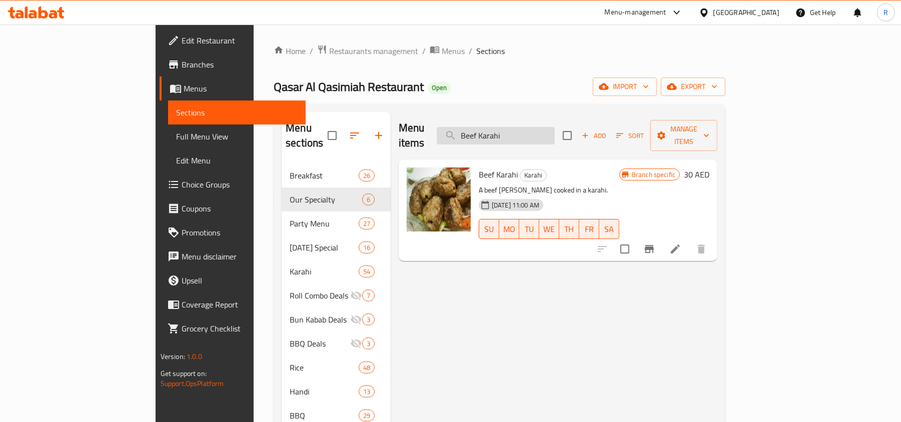
click at [531, 129] on input "Beef Karahi" at bounding box center [496, 136] width 118 height 18
paste input "Mutton Paya"
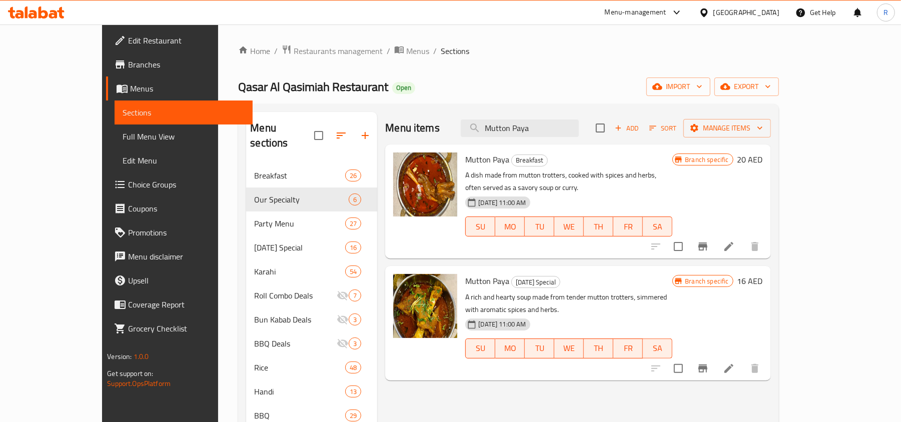
type input "Mutton Paya"
click at [767, 357] on div at bounding box center [705, 369] width 123 height 24
click at [689, 358] on input "checkbox" at bounding box center [678, 368] width 21 height 21
click at [763, 127] on span "Manage items" at bounding box center [728, 128] width 72 height 13
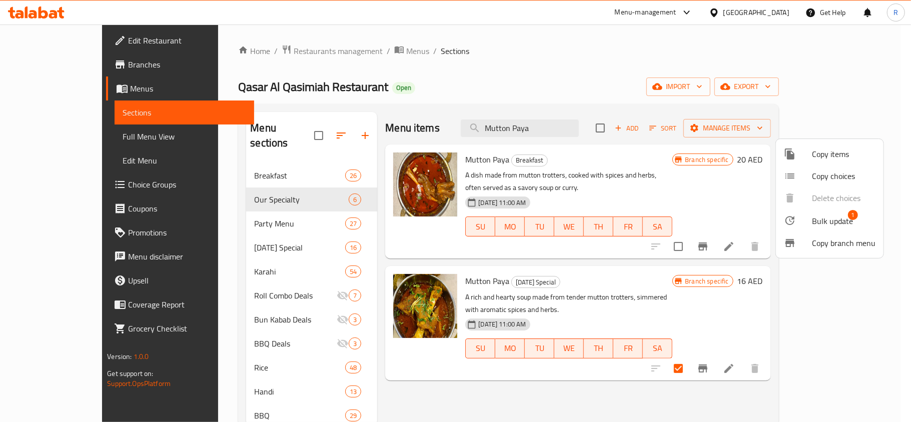
click at [821, 215] on span "Bulk update" at bounding box center [832, 221] width 41 height 12
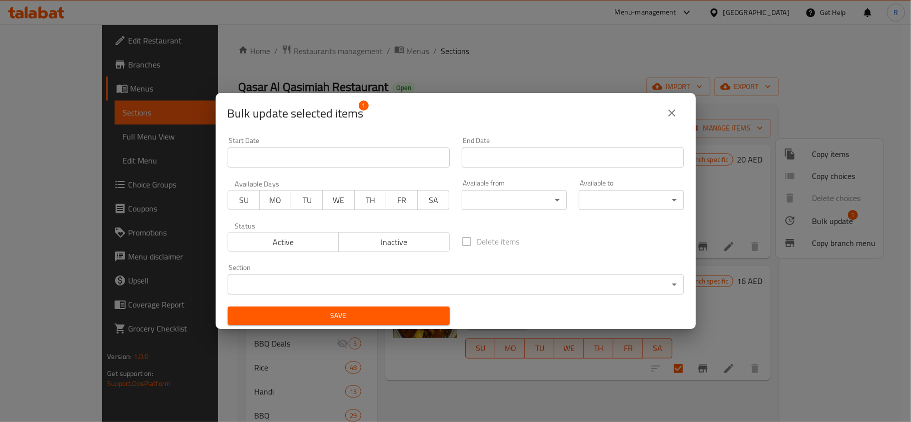
click at [331, 287] on body "​ Menu-management [GEOGRAPHIC_DATA] Get Help R Edit Restaurant Branches Menus S…" at bounding box center [455, 224] width 911 height 398
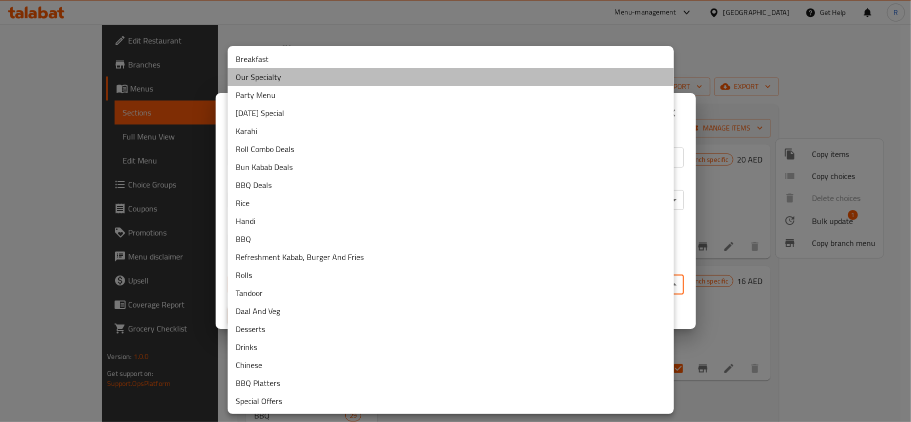
click at [255, 77] on li "Our Specialty" at bounding box center [451, 77] width 446 height 18
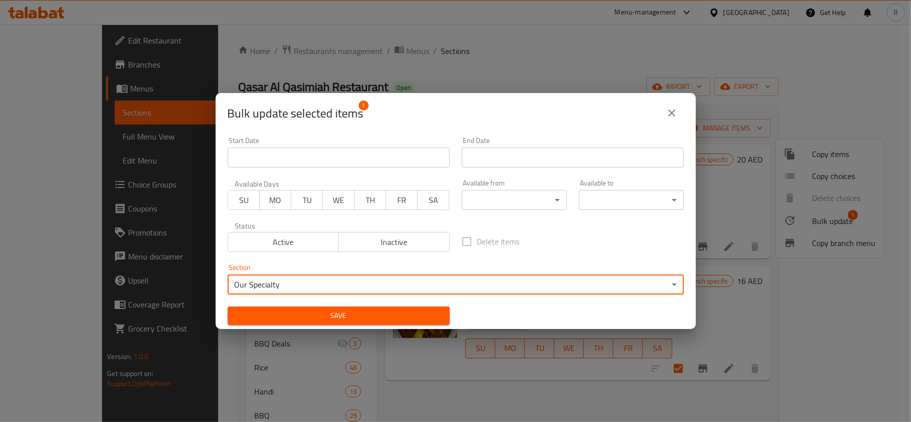
click at [395, 310] on span "Save" at bounding box center [339, 316] width 206 height 13
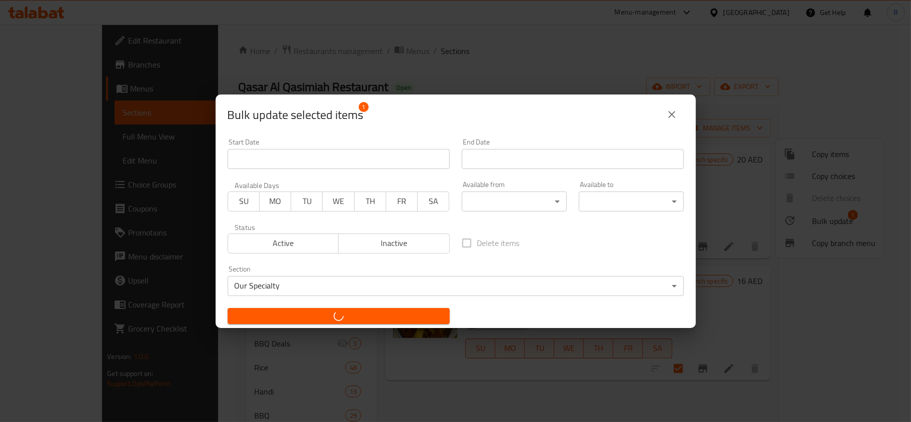
checkbox input "false"
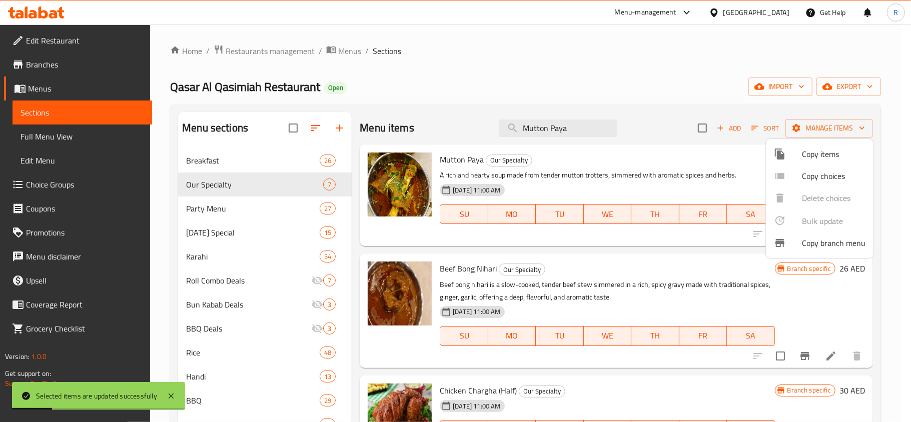
click at [547, 131] on div at bounding box center [455, 211] width 911 height 422
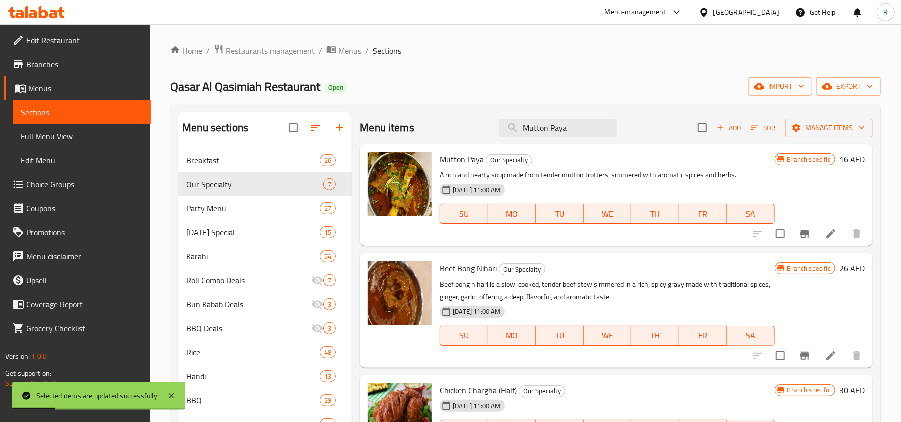
click at [547, 131] on input "Mutton Paya" at bounding box center [558, 129] width 118 height 18
paste input "Aloo Gosht ([DATE])"
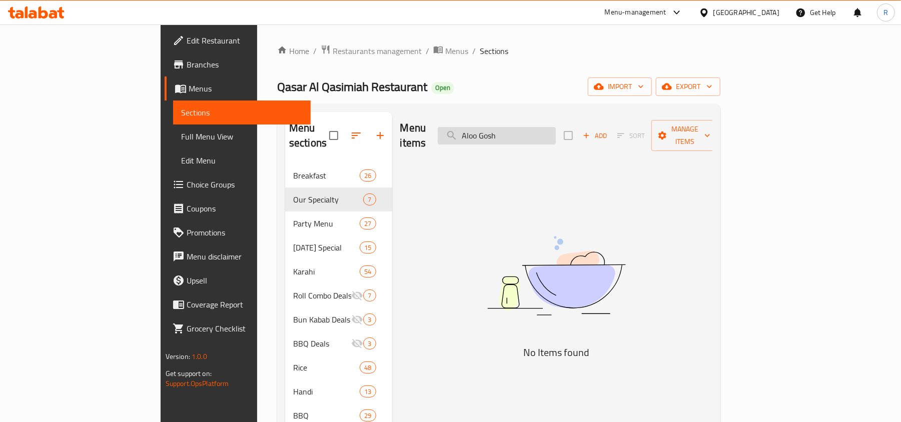
click at [556, 127] on input "Aloo Gosh" at bounding box center [497, 136] width 118 height 18
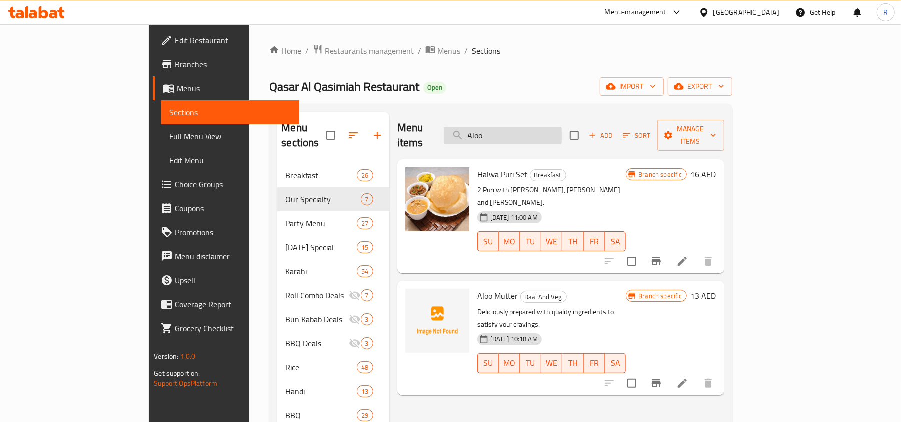
click at [535, 127] on input "Aloo" at bounding box center [503, 136] width 118 height 18
paste input "Chicken ([DATE] )"
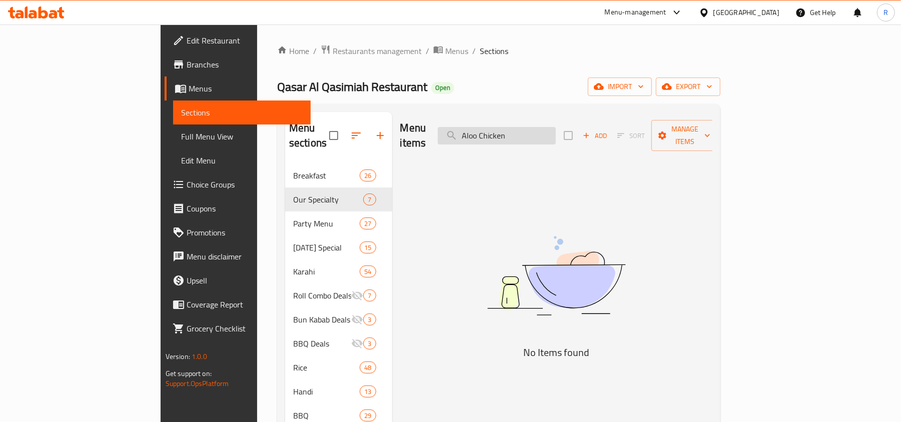
click at [534, 129] on input "Aloo Chicken" at bounding box center [497, 136] width 118 height 18
paste input "Chapli Kebab"
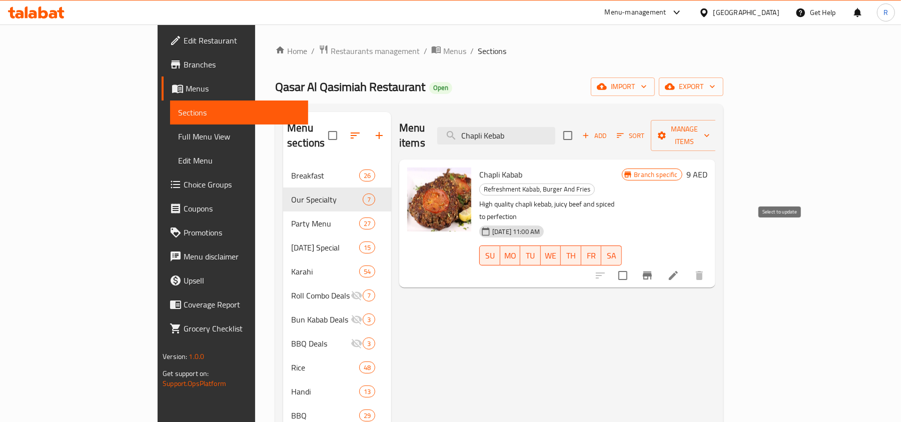
type input "Chapli Kebab"
click at [634, 265] on input "checkbox" at bounding box center [622, 275] width 21 height 21
checkbox input "true"
click at [710, 131] on span "Manage items" at bounding box center [684, 135] width 51 height 25
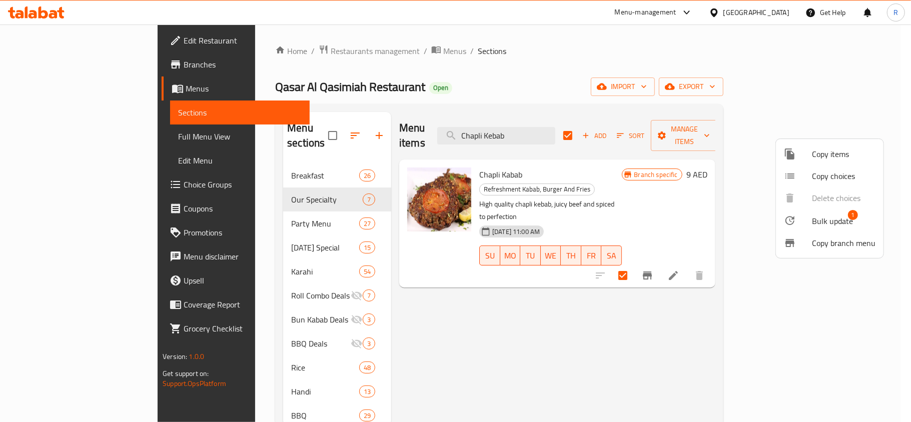
click at [818, 219] on span "Bulk update" at bounding box center [832, 221] width 41 height 12
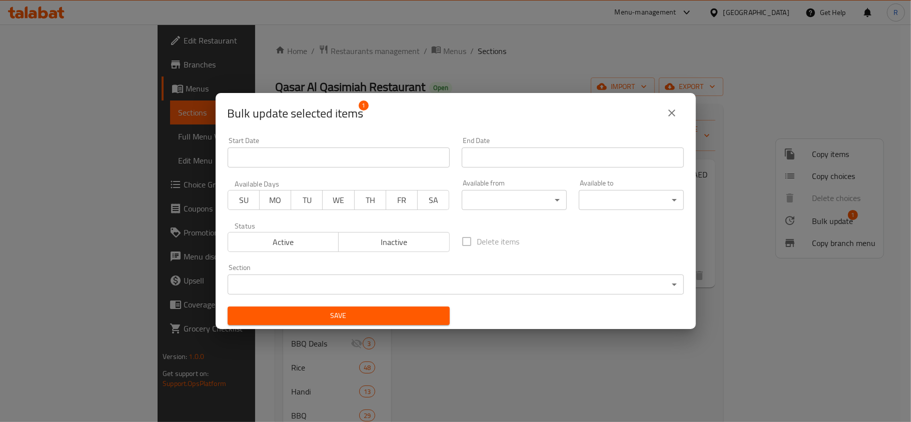
click at [494, 283] on body "​ Menu-management [GEOGRAPHIC_DATA] Get Help R Edit Restaurant Branches Menus S…" at bounding box center [455, 224] width 911 height 398
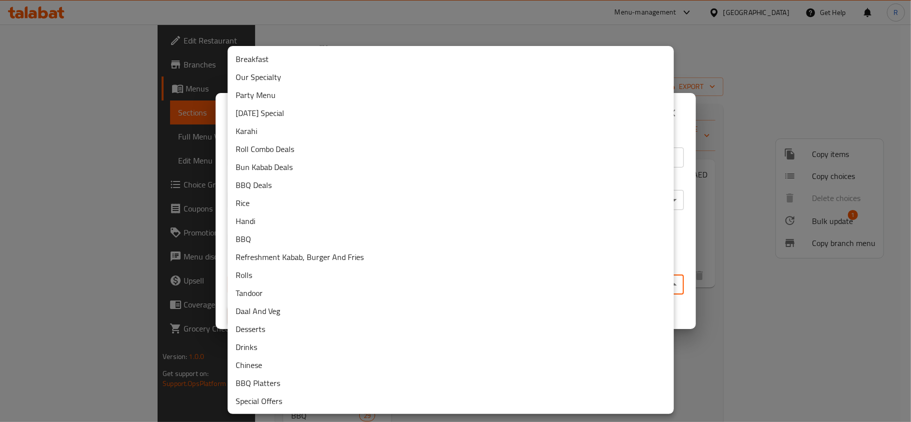
click at [263, 87] on li "Party Menu" at bounding box center [451, 95] width 446 height 18
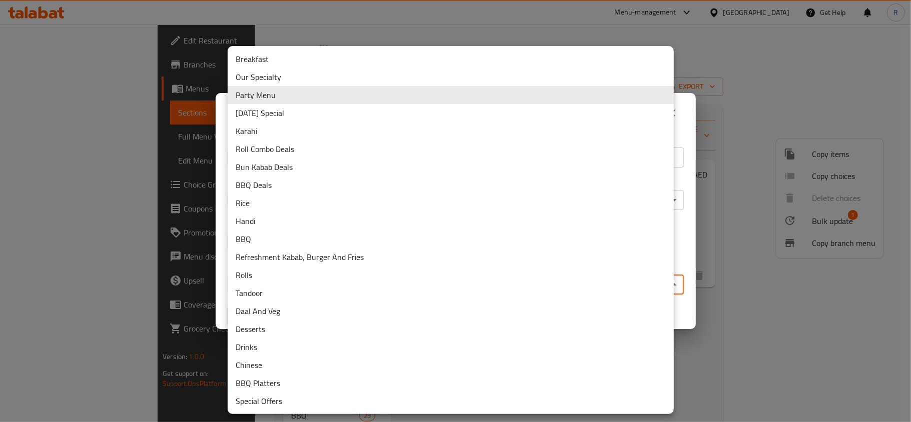
click at [383, 284] on body "​ Menu-management [GEOGRAPHIC_DATA] Get Help R Edit Restaurant Branches Menus S…" at bounding box center [455, 224] width 911 height 398
click at [267, 84] on li "Our Specialty" at bounding box center [451, 77] width 446 height 18
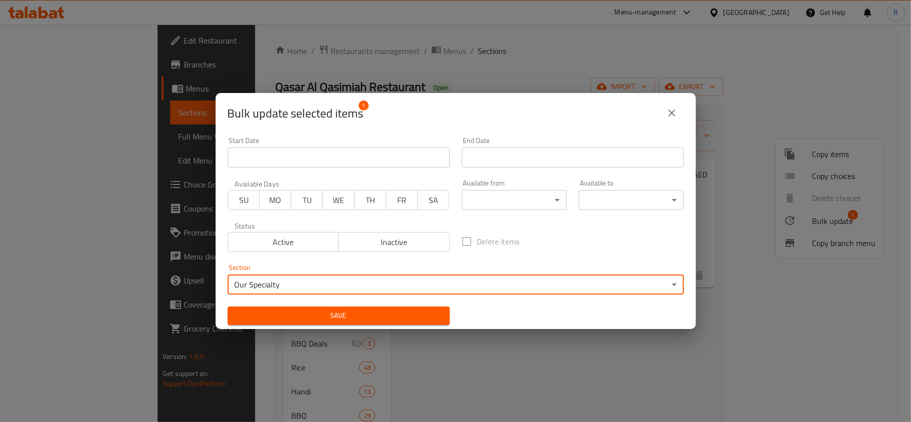
click at [363, 307] on button "Save" at bounding box center [339, 316] width 222 height 19
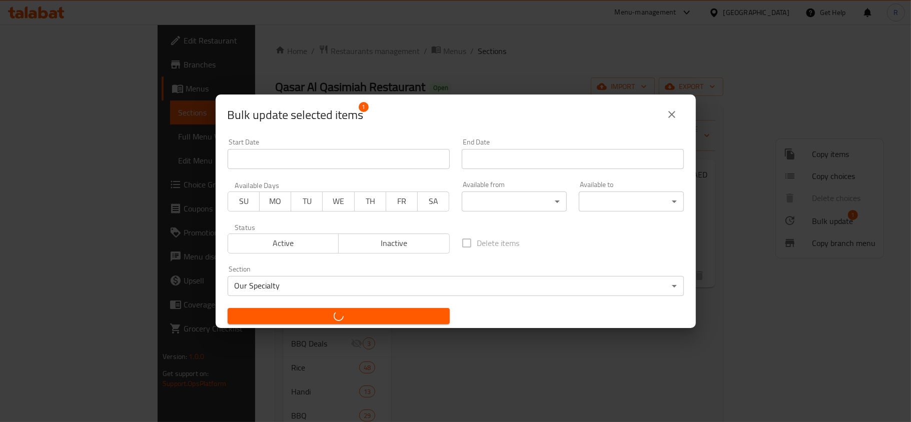
checkbox input "false"
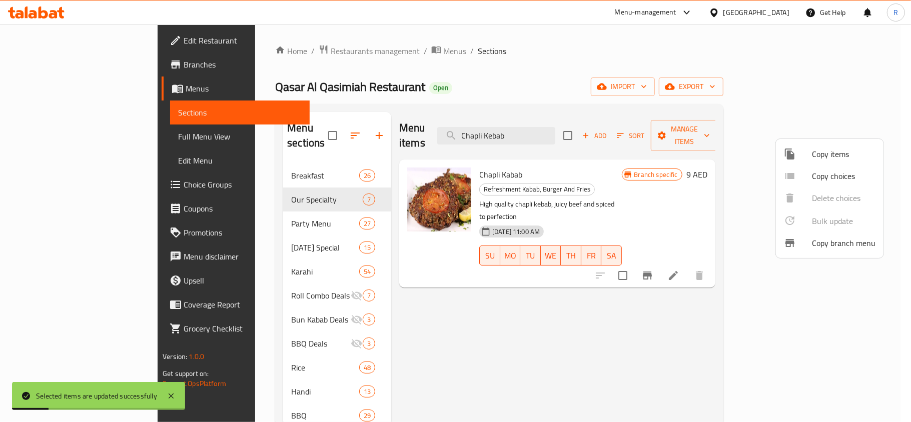
click at [536, 132] on div at bounding box center [455, 211] width 911 height 422
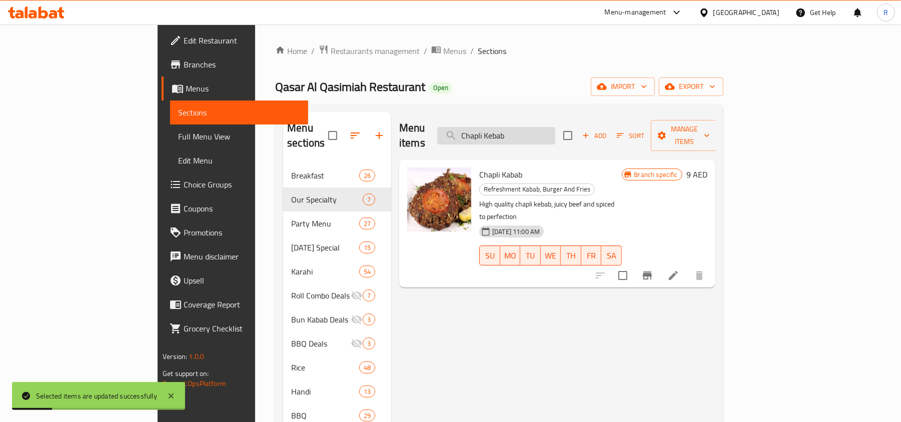
click at [537, 131] on input "Chapli Kebab" at bounding box center [496, 136] width 118 height 18
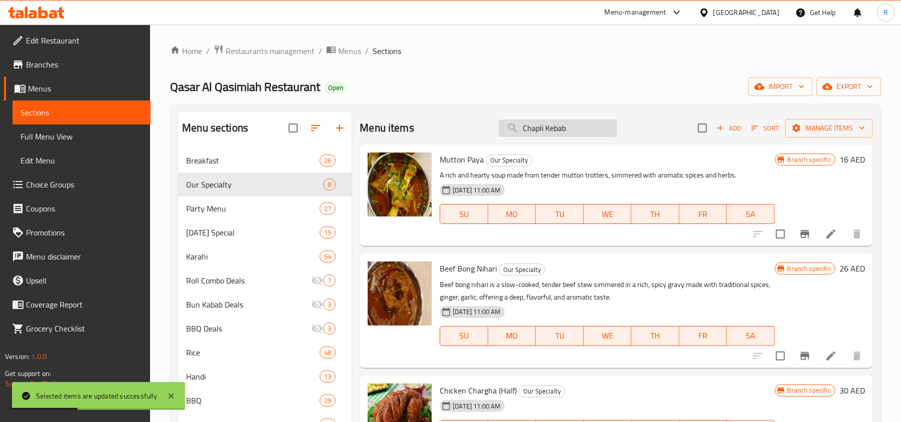
paste input "Brain Masala"
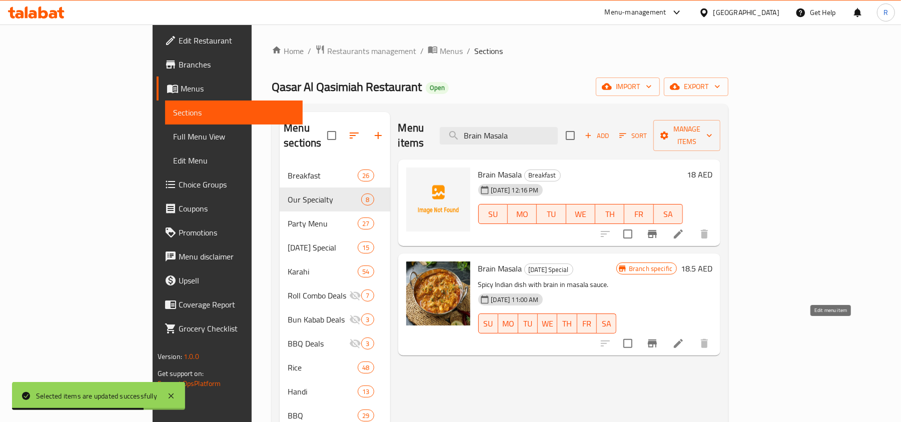
type input "Brain Masala"
click at [685, 338] on icon at bounding box center [679, 344] width 12 height 12
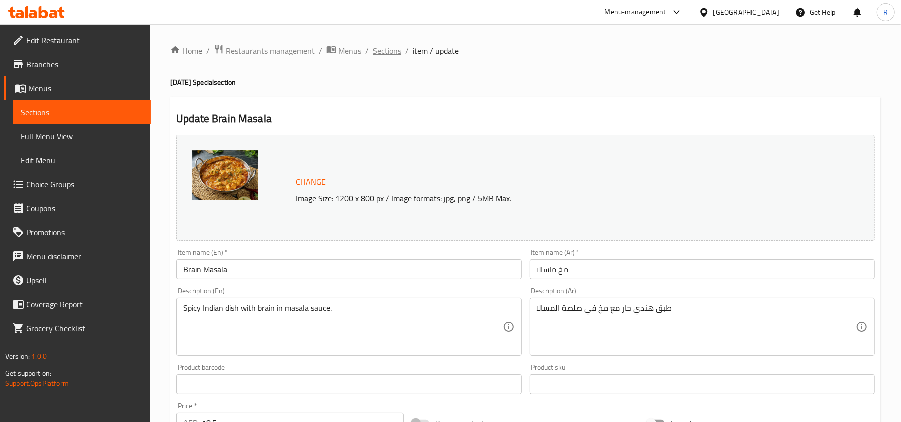
click at [399, 52] on span "Sections" at bounding box center [387, 51] width 29 height 12
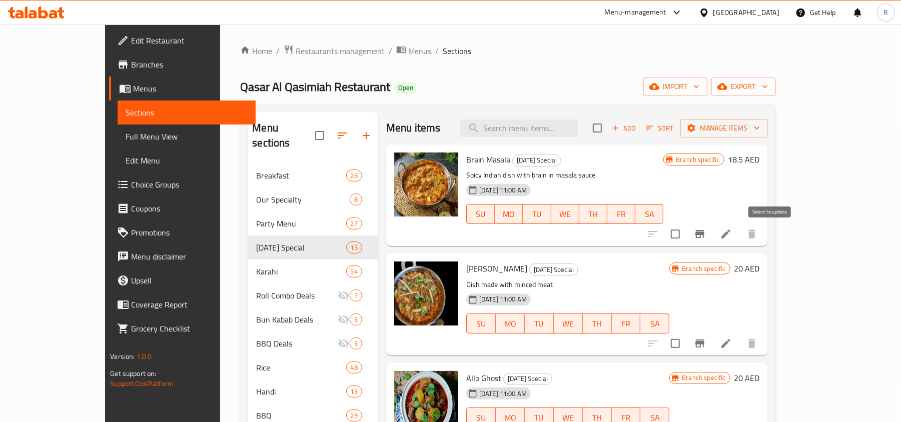
click at [686, 232] on input "checkbox" at bounding box center [675, 234] width 21 height 21
click at [760, 123] on span "Manage items" at bounding box center [725, 128] width 72 height 13
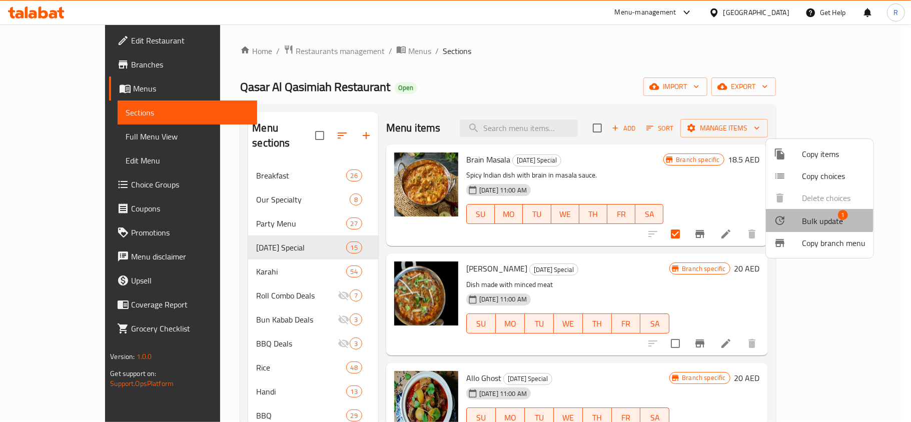
click at [802, 214] on span "Bulk update 1" at bounding box center [834, 220] width 64 height 13
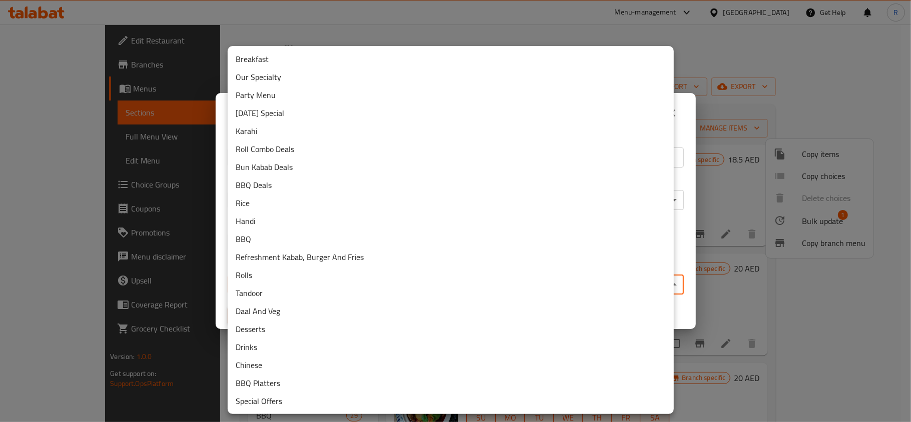
click at [371, 287] on body "​ Menu-management [GEOGRAPHIC_DATA] Get Help R Edit Restaurant Branches Menus S…" at bounding box center [455, 224] width 911 height 398
click at [267, 80] on li "Our Specialty" at bounding box center [451, 77] width 446 height 18
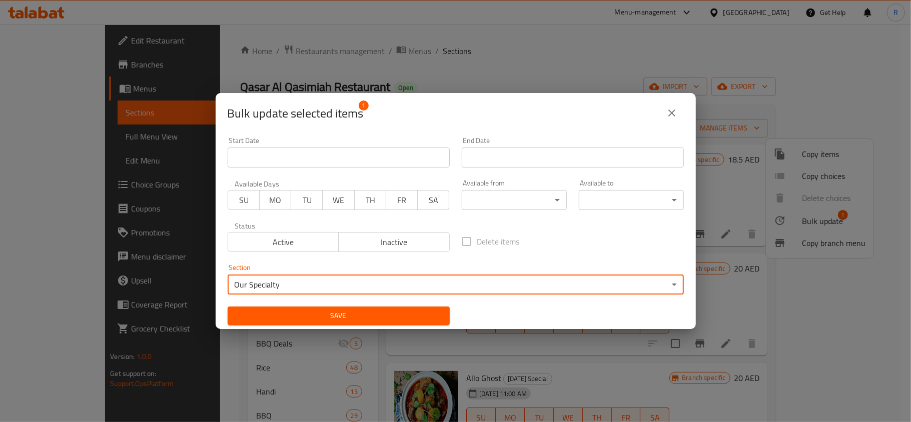
click at [407, 313] on span "Save" at bounding box center [339, 316] width 206 height 13
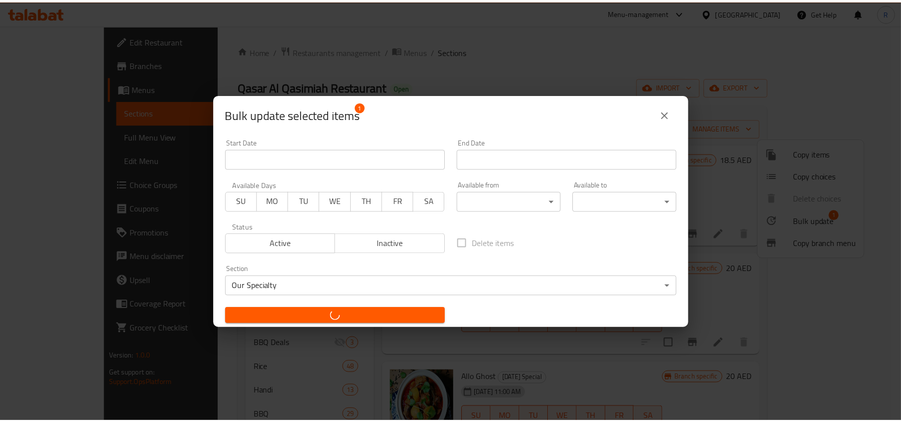
scroll to position [2, 0]
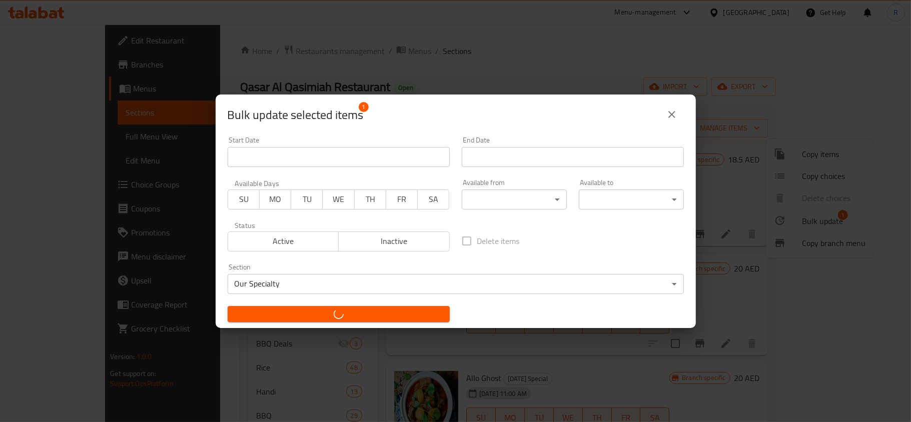
checkbox input "false"
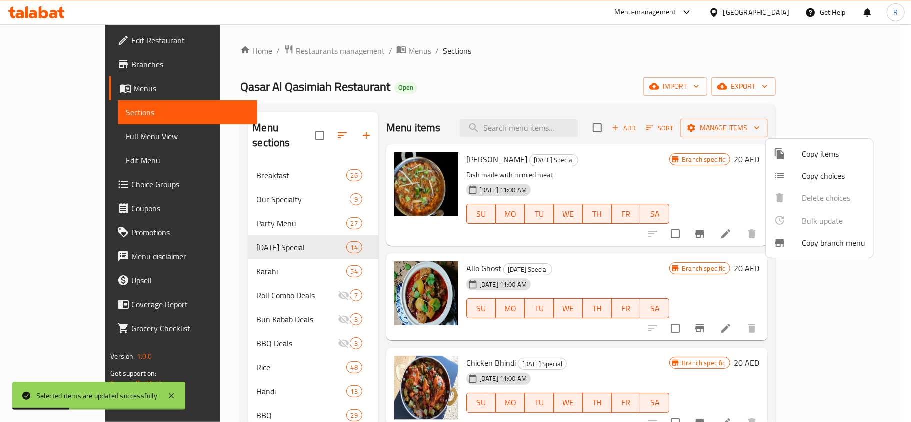
click at [535, 125] on div at bounding box center [455, 211] width 911 height 422
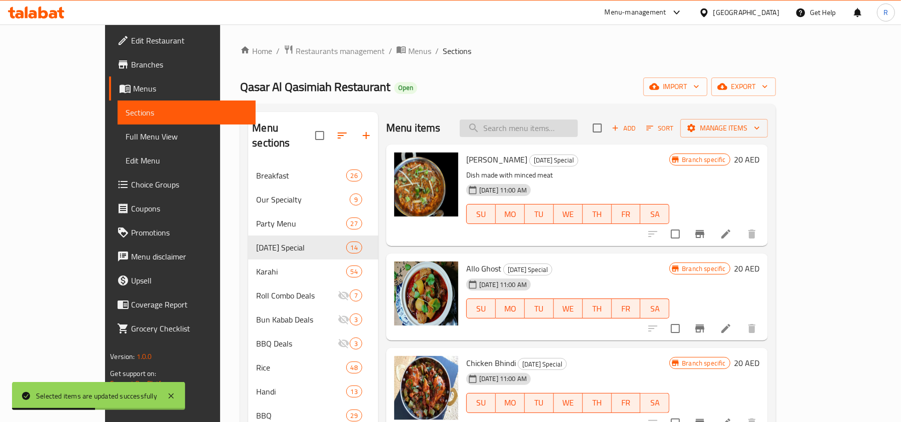
paste input "Chicken Haleem"
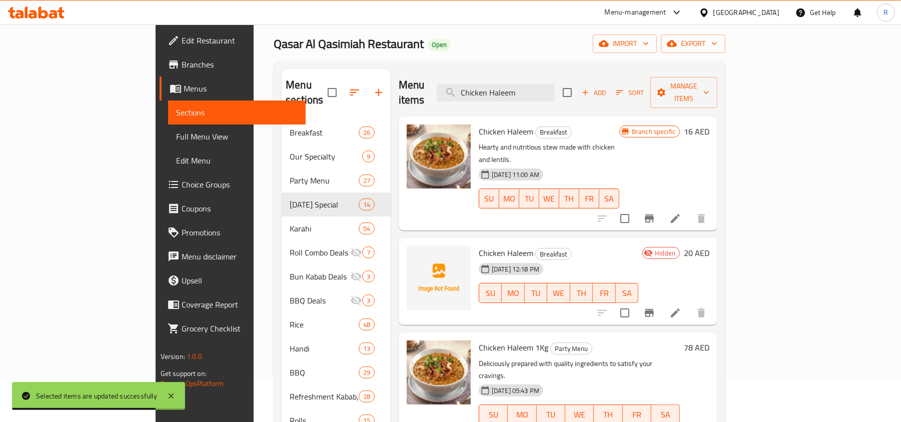
scroll to position [67, 0]
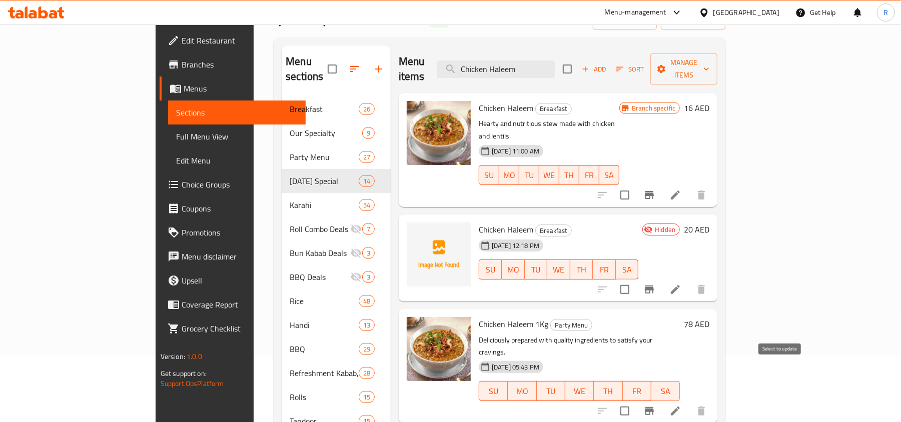
type input "Chicken Haleem"
click at [636, 401] on input "checkbox" at bounding box center [625, 411] width 21 height 21
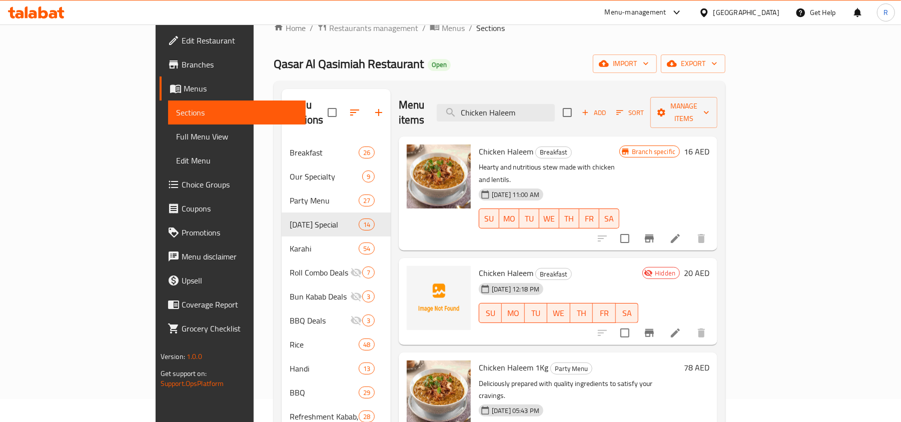
scroll to position [0, 0]
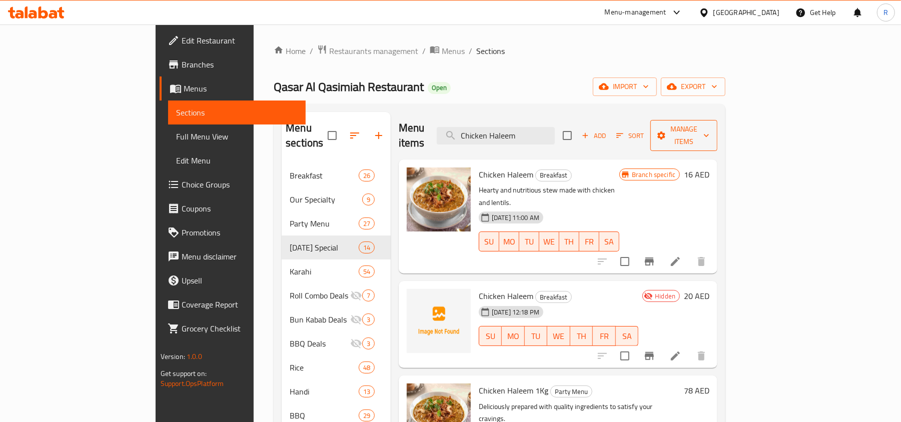
click at [667, 131] on icon "button" at bounding box center [662, 136] width 10 height 10
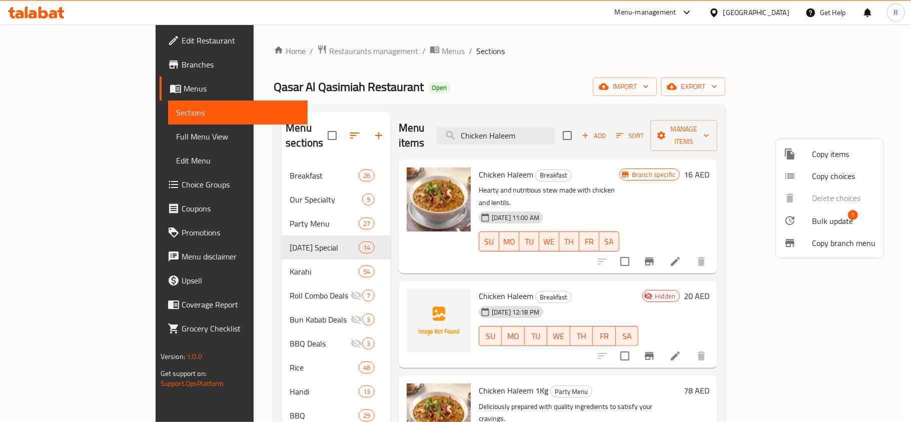
click at [829, 218] on span "Bulk update" at bounding box center [832, 221] width 41 height 12
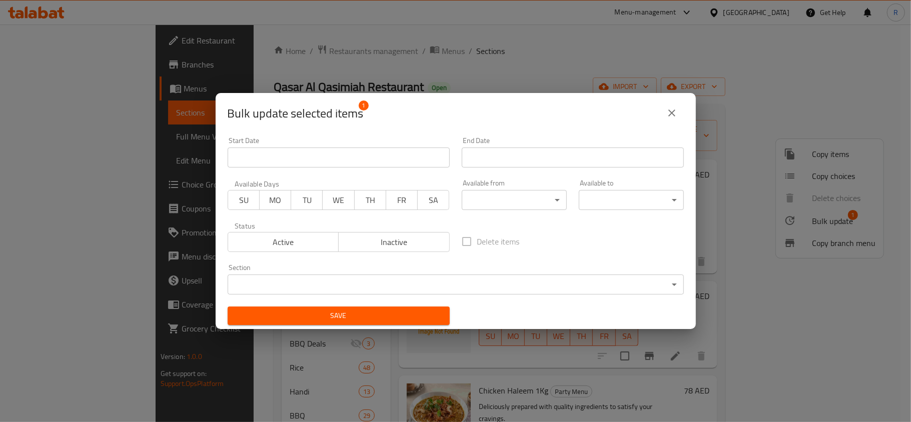
click at [275, 275] on body "​ Menu-management [GEOGRAPHIC_DATA] Get Help R Edit Restaurant Branches Menus S…" at bounding box center [455, 224] width 911 height 398
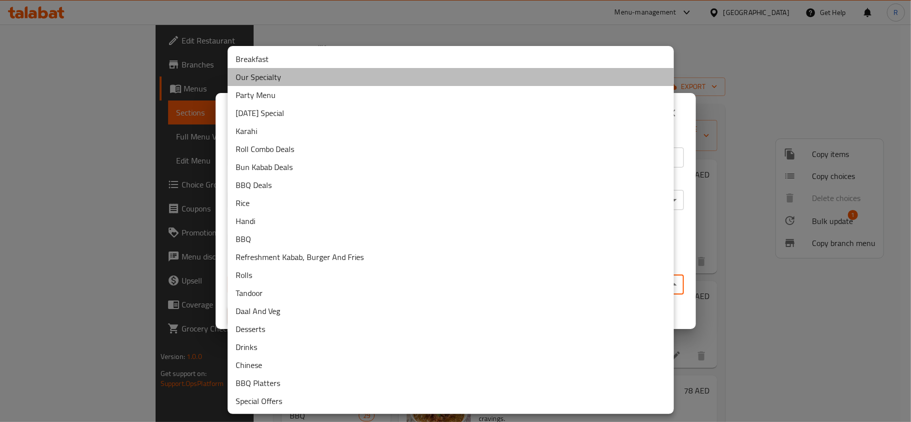
click at [261, 78] on li "Our Specialty" at bounding box center [451, 77] width 446 height 18
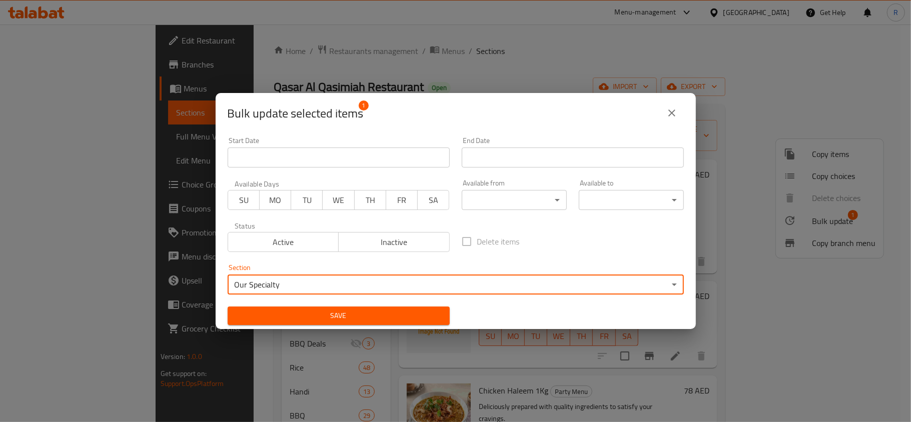
click at [374, 312] on span "Save" at bounding box center [339, 316] width 206 height 13
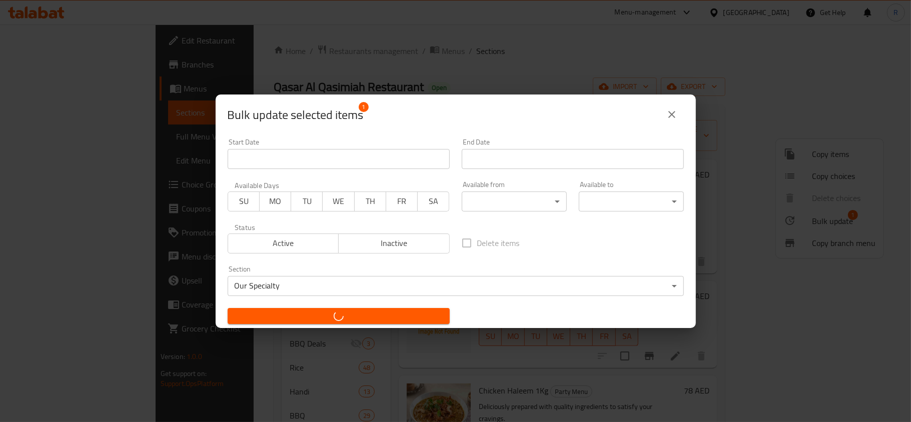
checkbox input "false"
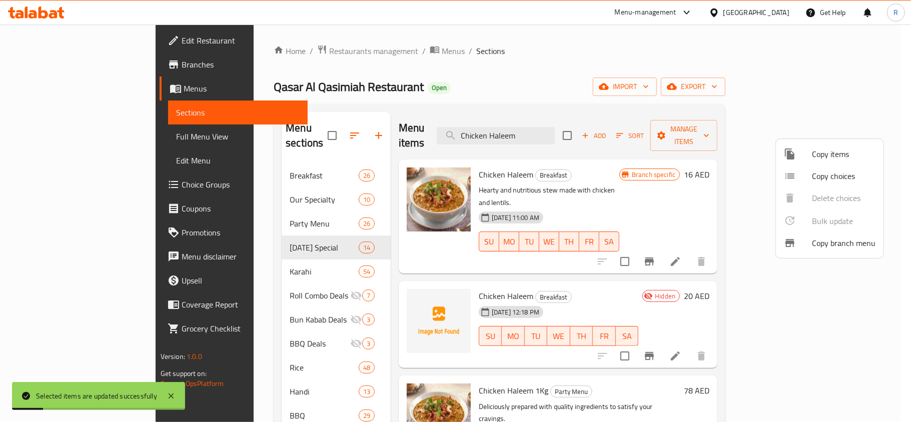
click at [534, 130] on div at bounding box center [455, 211] width 911 height 422
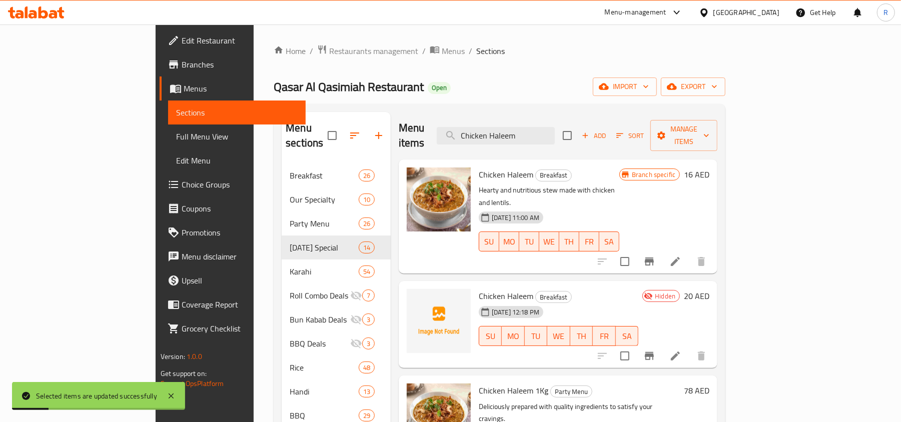
click at [534, 130] on input "Chicken Haleem" at bounding box center [496, 136] width 118 height 18
paste input "Daal Chawal"
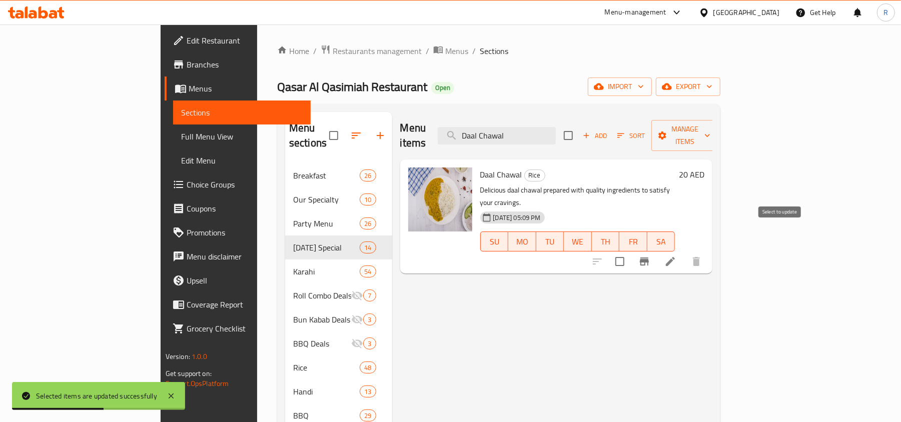
type input "Daal Chawal"
click at [631, 251] on input "checkbox" at bounding box center [619, 261] width 21 height 21
checkbox input "true"
click at [711, 133] on span "Manage items" at bounding box center [685, 135] width 51 height 25
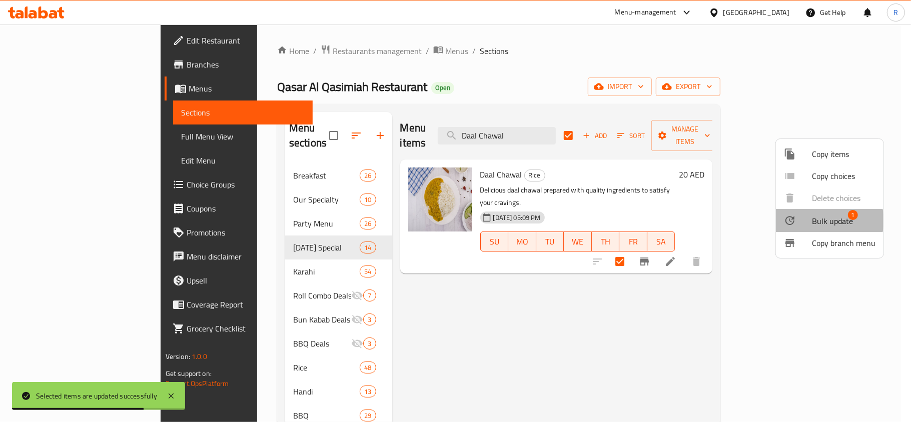
click at [824, 221] on span "Bulk update" at bounding box center [832, 221] width 41 height 12
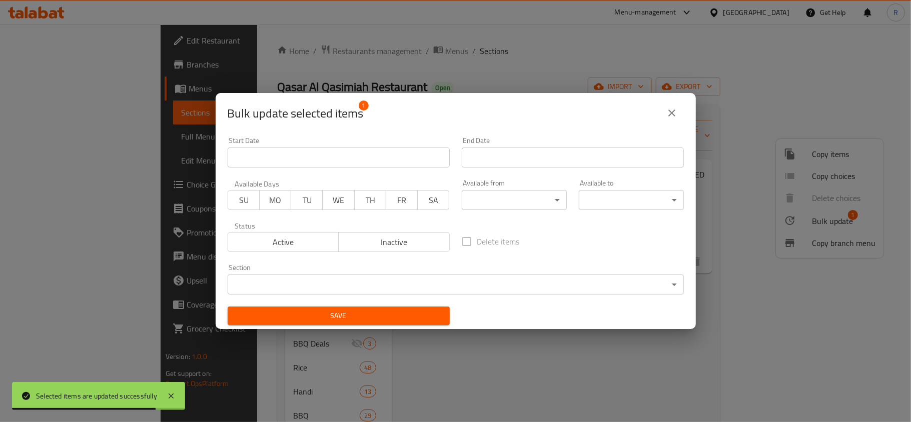
click at [393, 279] on body "Selected items are updated successfully ​ Menu-management [GEOGRAPHIC_DATA] Get…" at bounding box center [455, 224] width 911 height 398
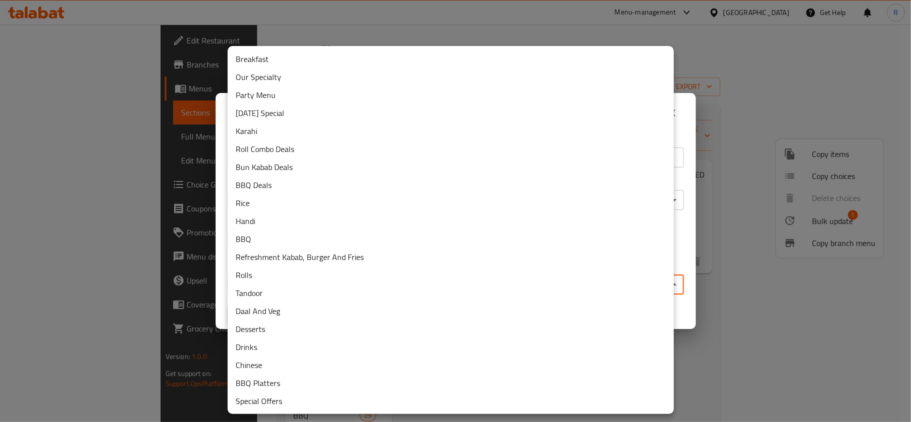
click at [281, 80] on li "Our Specialty" at bounding box center [451, 77] width 446 height 18
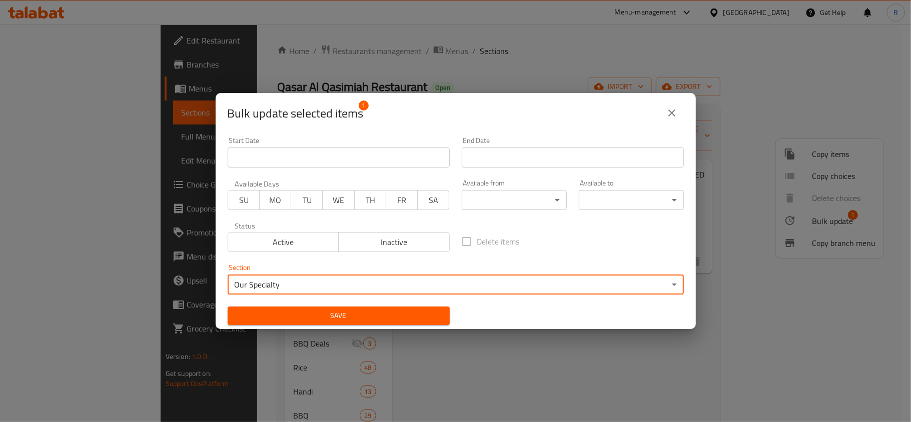
click at [401, 313] on span "Save" at bounding box center [339, 316] width 206 height 13
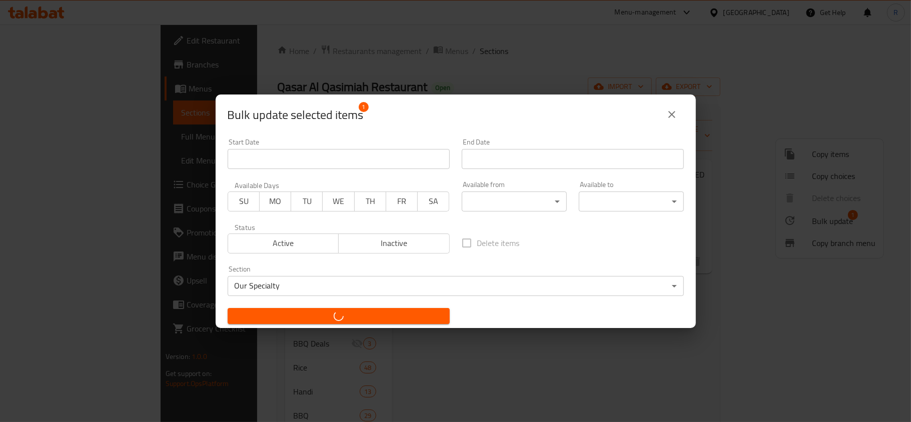
checkbox input "false"
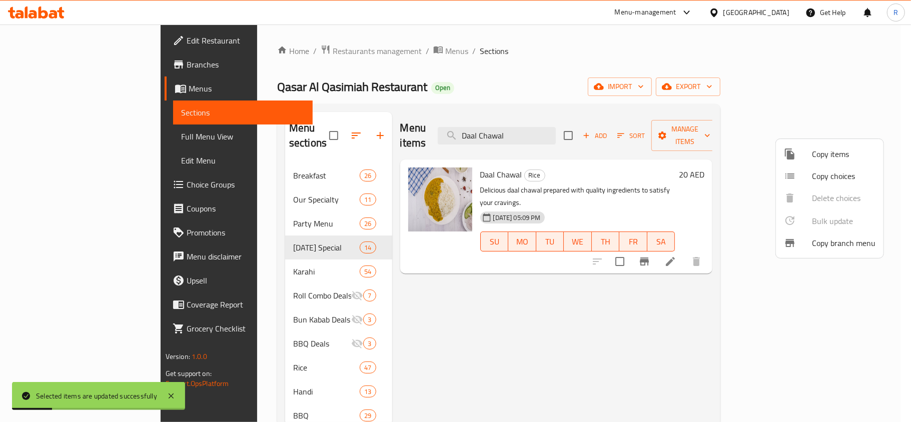
click at [538, 129] on div at bounding box center [455, 211] width 911 height 422
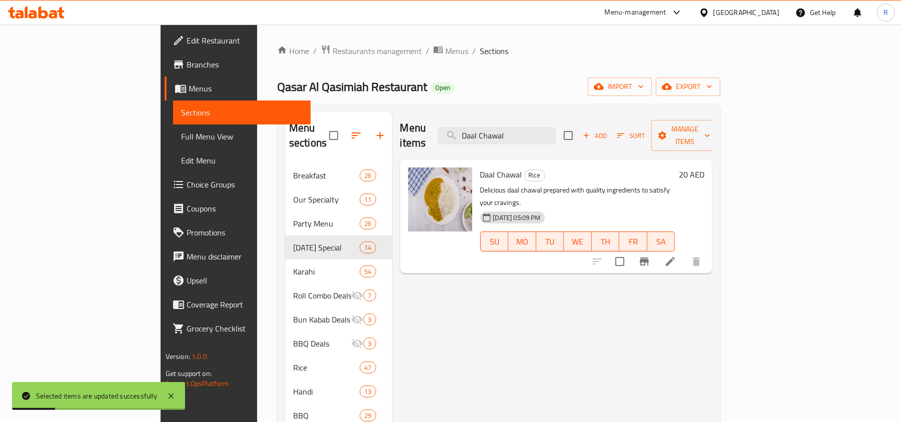
click at [538, 129] on input "Daal Chawal" at bounding box center [497, 136] width 118 height 18
paste input "Kaddu Da"
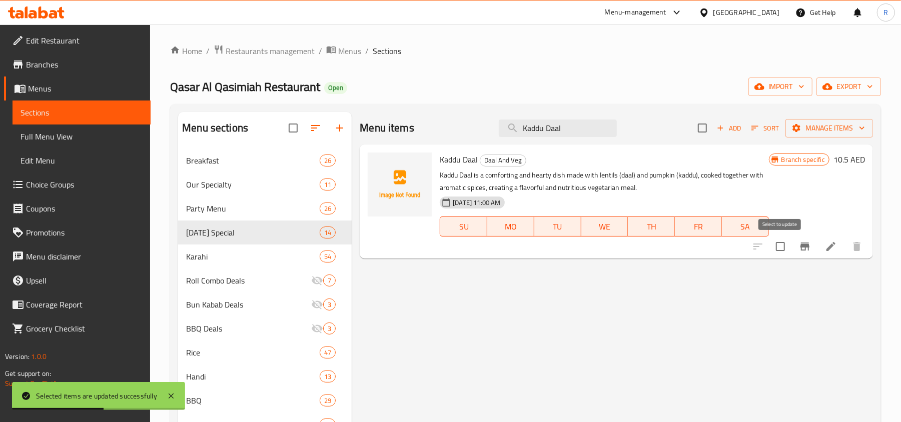
type input "Kaddu Daal"
click at [782, 245] on input "checkbox" at bounding box center [780, 246] width 21 height 21
checkbox input "true"
click at [821, 133] on span "Manage items" at bounding box center [830, 128] width 72 height 13
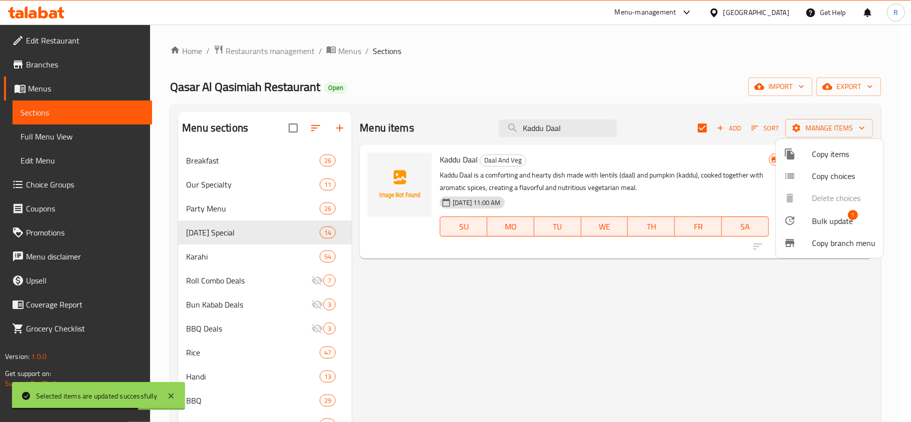
click at [807, 224] on div at bounding box center [798, 221] width 28 height 12
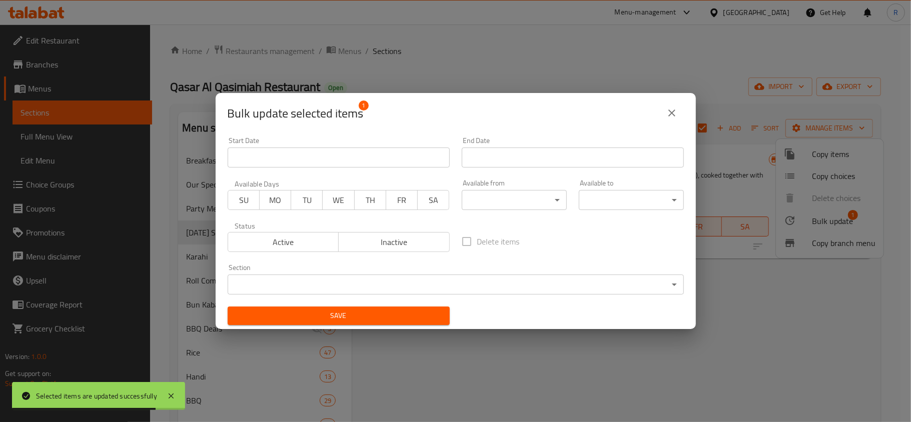
click at [292, 285] on body "Selected items are updated successfully ​ Menu-management [GEOGRAPHIC_DATA] Get…" at bounding box center [455, 224] width 911 height 398
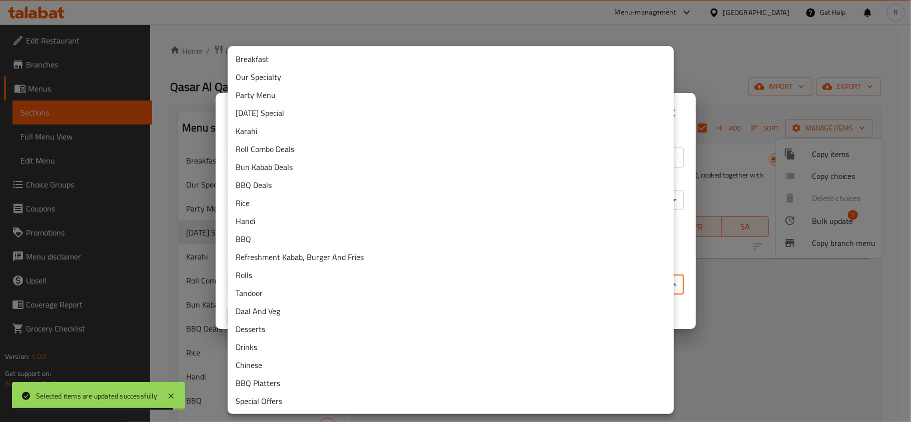
click at [259, 78] on li "Our Specialty" at bounding box center [451, 77] width 446 height 18
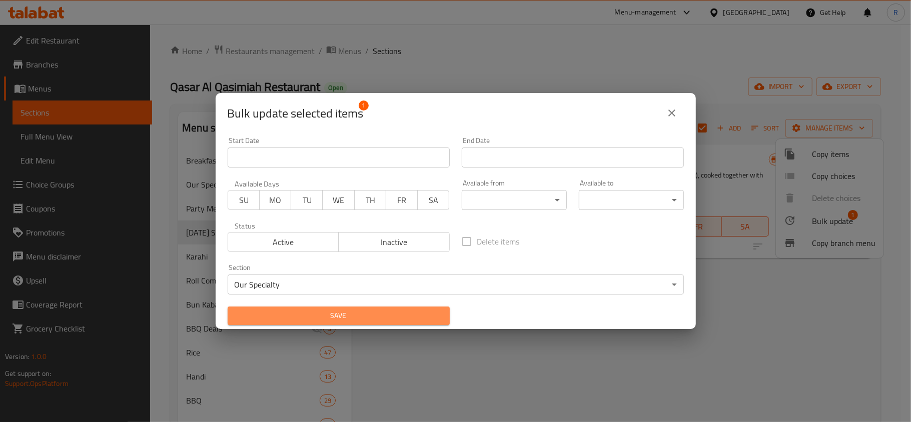
click at [416, 310] on span "Save" at bounding box center [339, 316] width 206 height 13
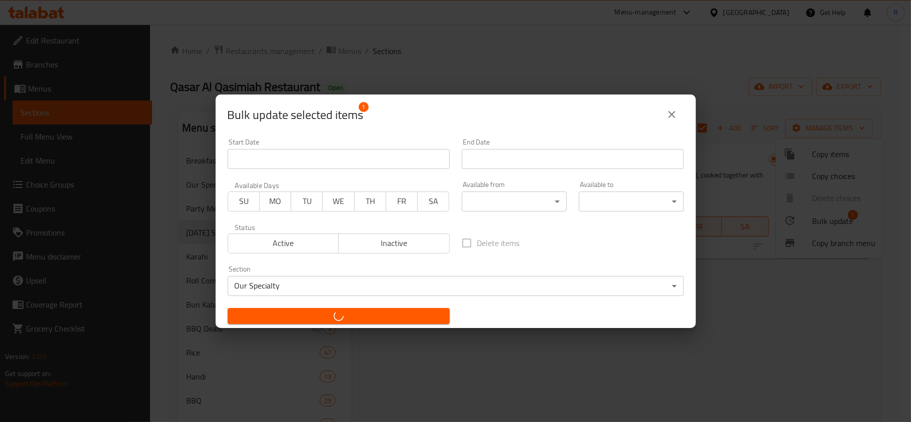
checkbox input "false"
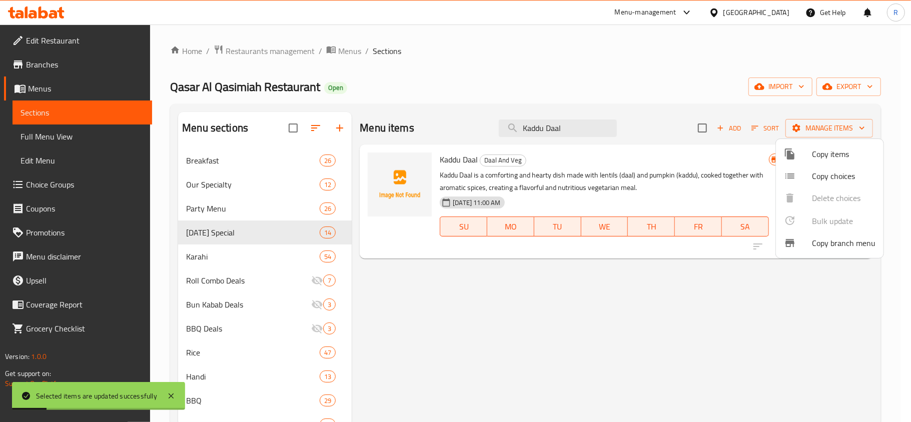
click at [643, 150] on div at bounding box center [455, 211] width 911 height 422
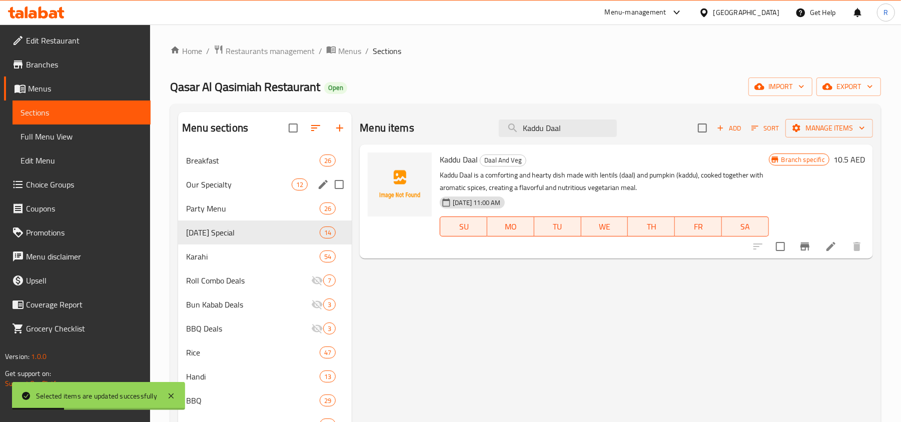
click at [235, 173] on div "Our Specialty 12" at bounding box center [265, 185] width 174 height 24
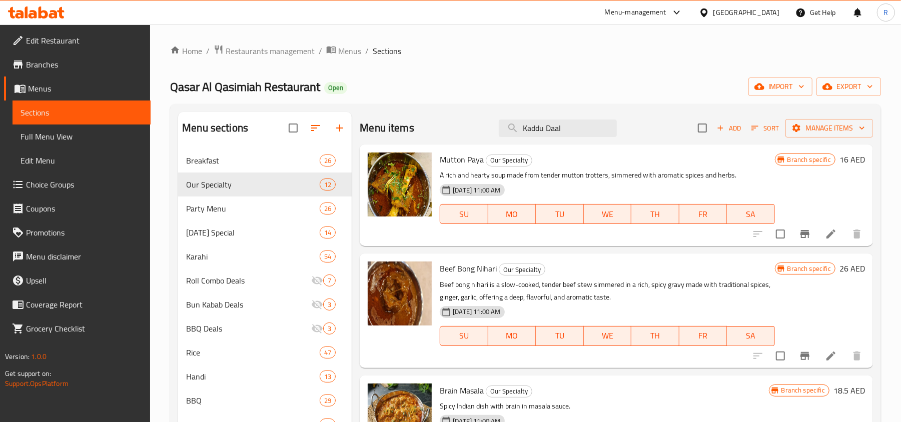
click at [531, 63] on div "Home / Restaurants management / Menus / Sections Qasar Al Qasimiah Restaurant O…" at bounding box center [525, 343] width 711 height 596
click at [545, 131] on input "Kaddu Daal" at bounding box center [558, 129] width 118 height 18
drag, startPoint x: 492, startPoint y: 101, endPoint x: 517, endPoint y: 117, distance: 29.3
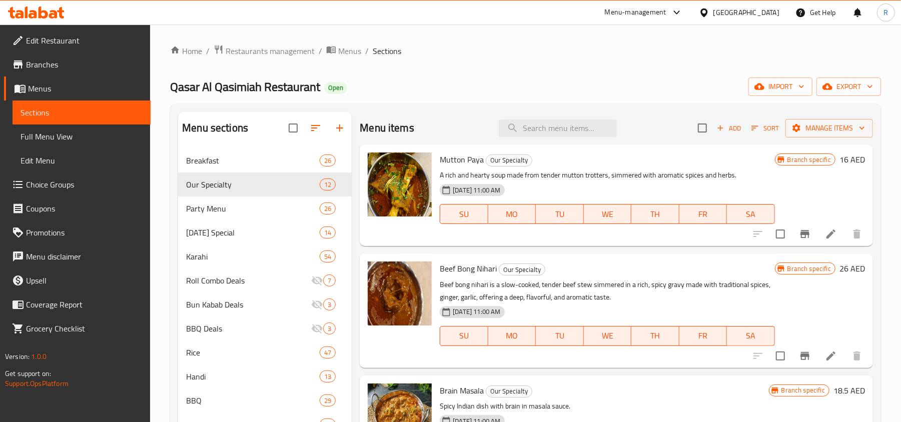
click at [493, 101] on div "Home / Restaurants management / Menus / Sections Qasar Al Qasimiah Restaurant O…" at bounding box center [525, 343] width 711 height 596
paste input "16 Chicken Shinwari OUR SPECIALITY 34.00"
type input "16 Chicken Shinwari OUR SPECIALITY 34.00"
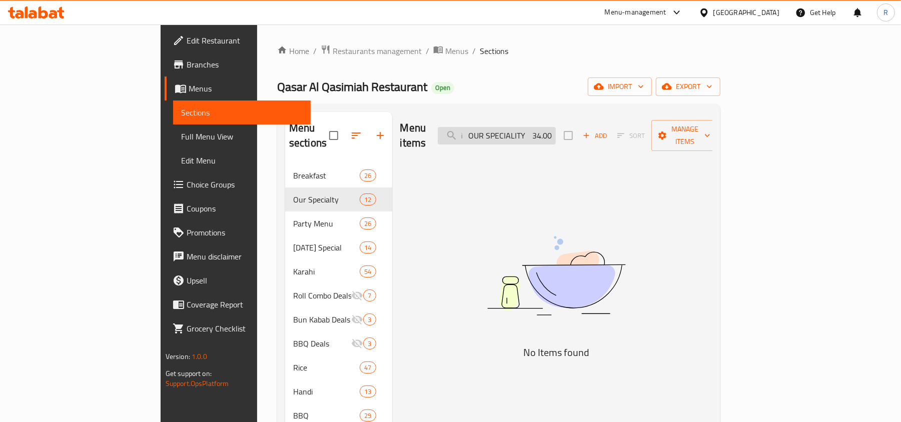
click at [556, 127] on input "16 Chicken Shinwari OUR SPECIALITY 34.00" at bounding box center [497, 136] width 118 height 18
click at [556, 129] on input "16 Chicken Shinwari OUR SPECIALITY 34.00" at bounding box center [497, 136] width 118 height 18
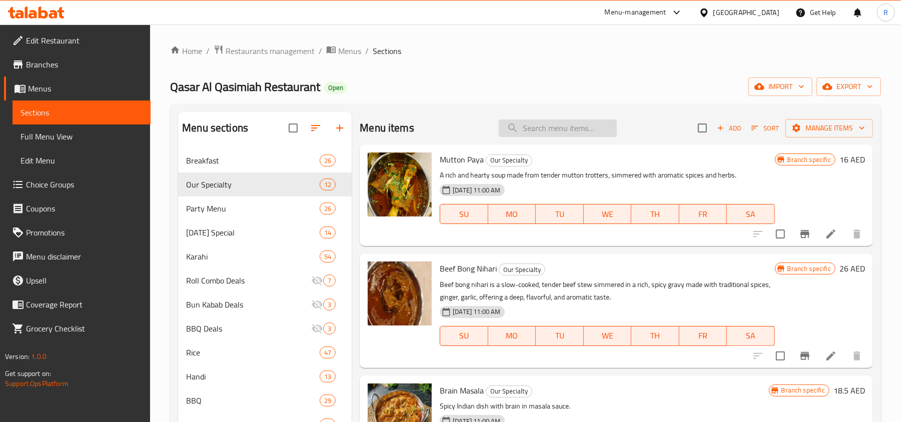
paste input "Chicken Shinwari"
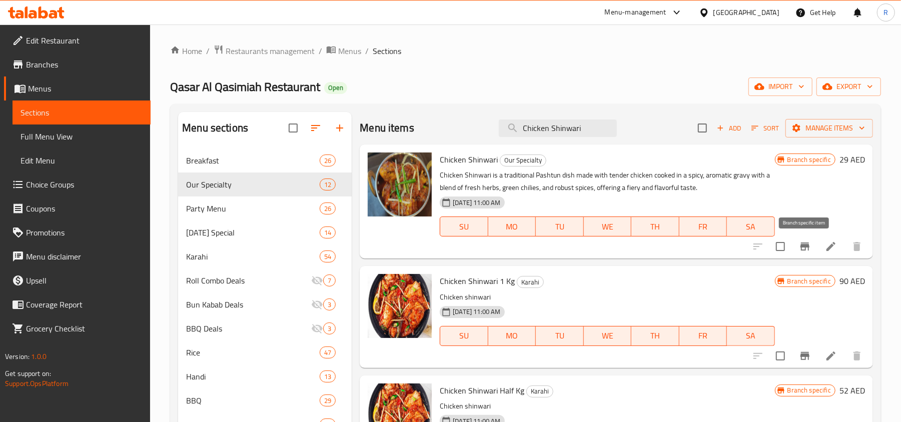
click at [801, 251] on icon "Branch-specific-item" at bounding box center [805, 247] width 9 height 8
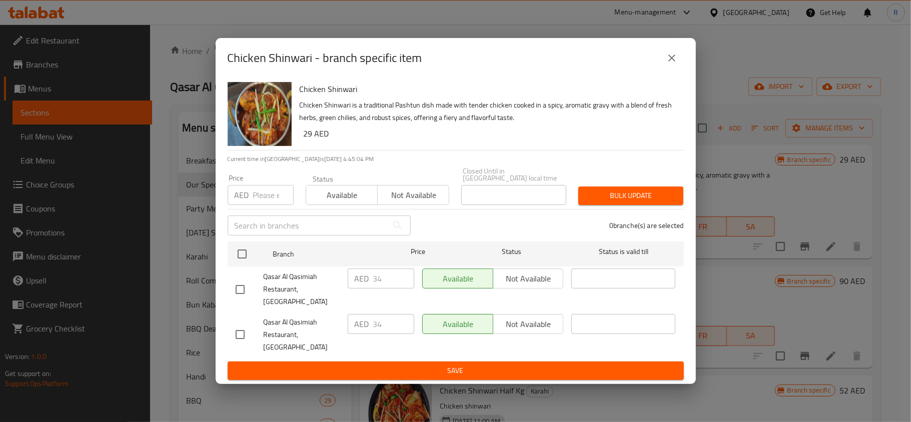
click at [669, 64] on icon "close" at bounding box center [672, 58] width 12 height 12
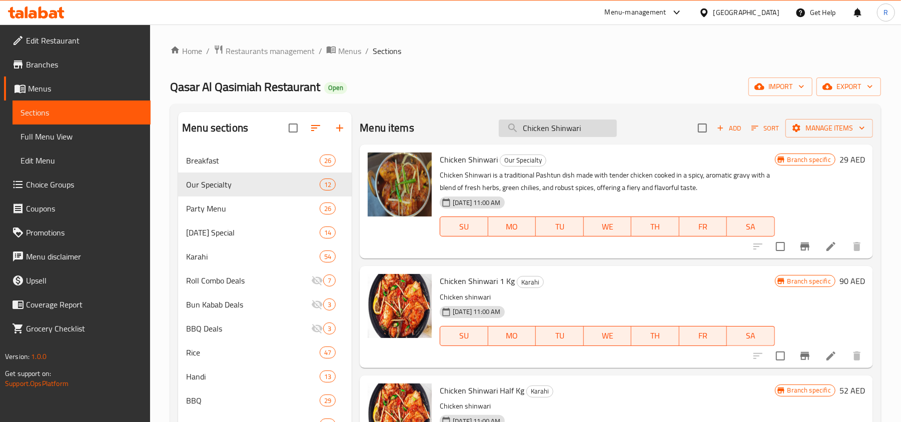
click at [539, 132] on input "Chicken Shinwari" at bounding box center [558, 129] width 118 height 18
paste input "Mutto"
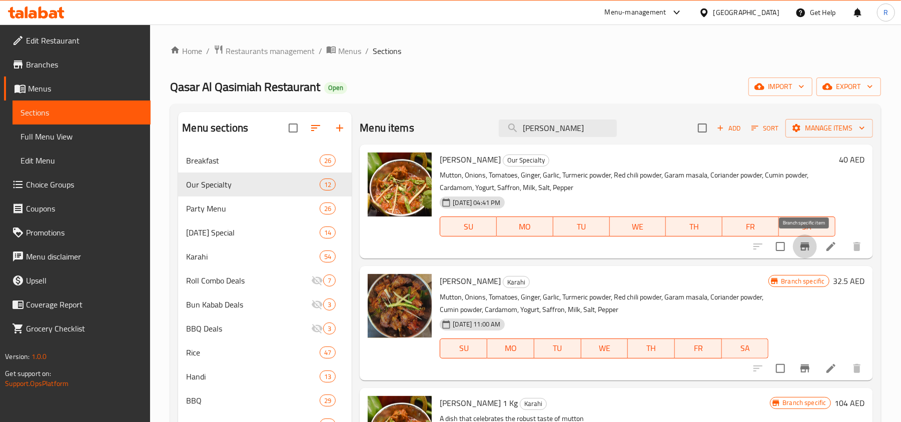
click at [798, 247] on button "Branch-specific-item" at bounding box center [805, 247] width 24 height 24
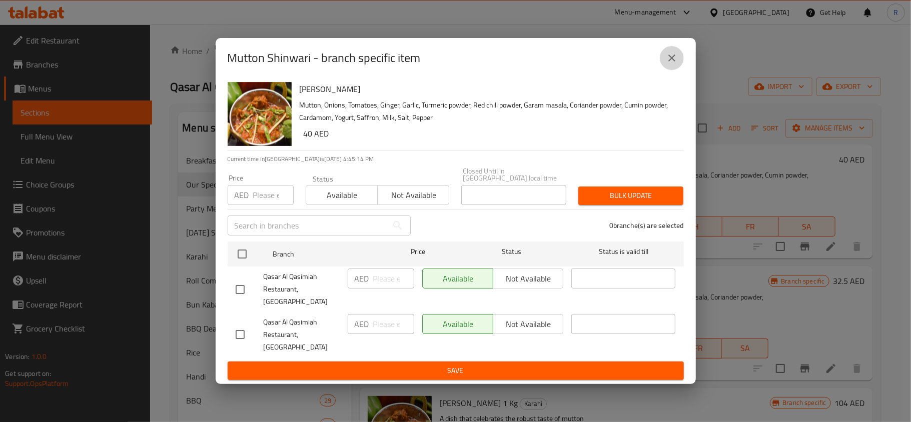
click at [670, 62] on icon "close" at bounding box center [672, 58] width 7 height 7
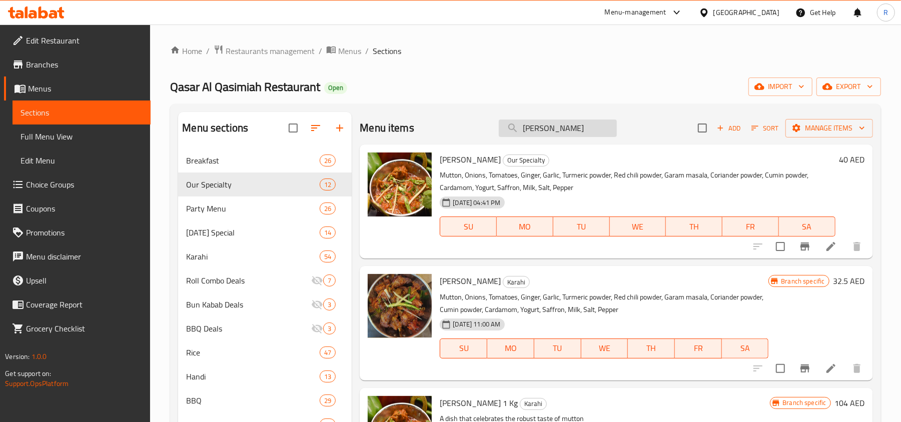
click at [537, 134] on input "[PERSON_NAME]" at bounding box center [558, 129] width 118 height 18
paste input "[PERSON_NAME]"
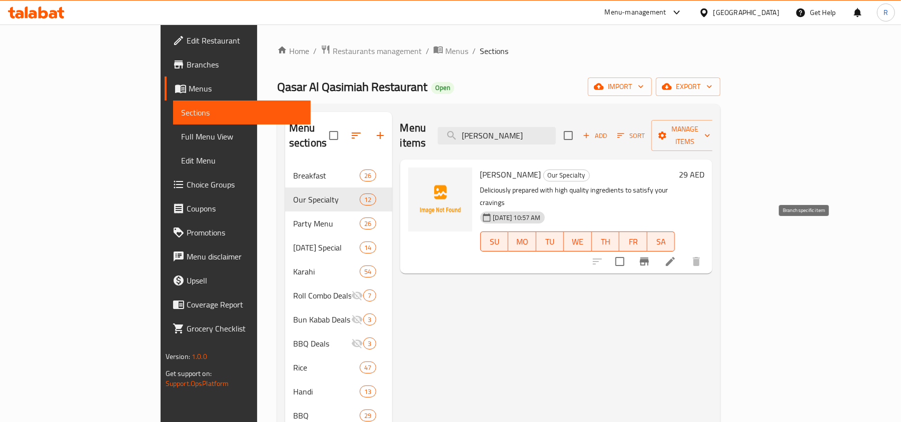
type input "[PERSON_NAME]"
click at [651, 256] on icon "Branch-specific-item" at bounding box center [645, 262] width 12 height 12
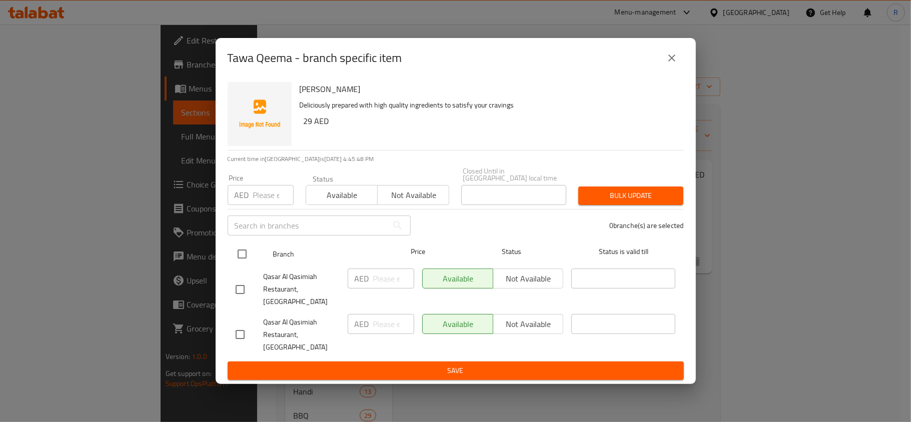
click at [244, 265] on input "checkbox" at bounding box center [242, 254] width 21 height 21
checkbox input "true"
click at [257, 205] on input "number" at bounding box center [273, 195] width 41 height 20
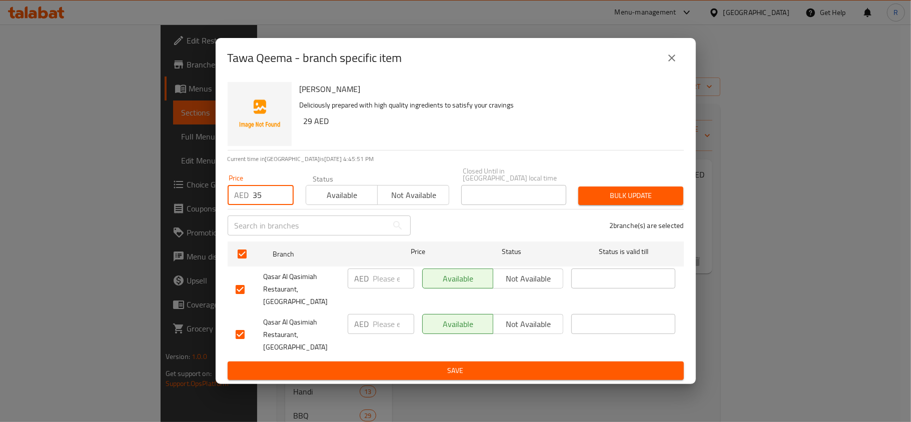
type input "35"
click at [637, 202] on span "Bulk update" at bounding box center [630, 196] width 89 height 13
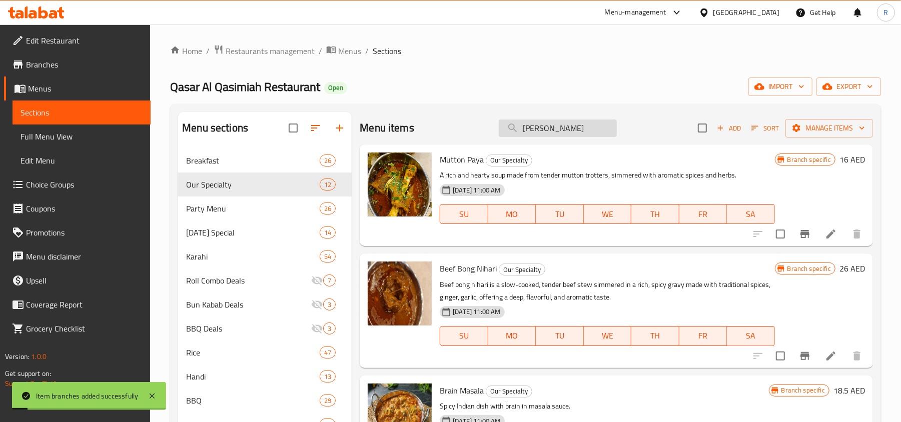
click at [533, 134] on input "[PERSON_NAME]" at bounding box center [558, 129] width 118 height 18
drag, startPoint x: 533, startPoint y: 134, endPoint x: 531, endPoint y: 129, distance: 5.4
click at [531, 129] on input "[PERSON_NAME]" at bounding box center [558, 129] width 118 height 18
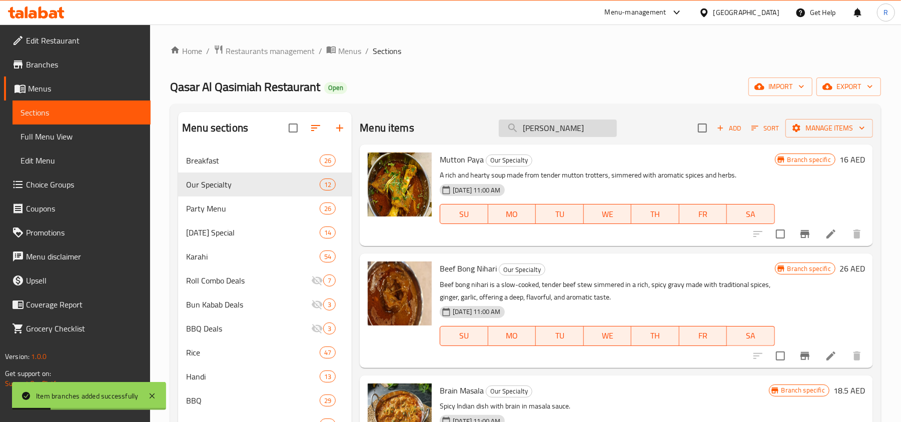
click at [531, 129] on input "[PERSON_NAME]" at bounding box center [558, 129] width 118 height 18
paste input "Beef Bong Nihari"
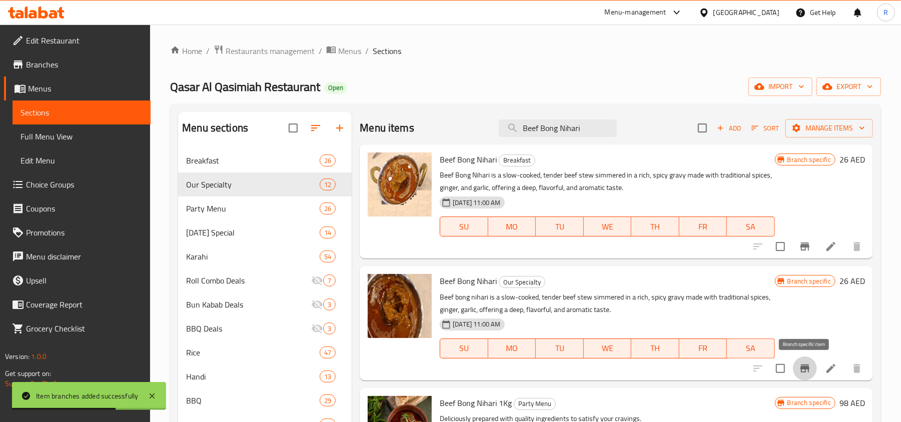
click at [804, 366] on icon "Branch-specific-item" at bounding box center [805, 369] width 9 height 8
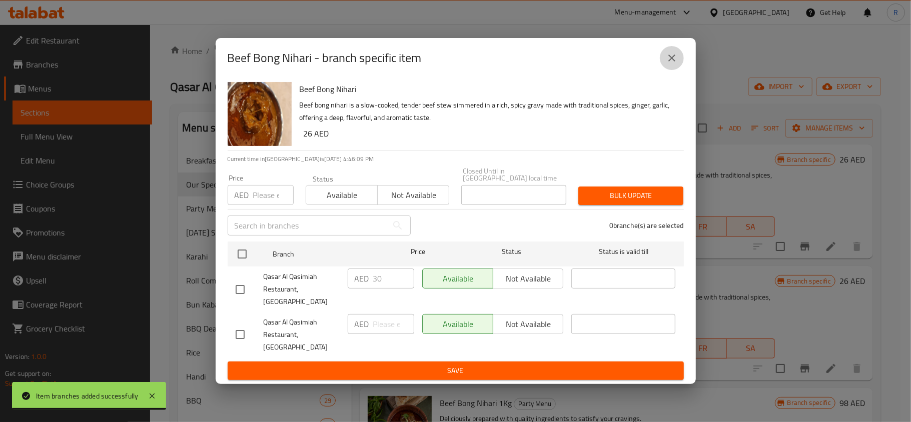
click at [673, 62] on icon "close" at bounding box center [672, 58] width 7 height 7
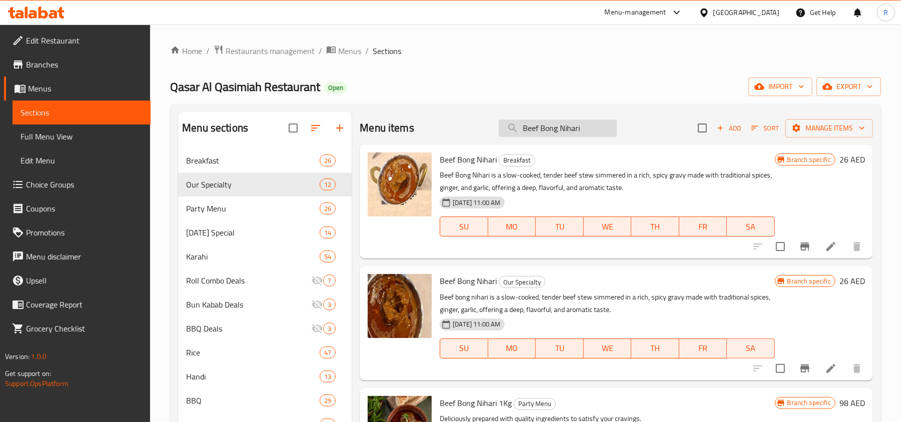
click at [534, 135] on input "Beef Bong Nihari" at bounding box center [558, 129] width 118 height 18
drag, startPoint x: 534, startPoint y: 135, endPoint x: 548, endPoint y: 93, distance: 43.8
click at [548, 93] on div "Home / Restaurants management / Menus / Sections Qasar Al Qasimiah Restaurant O…" at bounding box center [525, 343] width 711 height 596
click at [541, 133] on input "Beef Bong Nihari" at bounding box center [558, 129] width 118 height 18
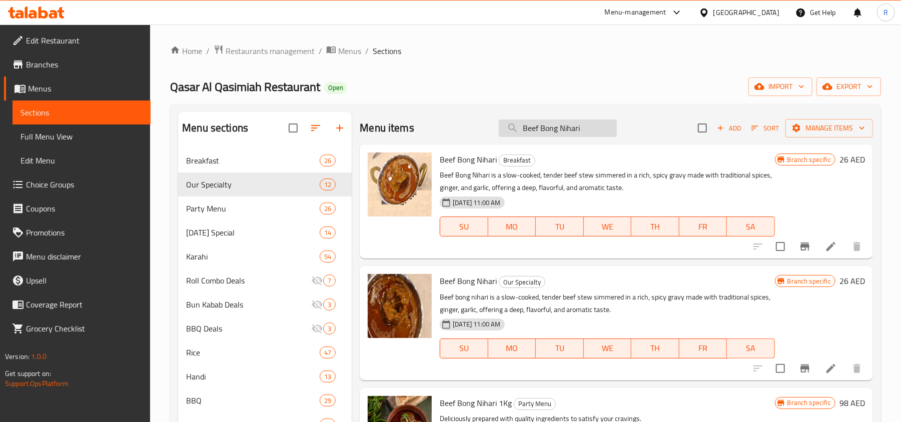
click at [541, 133] on input "Beef Bong Nihari" at bounding box center [558, 129] width 118 height 18
paste input "Chicken Chargha FULL"
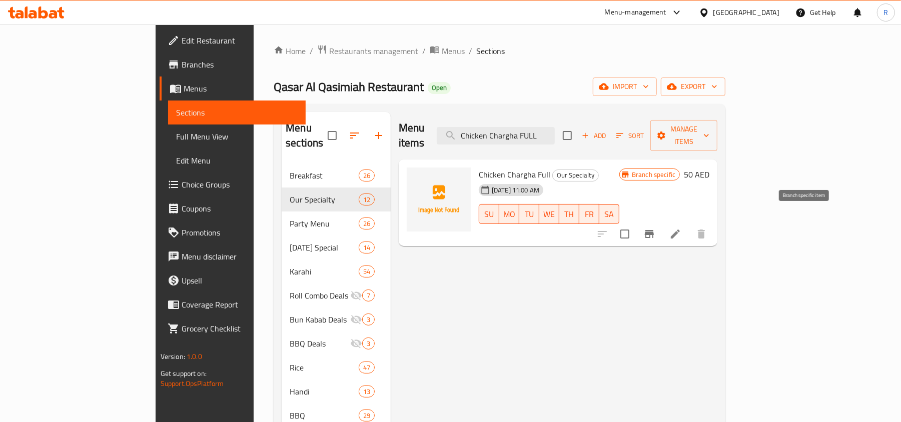
type input "Chicken Chargha FULL"
click at [662, 226] on button "Branch-specific-item" at bounding box center [650, 234] width 24 height 24
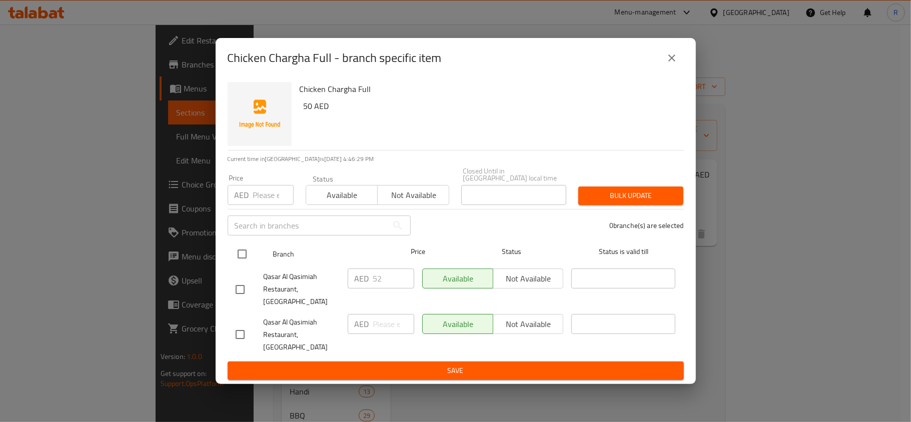
click at [245, 265] on input "checkbox" at bounding box center [242, 254] width 21 height 21
checkbox input "true"
click at [261, 205] on input "number" at bounding box center [273, 195] width 41 height 20
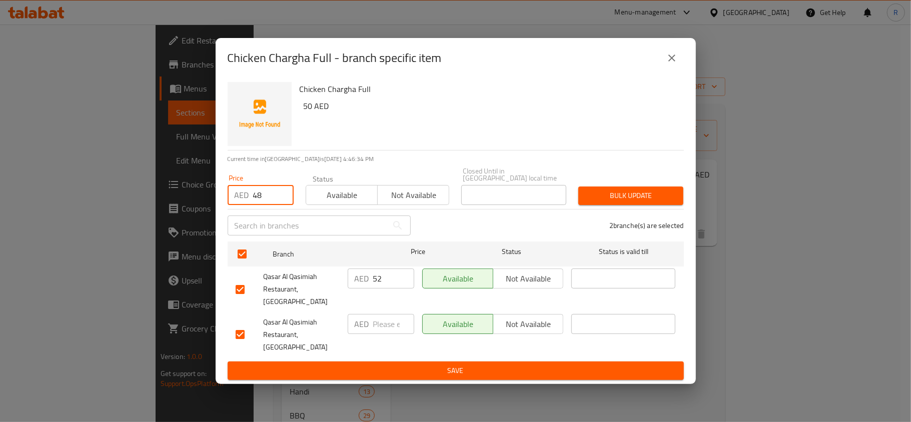
type input "48"
click at [603, 201] on button "Bulk update" at bounding box center [630, 196] width 105 height 19
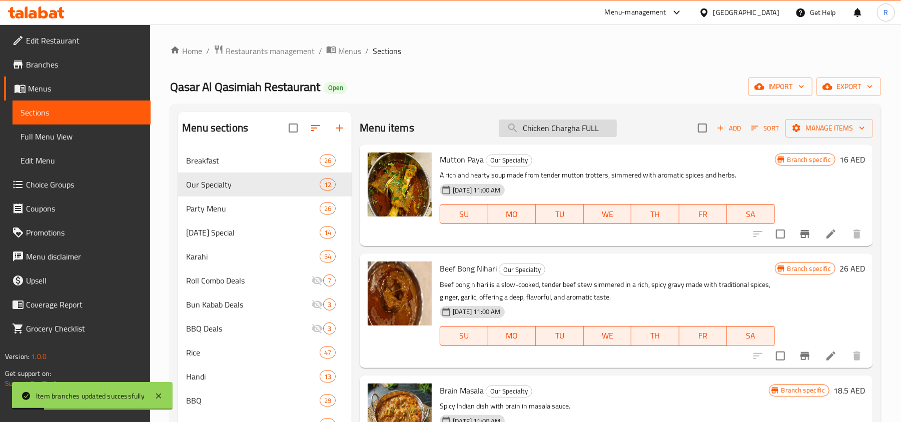
click at [551, 127] on input "Chicken Chargha FULL" at bounding box center [558, 129] width 118 height 18
paste input "HALF"
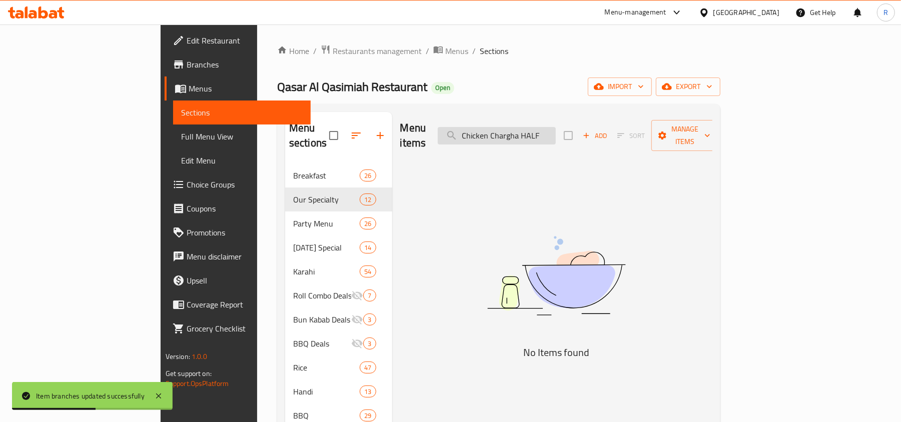
drag, startPoint x: 578, startPoint y: 131, endPoint x: 602, endPoint y: 136, distance: 24.5
click at [556, 136] on input "Chicken Chargha HALF" at bounding box center [497, 136] width 118 height 18
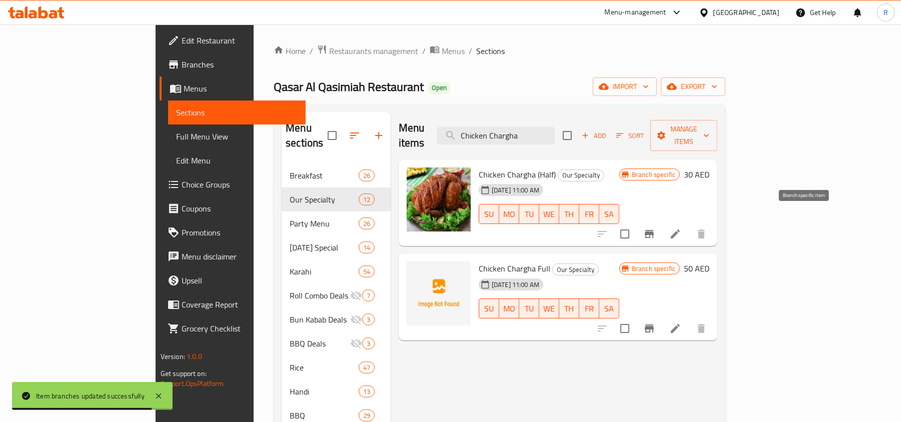
type input "Chicken Chargha"
click at [656, 228] on icon "Branch-specific-item" at bounding box center [650, 234] width 12 height 12
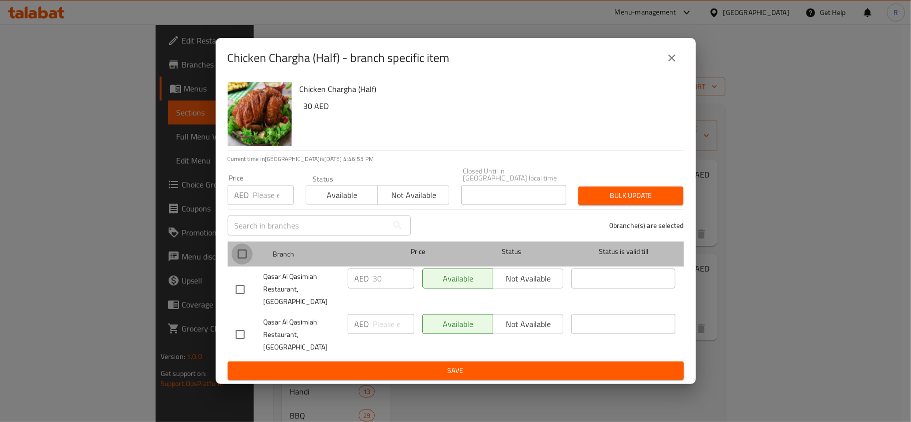
click at [247, 264] on input "checkbox" at bounding box center [242, 254] width 21 height 21
checkbox input "true"
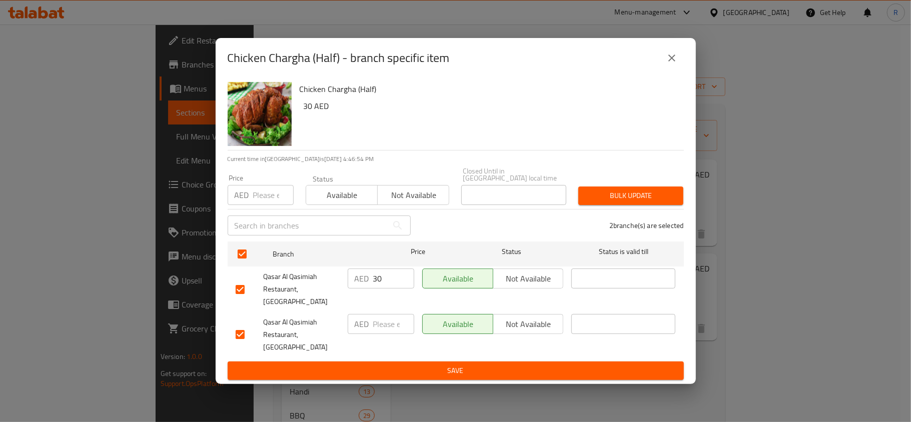
click at [262, 205] on input "number" at bounding box center [273, 195] width 41 height 20
type input "25"
click at [631, 202] on span "Bulk update" at bounding box center [630, 196] width 89 height 13
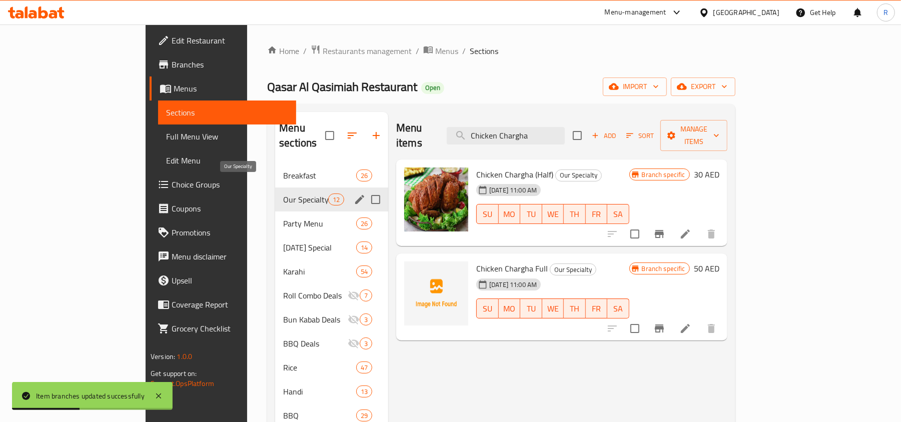
click at [283, 194] on span "Our Specialty" at bounding box center [305, 200] width 45 height 12
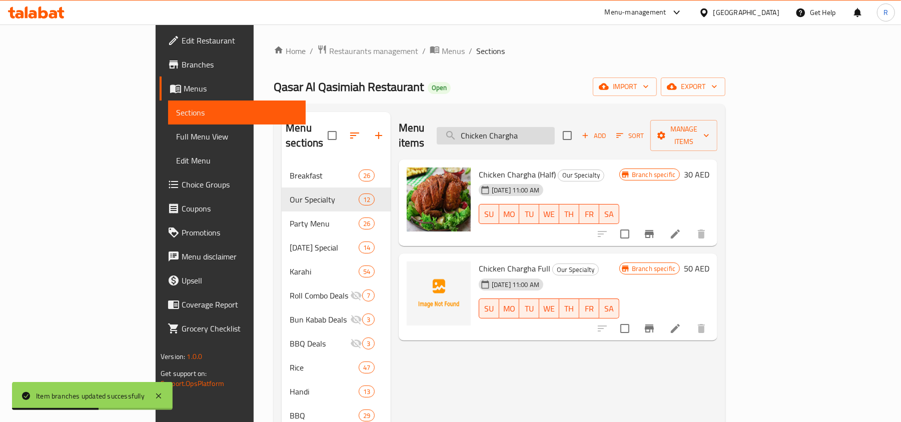
click at [555, 130] on input "Chicken Chargha" at bounding box center [496, 136] width 118 height 18
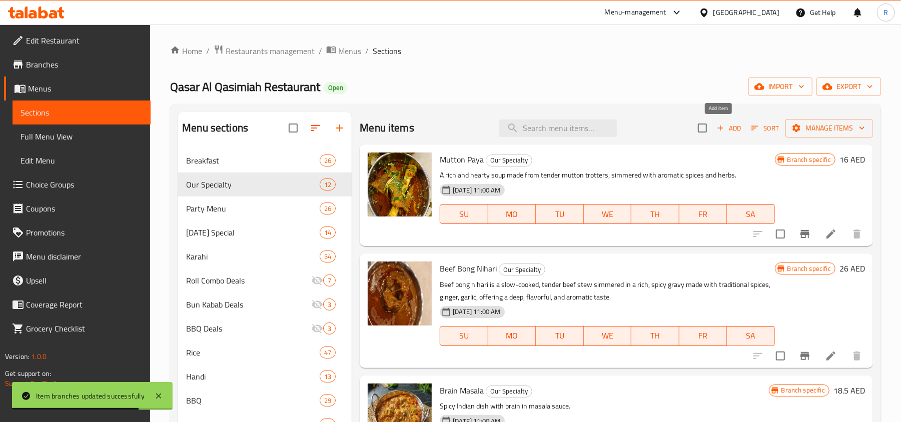
click at [716, 128] on icon "button" at bounding box center [720, 128] width 9 height 9
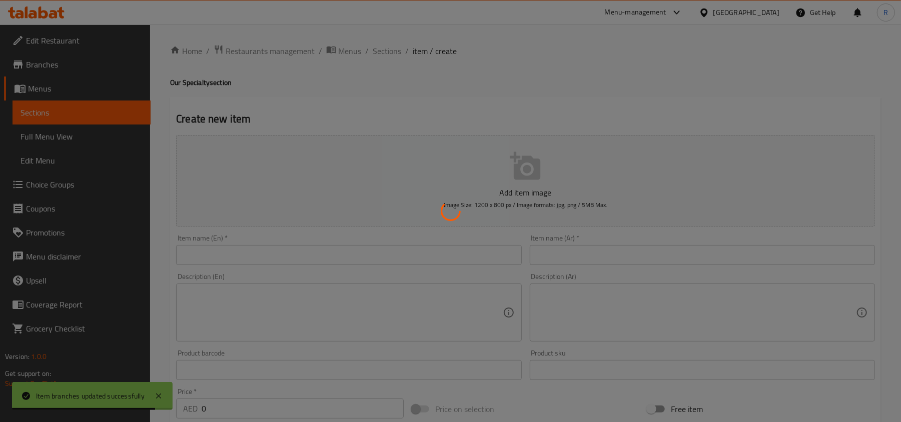
click at [249, 246] on div at bounding box center [450, 211] width 901 height 422
click at [237, 253] on div at bounding box center [450, 211] width 901 height 422
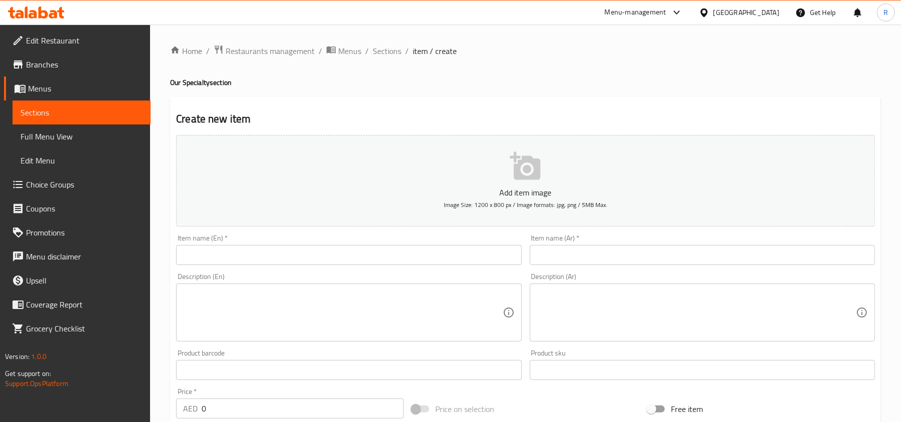
click at [242, 255] on input "text" at bounding box center [348, 255] width 345 height 20
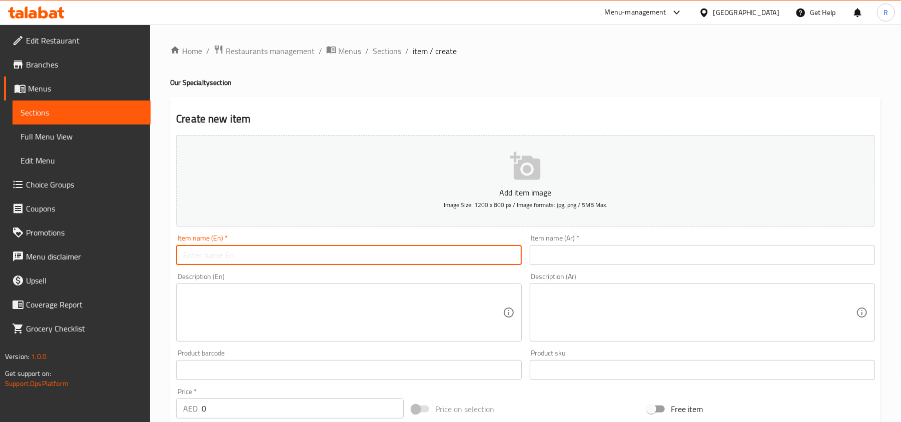
paste input "Beef [PERSON_NAME]"
type input "Beef [PERSON_NAME]"
click at [204, 258] on input "Beef [PERSON_NAME]" at bounding box center [348, 255] width 345 height 20
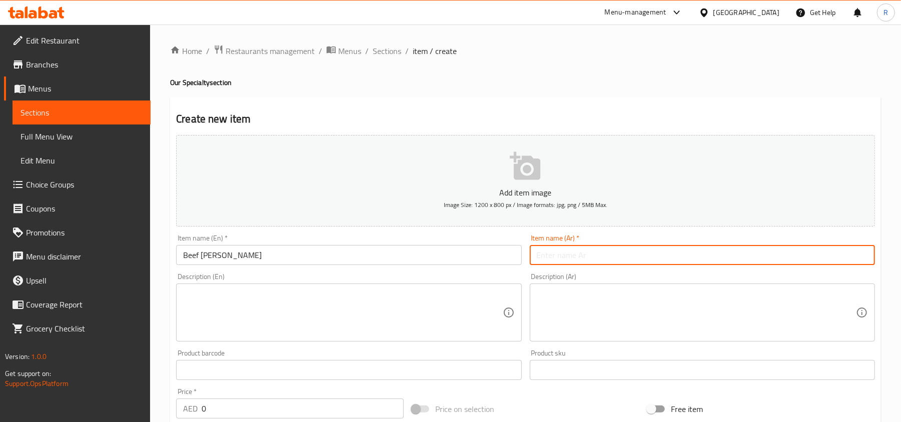
paste input "لحم بقري نالي [PERSON_NAME]"
type input "لحم بقري نالي [PERSON_NAME]"
click at [314, 315] on textarea at bounding box center [342, 313] width 319 height 48
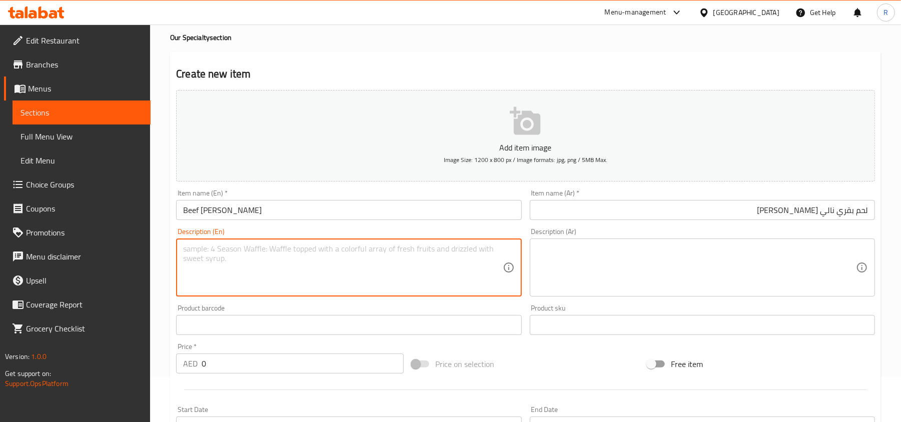
scroll to position [267, 0]
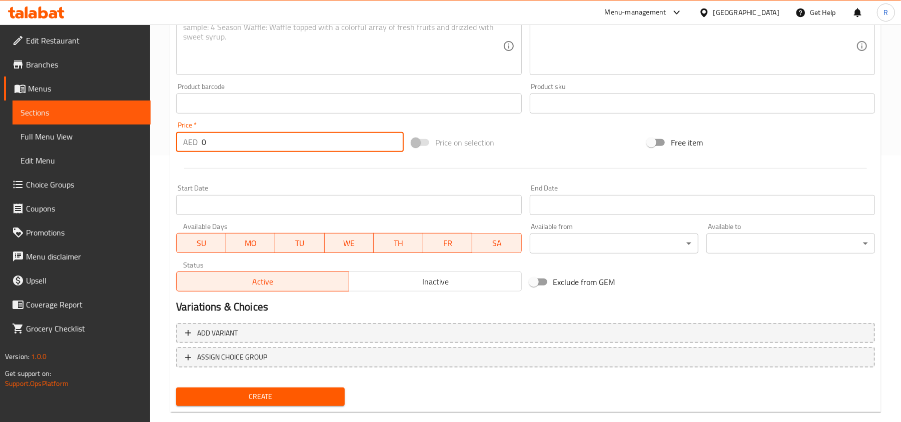
drag, startPoint x: 208, startPoint y: 145, endPoint x: 186, endPoint y: 134, distance: 24.6
click at [186, 134] on div "AED 0 Price *" at bounding box center [290, 142] width 228 height 20
type input "45"
click at [281, 398] on span "Create" at bounding box center [260, 397] width 153 height 13
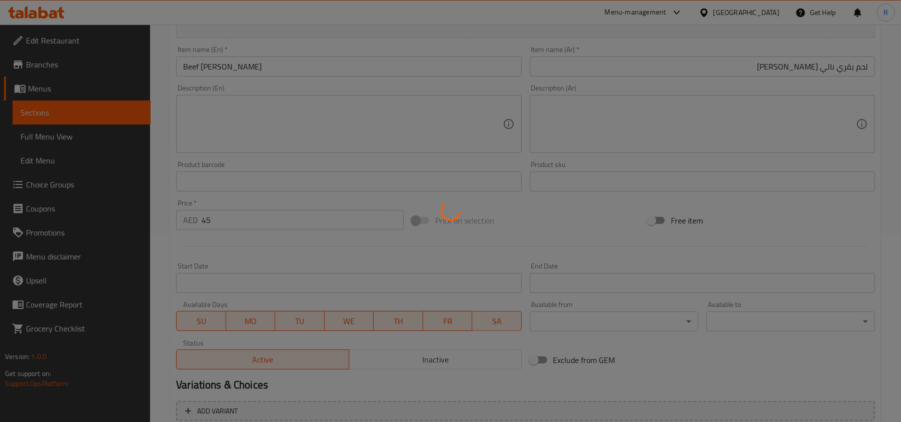
scroll to position [1, 0]
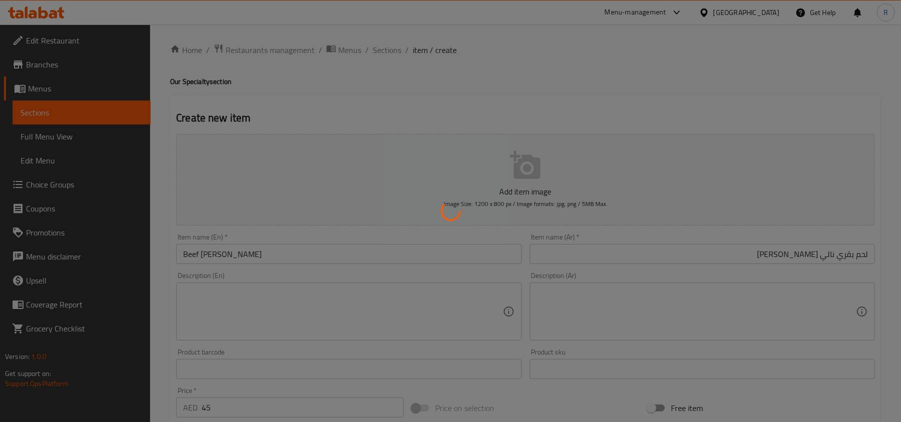
type input "0"
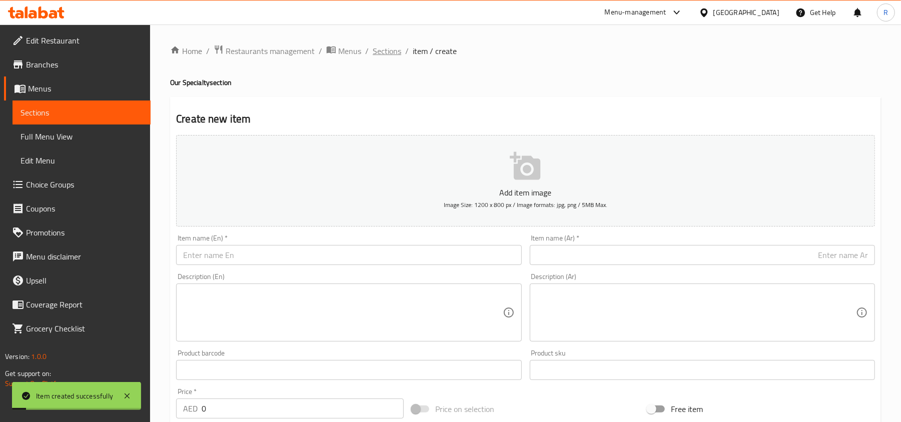
click at [393, 47] on span "Sections" at bounding box center [387, 51] width 29 height 12
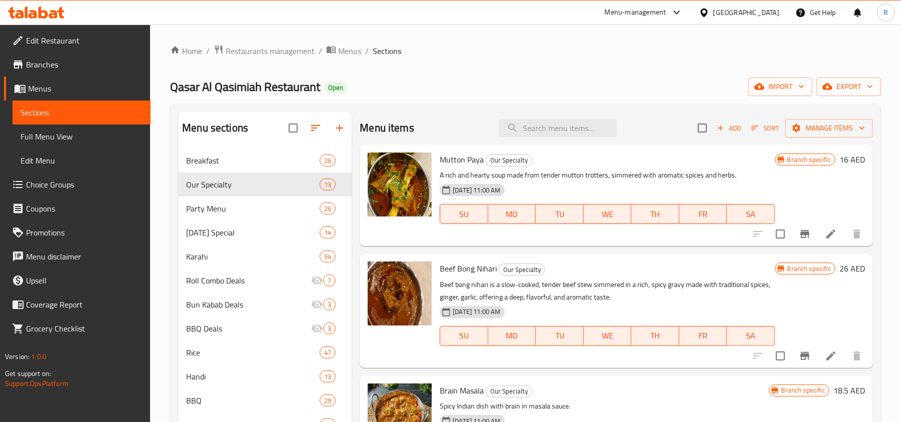
click at [757, 129] on span "Sort" at bounding box center [766, 129] width 28 height 12
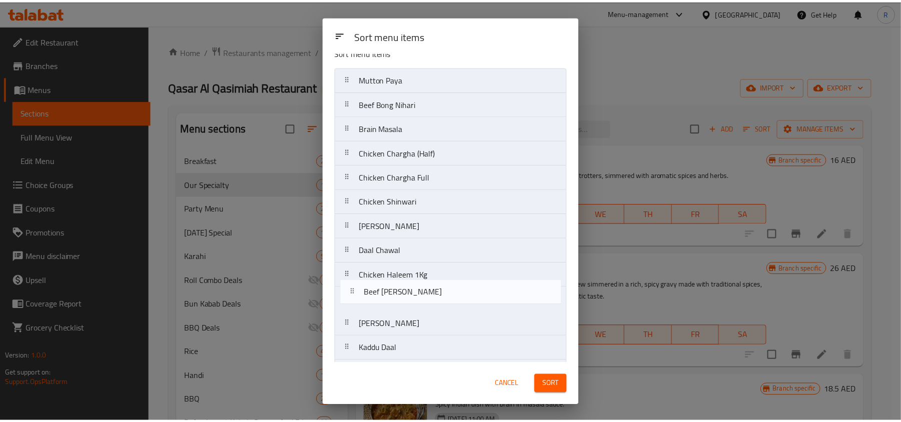
scroll to position [15, 0]
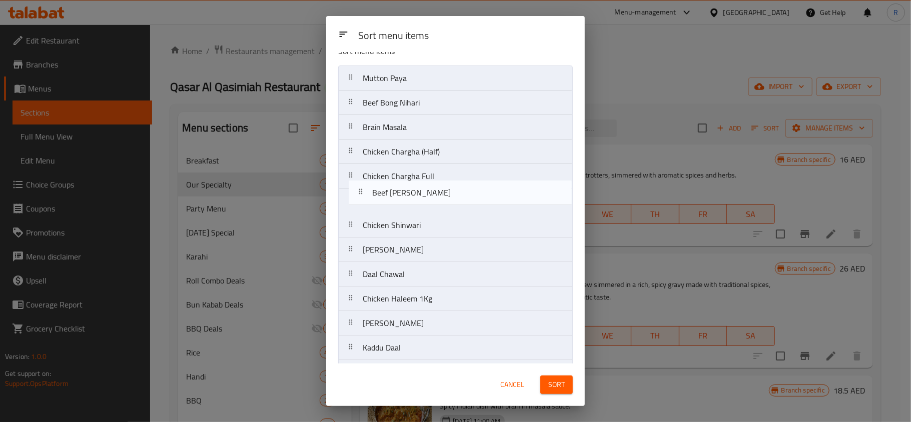
drag, startPoint x: 437, startPoint y: 339, endPoint x: 449, endPoint y: 187, distance: 152.1
click at [449, 187] on nav "Mutton Paya Beef Bong Nihari Brain Masala Chicken Chargha (Half) Chicken Chargh…" at bounding box center [455, 226] width 235 height 320
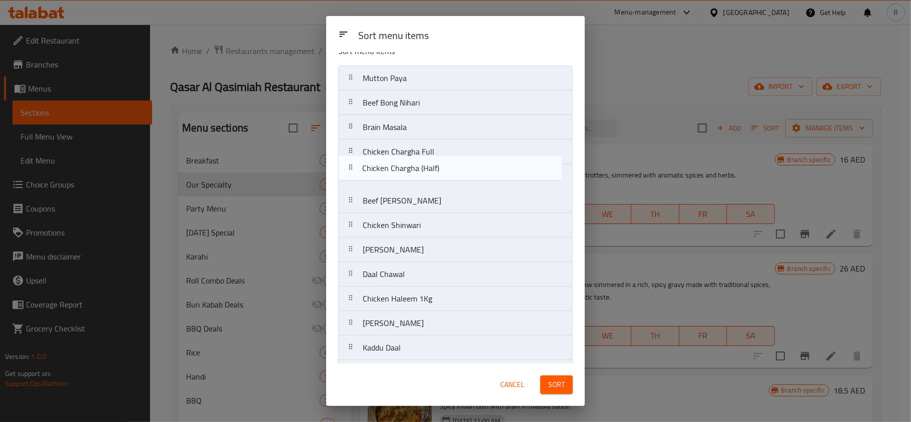
drag, startPoint x: 441, startPoint y: 168, endPoint x: 437, endPoint y: 174, distance: 7.2
click at [437, 174] on nav "Mutton Paya Beef Bong Nihari Brain Masala Chicken Chargha (Half) Chicken Chargh…" at bounding box center [455, 226] width 235 height 320
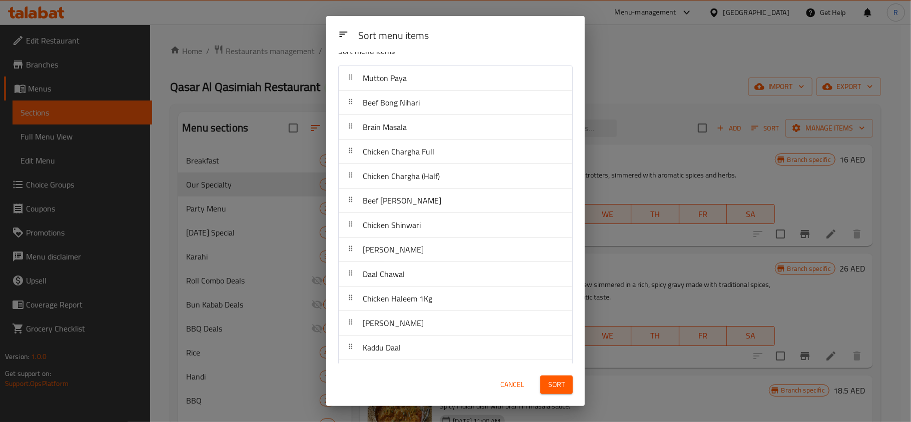
click at [559, 382] on span "Sort" at bounding box center [556, 385] width 17 height 13
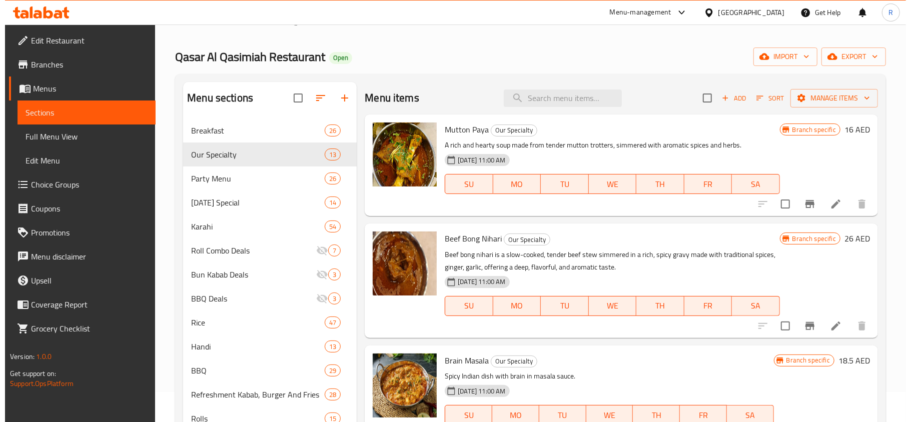
scroll to position [0, 0]
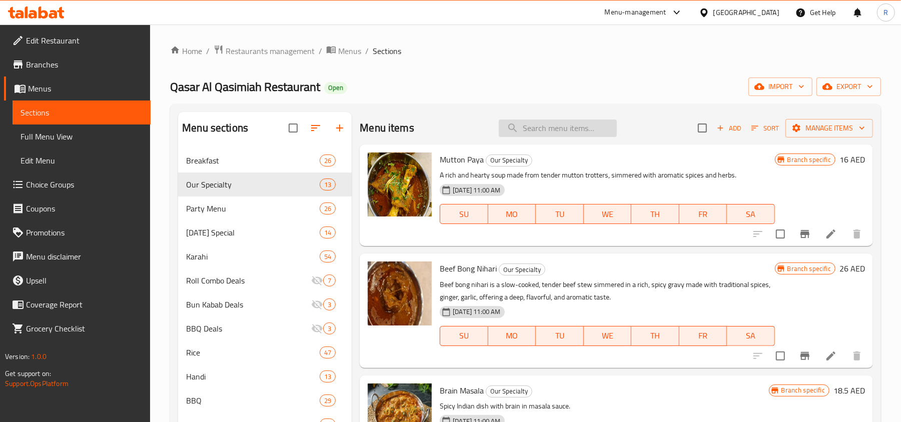
click at [529, 133] on input "search" at bounding box center [558, 129] width 118 height 18
click at [761, 132] on span "Sort" at bounding box center [766, 129] width 28 height 12
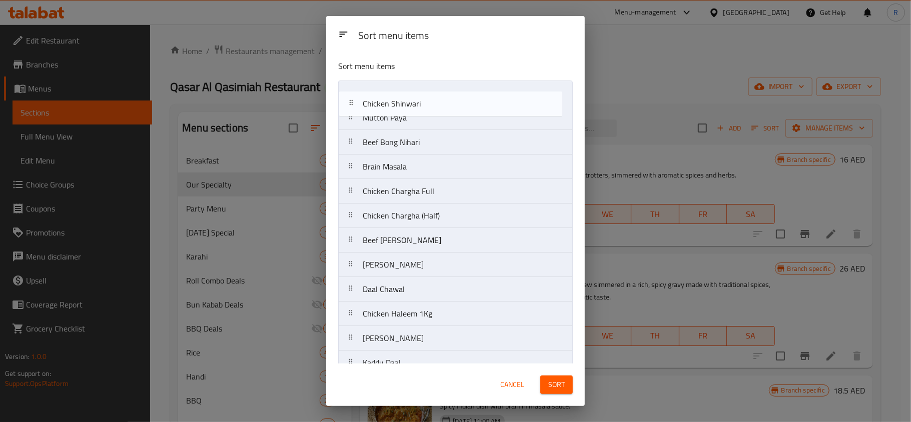
drag, startPoint x: 430, startPoint y: 245, endPoint x: 433, endPoint y: 105, distance: 140.1
click at [433, 105] on nav "Mutton Paya Beef Bong Nihari Brain Masala Chicken Chargha Full Chicken Chargha …" at bounding box center [455, 241] width 235 height 320
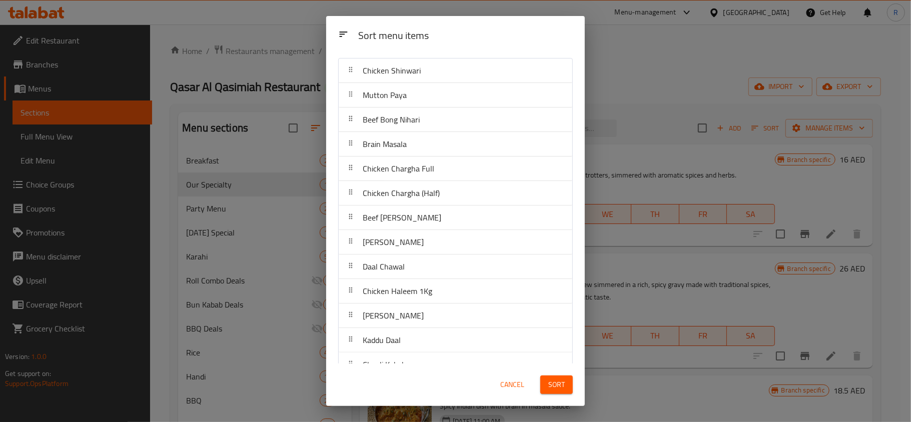
scroll to position [43, 0]
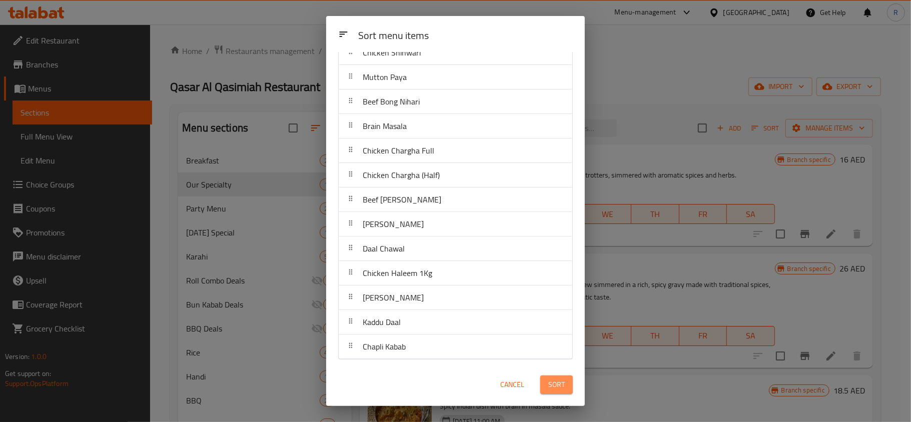
click at [555, 383] on span "Sort" at bounding box center [556, 385] width 17 height 13
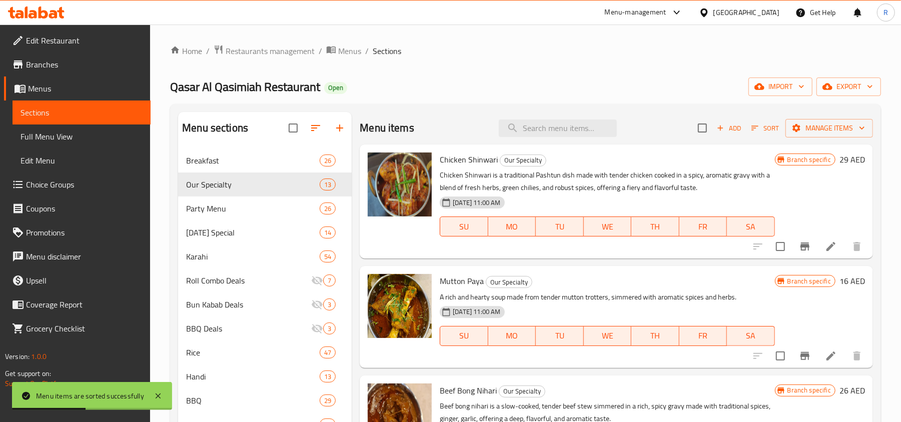
click at [542, 69] on div "Home / Restaurants management / Menus / Sections Qasar Al Qasimiah Restaurant O…" at bounding box center [525, 343] width 711 height 596
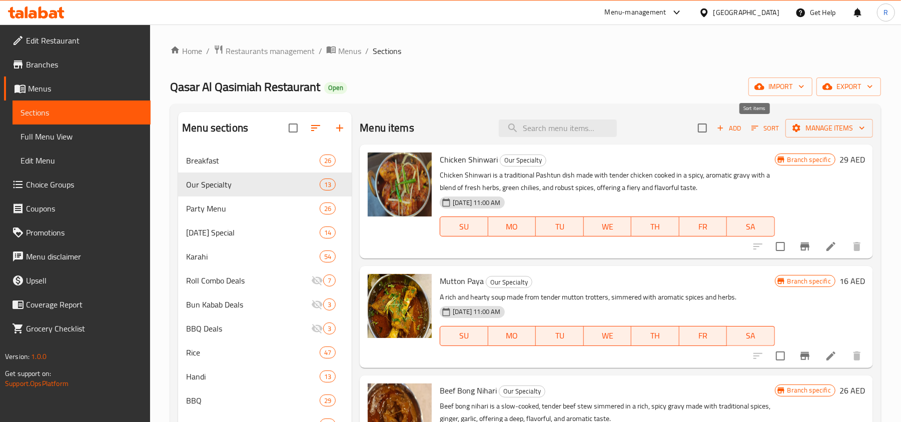
click at [752, 127] on span "Sort" at bounding box center [766, 129] width 28 height 12
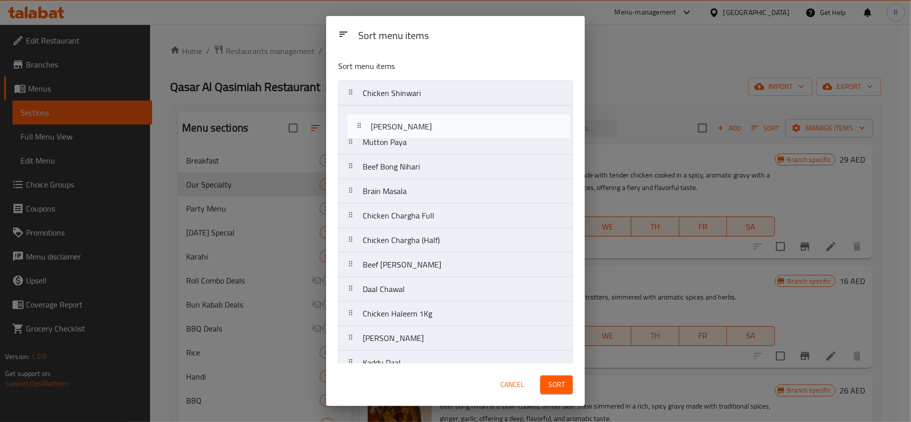
drag, startPoint x: 427, startPoint y: 273, endPoint x: 435, endPoint y: 131, distance: 142.8
click at [435, 131] on nav "Chicken Shinwari Mutton Paya Beef Bong Nihari Brain Masala Chicken Chargha Full…" at bounding box center [455, 241] width 235 height 320
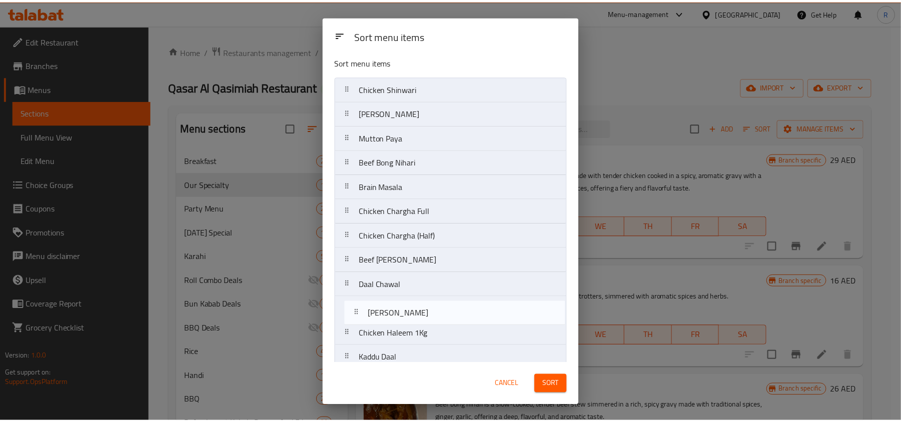
scroll to position [7, 0]
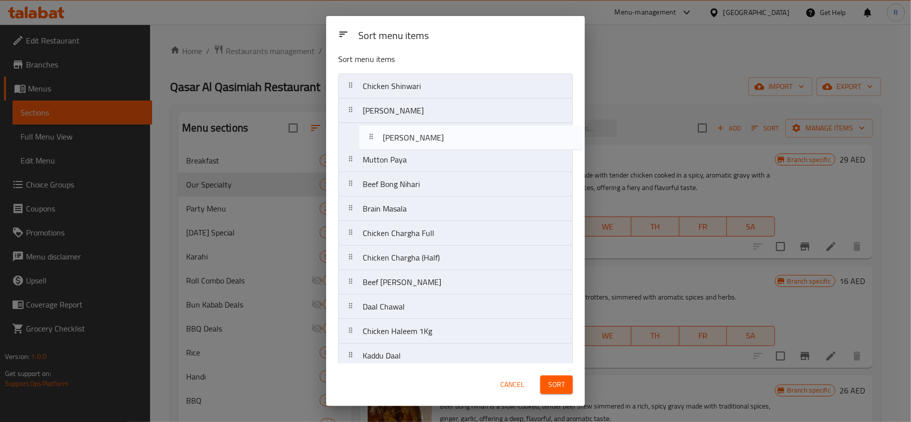
drag, startPoint x: 393, startPoint y: 349, endPoint x: 413, endPoint y: 142, distance: 207.7
click at [413, 142] on nav "Chicken Shinwari Mutton Shinwari Mutton Paya Beef Bong Nihari Brain Masala Chic…" at bounding box center [455, 234] width 235 height 320
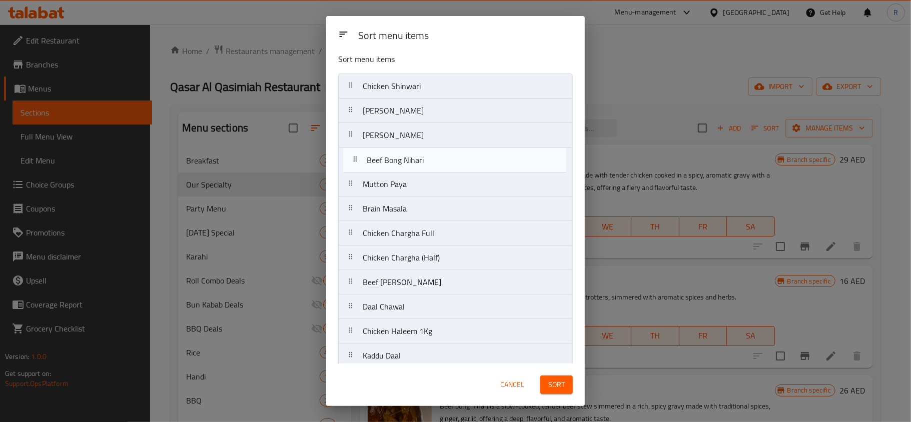
drag, startPoint x: 396, startPoint y: 191, endPoint x: 403, endPoint y: 163, distance: 28.8
click at [403, 163] on nav "Chicken Shinwari Mutton Shinwari Tawa Qeema Mutton Paya Beef Bong Nihari Brain …" at bounding box center [455, 234] width 235 height 320
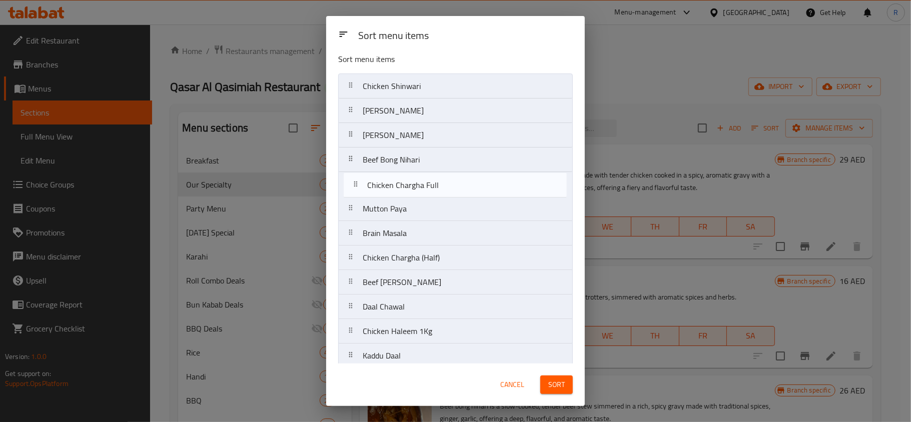
drag, startPoint x: 431, startPoint y: 239, endPoint x: 437, endPoint y: 187, distance: 52.0
click at [437, 187] on nav "Chicken Shinwari Mutton Shinwari Tawa Qeema Beef Bong Nihari Mutton Paya Brain …" at bounding box center [455, 234] width 235 height 320
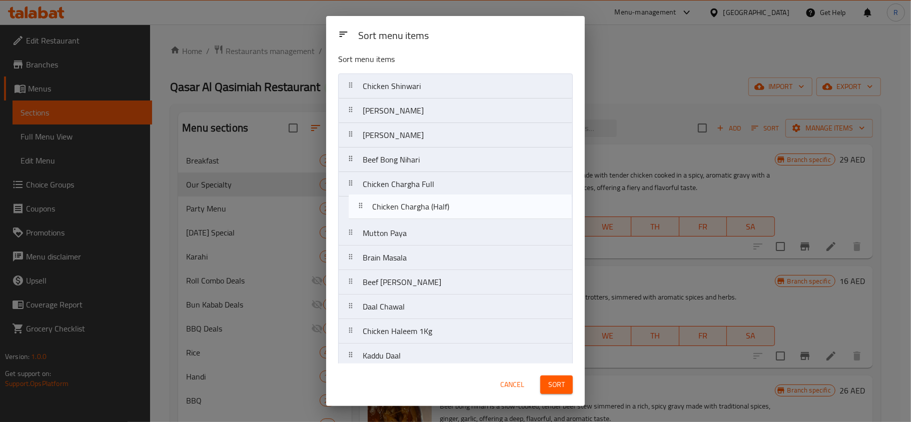
drag, startPoint x: 427, startPoint y: 260, endPoint x: 437, endPoint y: 205, distance: 56.4
click at [437, 205] on nav "Chicken Shinwari Mutton Shinwari Tawa Qeema Beef Bong Nihari Chicken Chargha Fu…" at bounding box center [455, 234] width 235 height 320
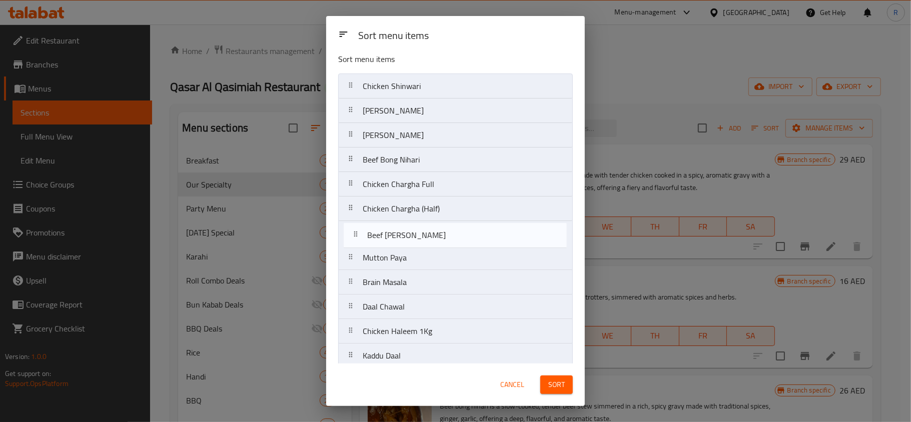
drag, startPoint x: 406, startPoint y: 287, endPoint x: 411, endPoint y: 233, distance: 54.3
click at [411, 233] on nav "Chicken Shinwari Mutton Shinwari Tawa Qeema Beef Bong Nihari Chicken Chargha Fu…" at bounding box center [455, 234] width 235 height 320
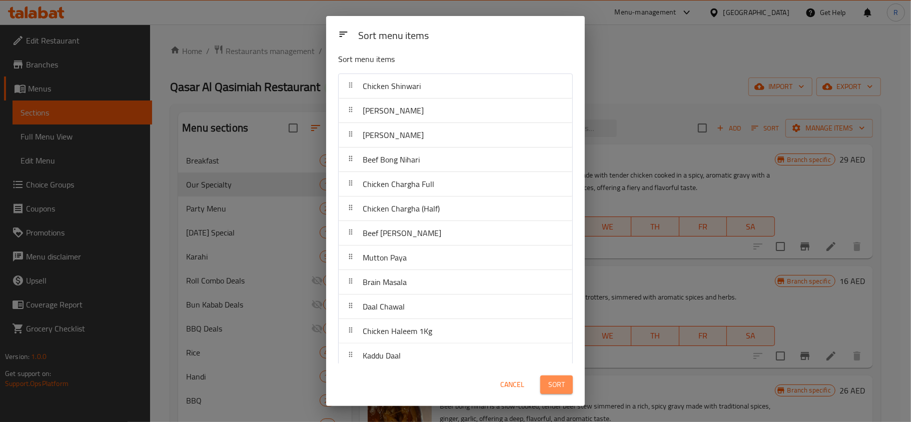
click at [559, 382] on span "Sort" at bounding box center [556, 385] width 17 height 13
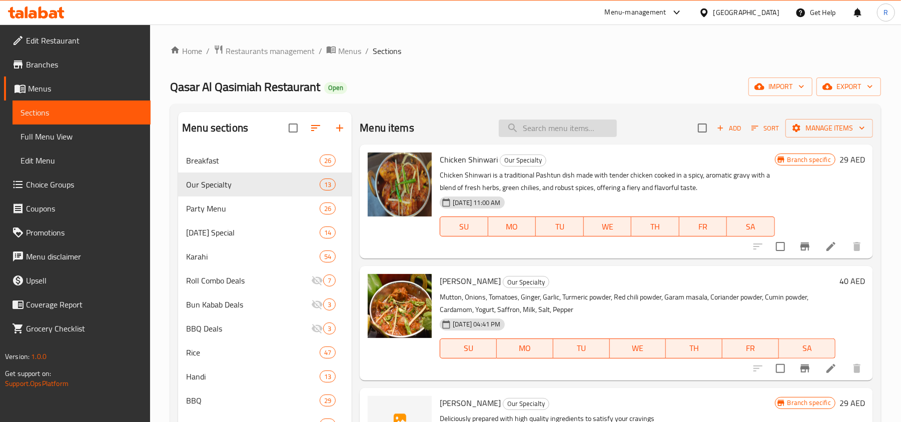
click at [567, 132] on input "search" at bounding box center [558, 129] width 118 height 18
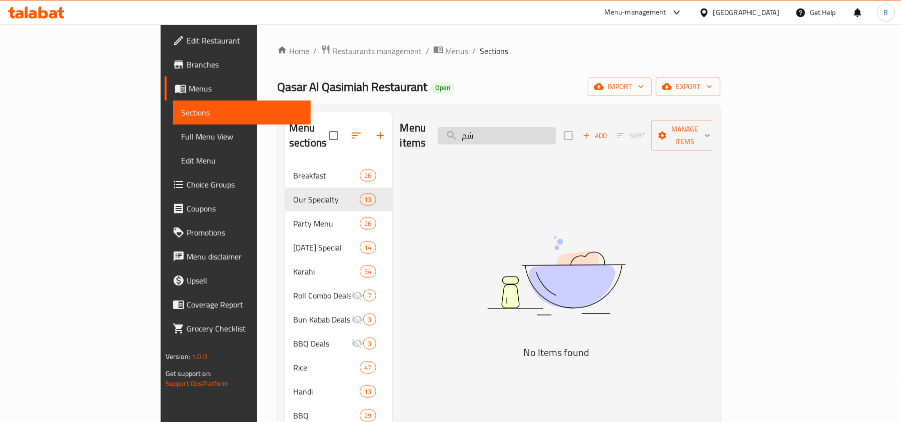
type input "ش"
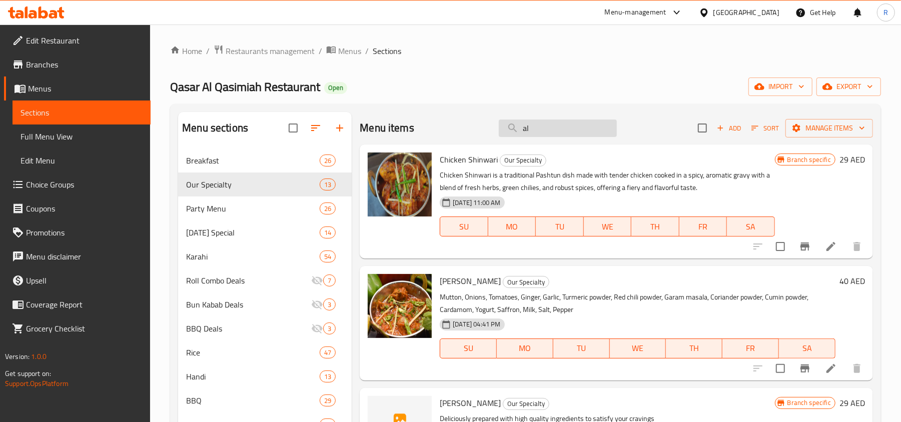
type input "alo"
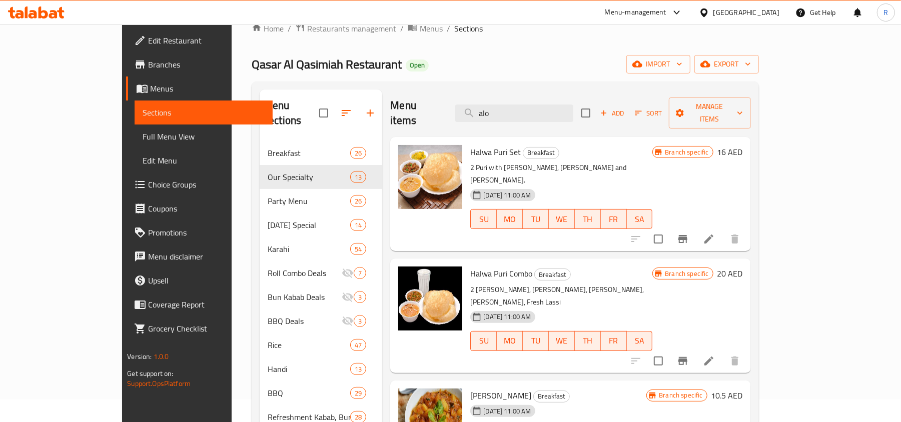
scroll to position [0, 0]
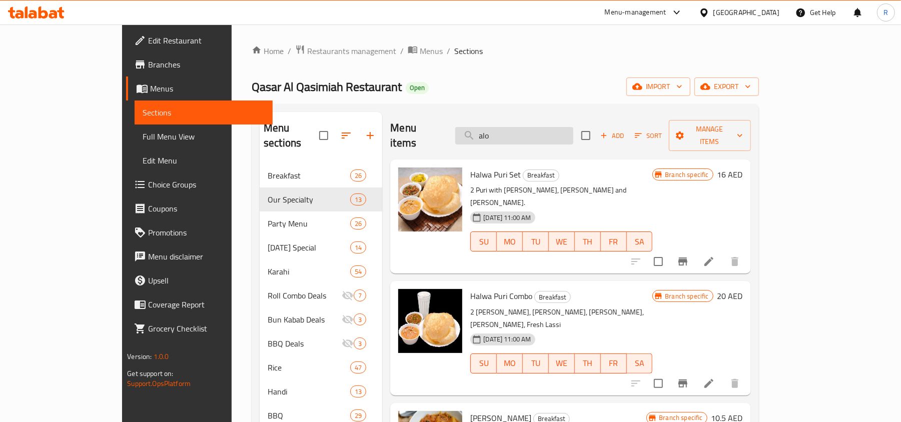
click at [567, 127] on input "alo" at bounding box center [514, 136] width 118 height 18
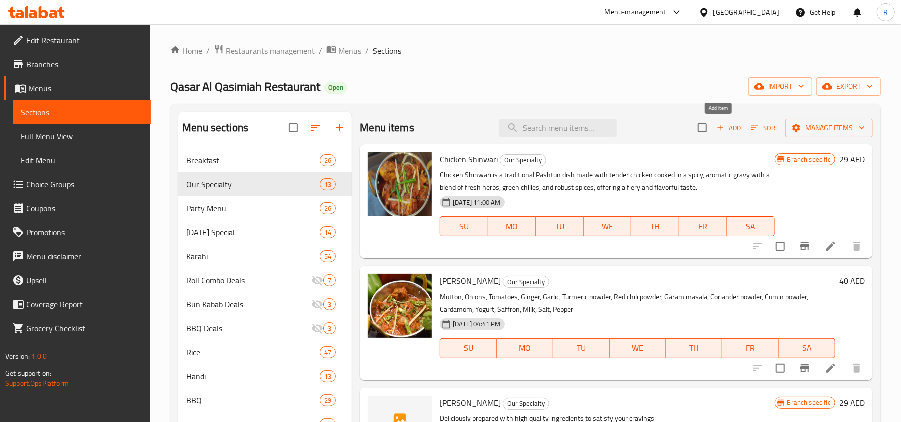
click at [729, 131] on span "Add" at bounding box center [729, 129] width 27 height 12
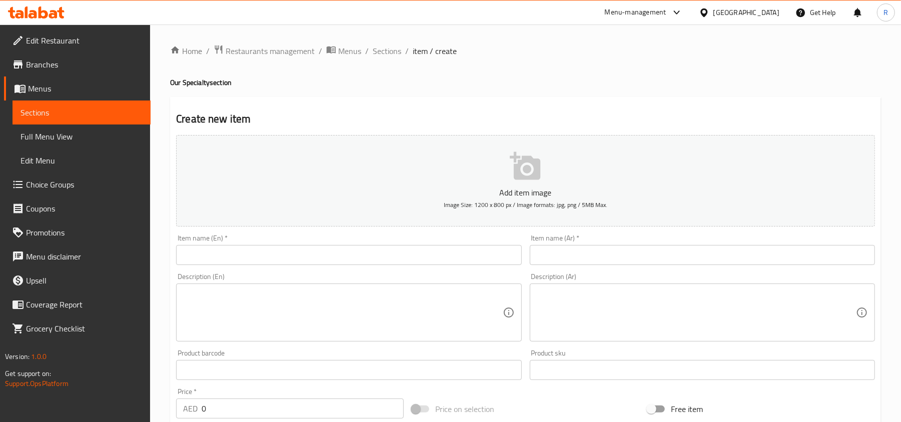
click at [309, 255] on input "text" at bounding box center [348, 255] width 345 height 20
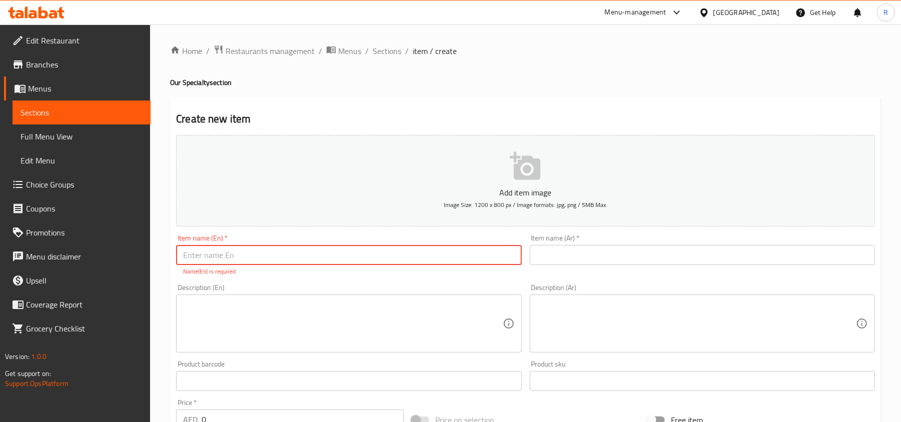
paste input "Aloo Gosht ([DATE])"
drag, startPoint x: 221, startPoint y: 255, endPoint x: 281, endPoint y: 255, distance: 59.6
click at [281, 255] on input "Aloo Gosht ([DATE])" at bounding box center [348, 255] width 345 height 20
type input "Aloo Gosht"
click at [614, 251] on input "text" at bounding box center [702, 255] width 345 height 20
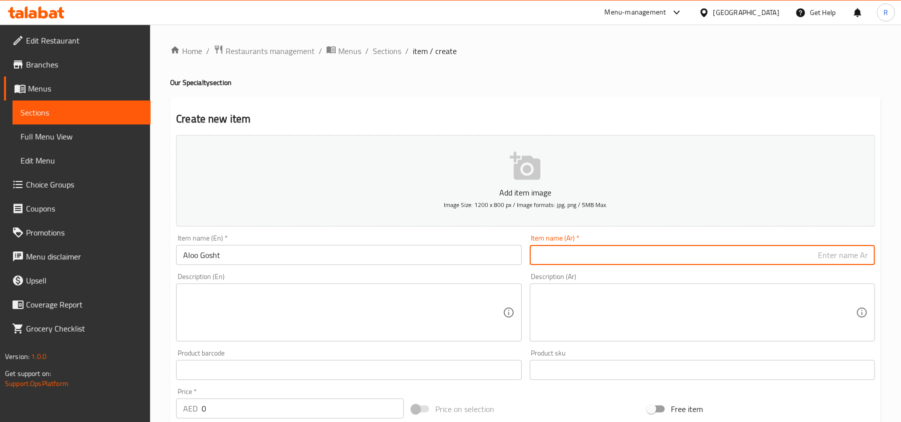
click at [219, 256] on input "Aloo Gosht" at bounding box center [348, 255] width 345 height 20
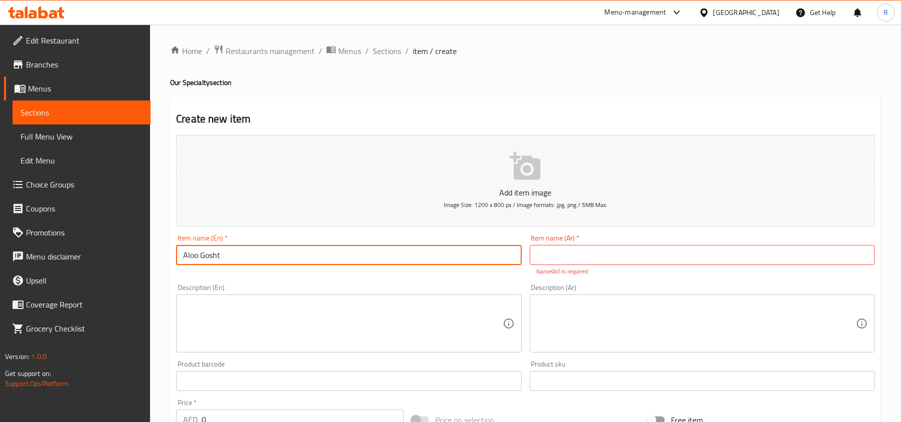
click at [219, 256] on input "Aloo Gosht" at bounding box center [348, 255] width 345 height 20
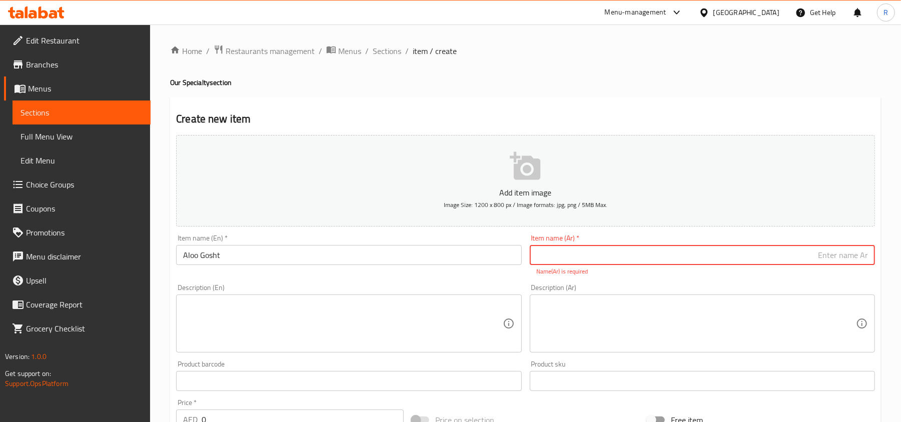
paste input "ألو جوشت"
type input "ألو جوشت"
click at [420, 315] on textarea at bounding box center [342, 324] width 319 height 48
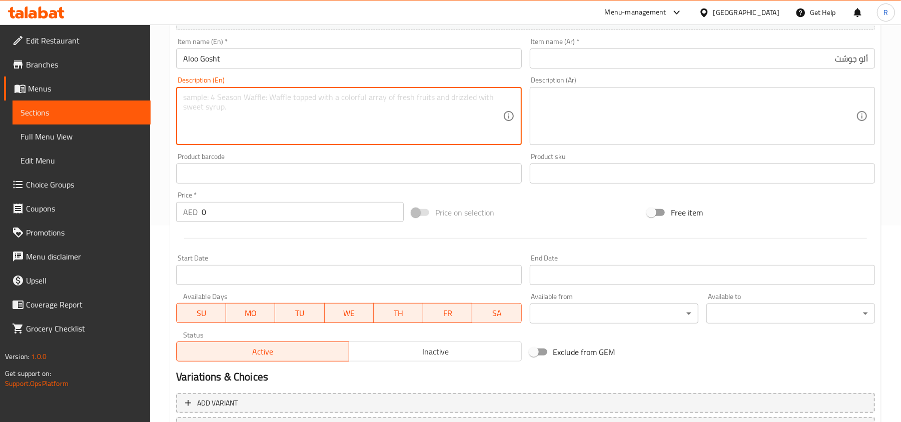
scroll to position [200, 0]
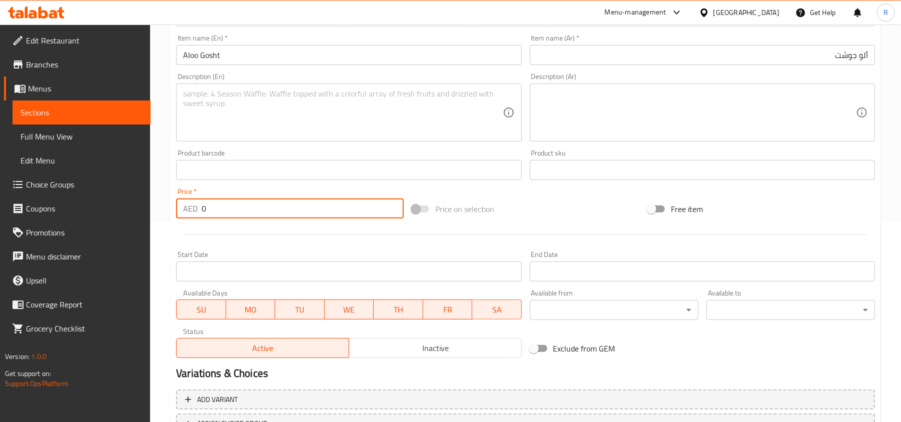
drag, startPoint x: 207, startPoint y: 213, endPoint x: 199, endPoint y: 211, distance: 8.6
click at [199, 211] on div "AED 0 Price *" at bounding box center [290, 209] width 228 height 20
type input "20"
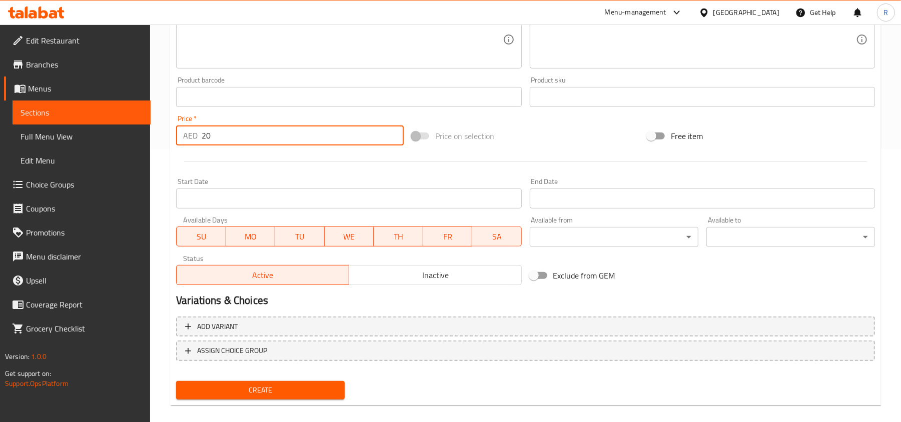
scroll to position [284, 0]
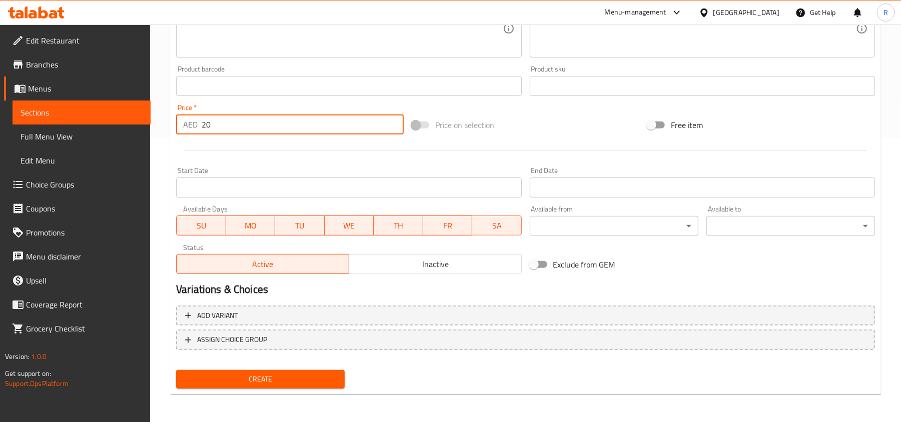
click at [341, 230] on span "WE" at bounding box center [350, 226] width 42 height 15
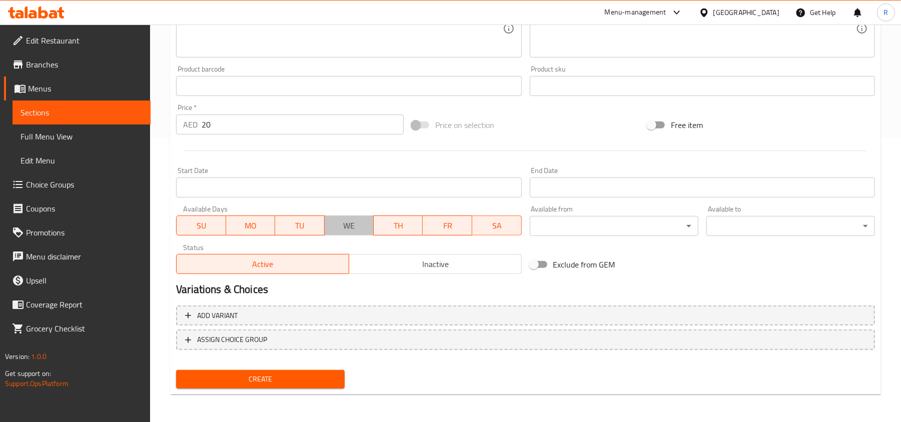
click at [350, 230] on span "WE" at bounding box center [349, 226] width 41 height 15
click at [279, 228] on span "TU" at bounding box center [300, 226] width 42 height 15
click at [259, 225] on span "MO" at bounding box center [251, 226] width 42 height 15
click at [213, 225] on span "SU" at bounding box center [201, 226] width 41 height 15
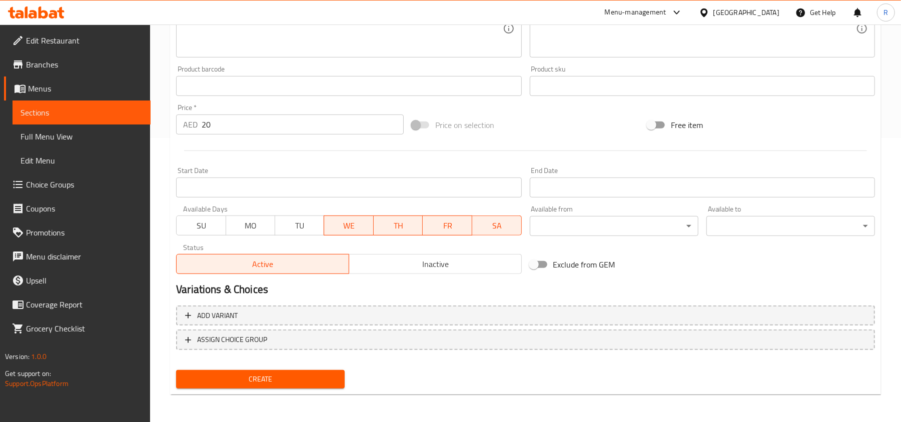
click at [385, 223] on span "TH" at bounding box center [399, 226] width 42 height 15
click at [452, 228] on span "FR" at bounding box center [447, 226] width 41 height 15
click at [487, 229] on span "SA" at bounding box center [496, 226] width 41 height 15
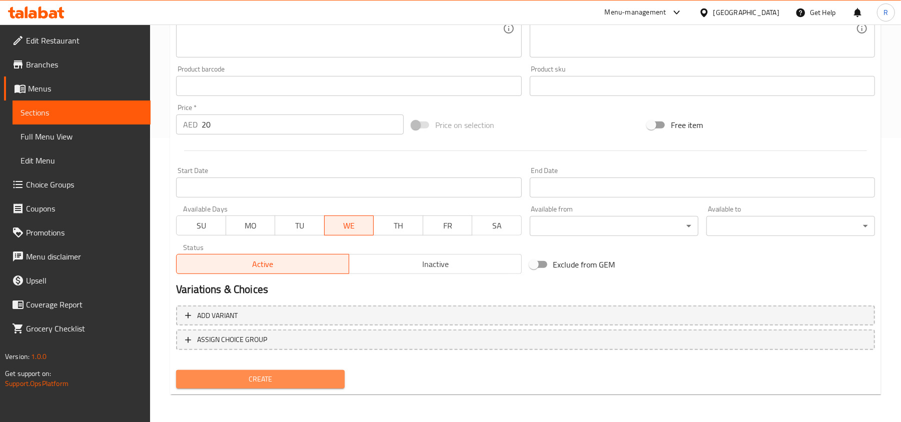
click at [298, 381] on span "Create" at bounding box center [260, 379] width 153 height 13
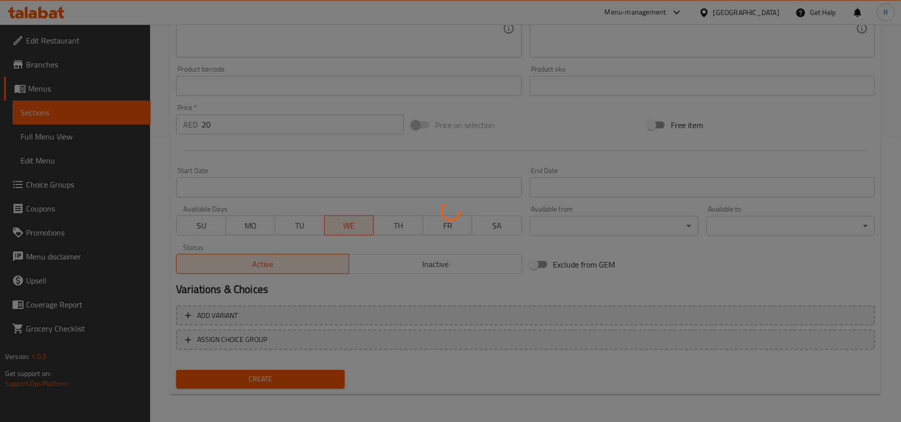
type input "0"
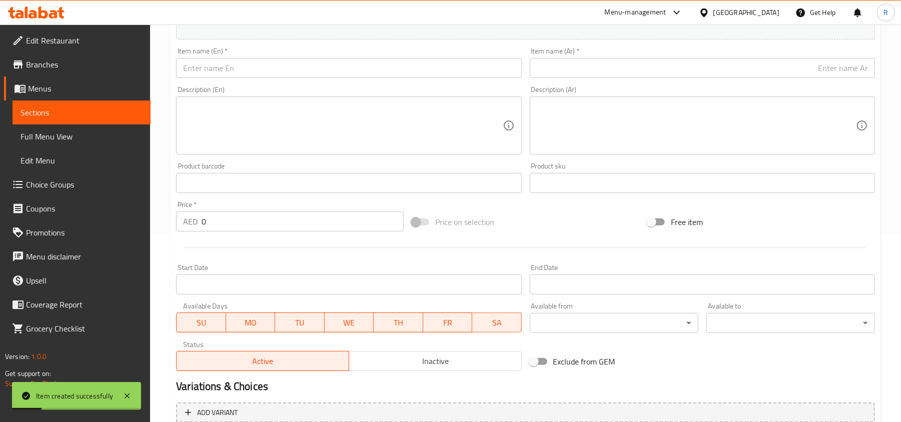
scroll to position [17, 0]
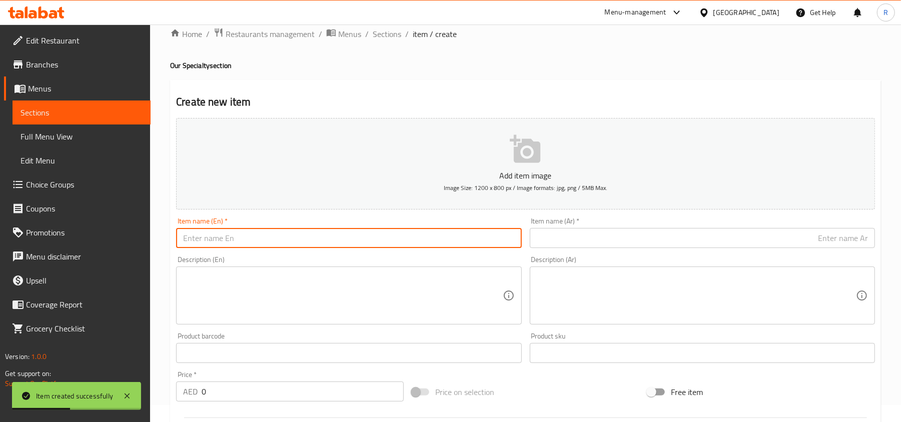
paste input "Aloo Chicken ([DATE] )"
drag, startPoint x: 225, startPoint y: 241, endPoint x: 291, endPoint y: 240, distance: 66.1
click at [291, 240] on input "Aloo Chicken ([DATE] )" at bounding box center [348, 238] width 345 height 20
type input "Aloo Chicken"
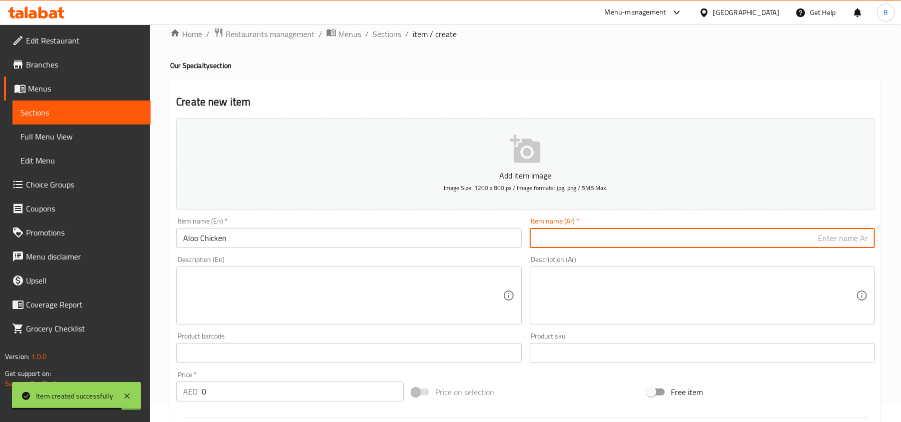
click at [613, 241] on input "text" at bounding box center [702, 238] width 345 height 20
click at [637, 237] on input "text" at bounding box center [702, 238] width 345 height 20
paste input "ألو"
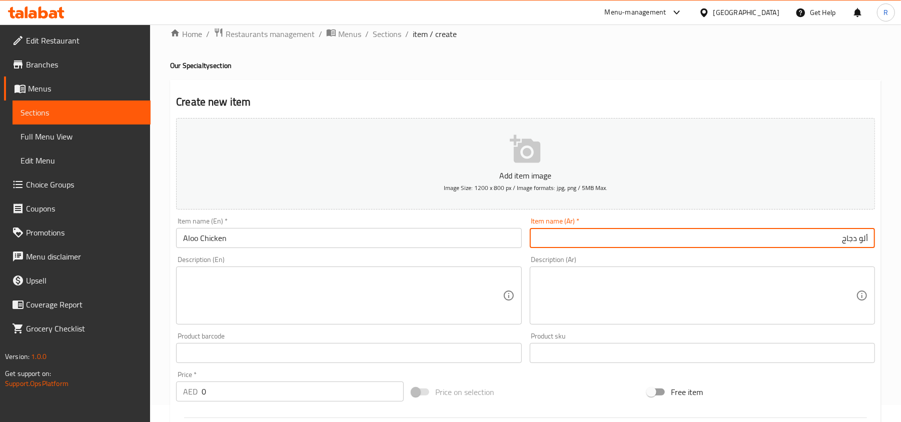
type input "ألو دجاج"
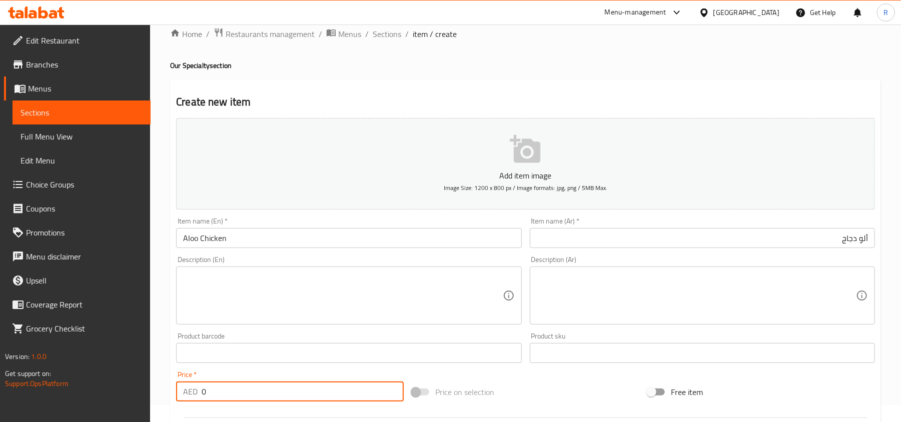
drag, startPoint x: 209, startPoint y: 390, endPoint x: 193, endPoint y: 391, distance: 16.0
click at [193, 391] on div "AED 0 Price *" at bounding box center [290, 392] width 228 height 20
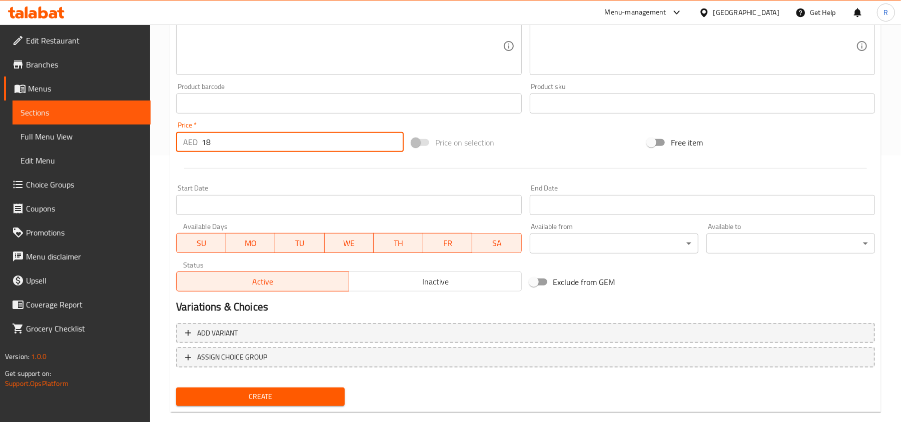
scroll to position [284, 0]
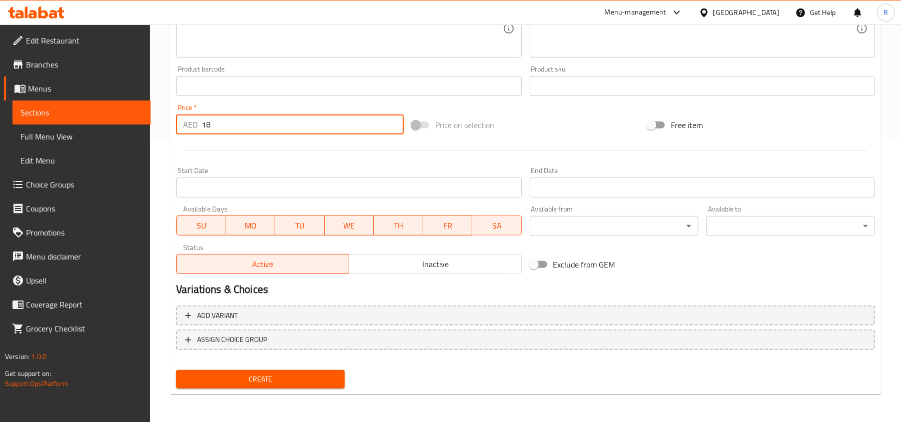
type input "18"
click at [205, 226] on span "SU" at bounding box center [201, 226] width 41 height 15
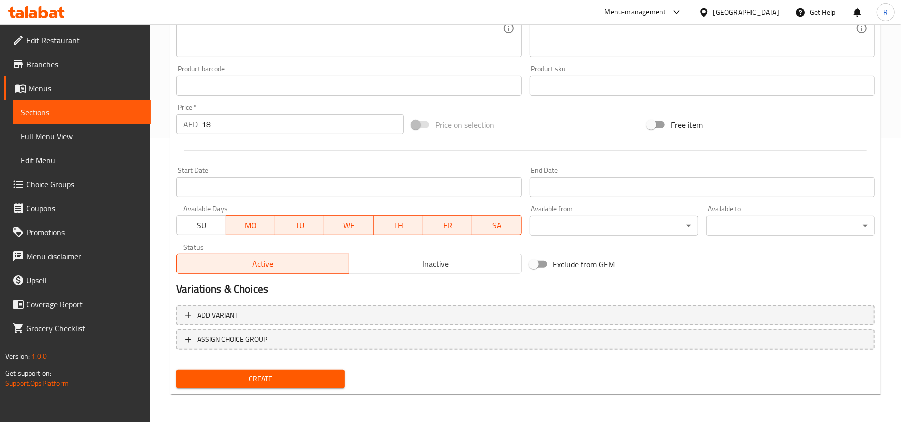
click at [297, 227] on span "TU" at bounding box center [300, 226] width 42 height 15
click at [353, 225] on span "WE" at bounding box center [348, 226] width 41 height 15
click at [431, 223] on span "FR" at bounding box center [448, 226] width 42 height 15
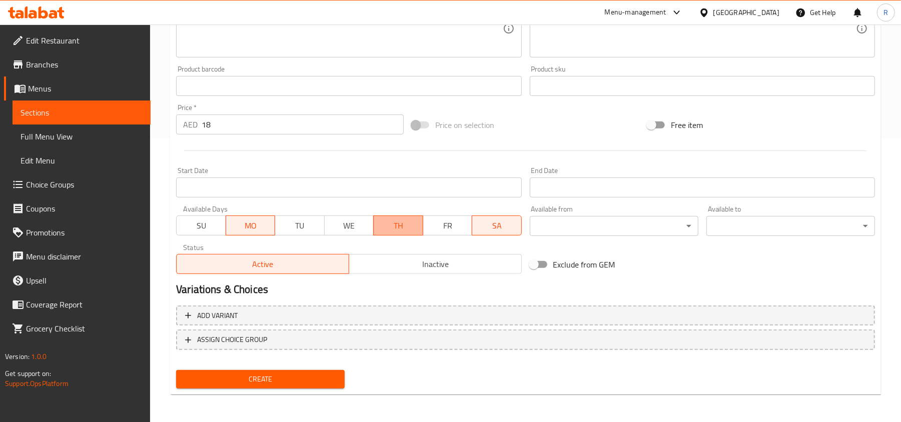
click at [394, 223] on span "TH" at bounding box center [398, 226] width 41 height 15
click at [495, 225] on span "SA" at bounding box center [496, 226] width 41 height 15
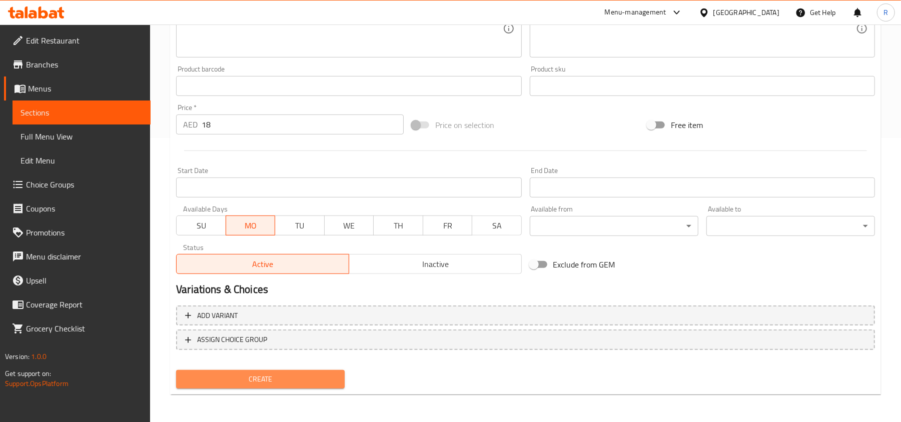
click at [327, 381] on span "Create" at bounding box center [260, 379] width 153 height 13
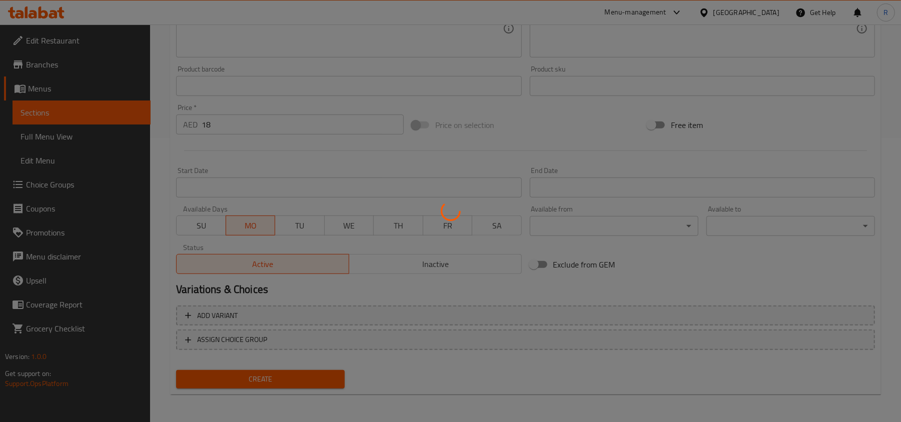
type input "0"
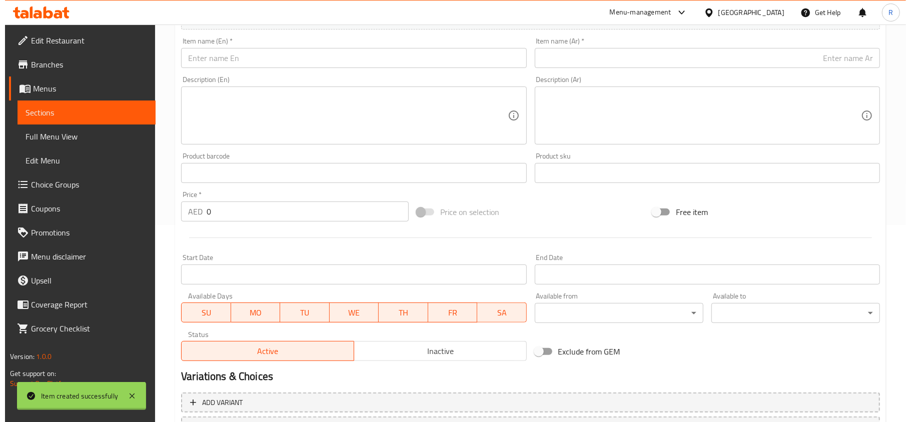
scroll to position [0, 0]
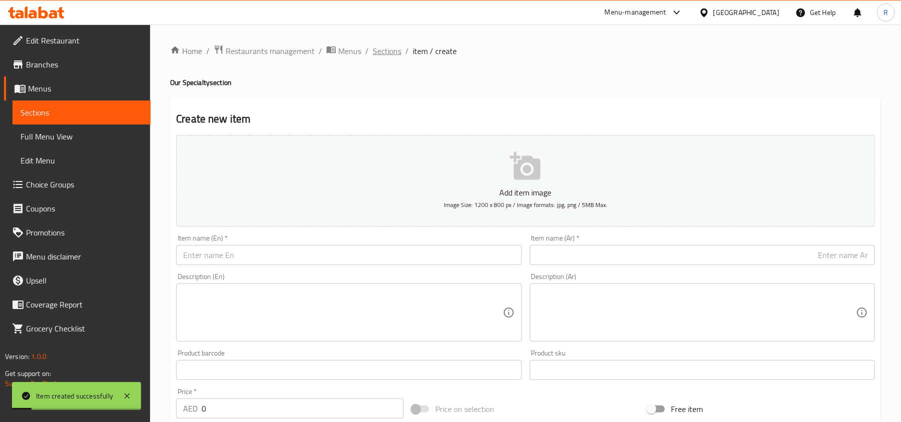
click at [387, 49] on span "Sections" at bounding box center [387, 51] width 29 height 12
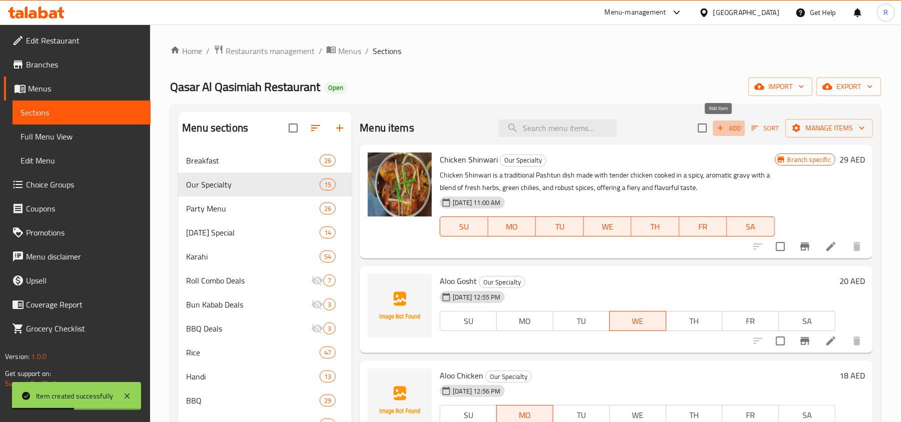
click at [716, 127] on icon "button" at bounding box center [720, 128] width 9 height 9
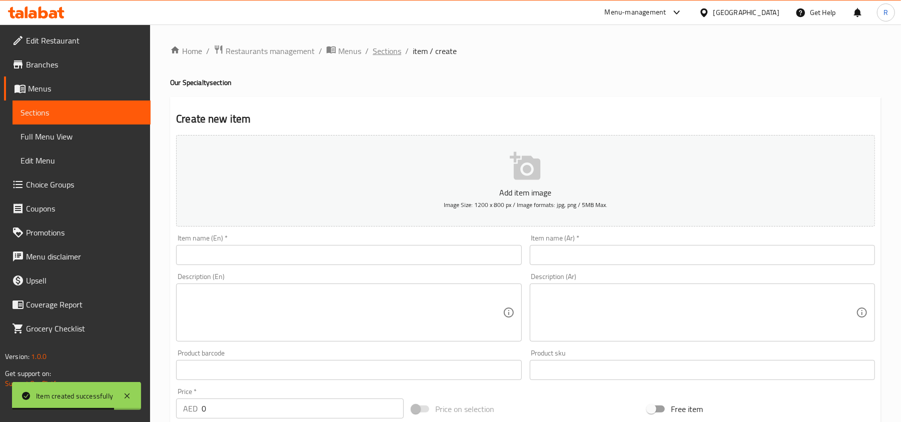
click at [373, 53] on span "Sections" at bounding box center [387, 51] width 29 height 12
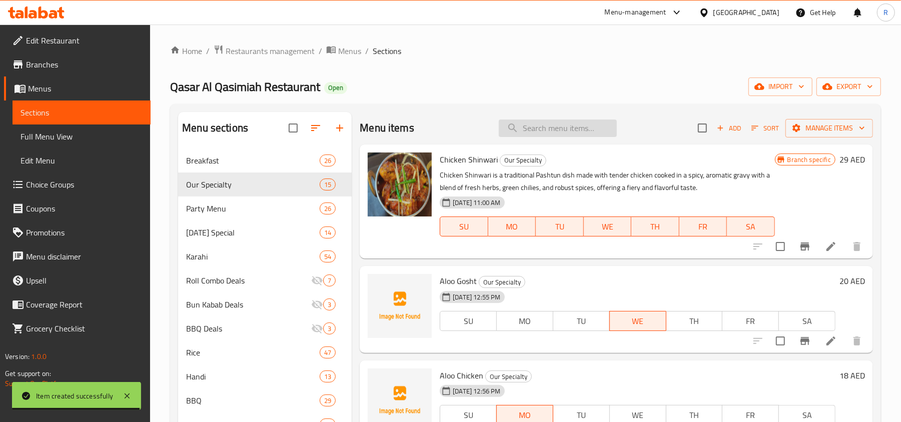
paste input "Chapli Kebab"
type input "Chapli Kebab"
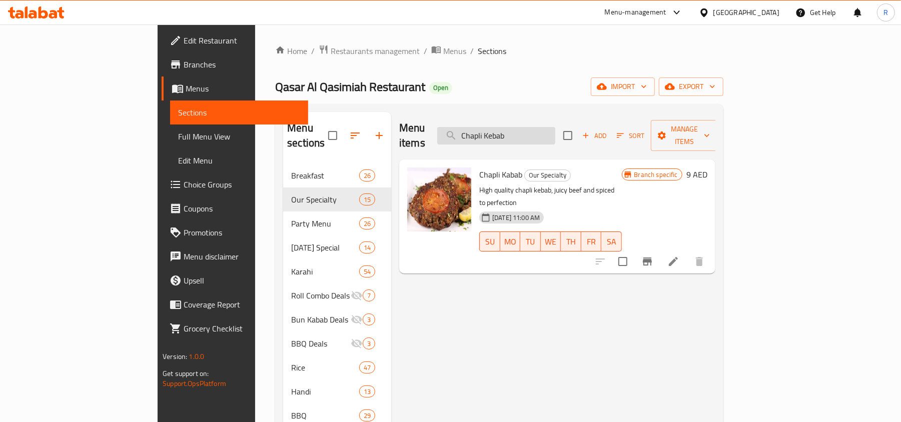
click at [547, 136] on input "Chapli Kebab" at bounding box center [496, 136] width 118 height 18
click at [547, 135] on input "Chapli Kebab" at bounding box center [496, 136] width 118 height 18
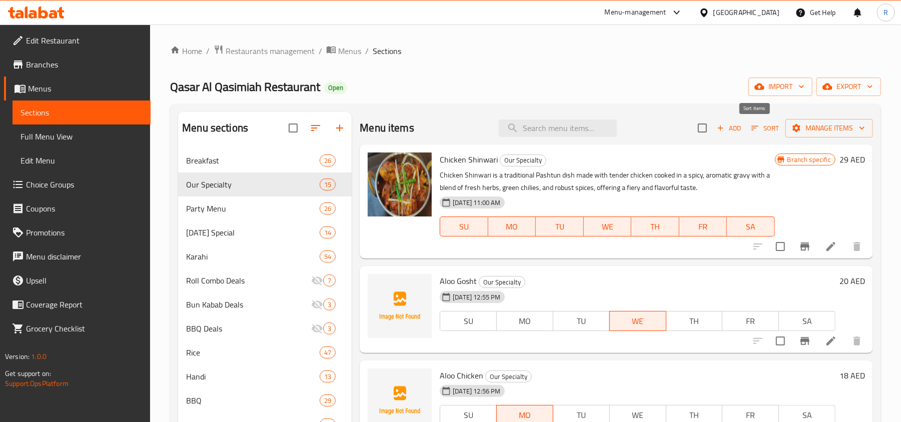
click at [763, 126] on span "Sort" at bounding box center [766, 129] width 28 height 12
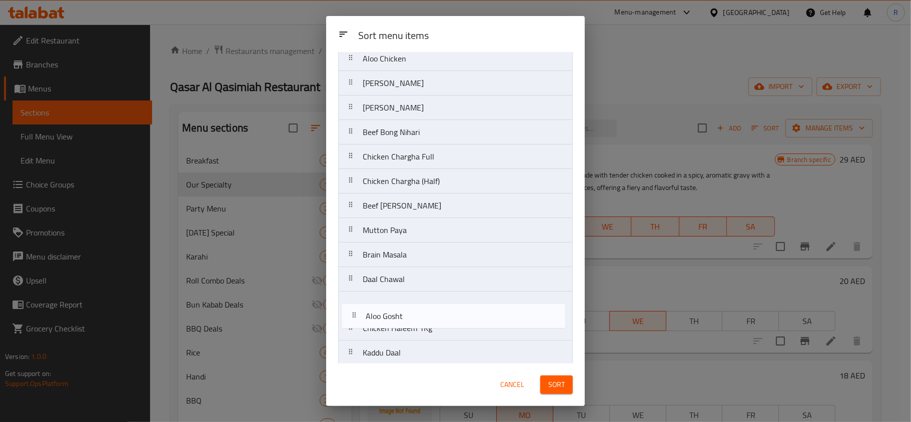
scroll to position [93, 0]
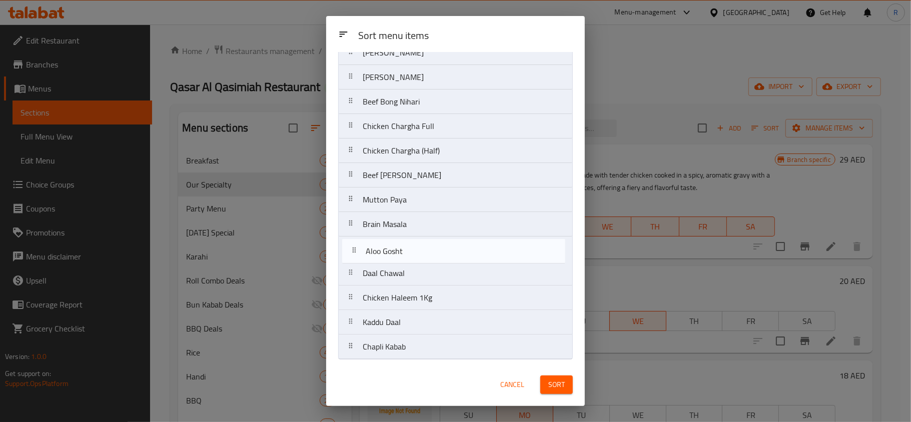
drag, startPoint x: 396, startPoint y: 125, endPoint x: 399, endPoint y: 260, distance: 135.6
click at [399, 260] on nav "Chicken Shinwari Aloo Gosht Aloo Chicken Mutton Shinwari Tawa Qeema Beef Bong N…" at bounding box center [455, 175] width 235 height 369
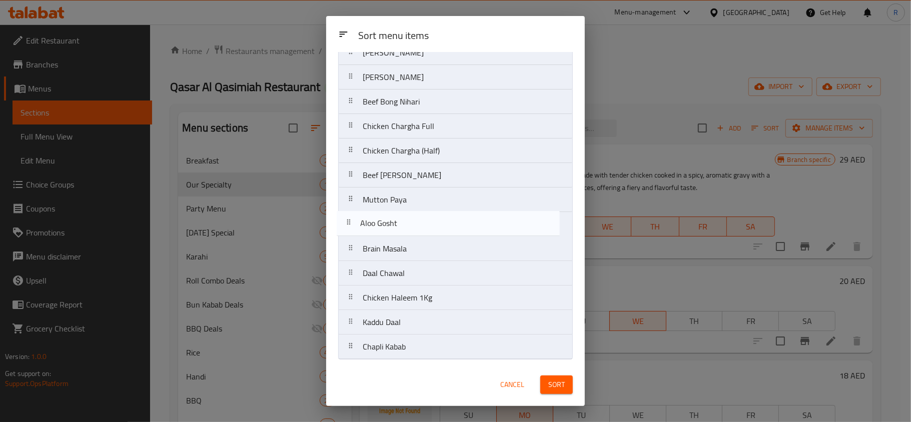
drag, startPoint x: 411, startPoint y: 249, endPoint x: 410, endPoint y: 221, distance: 28.5
click at [410, 221] on nav "Chicken Shinwari Aloo Chicken Mutton Shinwari Tawa Qeema Beef Bong Nihari Chick…" at bounding box center [455, 175] width 235 height 369
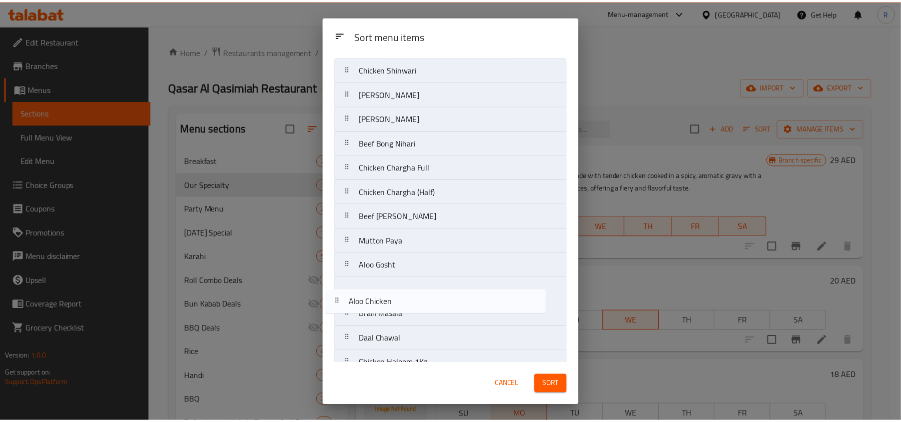
scroll to position [30, 0]
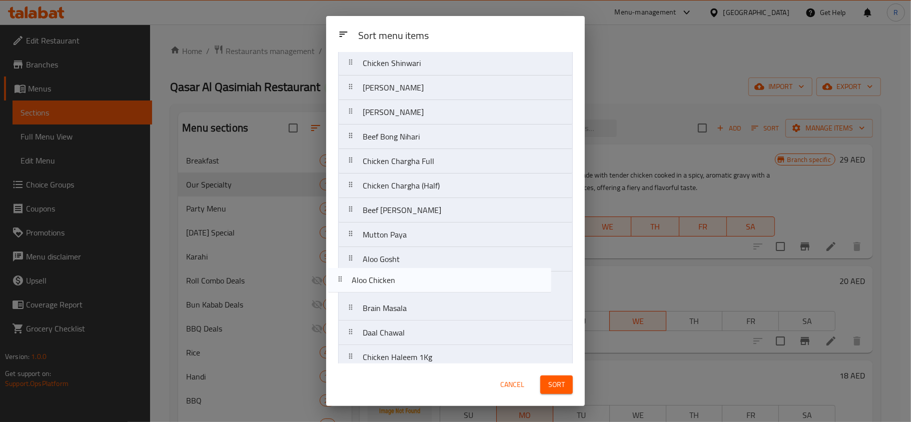
drag, startPoint x: 423, startPoint y: 124, endPoint x: 412, endPoint y: 289, distance: 165.5
click at [412, 289] on nav "Chicken Shinwari Aloo Chicken Mutton Shinwari Tawa Qeema Beef Bong Nihari Chick…" at bounding box center [455, 235] width 235 height 369
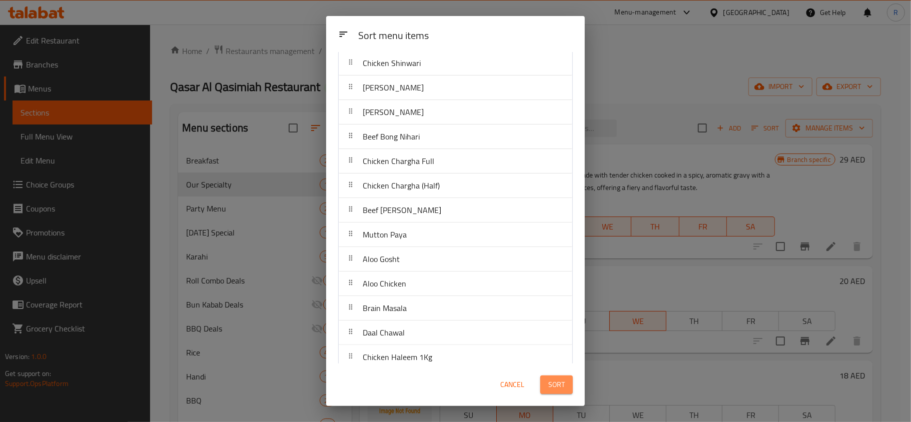
click at [562, 384] on span "Sort" at bounding box center [556, 385] width 17 height 13
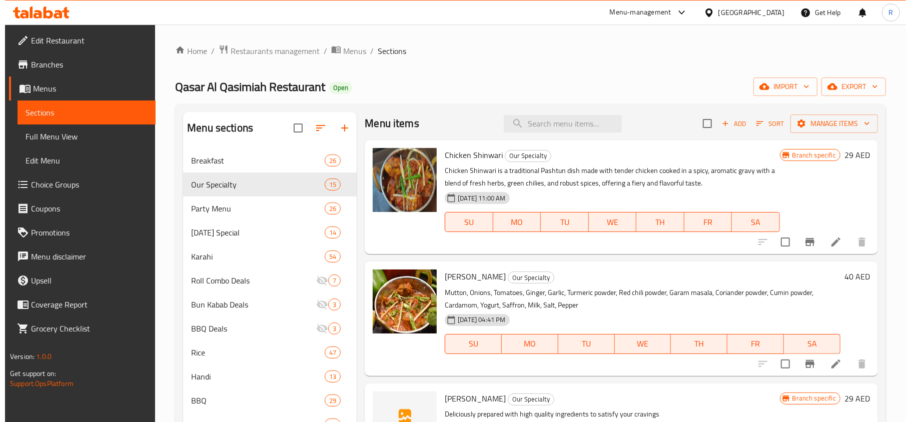
scroll to position [0, 0]
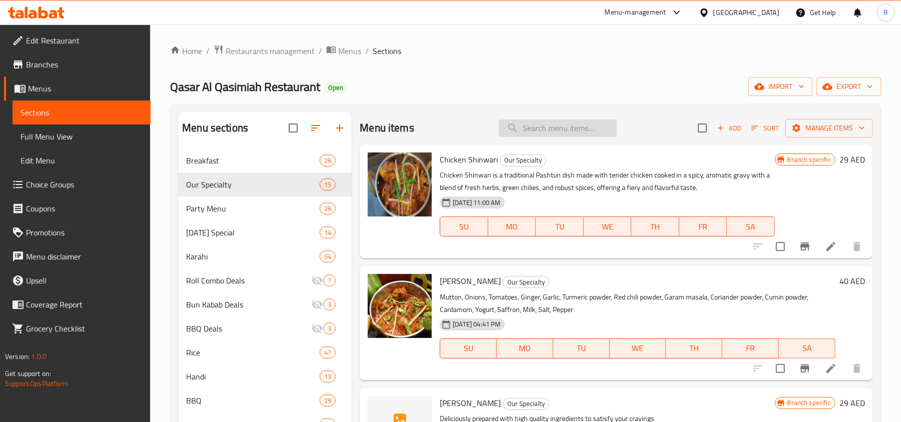
paste input "Brain Masala"
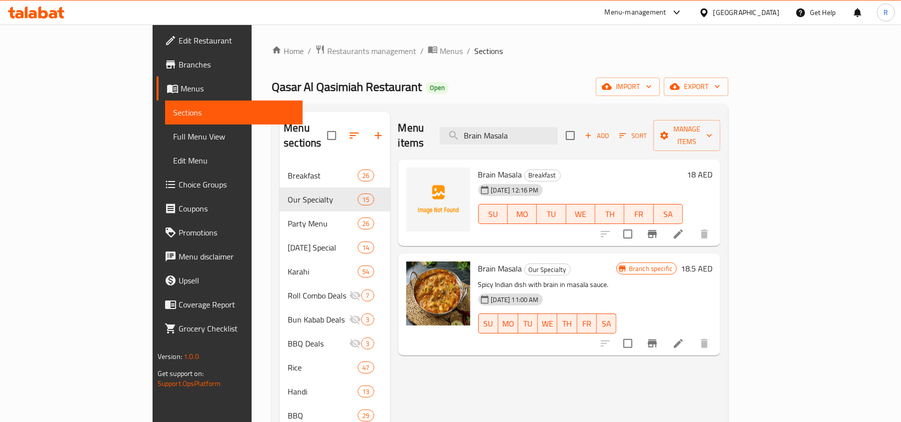
type input "Brain Masala"
click at [558, 134] on input "Brain Masala" at bounding box center [499, 136] width 118 height 18
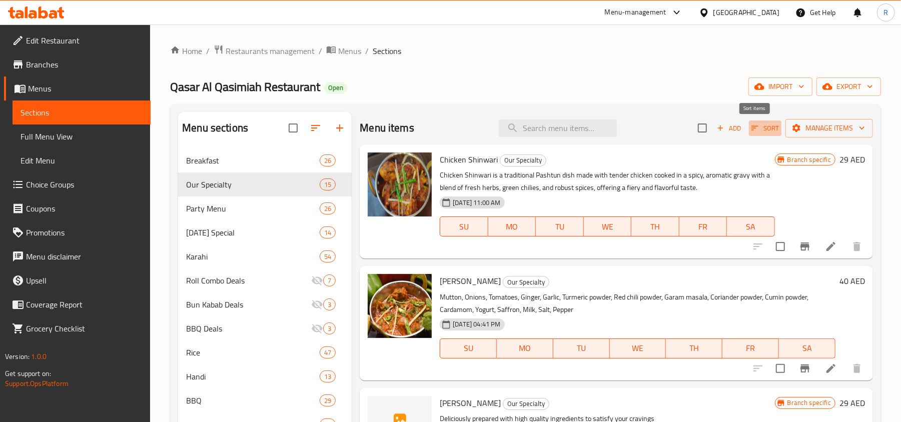
click at [753, 129] on span "Sort" at bounding box center [766, 129] width 28 height 12
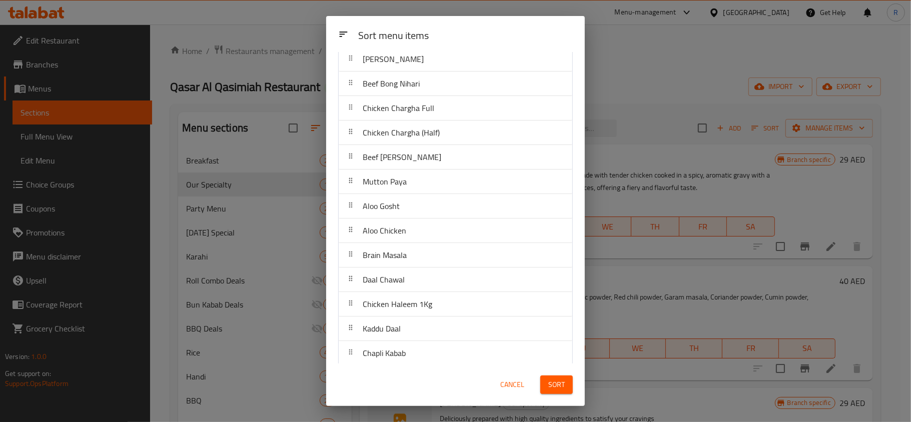
scroll to position [93, 0]
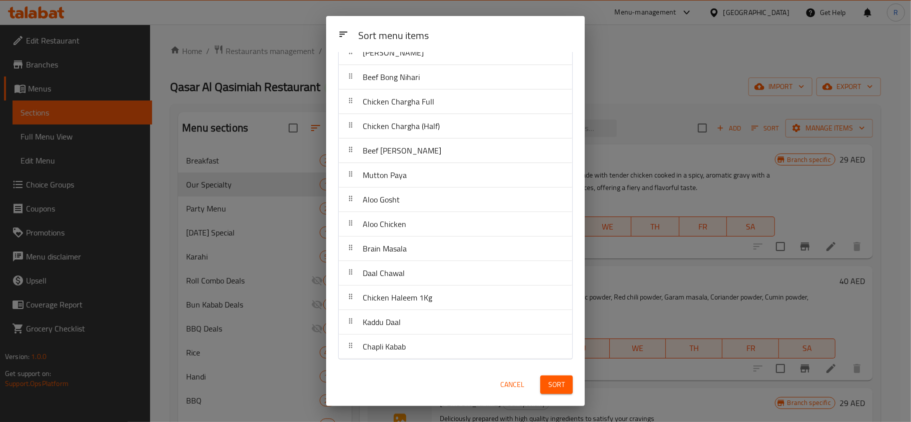
click at [512, 385] on span "Cancel" at bounding box center [512, 385] width 24 height 13
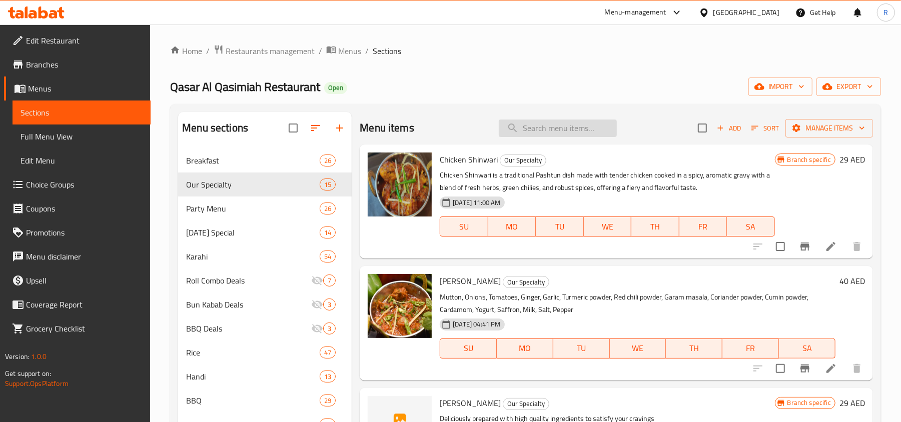
click at [530, 127] on input "search" at bounding box center [558, 129] width 118 height 18
paste input "Chicken Haleem"
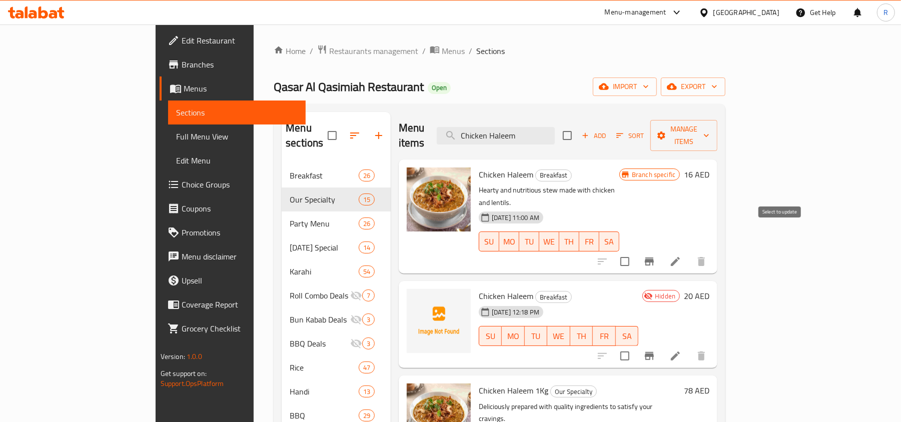
type input "Chicken Haleem"
click at [636, 251] on input "checkbox" at bounding box center [625, 261] width 21 height 21
click at [710, 126] on span "Manage items" at bounding box center [684, 135] width 51 height 25
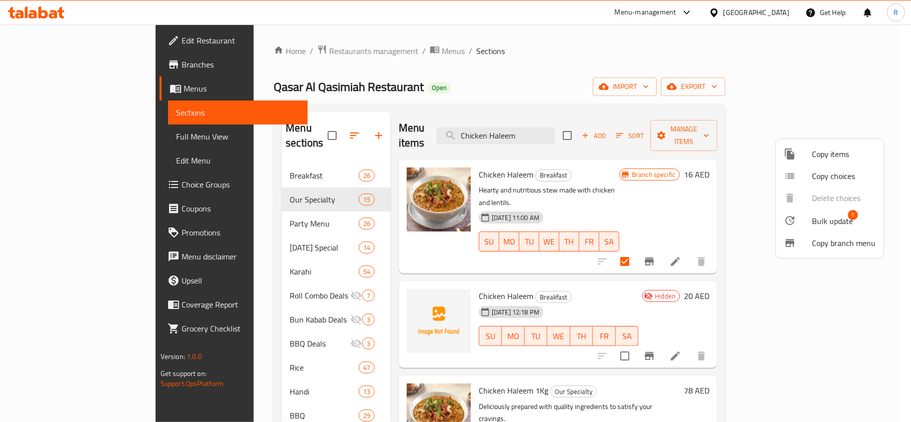
click at [821, 221] on span "Bulk update" at bounding box center [832, 221] width 41 height 12
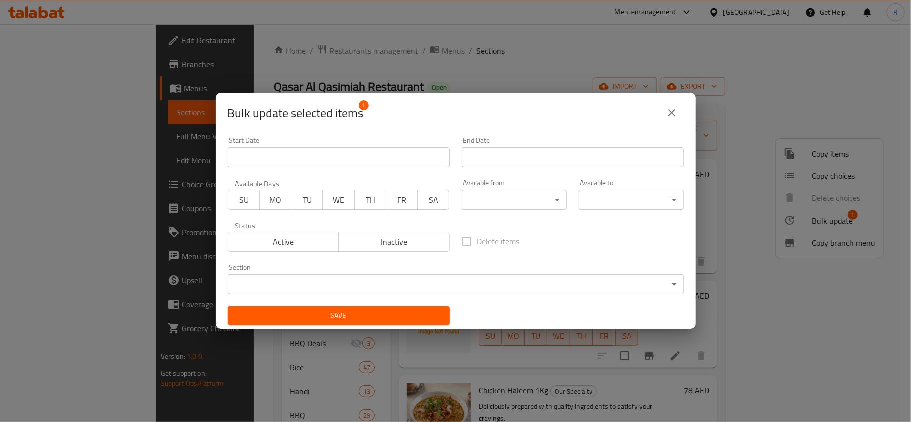
click at [342, 277] on body "​ Menu-management [GEOGRAPHIC_DATA] Get Help R Edit Restaurant Branches Menus S…" at bounding box center [455, 224] width 911 height 398
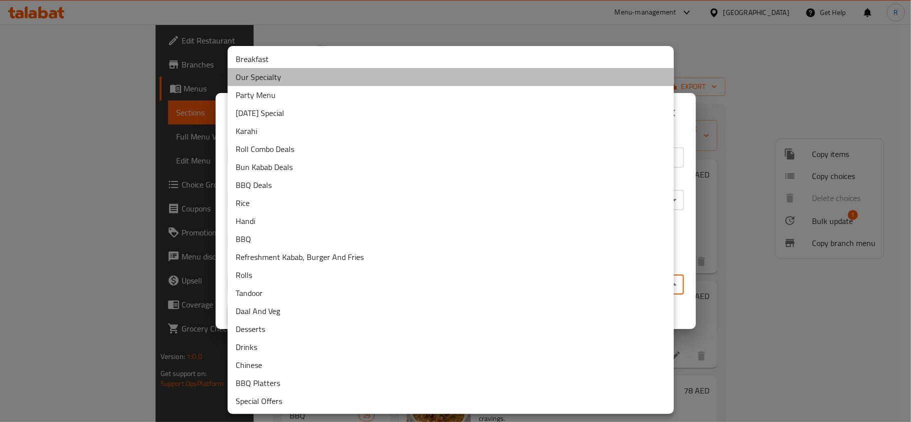
click at [279, 81] on li "Our Specialty" at bounding box center [451, 77] width 446 height 18
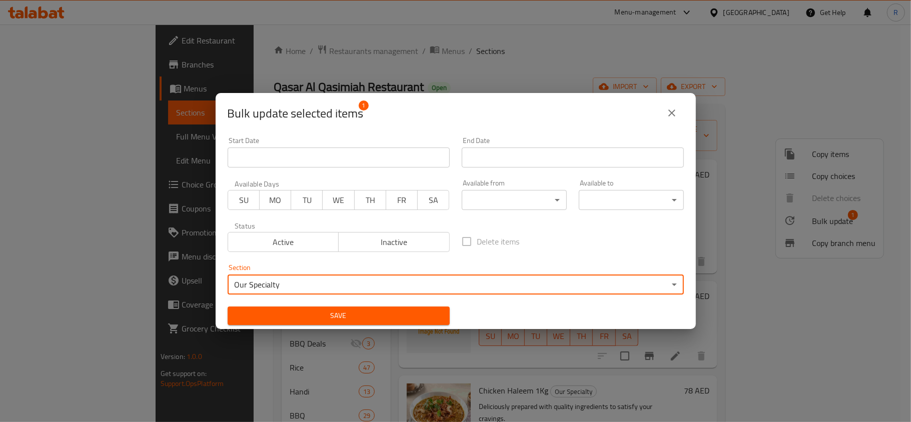
click at [374, 312] on span "Save" at bounding box center [339, 316] width 206 height 13
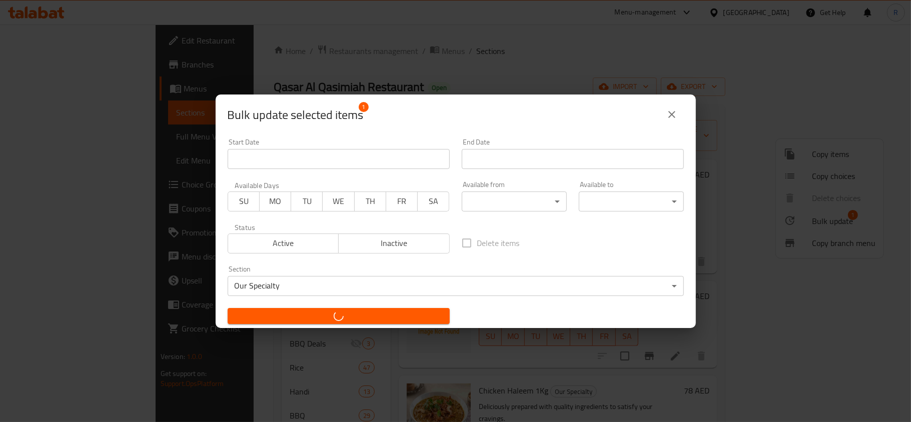
checkbox input "false"
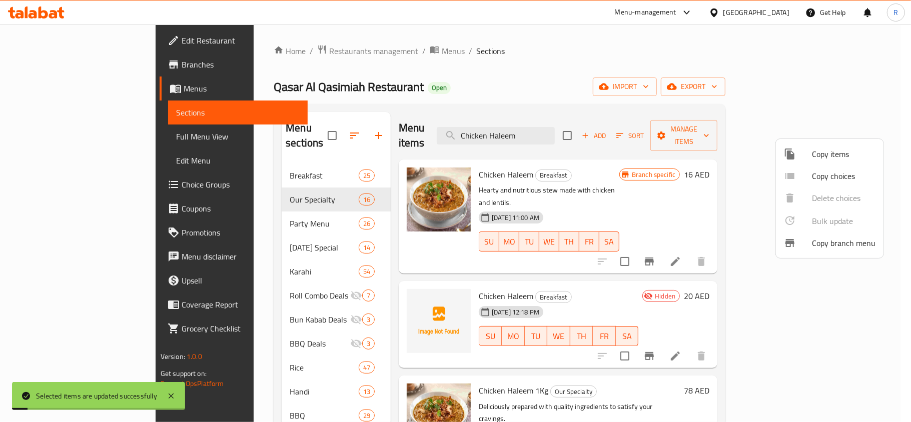
click at [621, 177] on div at bounding box center [455, 211] width 911 height 422
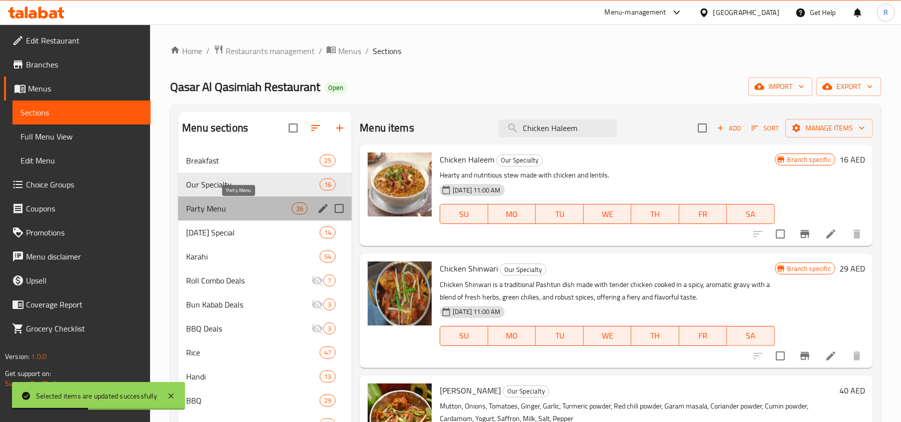
click at [227, 203] on span "Party Menu" at bounding box center [239, 209] width 106 height 12
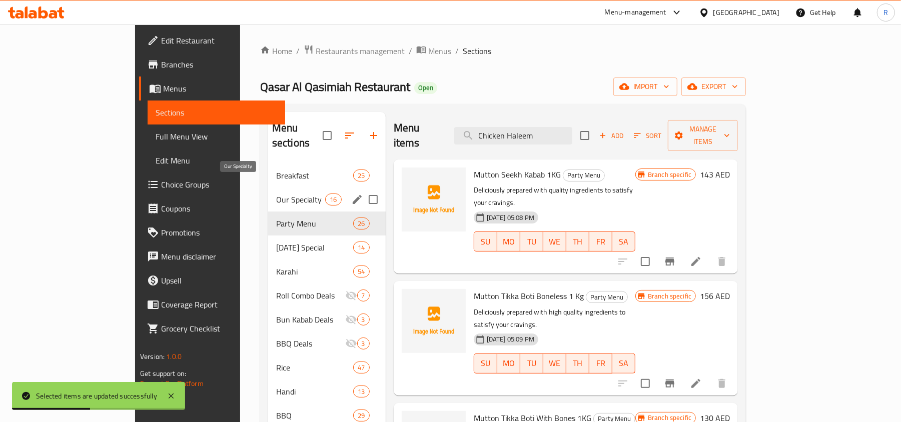
click at [276, 194] on span "Our Specialty" at bounding box center [301, 200] width 50 height 12
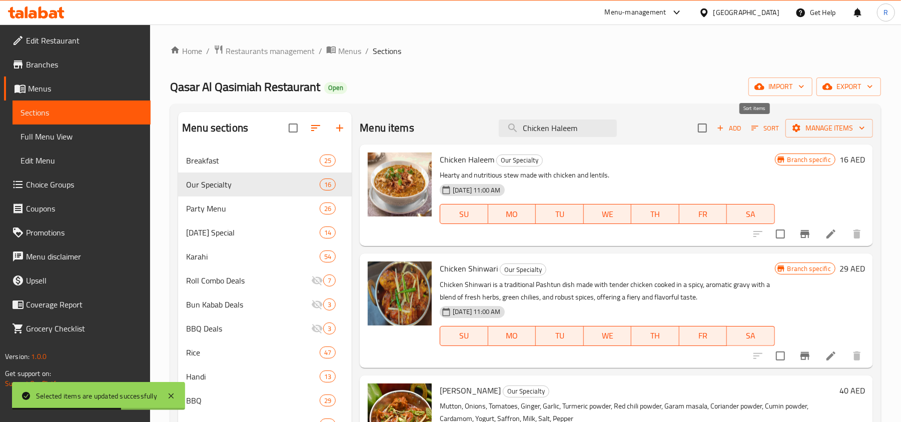
click at [755, 125] on span "Sort" at bounding box center [766, 129] width 28 height 12
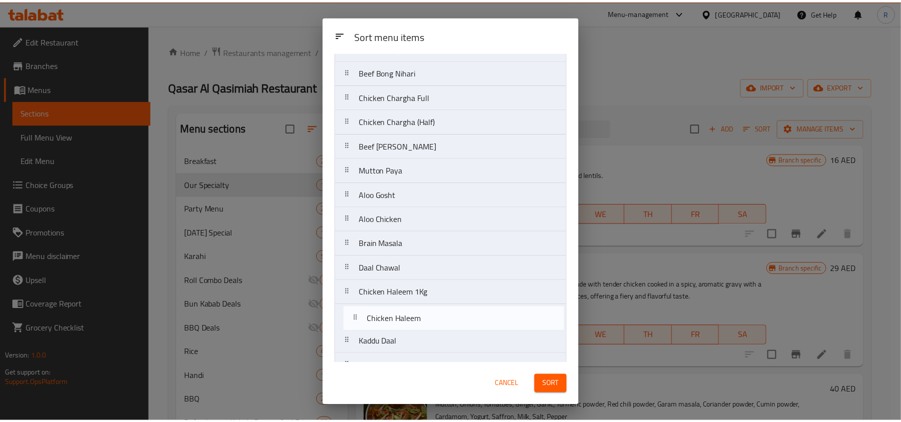
scroll to position [117, 0]
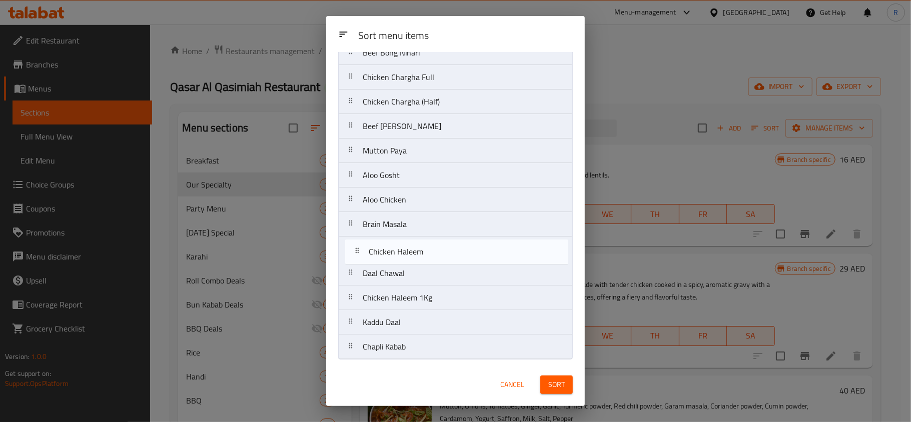
drag, startPoint x: 415, startPoint y: 93, endPoint x: 421, endPoint y: 255, distance: 162.2
click at [421, 255] on nav "Chicken Haleem Chicken Shinwari Mutton Shinwari Tawa Qeema Beef Bong Nihari Chi…" at bounding box center [455, 162] width 235 height 393
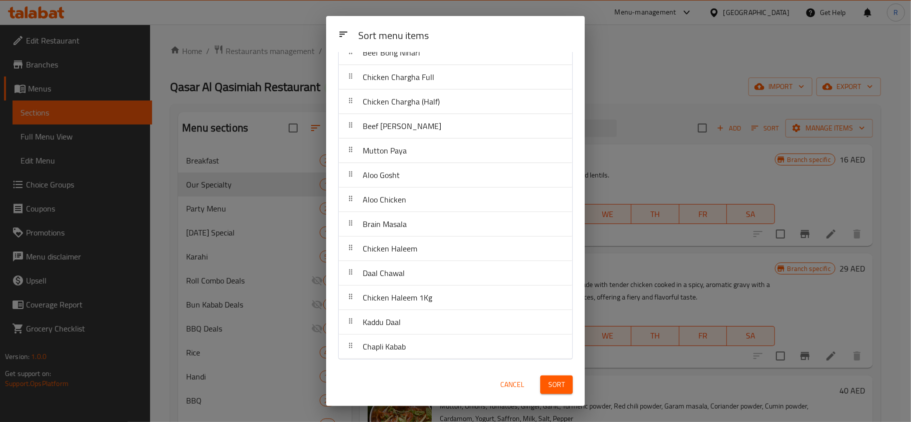
click at [548, 381] on span "Sort" at bounding box center [556, 385] width 17 height 13
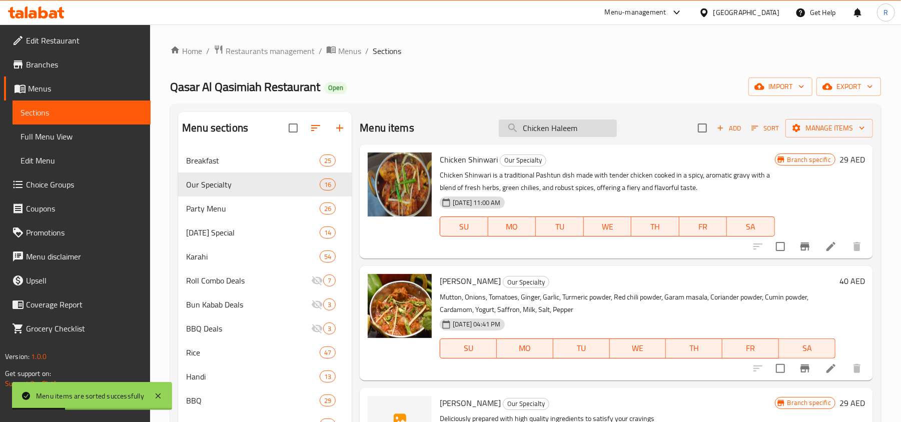
click at [524, 130] on input "Chicken Haleem" at bounding box center [558, 129] width 118 height 18
paste input "Daal Chawal"
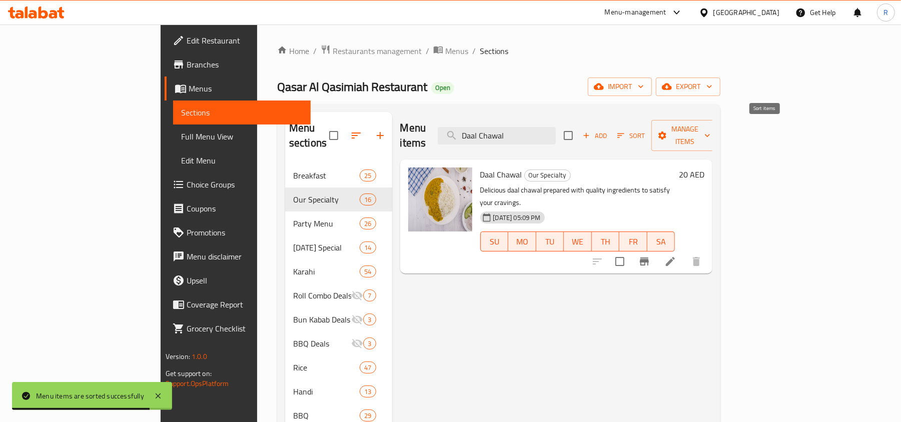
type input "Daal Chawal"
click at [626, 131] on icon "button" at bounding box center [621, 135] width 9 height 9
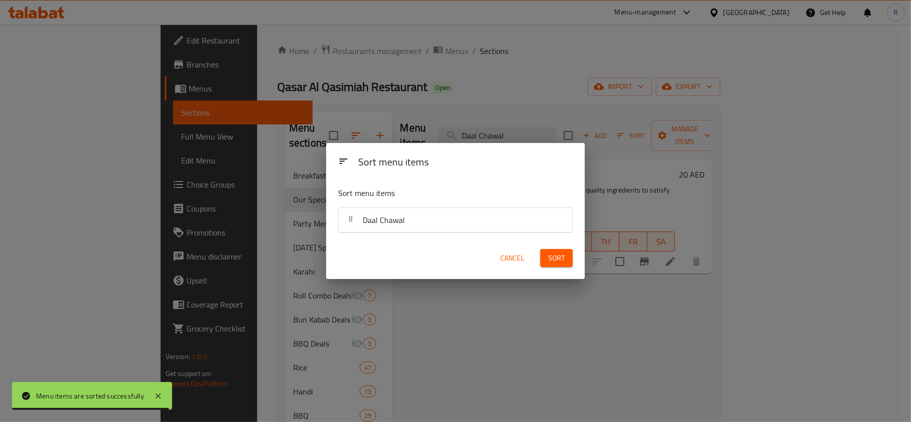
click at [506, 257] on span "Cancel" at bounding box center [512, 258] width 24 height 13
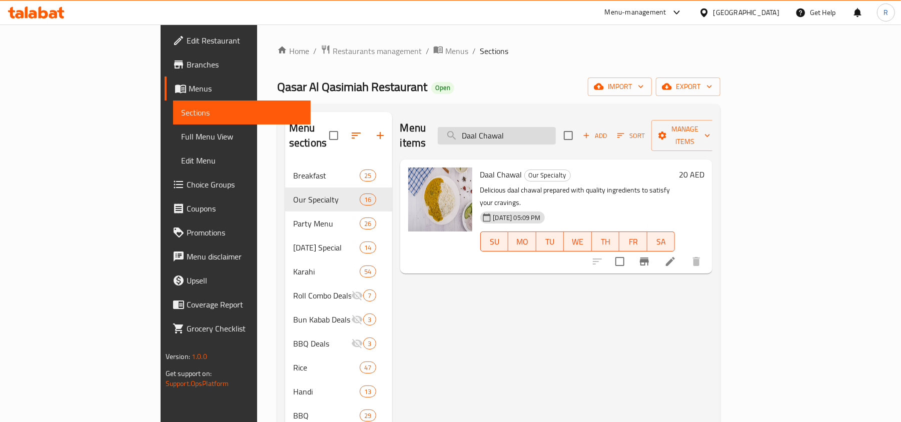
click at [549, 127] on input "Daal Chawal" at bounding box center [497, 136] width 118 height 18
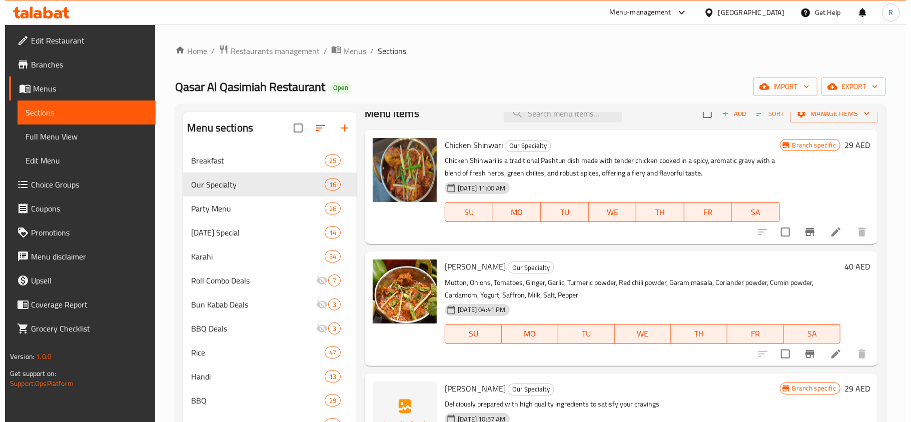
scroll to position [0, 0]
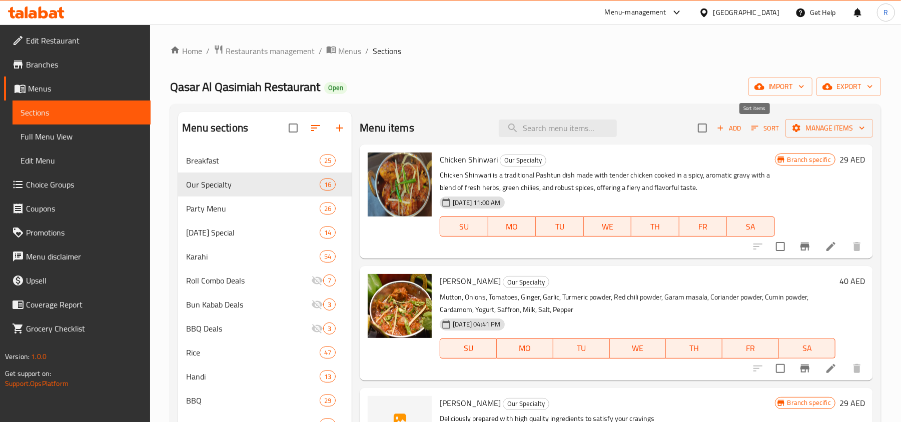
click at [752, 127] on icon "button" at bounding box center [755, 128] width 7 height 5
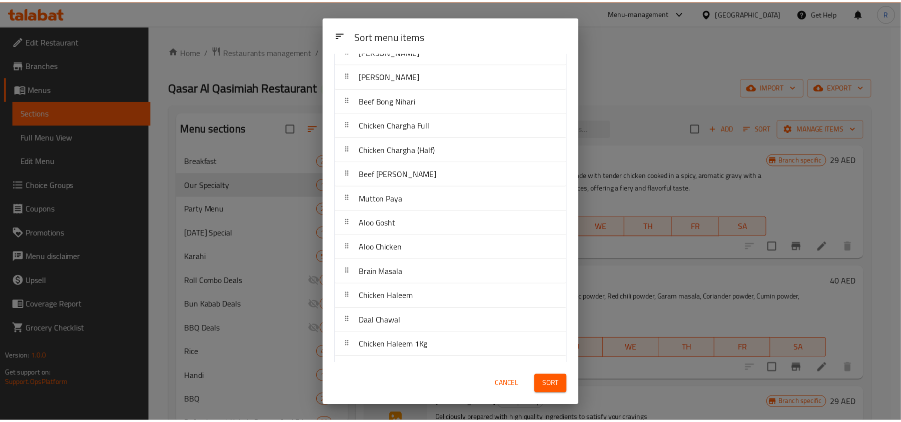
scroll to position [117, 0]
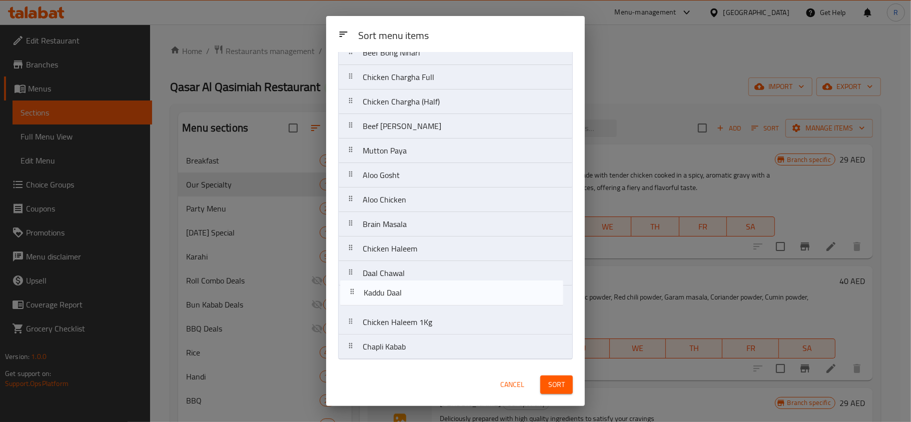
drag, startPoint x: 416, startPoint y: 330, endPoint x: 418, endPoint y: 298, distance: 32.1
click at [418, 298] on nav "Chicken Shinwari Mutton Shinwari Tawa Qeema Beef Bong Nihari Chicken Chargha Fu…" at bounding box center [455, 162] width 235 height 393
drag, startPoint x: 412, startPoint y: 351, endPoint x: 423, endPoint y: 286, distance: 66.0
click at [416, 277] on nav "Chicken Shinwari Mutton Shinwari Tawa Qeema Beef Bong Nihari Chicken Chargha Fu…" at bounding box center [455, 162] width 235 height 393
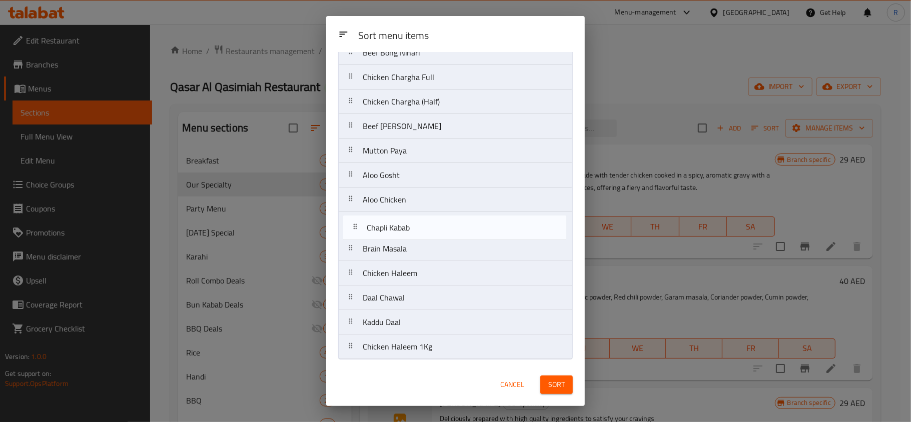
drag, startPoint x: 430, startPoint y: 275, endPoint x: 434, endPoint y: 227, distance: 48.7
click at [434, 227] on nav "Chicken Shinwari Mutton Shinwari Tawa Qeema Beef Bong Nihari Chicken Chargha Fu…" at bounding box center [455, 162] width 235 height 393
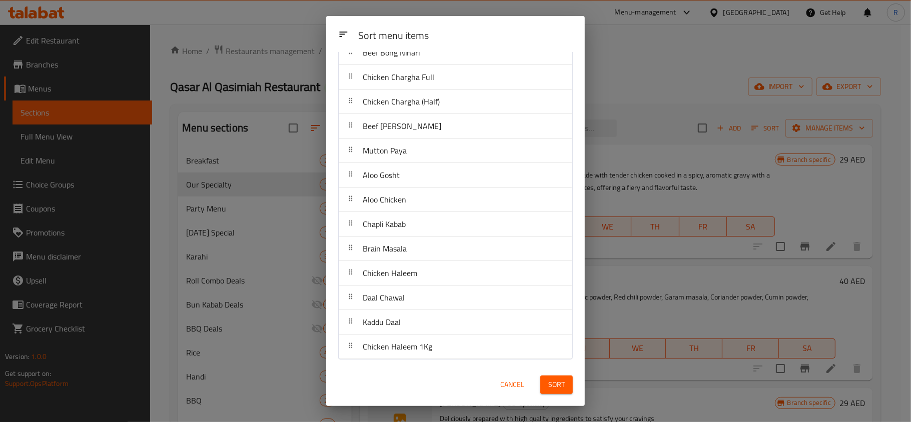
click at [549, 384] on span "Sort" at bounding box center [556, 385] width 17 height 13
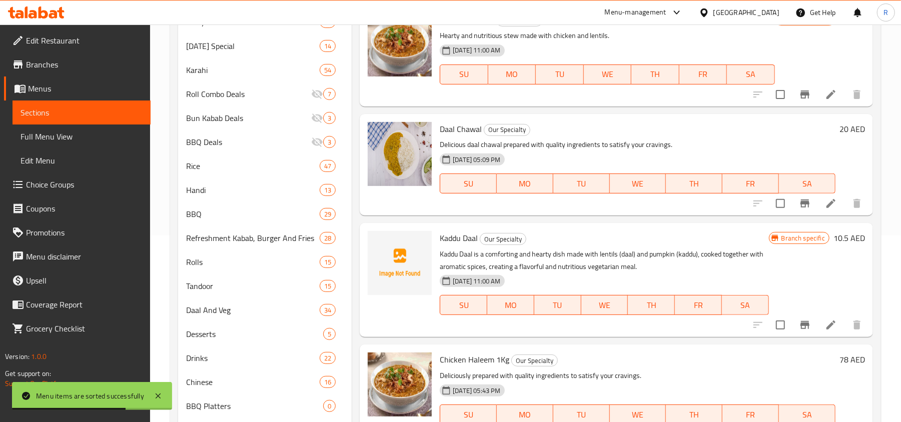
scroll to position [239, 0]
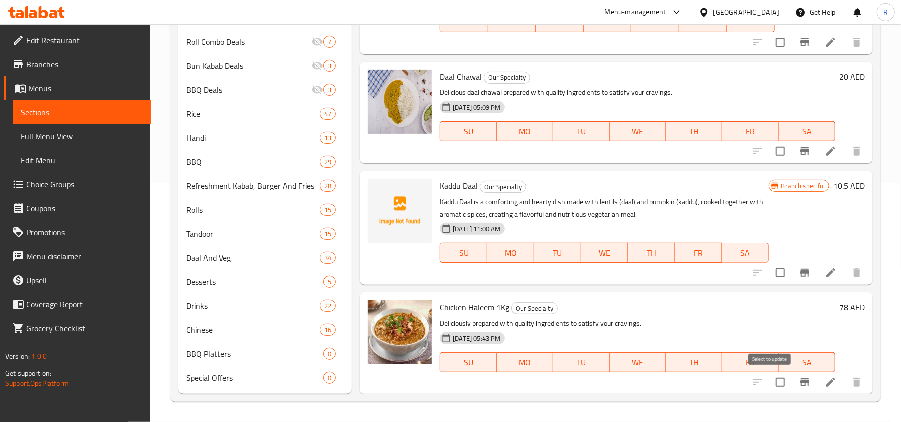
click at [771, 382] on input "checkbox" at bounding box center [780, 382] width 21 height 21
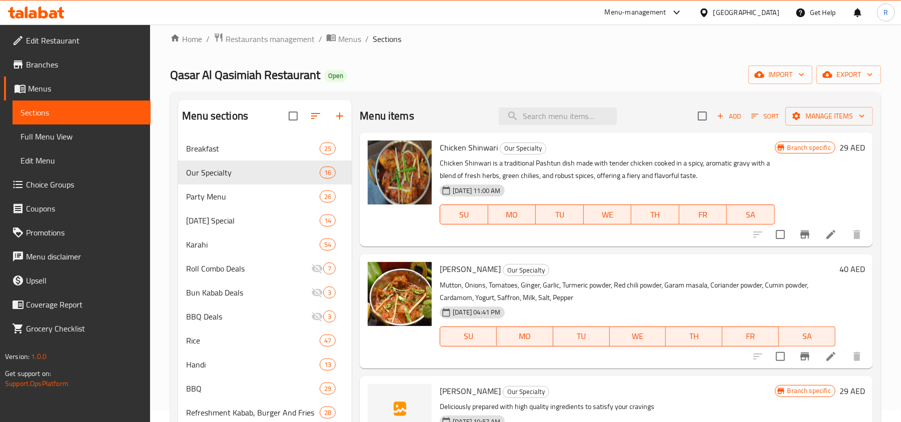
scroll to position [0, 0]
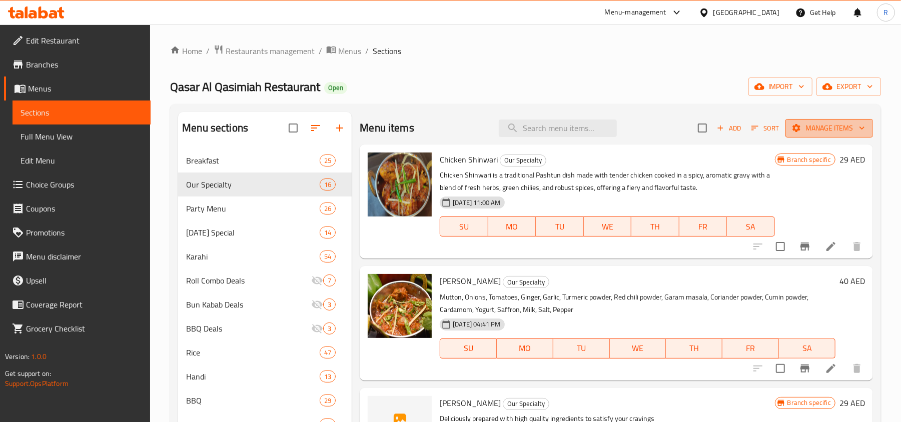
click at [795, 128] on span "Manage items" at bounding box center [830, 128] width 72 height 13
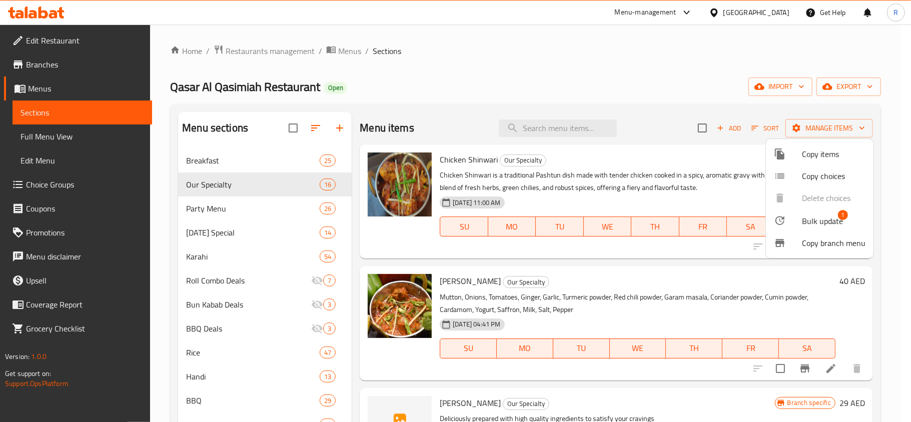
click at [843, 222] on span "Bulk update 1" at bounding box center [834, 220] width 64 height 13
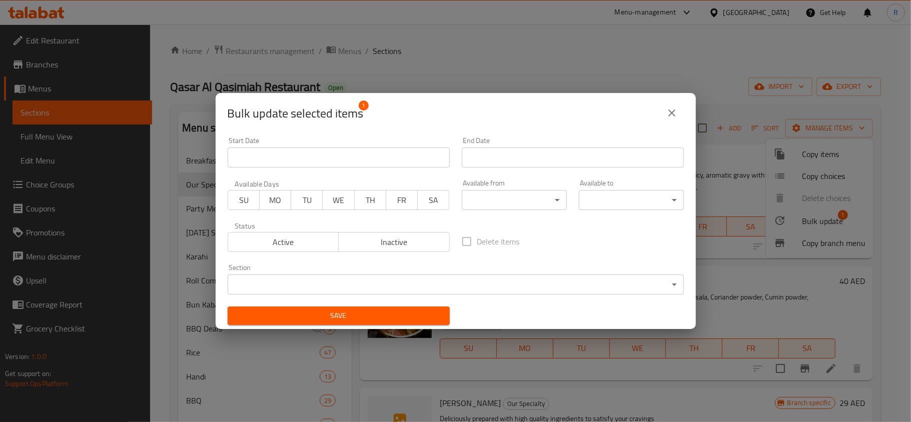
click at [447, 279] on body "​ Menu-management [GEOGRAPHIC_DATA] Get Help R Edit Restaurant Branches Menus S…" at bounding box center [455, 224] width 911 height 398
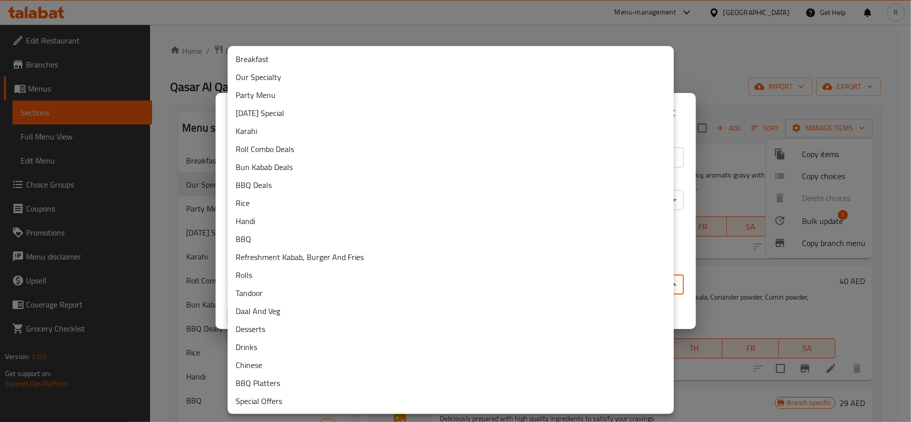
click at [289, 181] on li "BBQ Deals" at bounding box center [451, 185] width 446 height 18
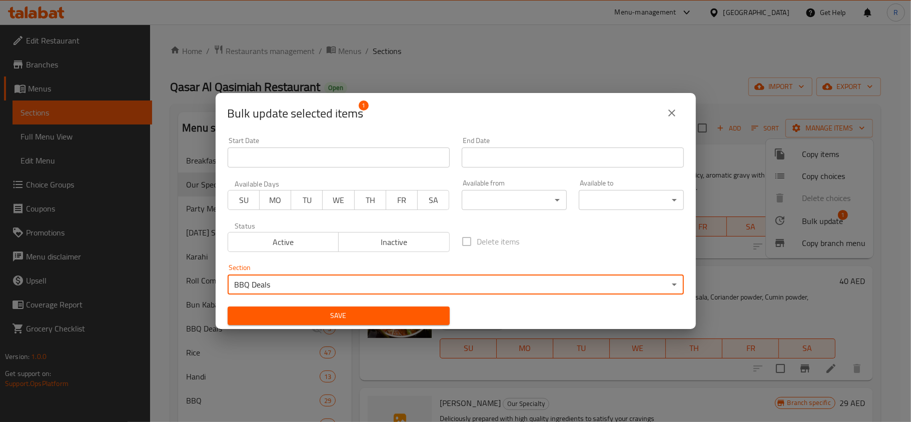
click at [362, 285] on body "​ Menu-management [GEOGRAPHIC_DATA] Get Help R Edit Restaurant Branches Menus S…" at bounding box center [455, 224] width 911 height 398
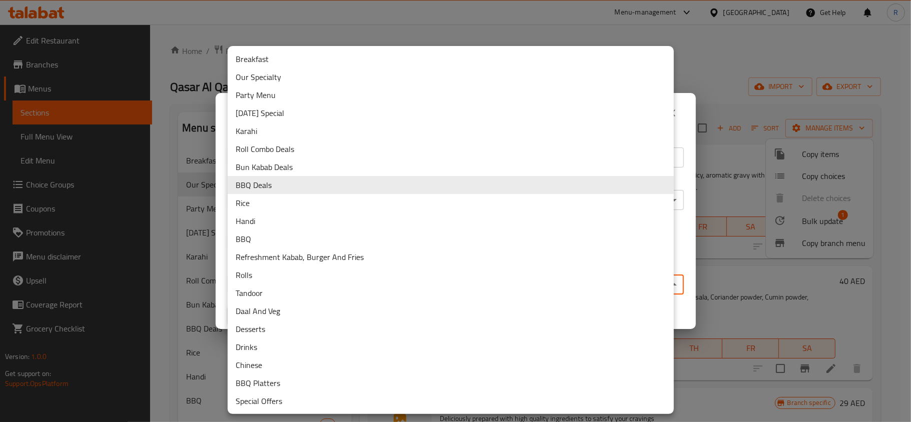
click at [255, 233] on li "BBQ" at bounding box center [451, 239] width 446 height 18
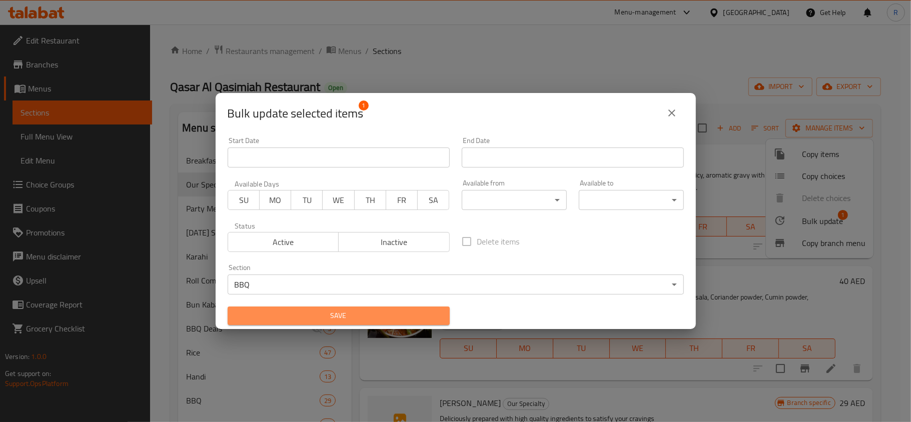
click at [393, 316] on span "Save" at bounding box center [339, 316] width 206 height 13
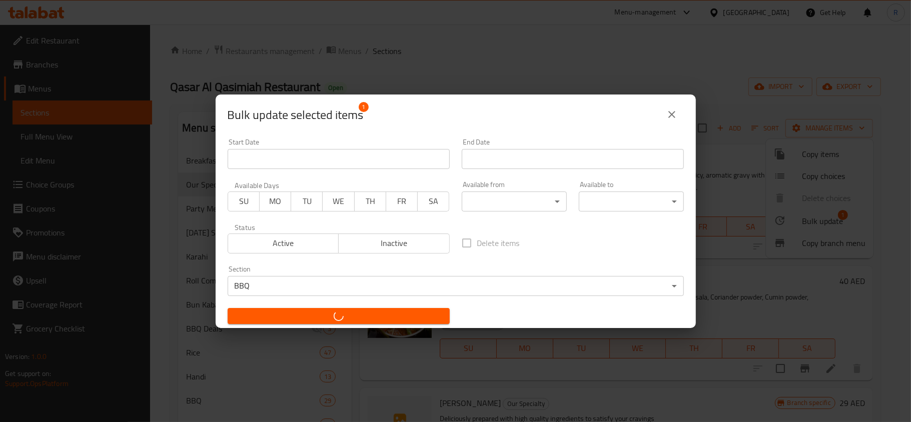
checkbox input "false"
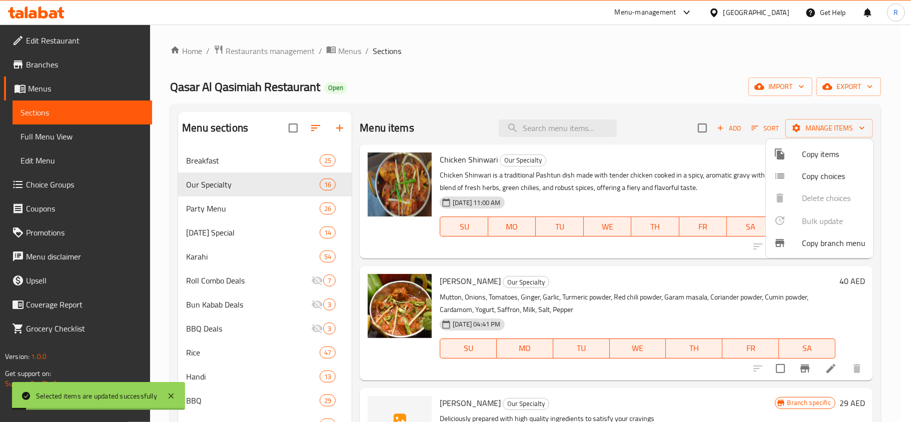
click at [617, 302] on div at bounding box center [455, 211] width 911 height 422
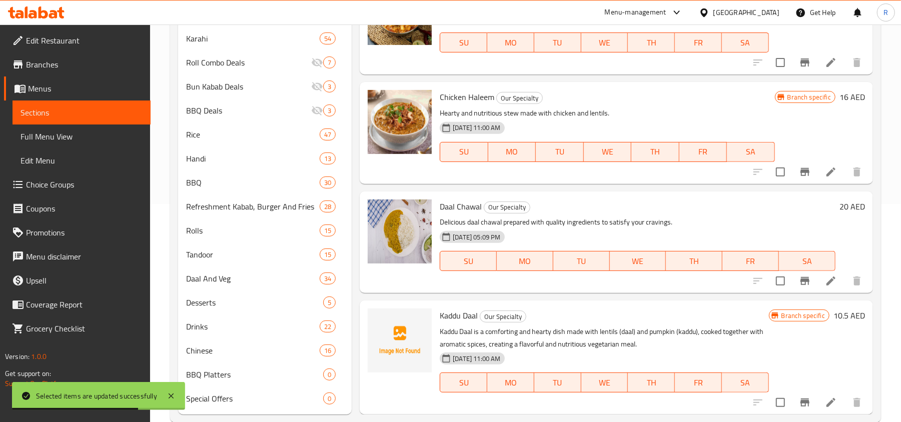
scroll to position [239, 0]
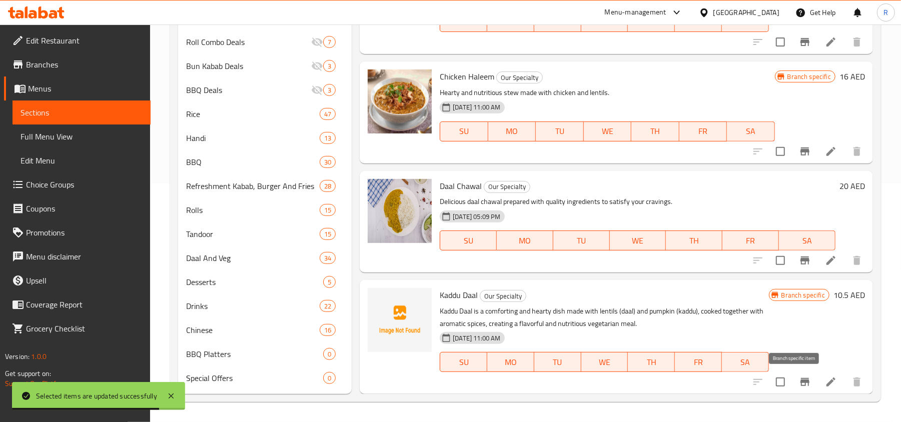
click at [801, 381] on icon "Branch-specific-item" at bounding box center [805, 382] width 9 height 8
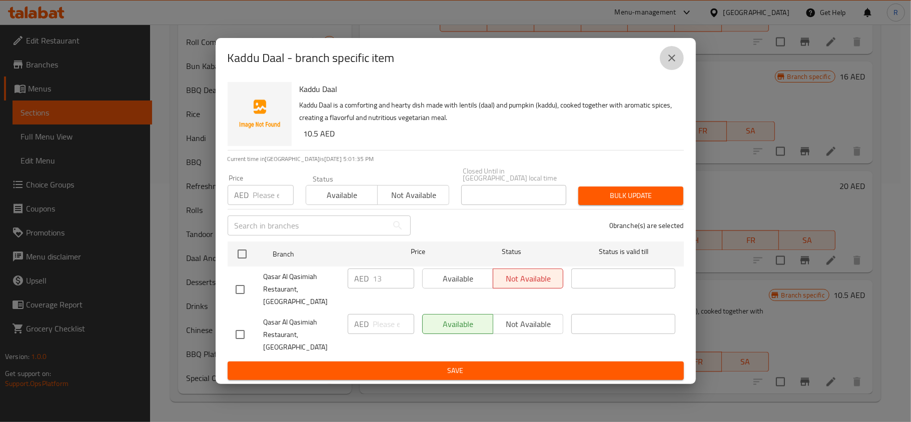
click at [663, 70] on button "close" at bounding box center [672, 58] width 24 height 24
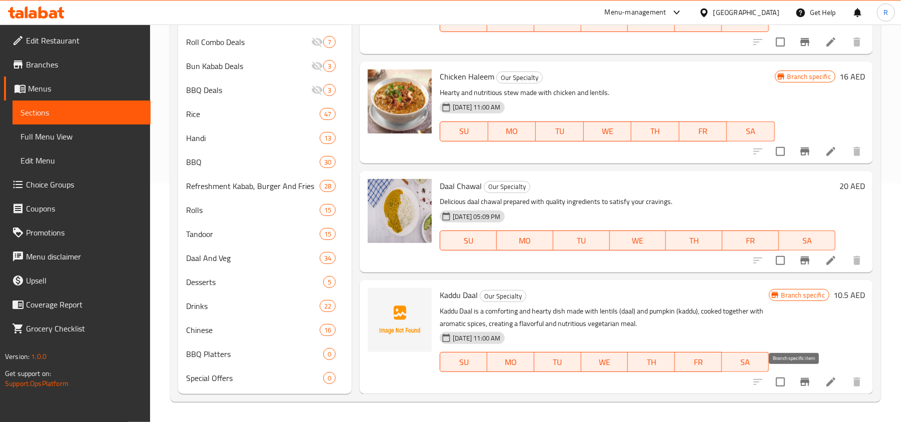
click at [801, 381] on icon "Branch-specific-item" at bounding box center [805, 382] width 9 height 8
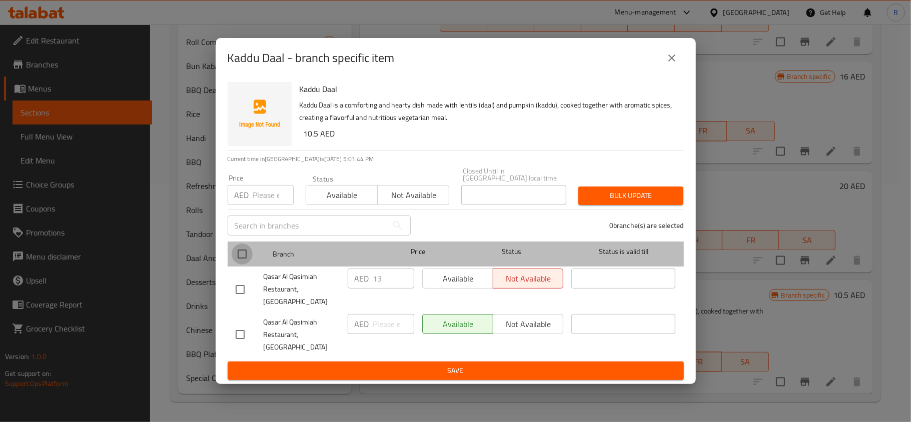
click at [237, 265] on input "checkbox" at bounding box center [242, 254] width 21 height 21
checkbox input "true"
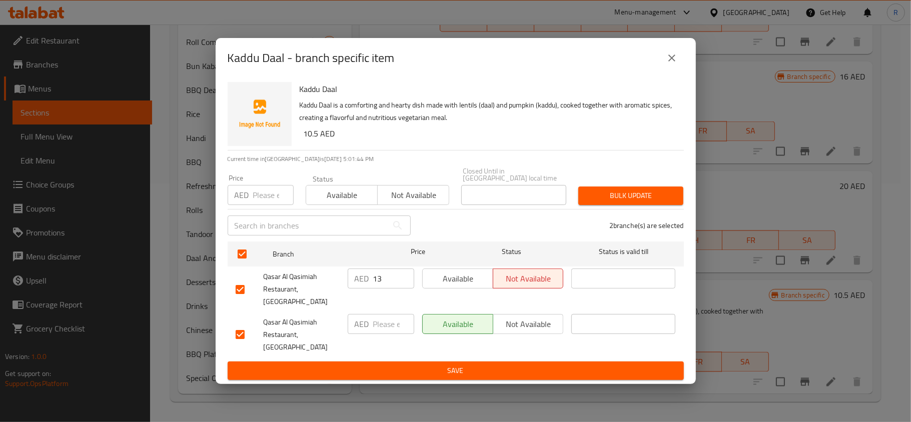
click at [262, 205] on input "number" at bounding box center [273, 195] width 41 height 20
type input "16"
click at [639, 202] on span "Bulk update" at bounding box center [630, 196] width 89 height 13
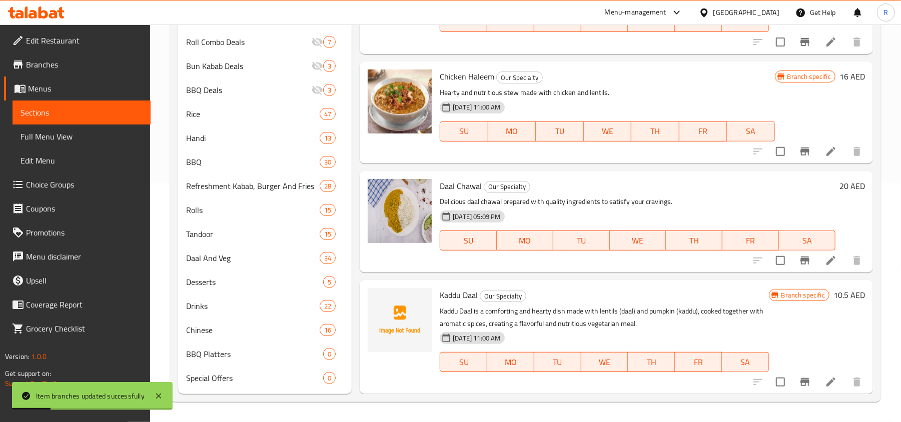
click at [799, 262] on icon "Branch-specific-item" at bounding box center [805, 261] width 12 height 12
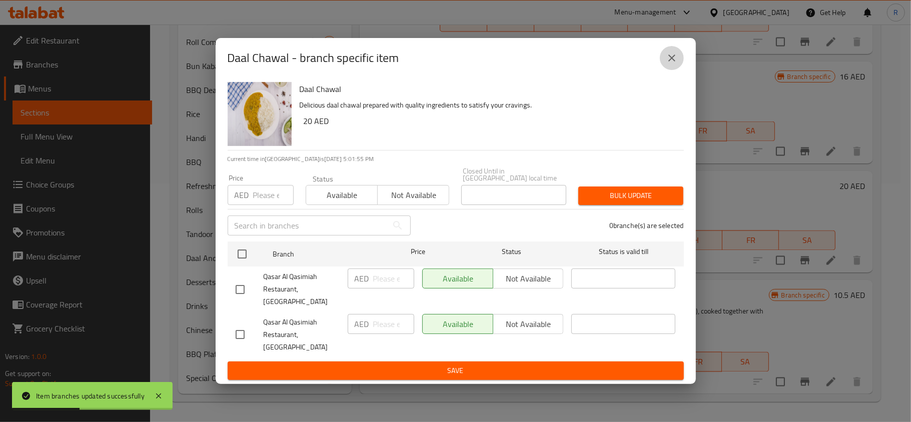
click at [670, 70] on button "close" at bounding box center [672, 58] width 24 height 24
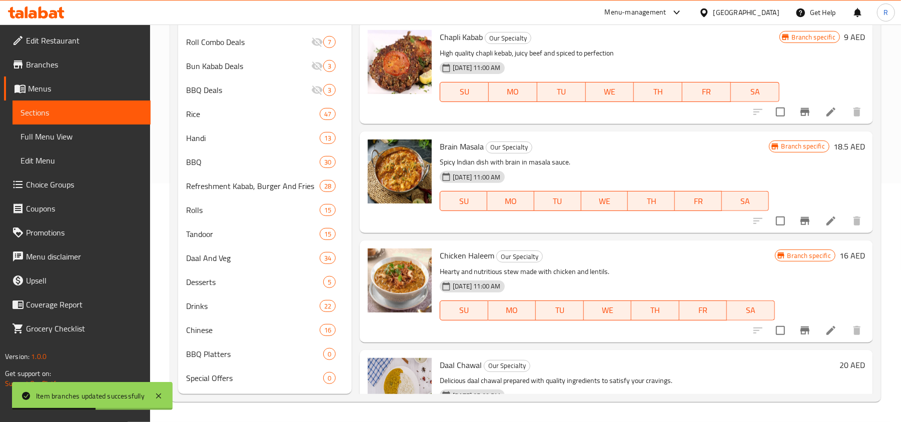
scroll to position [919, 0]
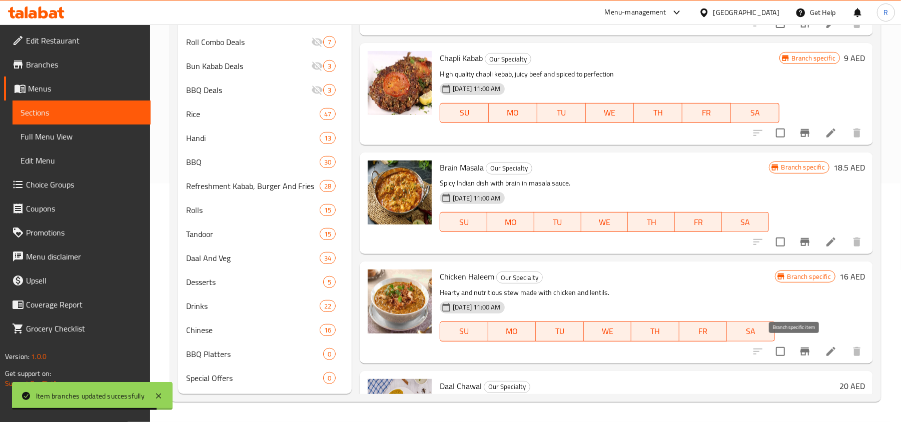
click at [799, 350] on icon "Branch-specific-item" at bounding box center [805, 352] width 12 height 12
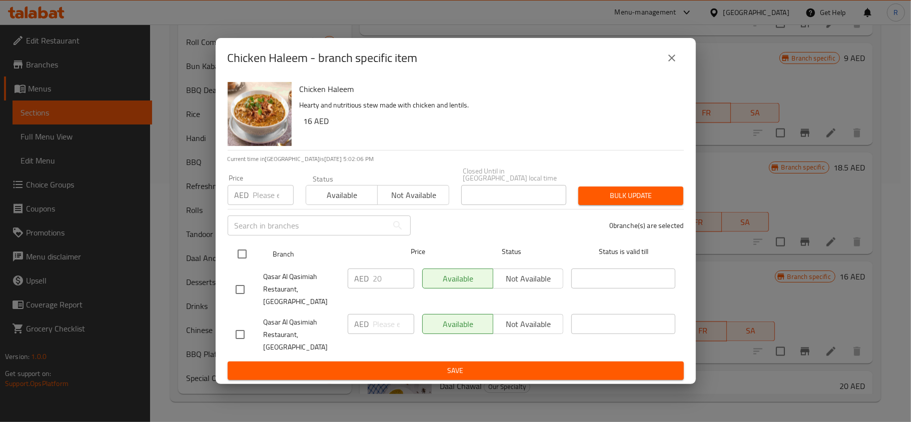
click at [243, 265] on input "checkbox" at bounding box center [242, 254] width 21 height 21
checkbox input "true"
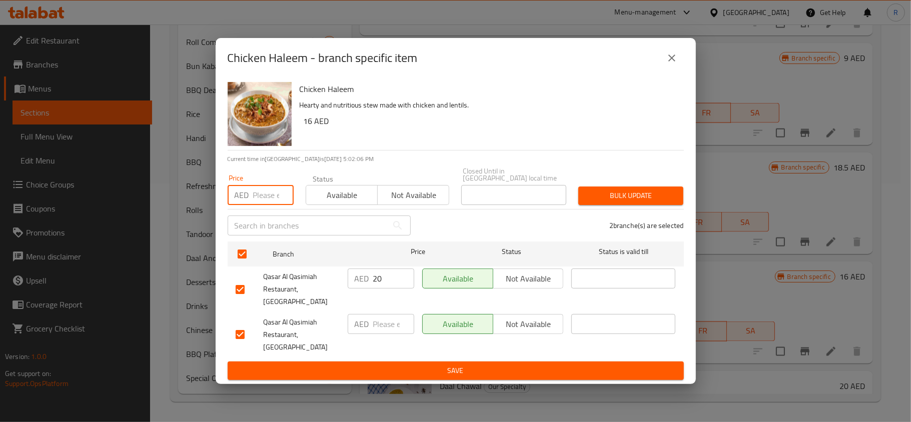
click at [254, 205] on input "number" at bounding box center [273, 195] width 41 height 20
type input "20"
click at [603, 202] on span "Bulk update" at bounding box center [630, 196] width 89 height 13
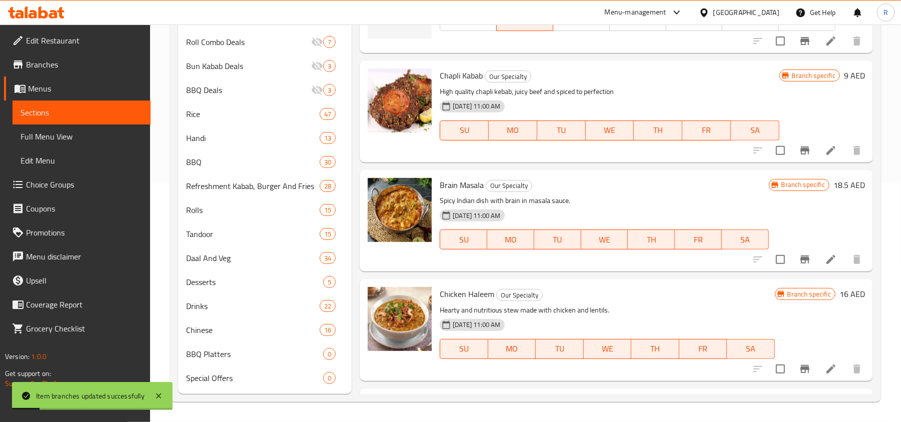
scroll to position [852, 0]
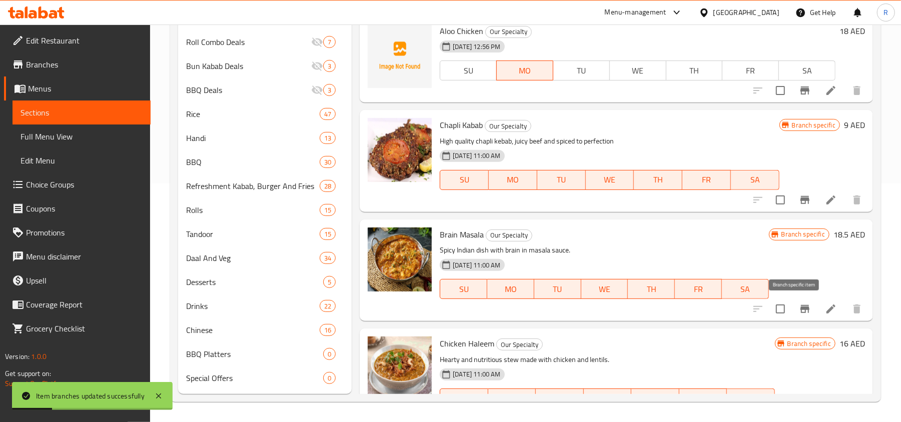
click at [801, 305] on icon "Branch-specific-item" at bounding box center [805, 309] width 9 height 8
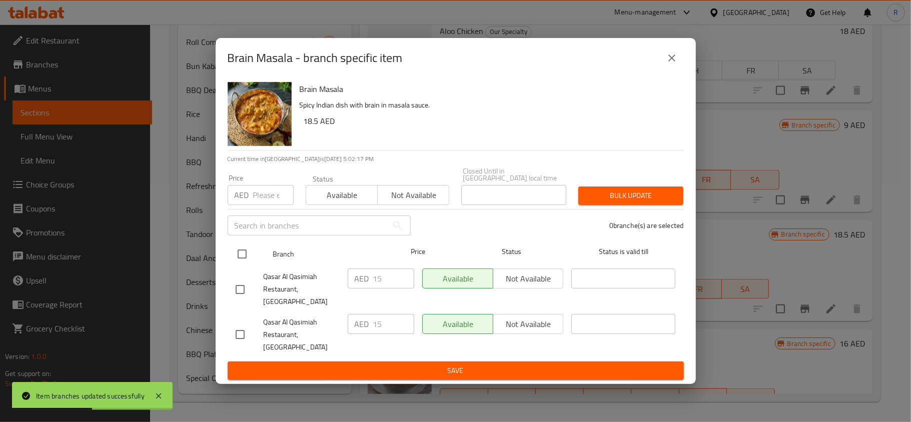
click at [241, 265] on input "checkbox" at bounding box center [242, 254] width 21 height 21
checkbox input "true"
click at [262, 205] on input "number" at bounding box center [273, 195] width 41 height 20
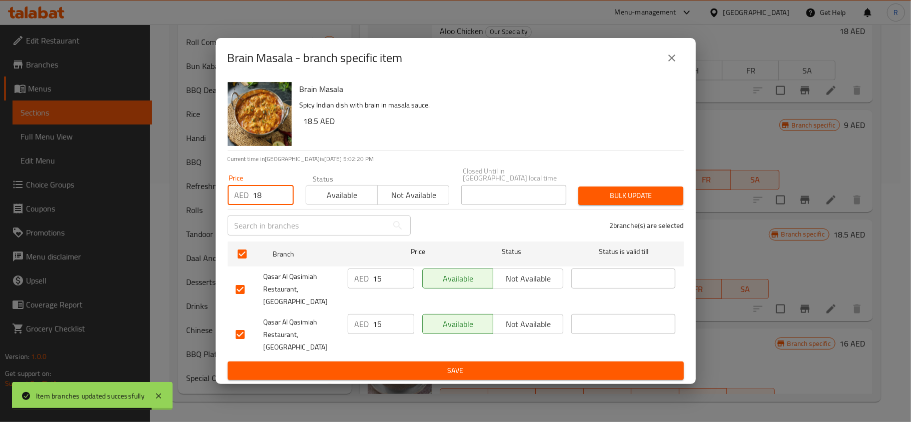
click at [597, 202] on span "Bulk update" at bounding box center [630, 196] width 89 height 13
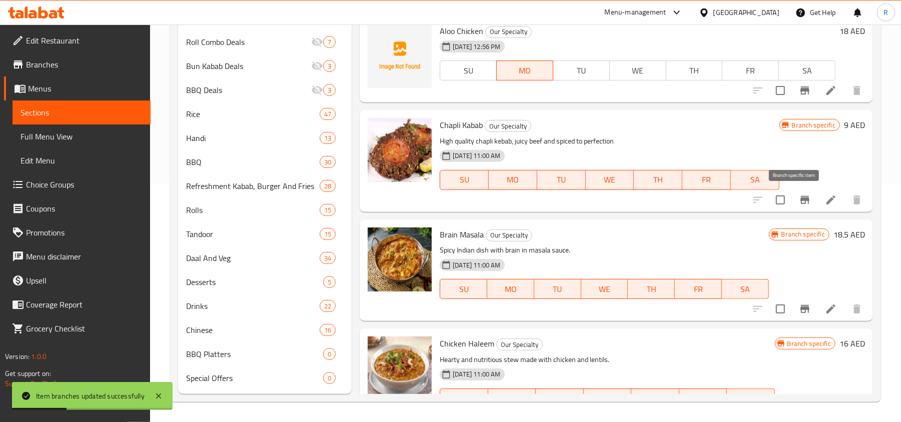
click at [804, 195] on button "Branch-specific-item" at bounding box center [805, 200] width 24 height 24
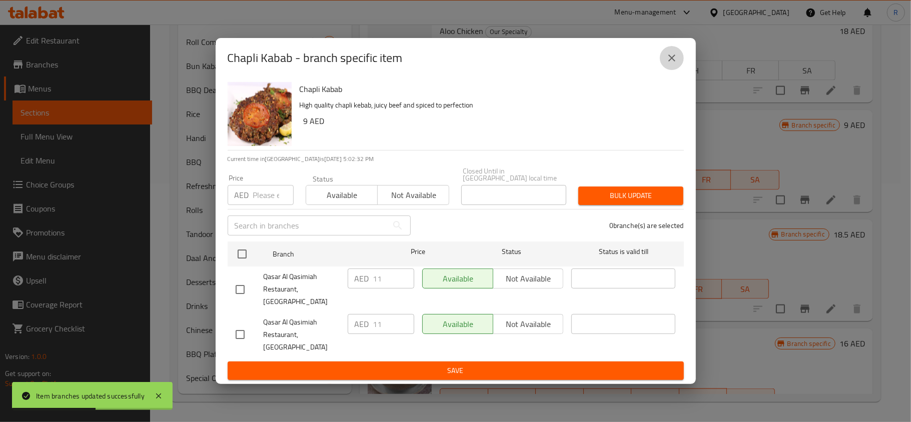
click at [664, 65] on button "close" at bounding box center [672, 58] width 24 height 24
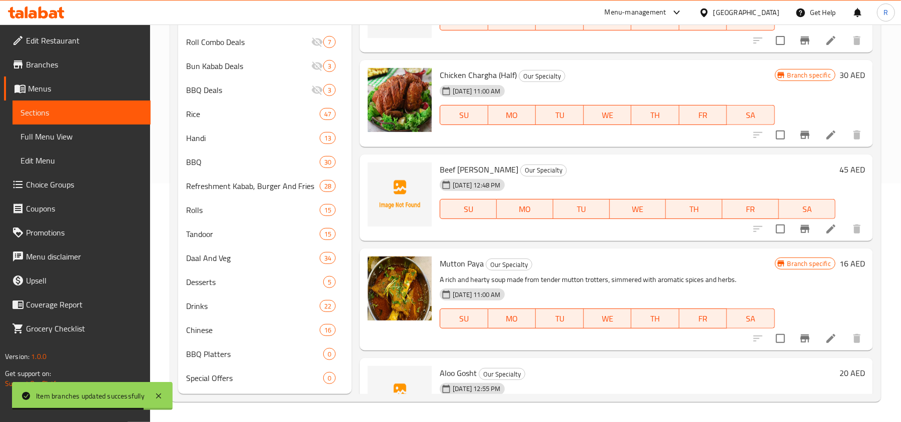
scroll to position [385, 0]
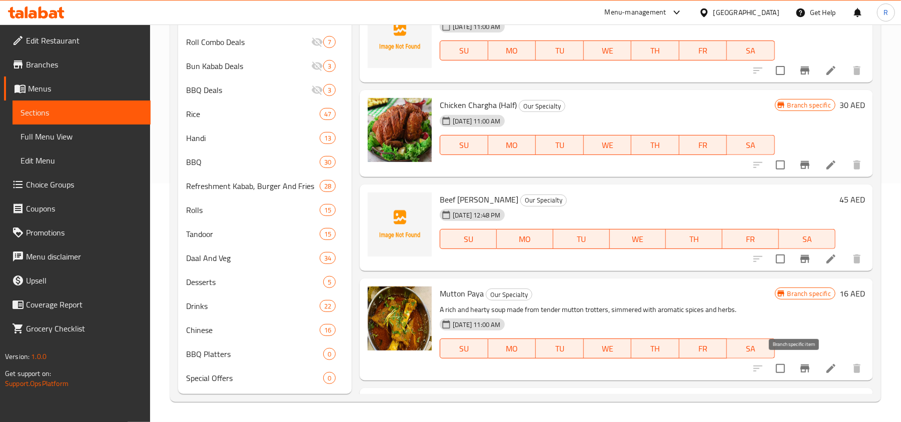
click at [801, 371] on icon "Branch-specific-item" at bounding box center [805, 369] width 9 height 8
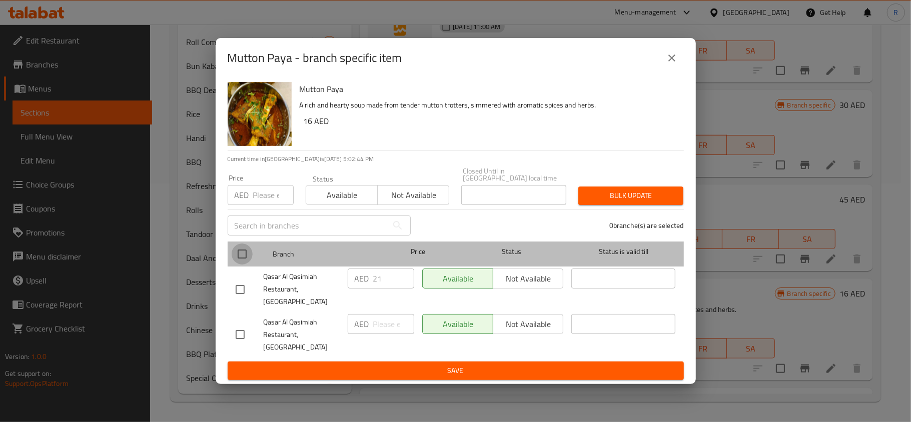
click at [246, 265] on input "checkbox" at bounding box center [242, 254] width 21 height 21
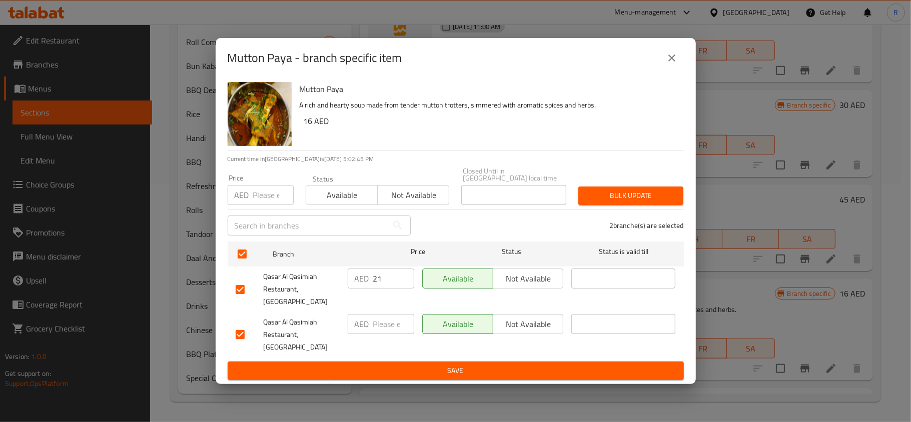
click at [263, 205] on input "number" at bounding box center [273, 195] width 41 height 20
click at [618, 202] on span "Bulk update" at bounding box center [630, 196] width 89 height 13
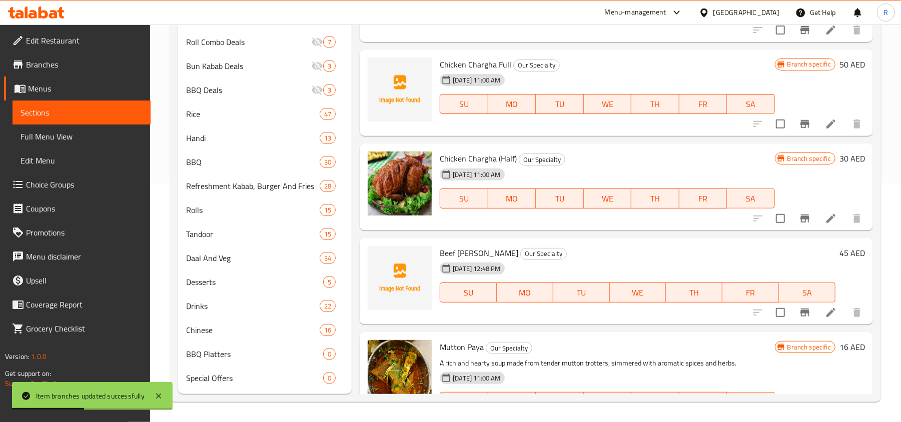
scroll to position [251, 0]
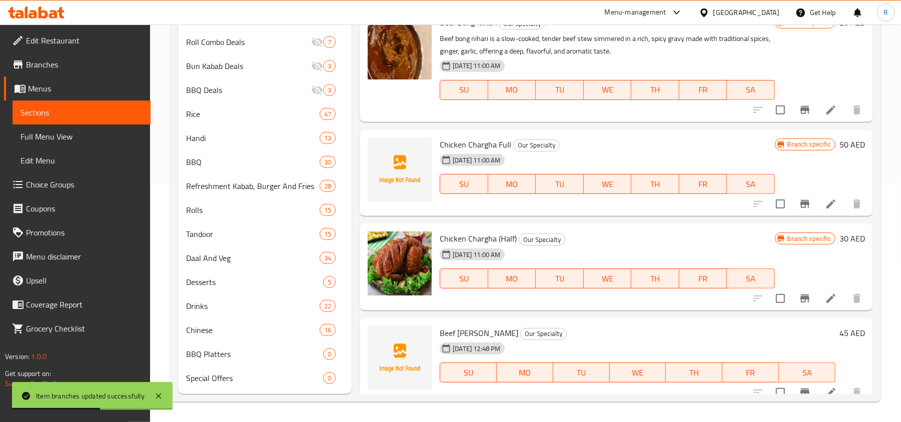
click at [801, 298] on icon "Branch-specific-item" at bounding box center [805, 299] width 9 height 8
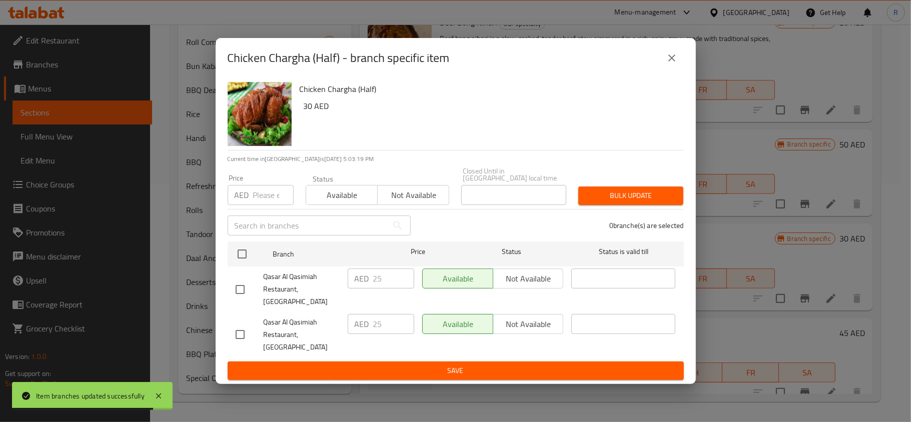
click at [661, 68] on div "Chicken Chargha (Half) - branch specific item" at bounding box center [456, 58] width 456 height 24
click at [677, 70] on button "close" at bounding box center [672, 58] width 24 height 24
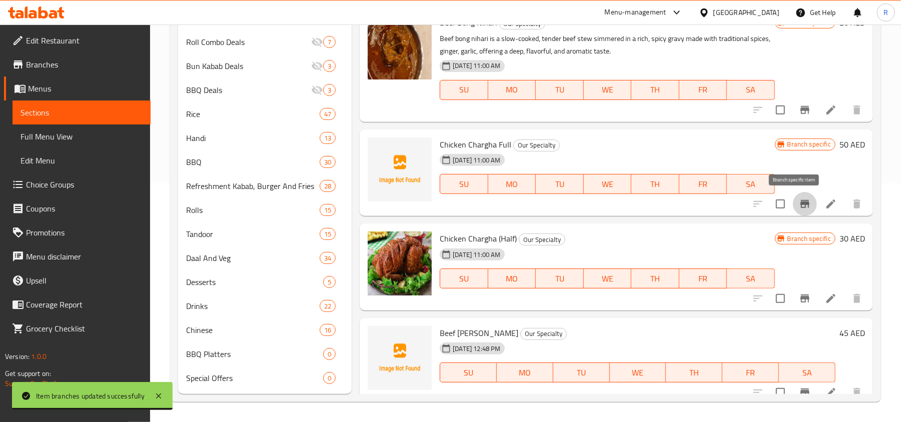
click at [799, 199] on icon "Branch-specific-item" at bounding box center [805, 204] width 12 height 12
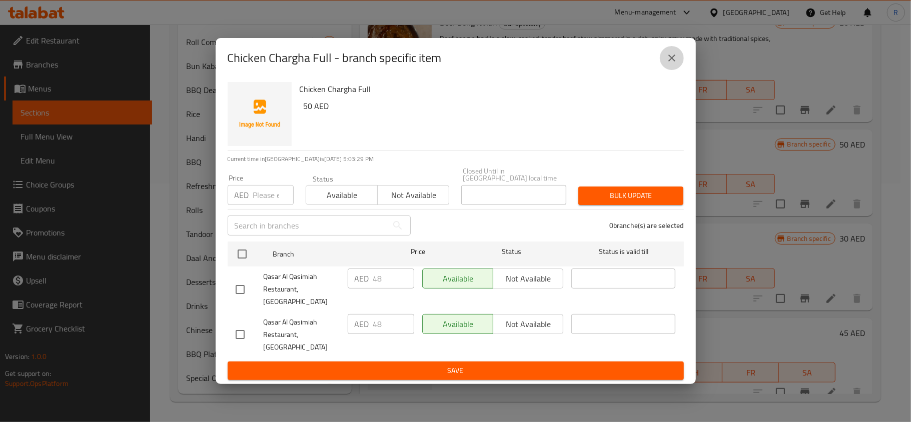
click at [678, 70] on button "close" at bounding box center [672, 58] width 24 height 24
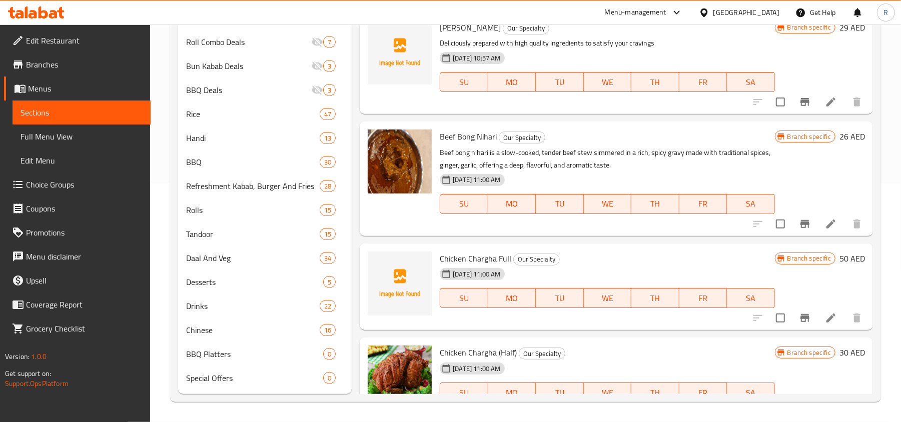
scroll to position [118, 0]
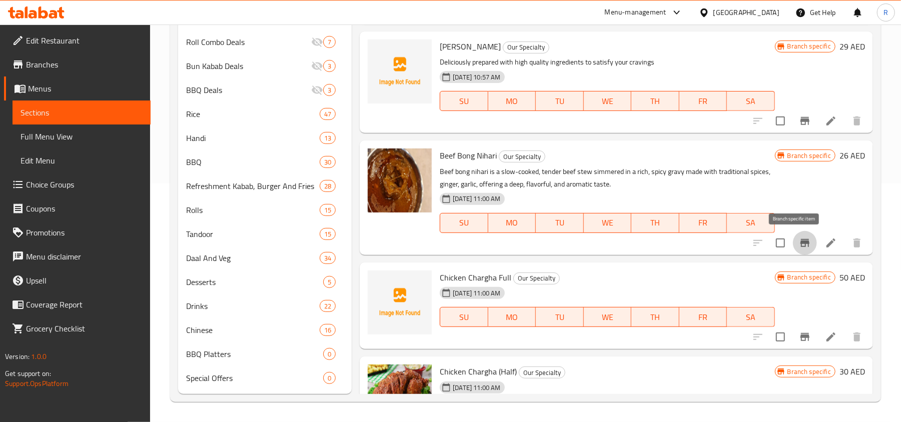
click at [801, 241] on icon "Branch-specific-item" at bounding box center [805, 243] width 9 height 8
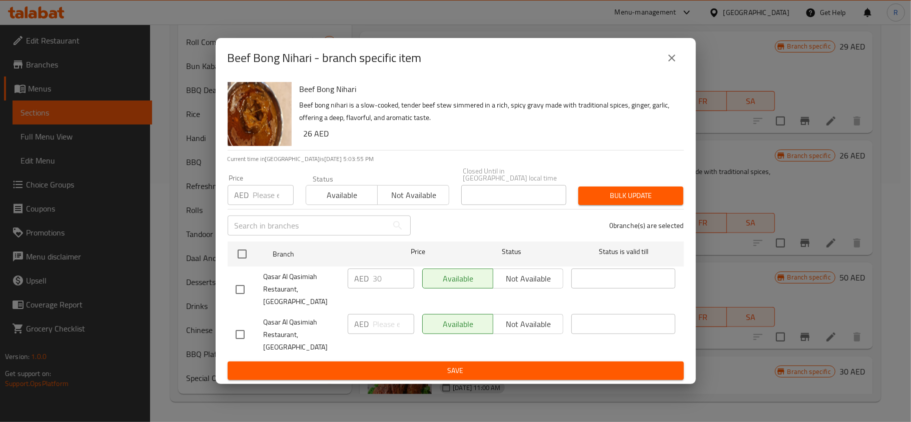
click at [668, 63] on button "close" at bounding box center [672, 58] width 24 height 24
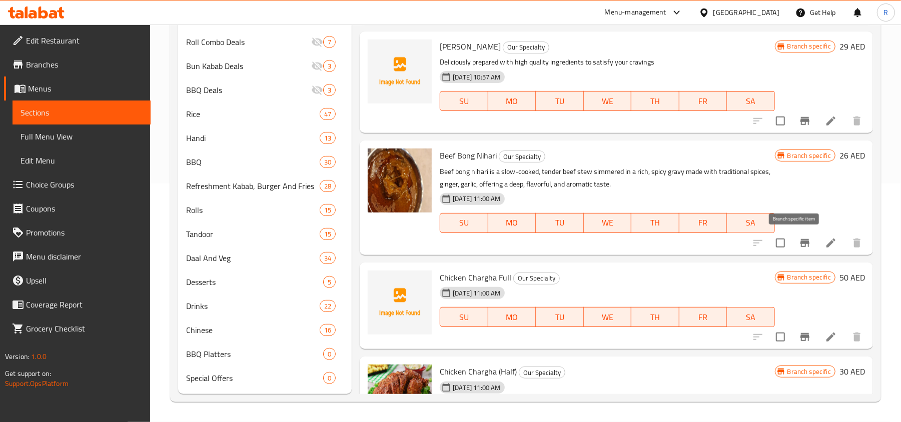
click at [801, 241] on button "Branch-specific-item" at bounding box center [805, 243] width 24 height 24
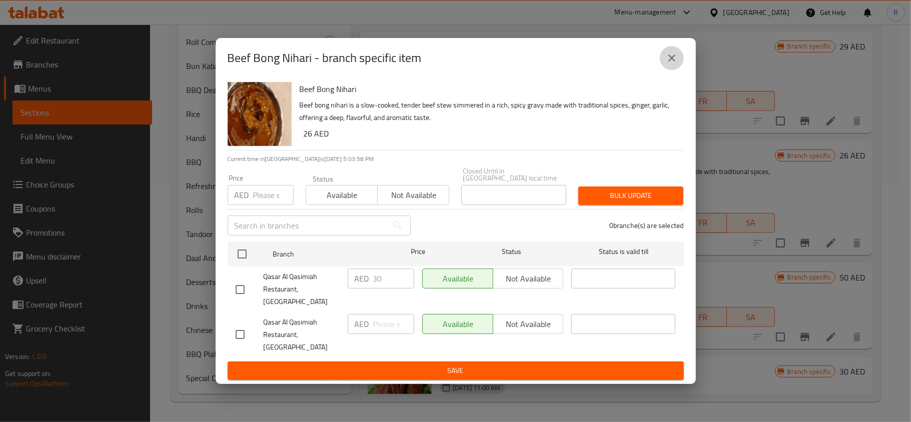
click at [665, 70] on button "close" at bounding box center [672, 58] width 24 height 24
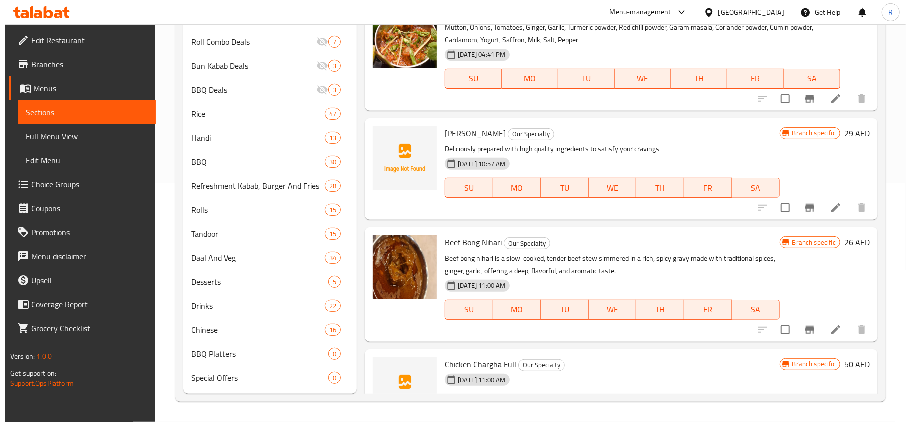
scroll to position [0, 0]
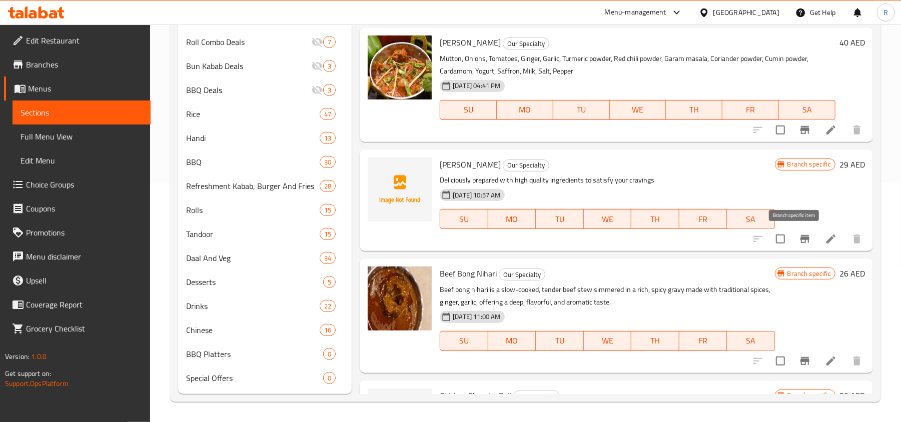
click at [793, 228] on button "Branch-specific-item" at bounding box center [805, 239] width 24 height 24
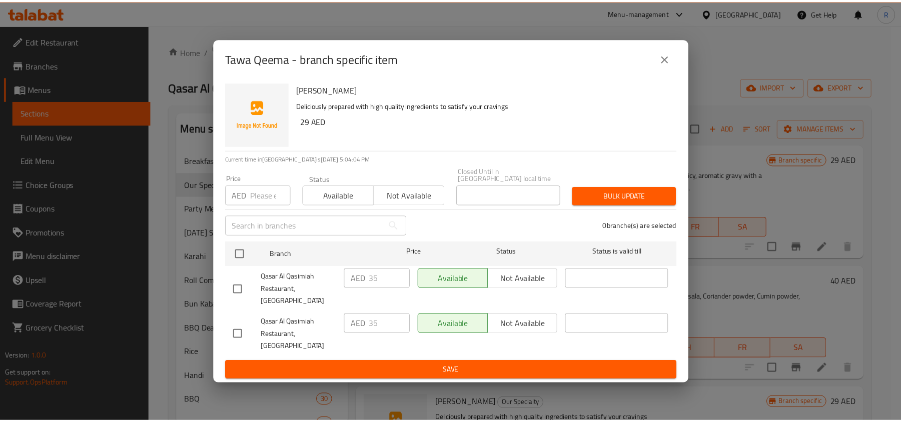
scroll to position [239, 0]
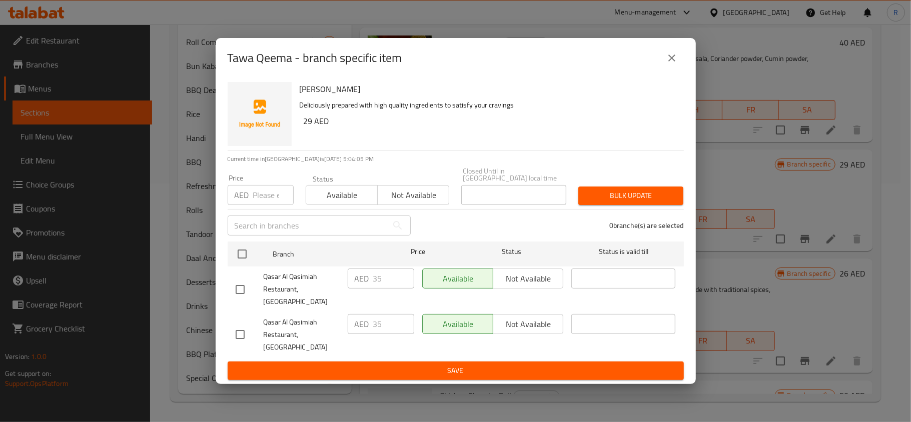
click at [669, 64] on icon "close" at bounding box center [672, 58] width 12 height 12
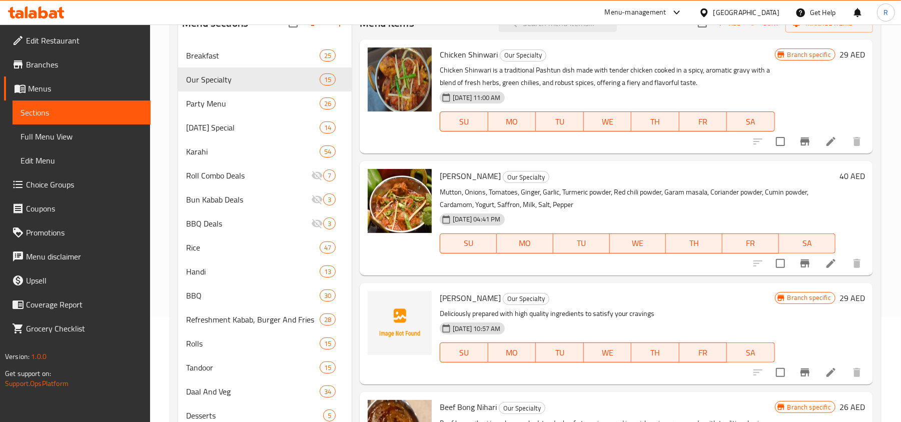
scroll to position [39, 0]
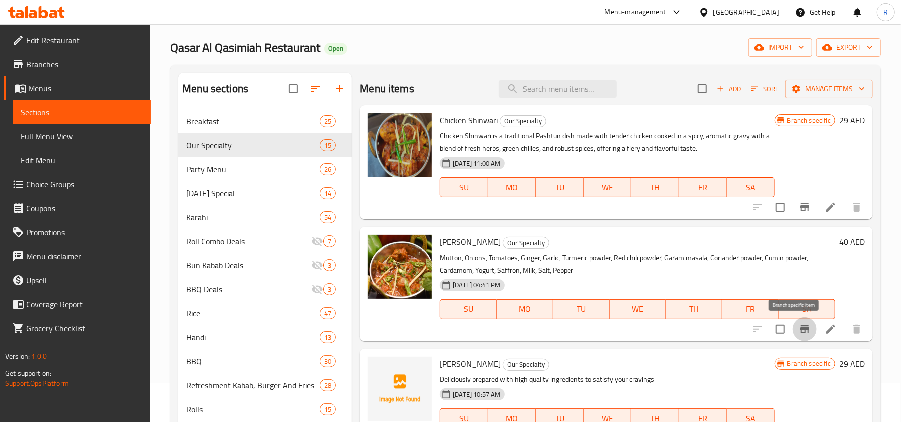
click at [801, 329] on icon "Branch-specific-item" at bounding box center [805, 330] width 9 height 8
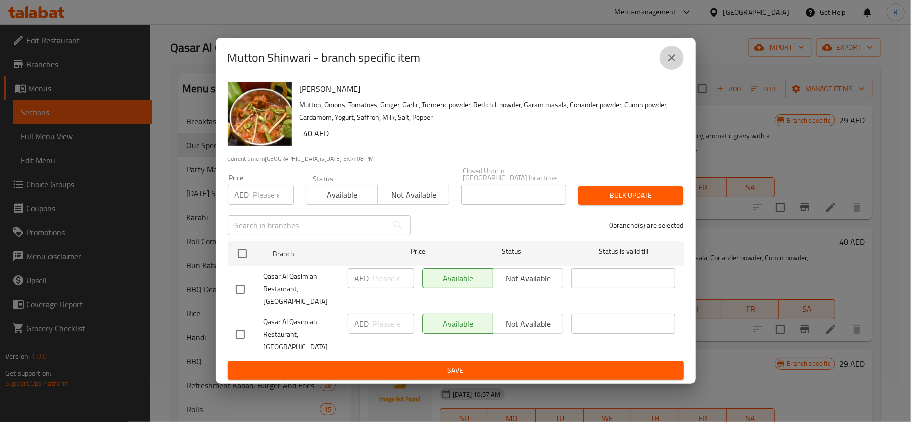
click at [669, 62] on icon "close" at bounding box center [672, 58] width 7 height 7
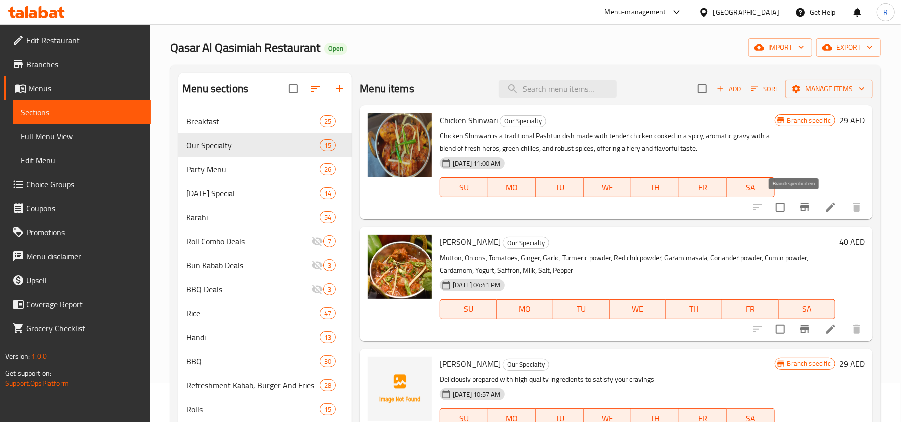
click at [801, 209] on icon "Branch-specific-item" at bounding box center [805, 208] width 9 height 8
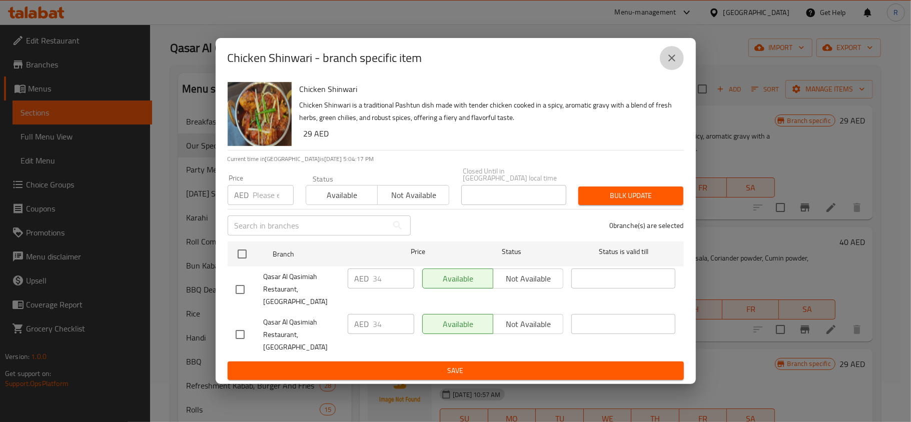
click at [677, 64] on icon "close" at bounding box center [672, 58] width 12 height 12
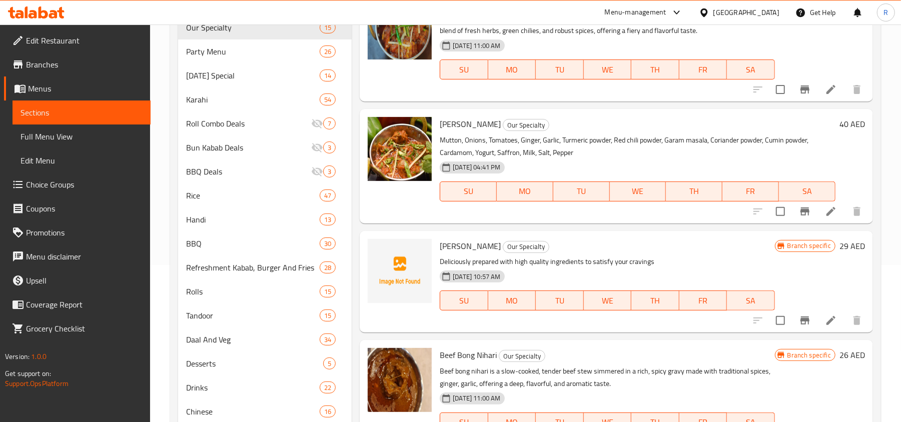
scroll to position [0, 0]
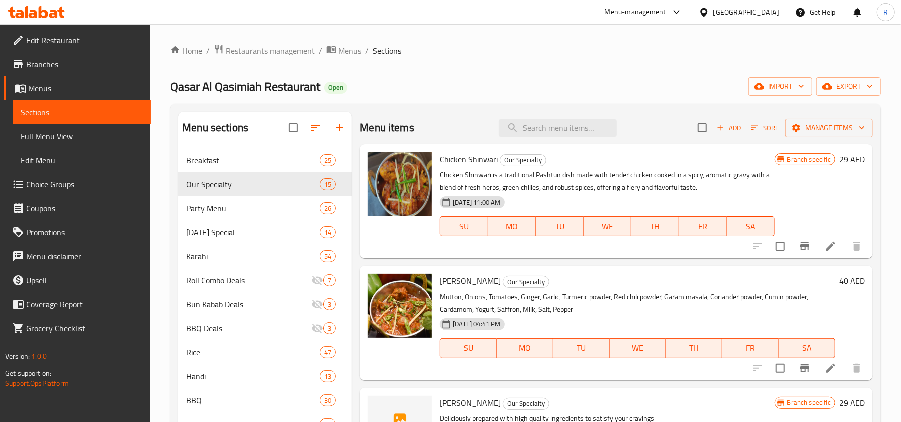
click at [514, 85] on div "Qasar Al Qasimiah Restaurant Open import export" at bounding box center [525, 87] width 711 height 19
click at [535, 129] on input "search" at bounding box center [558, 129] width 118 height 18
paste input "Chicken Karahi"
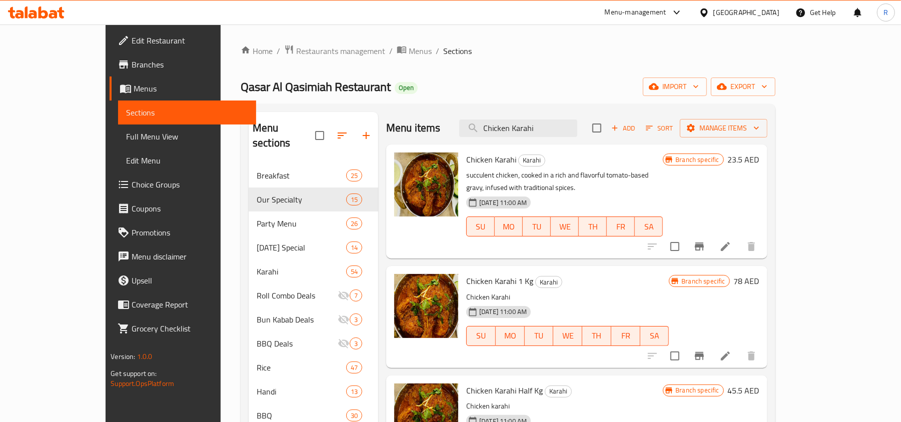
type input "Chicken Karahi"
click at [336, 130] on icon "button" at bounding box center [342, 136] width 12 height 12
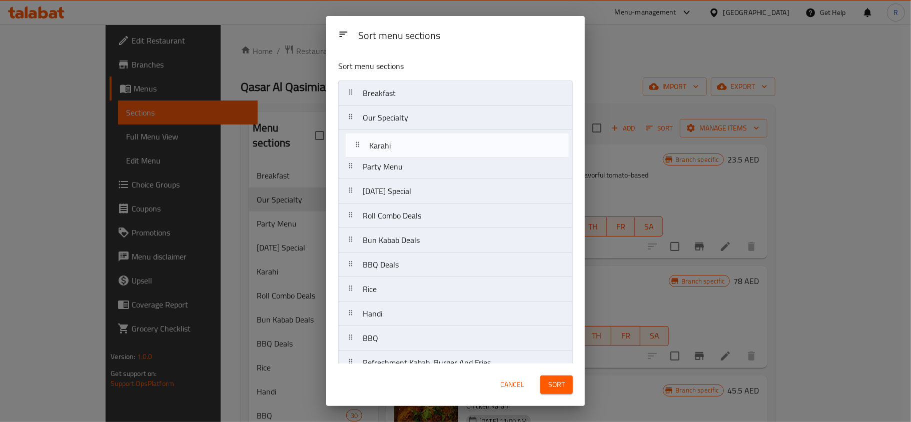
drag, startPoint x: 407, startPoint y: 197, endPoint x: 415, endPoint y: 146, distance: 51.2
click at [415, 146] on nav "Breakfast Our Specialty Party Menu Today's Special Karahi Roll Combo Deals Bun …" at bounding box center [455, 326] width 235 height 491
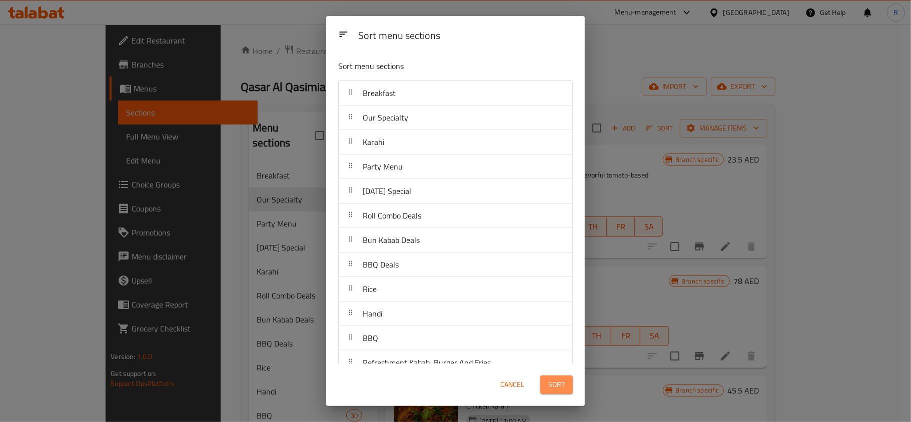
click at [555, 385] on span "Sort" at bounding box center [556, 385] width 17 height 13
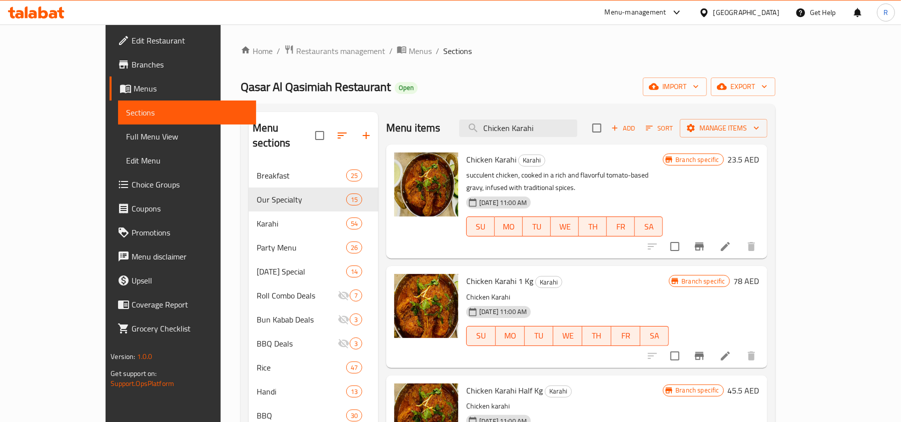
click at [539, 101] on div "Home / Restaurants management / Menus / Sections Qasar Al Qasimiah Restaurant O…" at bounding box center [508, 350] width 535 height 611
click at [551, 130] on input "Chicken Karahi" at bounding box center [518, 129] width 118 height 18
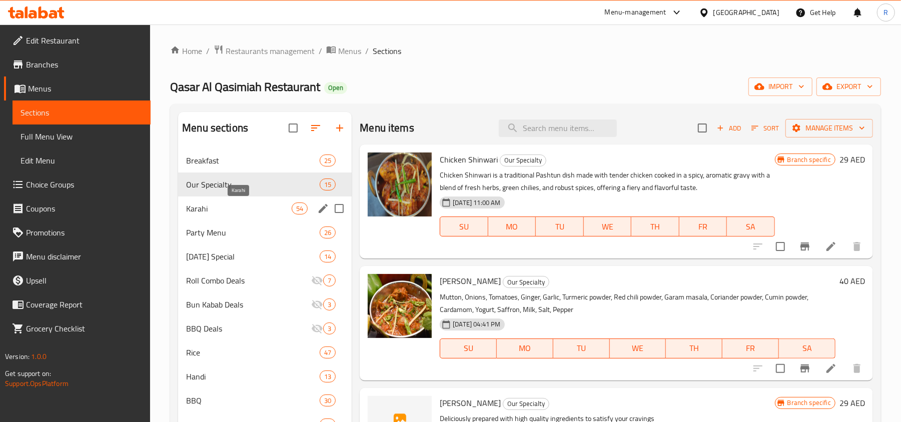
click at [199, 207] on span "Karahi" at bounding box center [239, 209] width 106 height 12
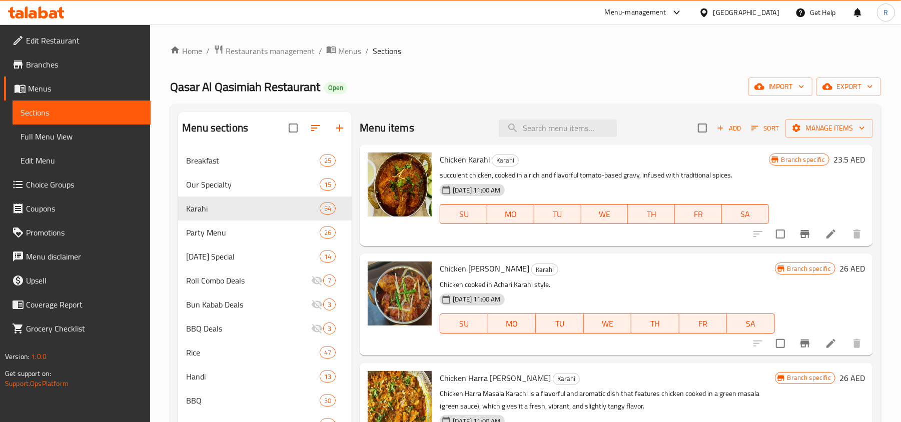
click at [553, 179] on p "succulent chicken, cooked in a rich and flavorful tomato-based gravy, infused w…" at bounding box center [604, 175] width 329 height 13
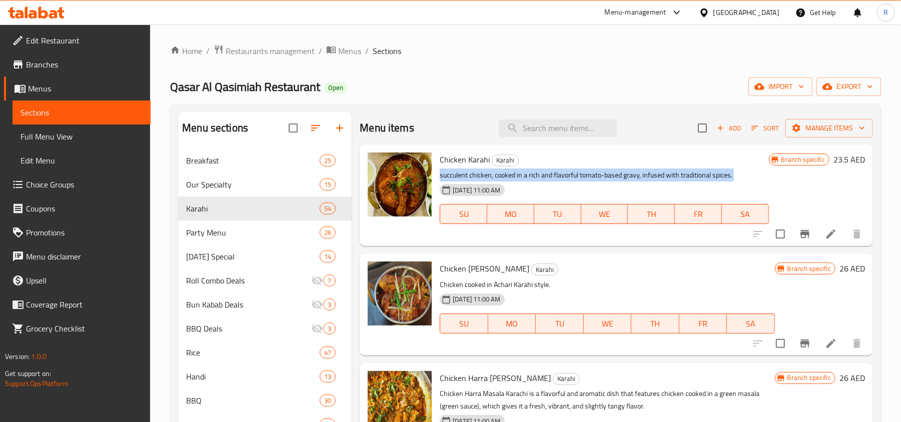
click at [553, 179] on p "succulent chicken, cooked in a rich and flavorful tomato-based gravy, infused w…" at bounding box center [604, 175] width 329 height 13
click at [567, 182] on p "succulent chicken, cooked in a rich and flavorful tomato-based gravy, infused w…" at bounding box center [604, 175] width 329 height 13
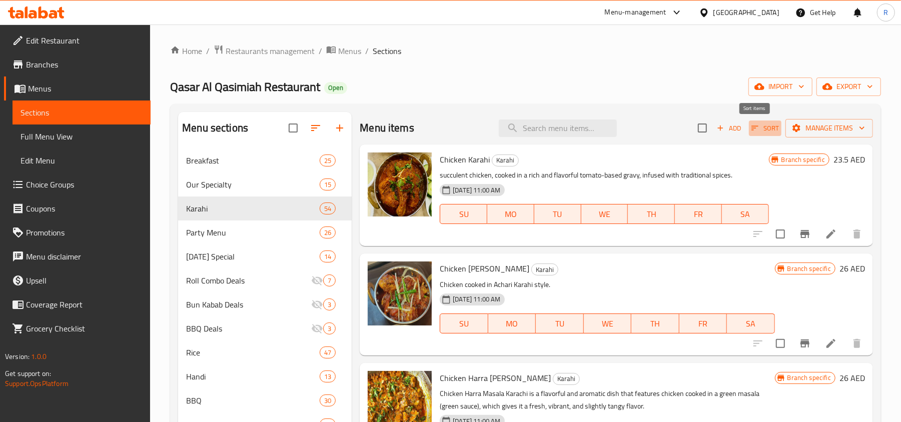
click at [761, 129] on span "Sort" at bounding box center [766, 129] width 28 height 12
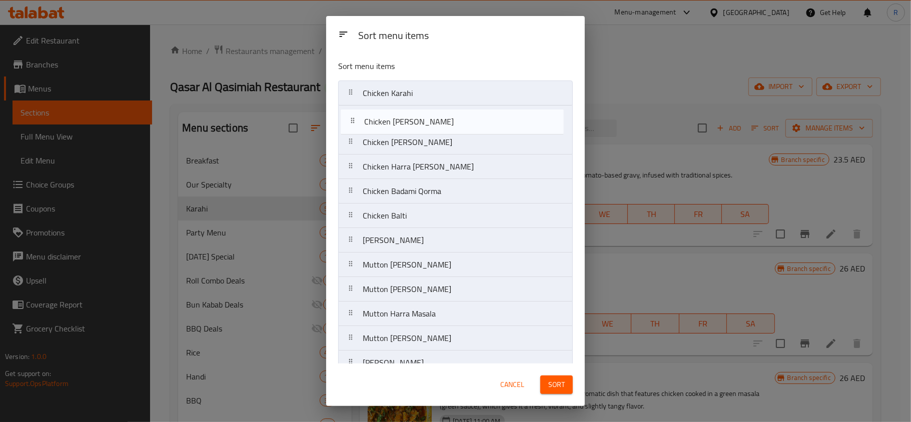
drag, startPoint x: 416, startPoint y: 174, endPoint x: 469, endPoint y: 203, distance: 60.2
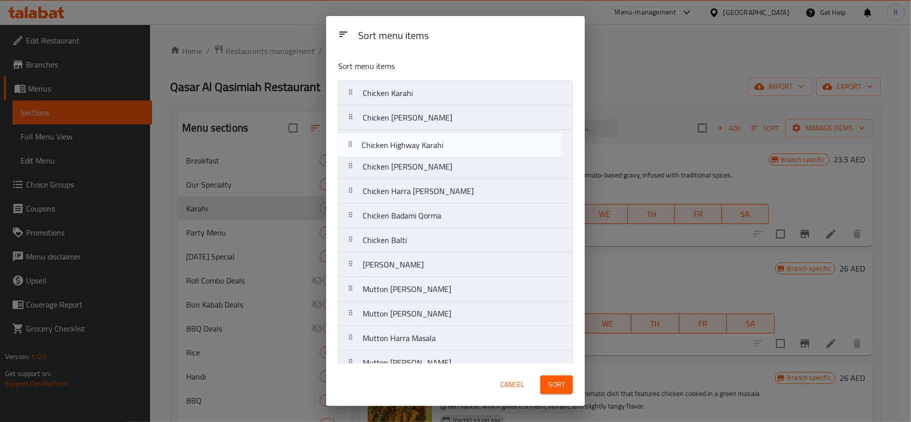
drag, startPoint x: 451, startPoint y: 227, endPoint x: 450, endPoint y: 139, distance: 88.1
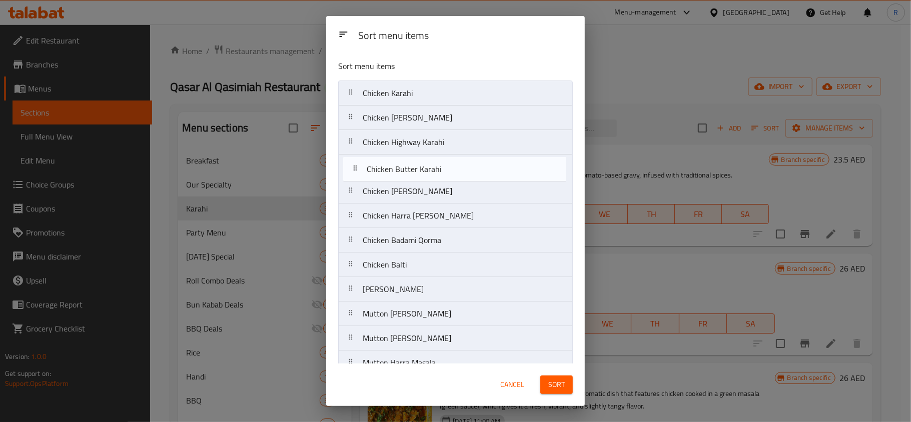
drag, startPoint x: 427, startPoint y: 207, endPoint x: 433, endPoint y: 173, distance: 34.6
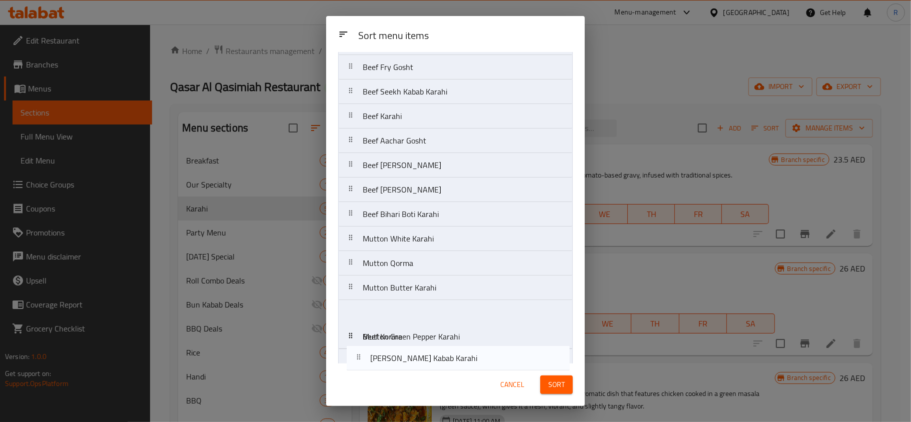
scroll to position [1055, 0]
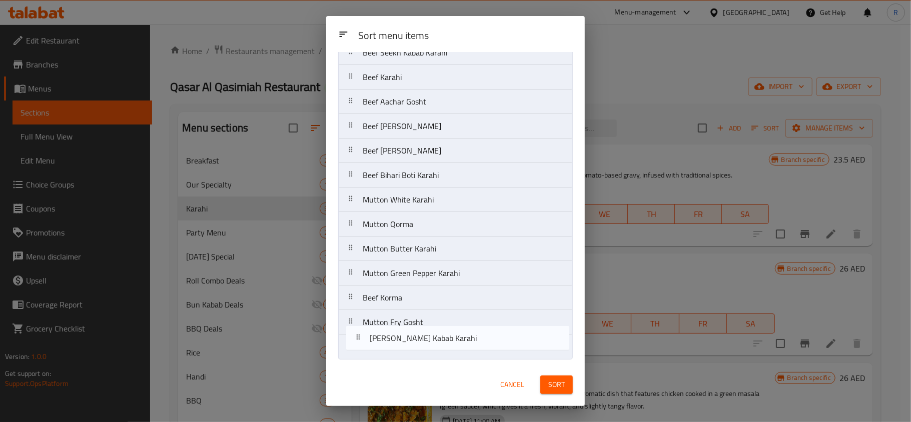
drag, startPoint x: 449, startPoint y: 304, endPoint x: 458, endPoint y: 342, distance: 39.2
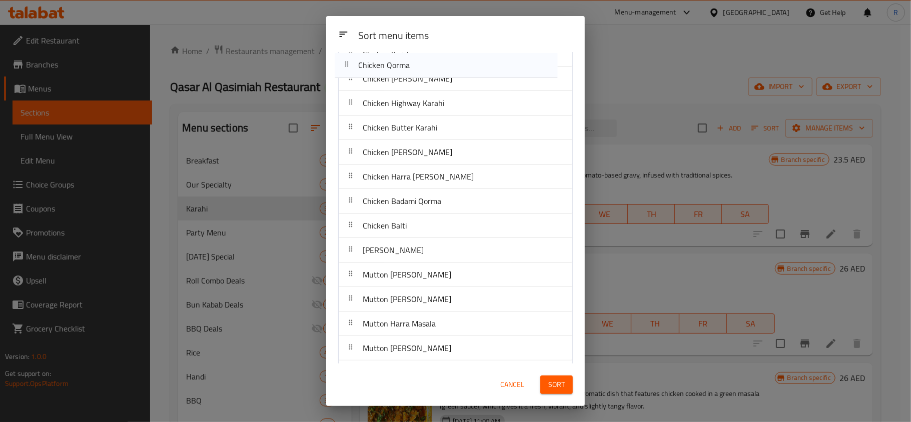
scroll to position [0, 0]
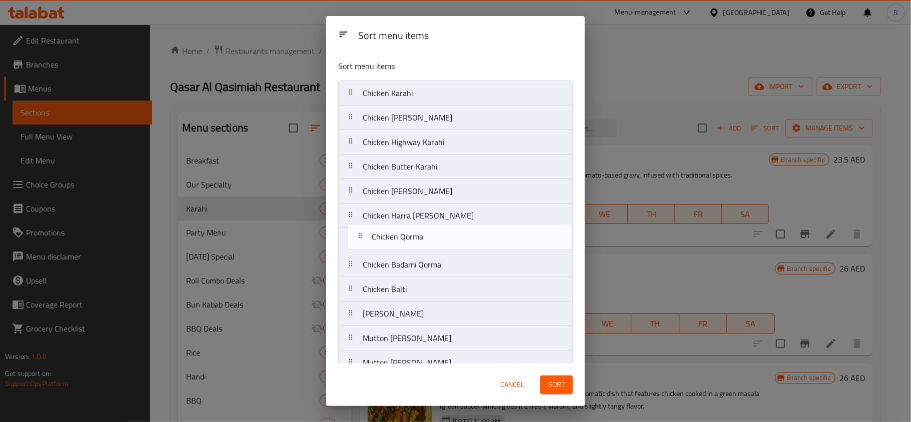
drag, startPoint x: 448, startPoint y: 197, endPoint x: 458, endPoint y: 234, distance: 38.4
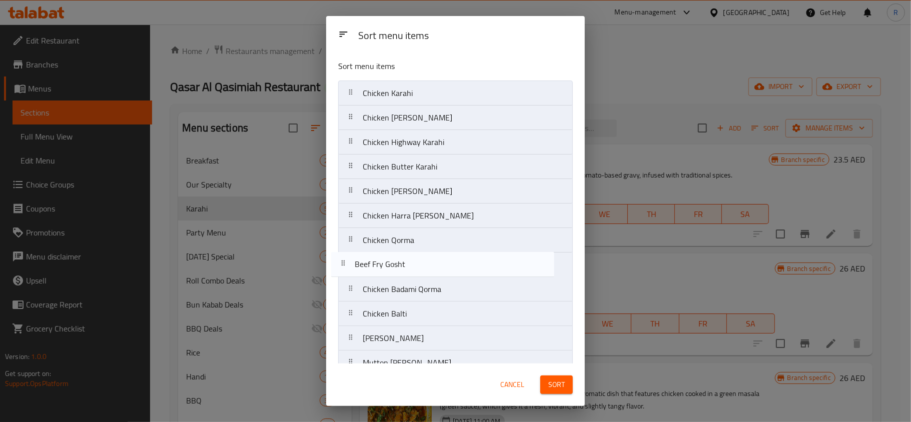
drag, startPoint x: 452, startPoint y: 214, endPoint x: 447, endPoint y: 257, distance: 43.4
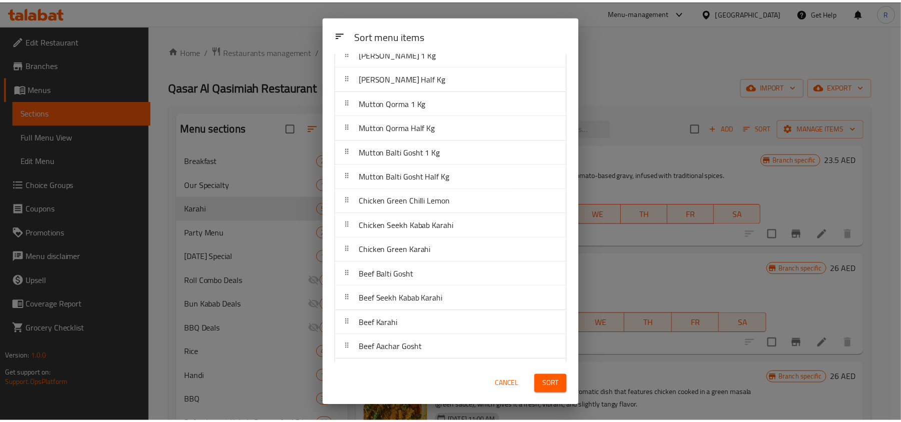
scroll to position [1055, 0]
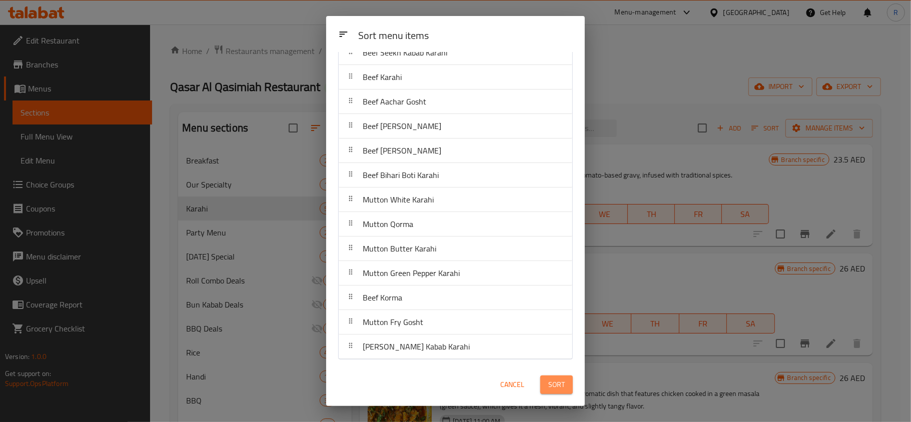
click at [555, 382] on span "Sort" at bounding box center [556, 385] width 17 height 13
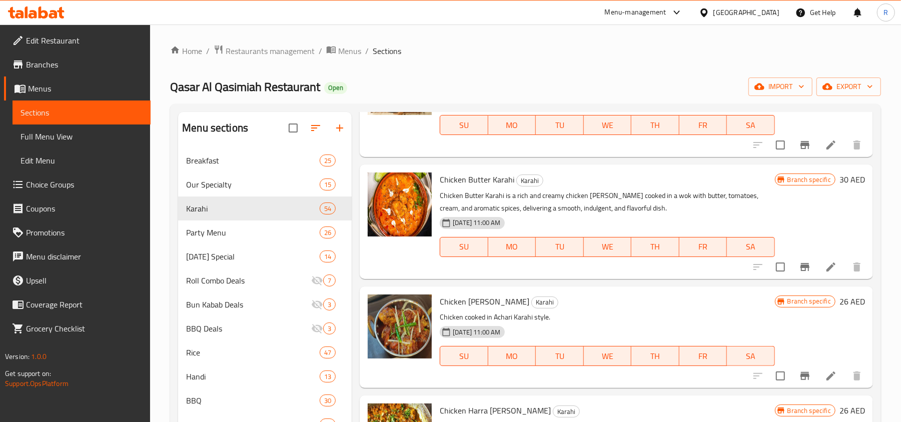
scroll to position [333, 0]
click at [585, 197] on p "Chicken Butter Karahi is a rich and creamy chicken curry cooked in a wok with b…" at bounding box center [607, 201] width 335 height 25
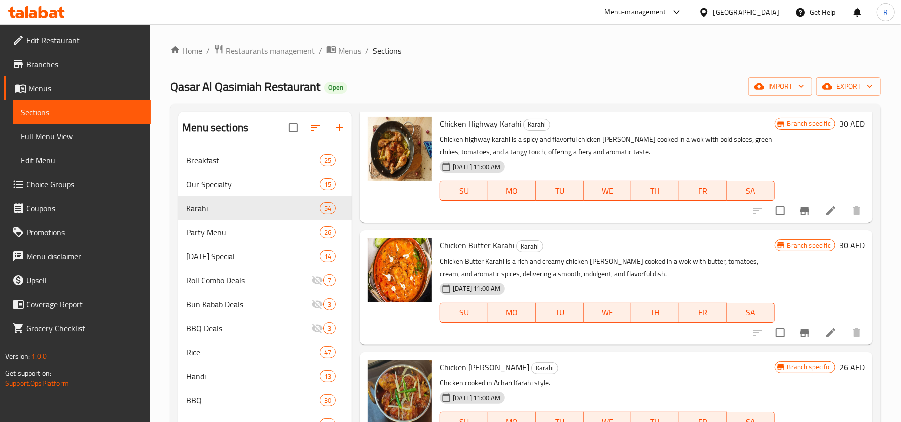
scroll to position [0, 0]
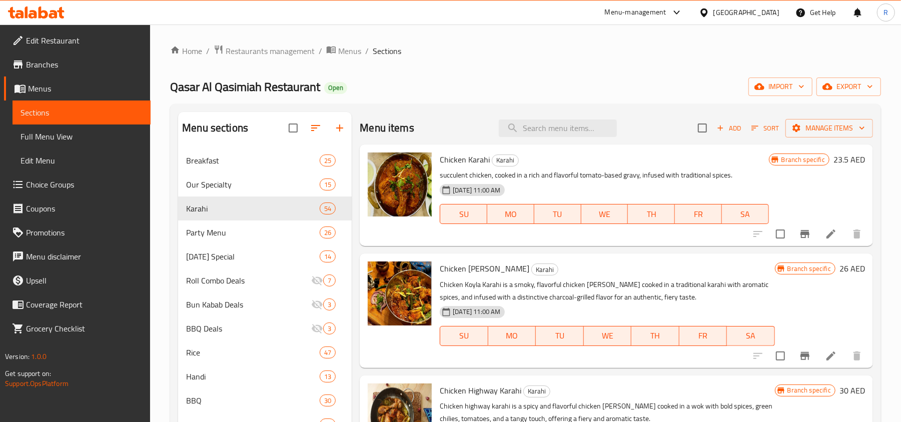
click at [601, 68] on div "Home / Restaurants management / Menus / Sections Qasar Al Qasimiah Restaurant O…" at bounding box center [525, 343] width 711 height 596
click at [564, 65] on div "Home / Restaurants management / Menus / Sections Qasar Al Qasimiah Restaurant O…" at bounding box center [525, 343] width 711 height 596
click at [565, 67] on div "Home / Restaurants management / Menus / Sections Qasar Al Qasimiah Restaurant O…" at bounding box center [525, 343] width 711 height 596
